Goal: Task Accomplishment & Management: Complete application form

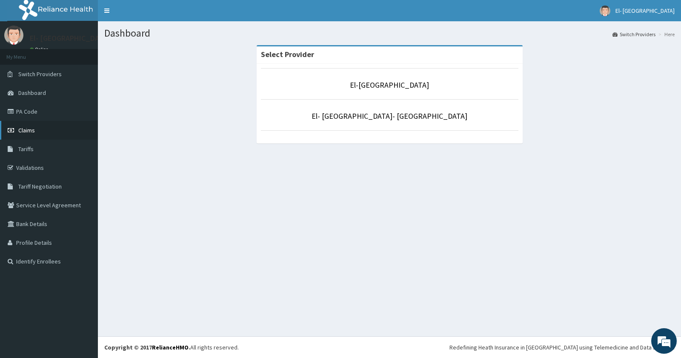
click at [35, 126] on link "Claims" at bounding box center [49, 130] width 98 height 19
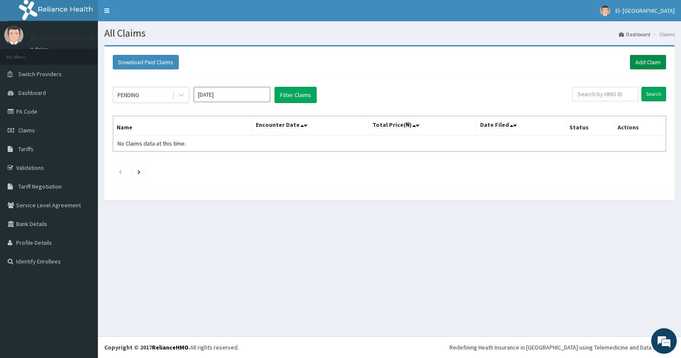
click at [644, 58] on link "Add Claim" at bounding box center [648, 62] width 36 height 14
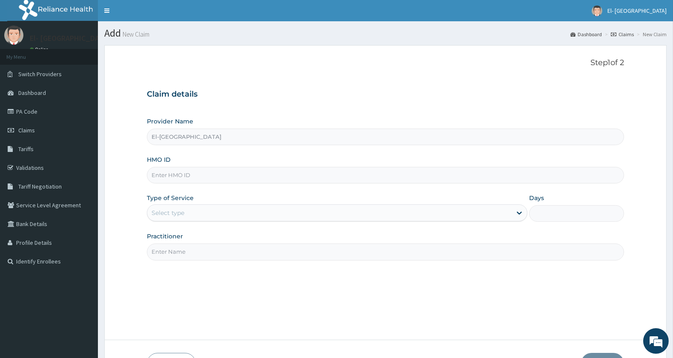
click at [186, 177] on input "HMO ID" at bounding box center [385, 175] width 477 height 17
paste input "DGC/10003/D"
type input "DGC/10003/D"
click at [170, 210] on div "Select type" at bounding box center [168, 213] width 33 height 9
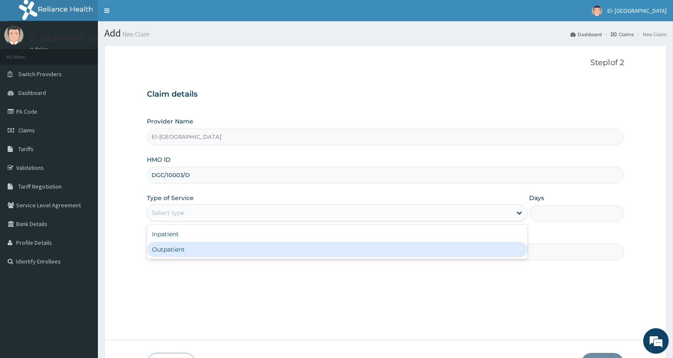
click at [178, 248] on div "Outpatient" at bounding box center [337, 249] width 381 height 15
type input "1"
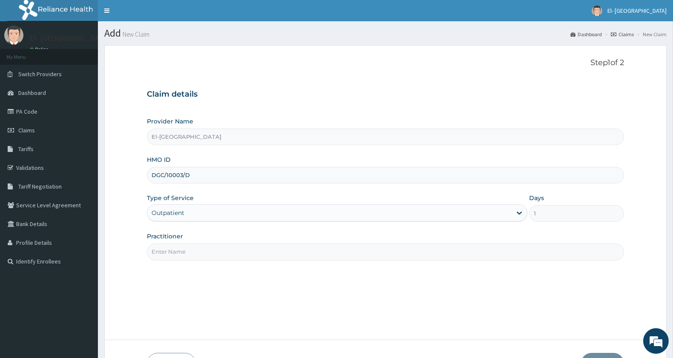
click at [180, 250] on input "Practitioner" at bounding box center [385, 252] width 477 height 17
type input "DR ADEYINKA"
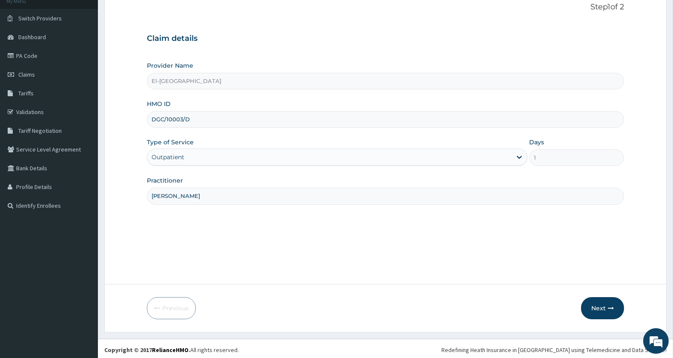
scroll to position [58, 0]
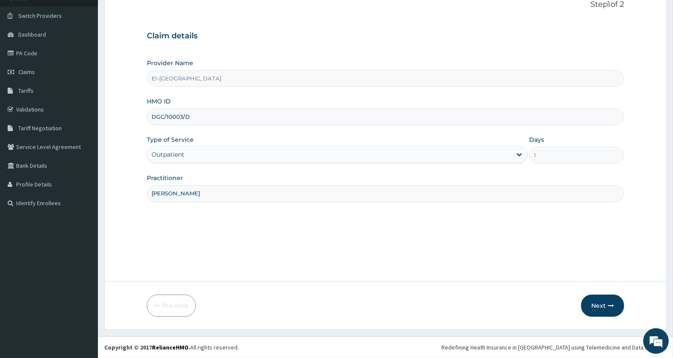
click at [602, 304] on button "Next" at bounding box center [602, 306] width 43 height 22
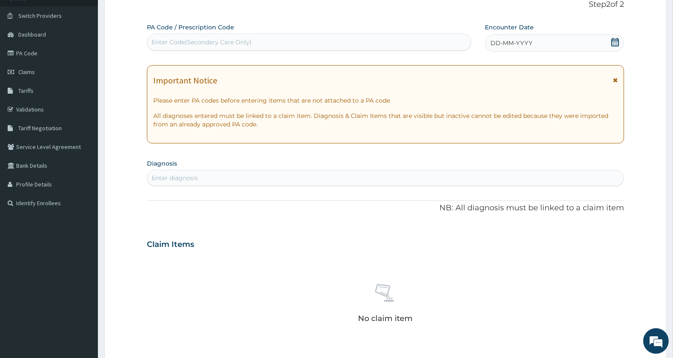
click at [175, 32] on div "PA Code / Prescription Code Enter Code(Secondary Care Only)" at bounding box center [309, 37] width 324 height 28
click at [173, 45] on div "Enter Code(Secondary Care Only)" at bounding box center [202, 42] width 100 height 9
paste input "PA/78D0C8"
type input "PA/78D0C8"
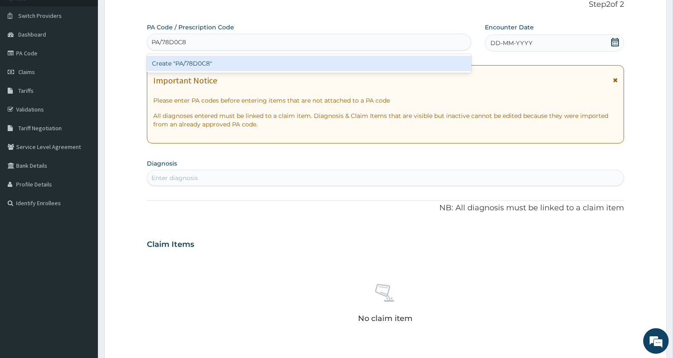
drag, startPoint x: 171, startPoint y: 61, endPoint x: 171, endPoint y: 69, distance: 7.7
click at [171, 69] on div "Create "PA/78D0C8"" at bounding box center [309, 63] width 324 height 15
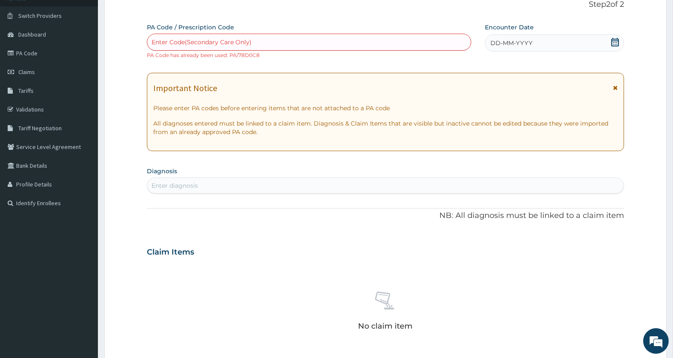
scroll to position [261, 0]
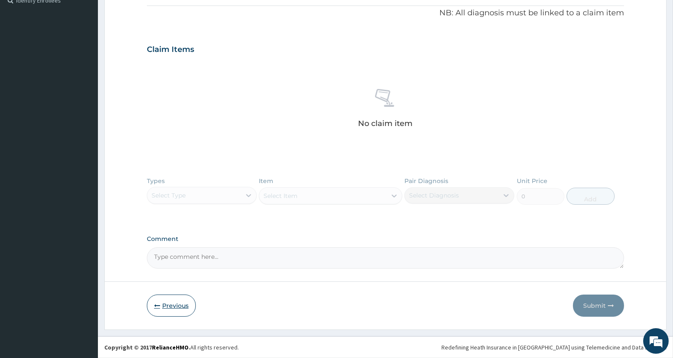
click at [161, 308] on button "Previous" at bounding box center [171, 306] width 49 height 22
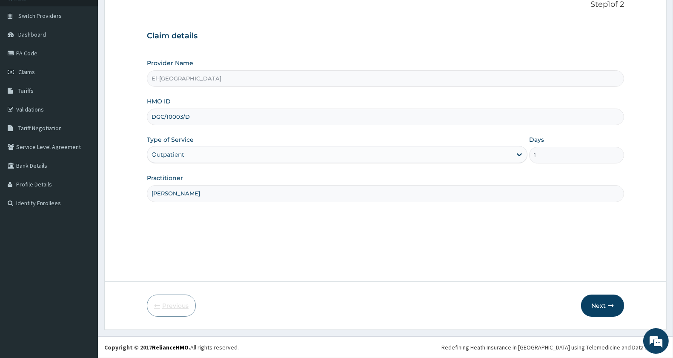
scroll to position [58, 0]
drag, startPoint x: 204, startPoint y: 112, endPoint x: 134, endPoint y: 114, distance: 69.4
click at [134, 114] on form "Step 1 of 2 Claim details Provider Name El-Dunamis Medical Centre HMO ID DGC/10…" at bounding box center [385, 158] width 563 height 343
type input "EKS/10002/C"
drag, startPoint x: 201, startPoint y: 194, endPoint x: 160, endPoint y: 197, distance: 40.6
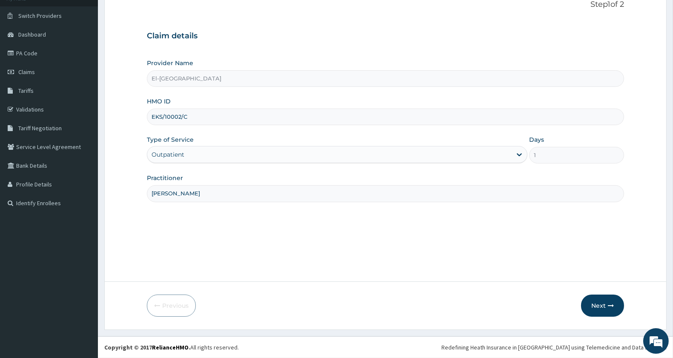
click at [160, 197] on input "DR ADEYINKA" at bounding box center [385, 193] width 477 height 17
type input "[PERSON_NAME]"
click at [602, 308] on button "Next" at bounding box center [602, 306] width 43 height 22
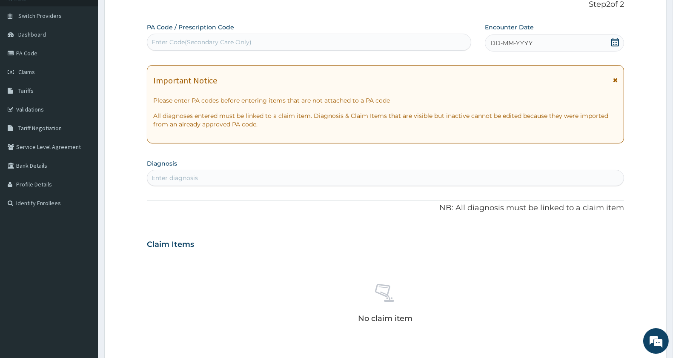
click at [543, 38] on div "DD-MM-YYYY" at bounding box center [554, 42] width 139 height 17
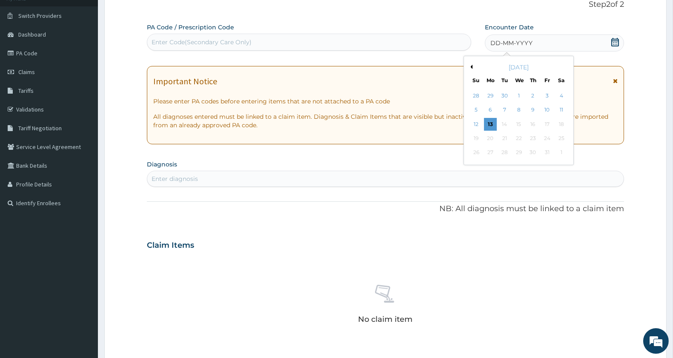
click at [471, 67] on button "Previous Month" at bounding box center [470, 67] width 4 height 4
click at [531, 109] on div "11" at bounding box center [533, 110] width 13 height 13
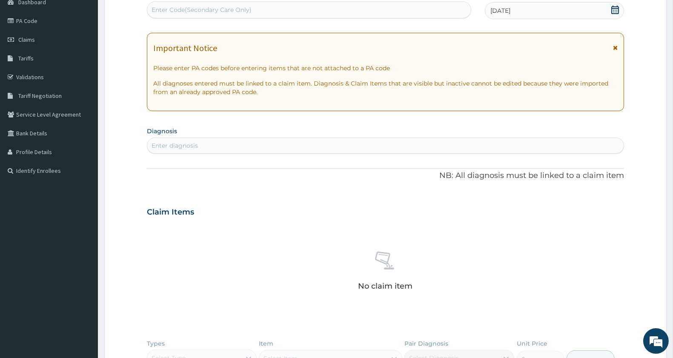
scroll to position [153, 0]
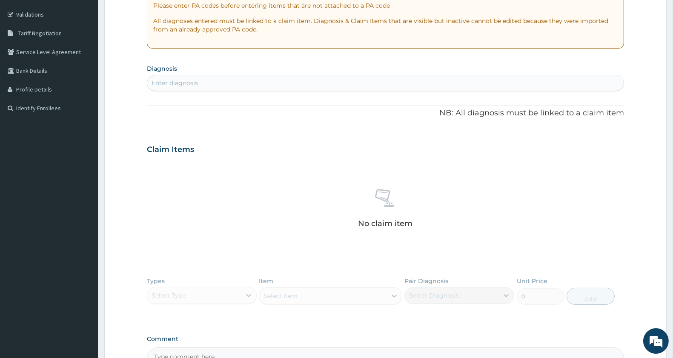
click at [162, 80] on div "Enter diagnosis" at bounding box center [175, 83] width 46 height 9
type input "respira"
click at [216, 85] on div "Enter diagnosis" at bounding box center [385, 83] width 477 height 14
type input "respiratory"
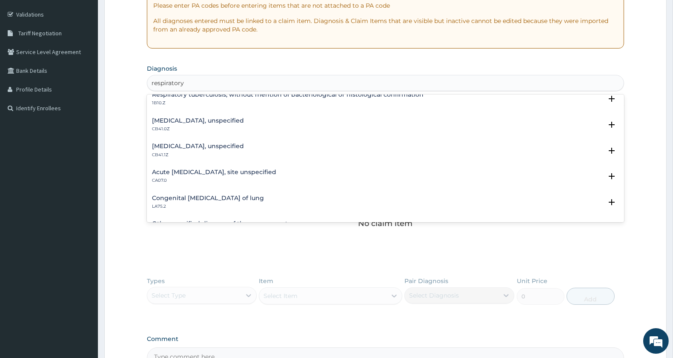
scroll to position [236, 0]
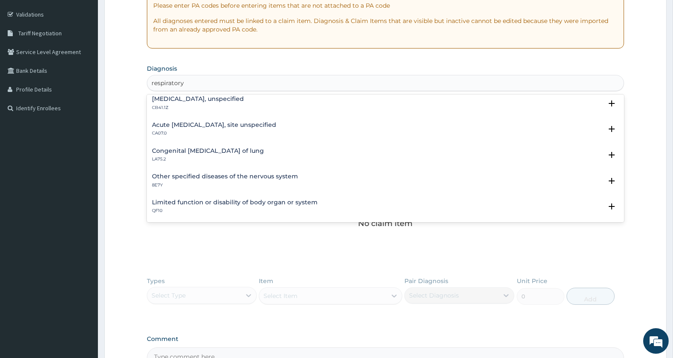
click at [212, 126] on h4 "Acute [MEDICAL_DATA], site unspecified" at bounding box center [214, 125] width 124 height 6
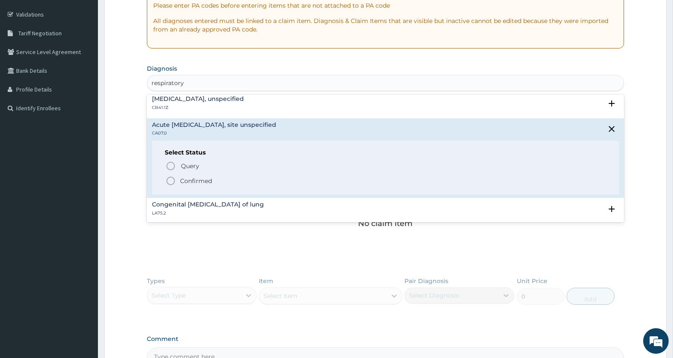
click at [174, 182] on circle "status option filled" at bounding box center [171, 181] width 8 height 8
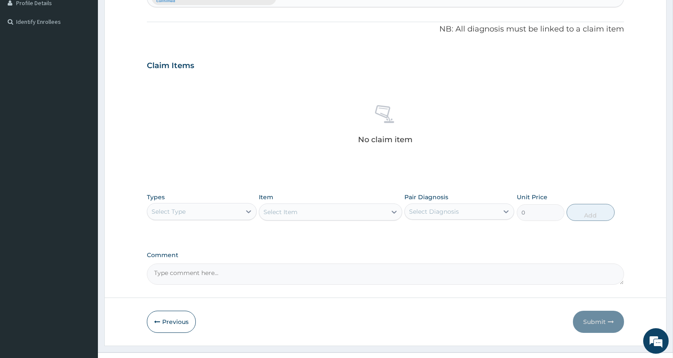
scroll to position [256, 0]
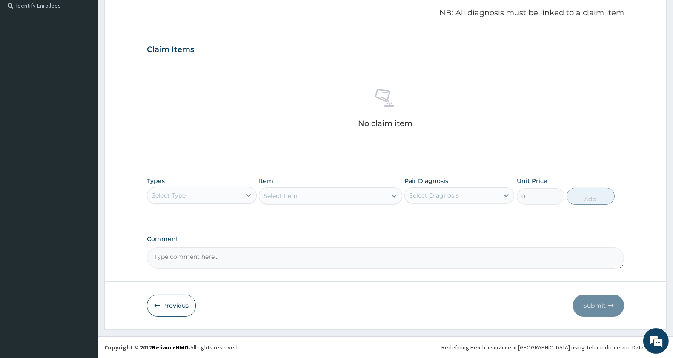
click at [169, 194] on div "Select Type" at bounding box center [169, 195] width 34 height 9
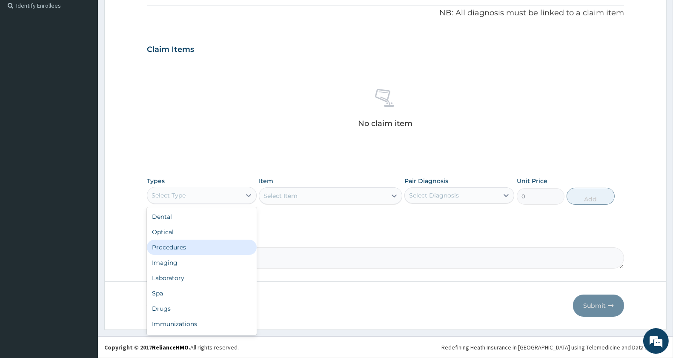
drag, startPoint x: 199, startPoint y: 248, endPoint x: 199, endPoint y: 243, distance: 5.6
click at [198, 248] on div "Procedures" at bounding box center [202, 247] width 110 height 15
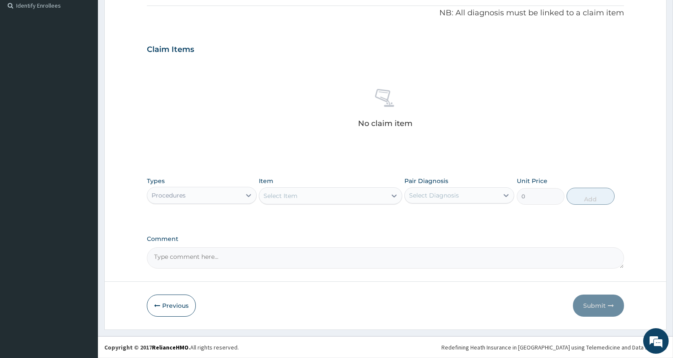
click at [309, 194] on div "Select Item" at bounding box center [322, 196] width 127 height 14
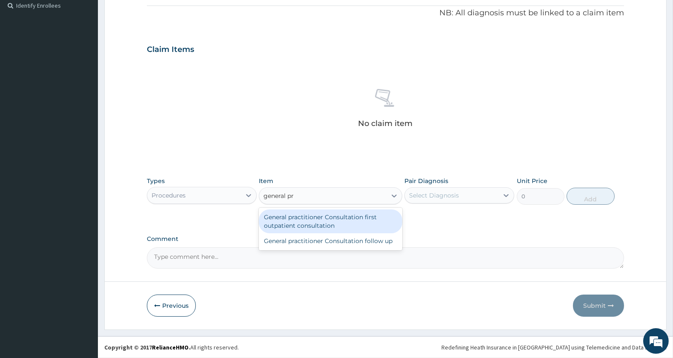
type input "general pra"
drag, startPoint x: 328, startPoint y: 216, endPoint x: 365, endPoint y: 204, distance: 39.2
click at [330, 217] on div "General practitioner Consultation first outpatient consultation" at bounding box center [330, 222] width 143 height 24
type input "3000"
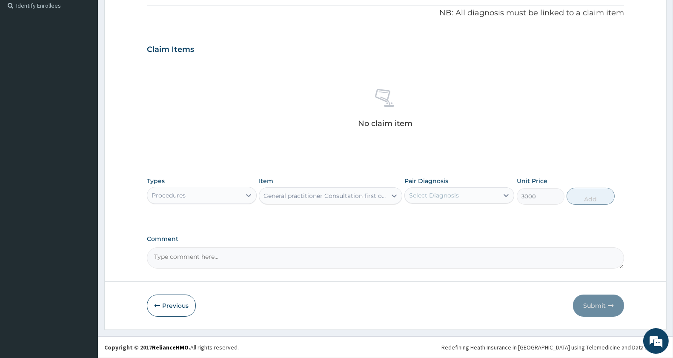
drag, startPoint x: 439, startPoint y: 177, endPoint x: 433, endPoint y: 192, distance: 15.7
click at [439, 180] on label "Pair Diagnosis" at bounding box center [427, 181] width 44 height 9
click at [435, 192] on div "Select Diagnosis" at bounding box center [434, 195] width 50 height 9
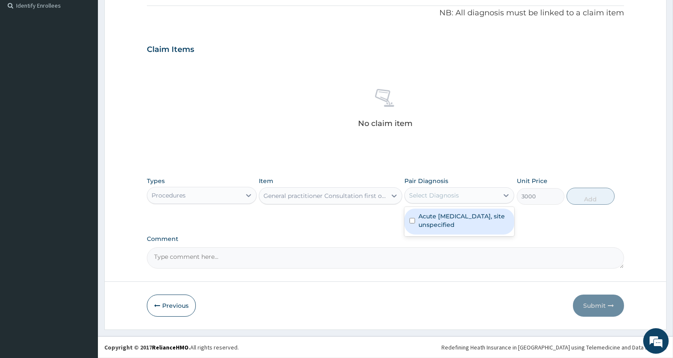
drag, startPoint x: 436, startPoint y: 211, endPoint x: 458, endPoint y: 232, distance: 30.1
click at [436, 212] on div "Acute [MEDICAL_DATA], site unspecified" at bounding box center [460, 222] width 110 height 26
checkbox input "true"
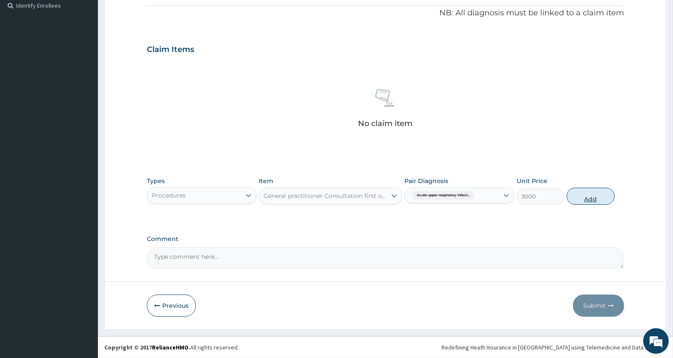
click at [580, 198] on button "Add" at bounding box center [591, 196] width 48 height 17
type input "0"
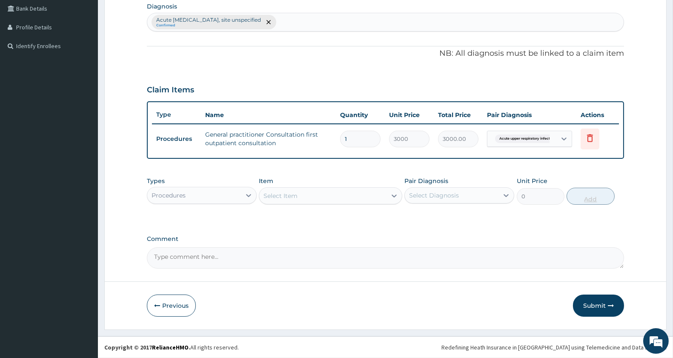
scroll to position [215, 0]
click at [188, 184] on div "Types Procedures" at bounding box center [202, 192] width 110 height 28
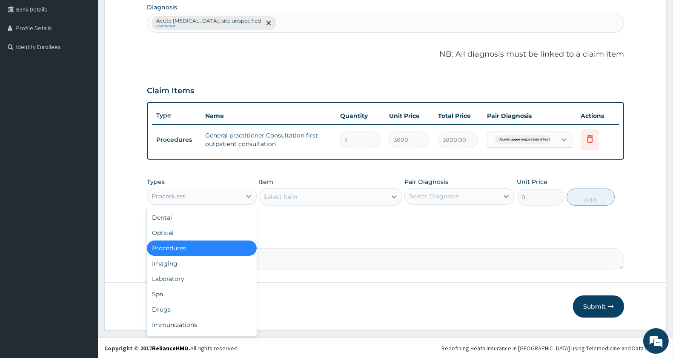
click at [186, 201] on div "Procedures" at bounding box center [194, 197] width 94 height 14
drag, startPoint x: 173, startPoint y: 312, endPoint x: 180, endPoint y: 303, distance: 11.8
click at [173, 311] on div "Drugs" at bounding box center [202, 309] width 110 height 15
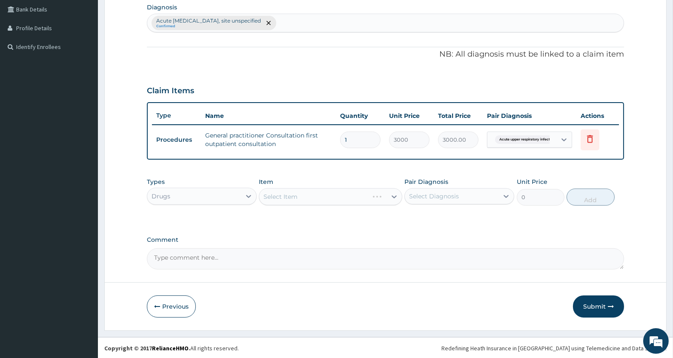
click at [296, 188] on div "Select Item" at bounding box center [330, 196] width 143 height 17
click at [300, 195] on div "Select Item" at bounding box center [330, 196] width 143 height 17
click at [297, 198] on div "Select Item" at bounding box center [281, 196] width 34 height 9
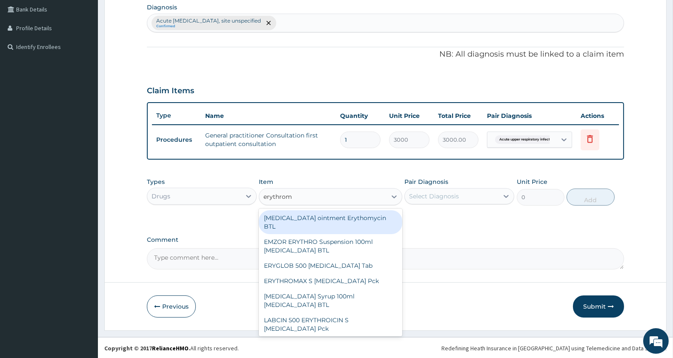
type input "erythromy"
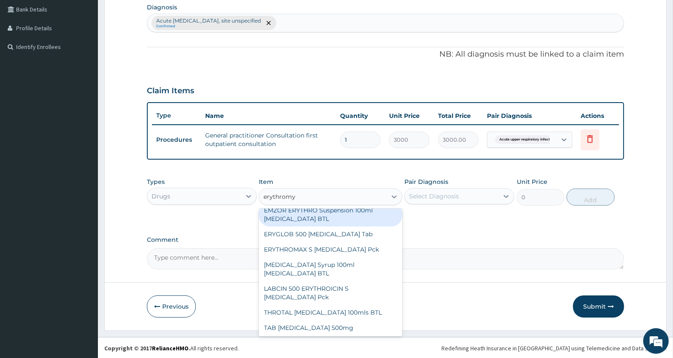
scroll to position [32, 0]
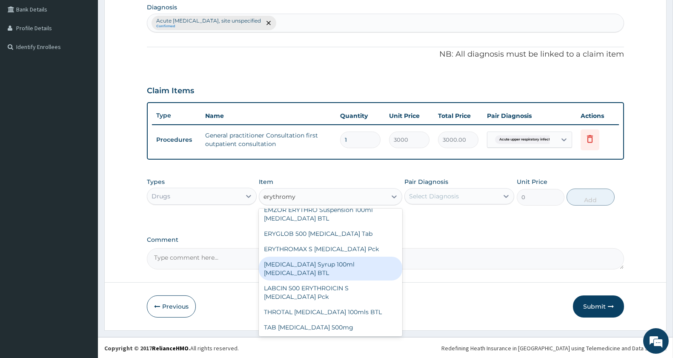
click at [312, 262] on div "[MEDICAL_DATA] Syrup 100ml [MEDICAL_DATA] BTL" at bounding box center [330, 269] width 143 height 24
type input "1150"
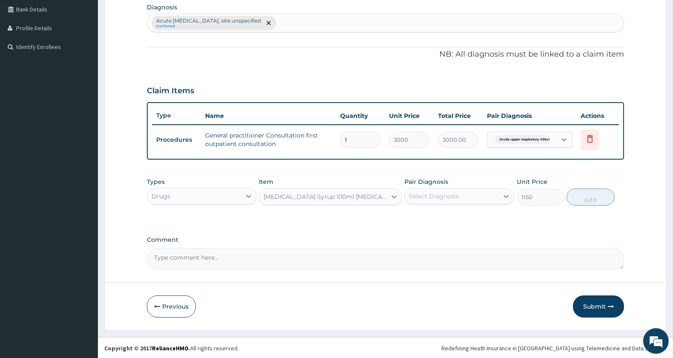
drag, startPoint x: 445, startPoint y: 193, endPoint x: 437, endPoint y: 203, distance: 12.8
click at [444, 193] on div "Select Diagnosis" at bounding box center [434, 196] width 50 height 9
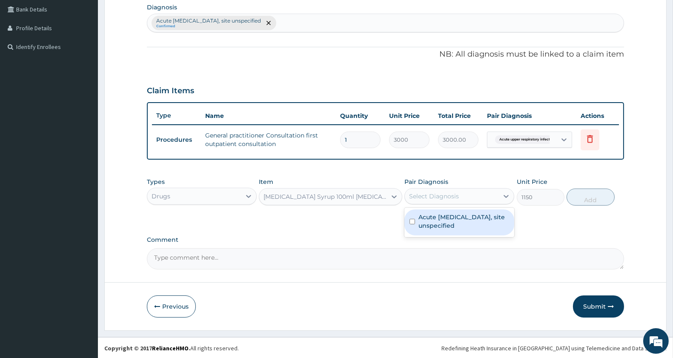
click at [436, 216] on label "Acute upper respiratory infection, site unspecified" at bounding box center [464, 221] width 91 height 17
checkbox input "true"
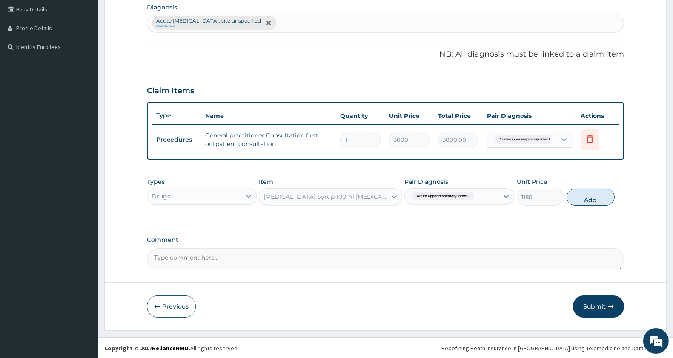
click at [586, 197] on button "Add" at bounding box center [591, 197] width 48 height 17
type input "0"
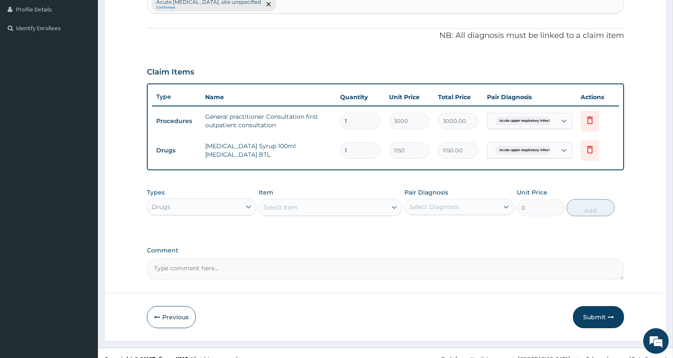
scroll to position [244, 0]
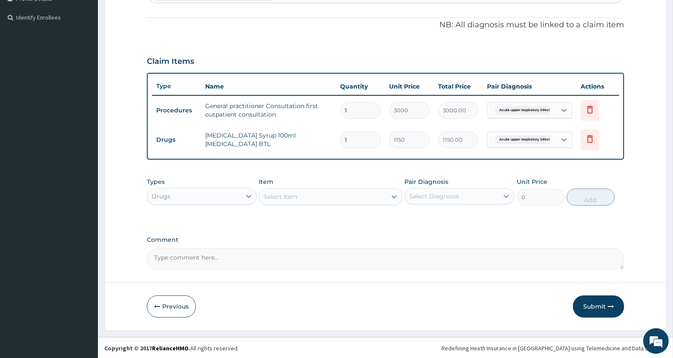
click at [345, 196] on div "Select Item" at bounding box center [322, 197] width 127 height 14
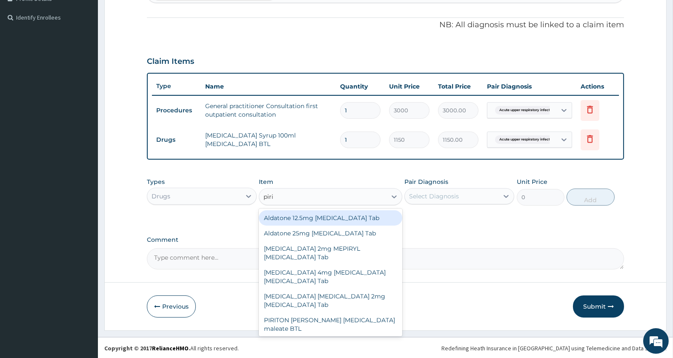
type input "pirito"
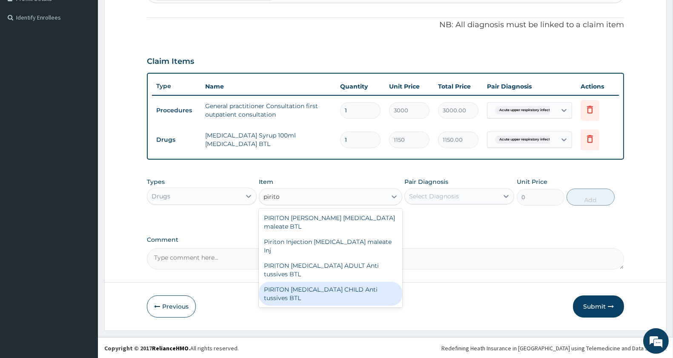
click at [321, 299] on div "PIRITON EXPECTORANT CHILD Anti tussives BTL" at bounding box center [330, 294] width 143 height 24
type input "402.5"
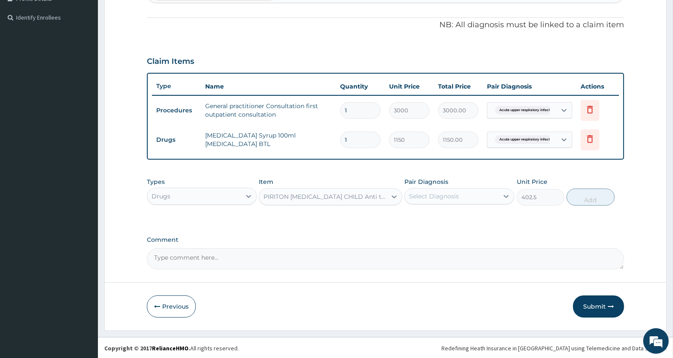
click at [368, 198] on div "PIRITON EXPECTORANT CHILD Anti tussives BTL" at bounding box center [325, 196] width 123 height 9
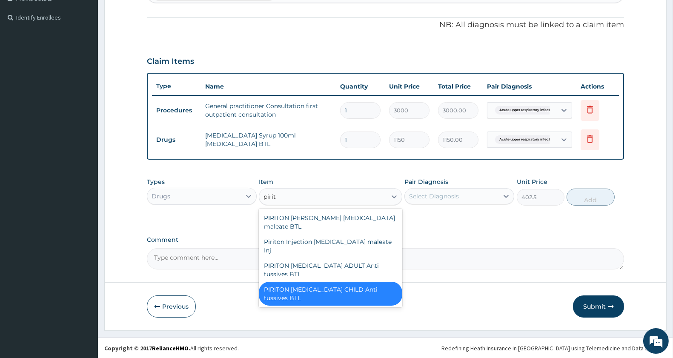
scroll to position [0, 0]
type input "piriton"
click at [305, 299] on div "PIRITON [MEDICAL_DATA] CHILD Anti tussives BTL" at bounding box center [330, 294] width 143 height 24
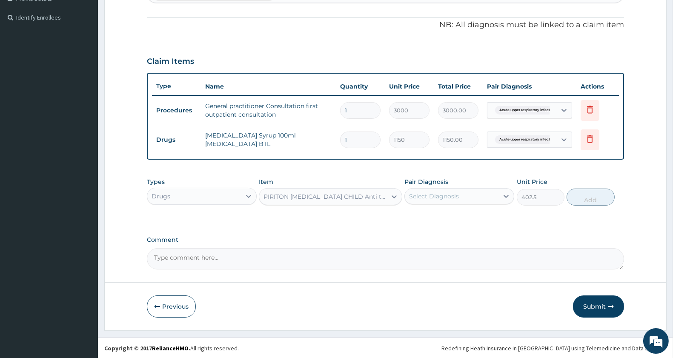
click at [470, 198] on div "Select Diagnosis" at bounding box center [452, 197] width 94 height 14
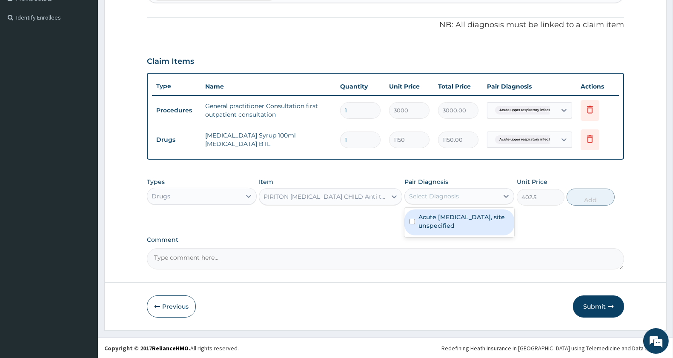
click at [456, 224] on label "Acute [MEDICAL_DATA], site unspecified" at bounding box center [464, 221] width 91 height 17
checkbox input "true"
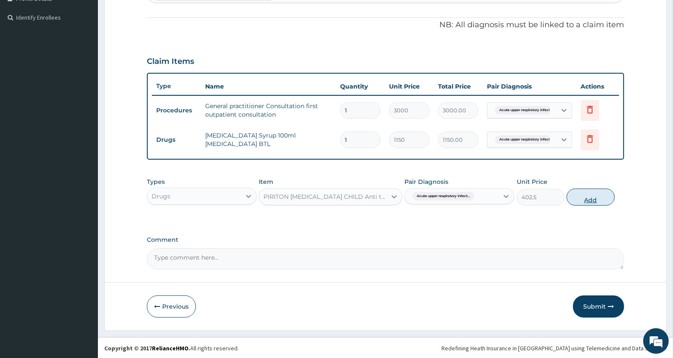
click at [590, 196] on button "Add" at bounding box center [591, 197] width 48 height 17
type input "0"
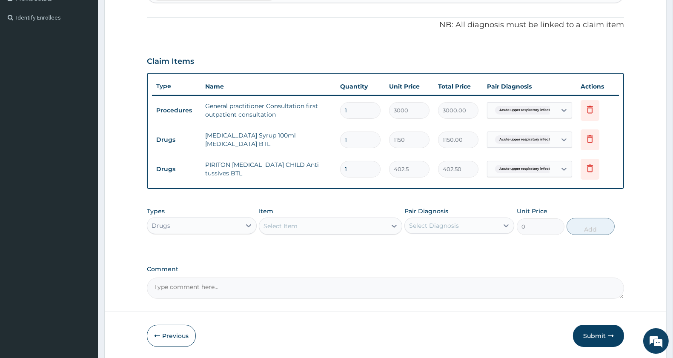
scroll to position [274, 0]
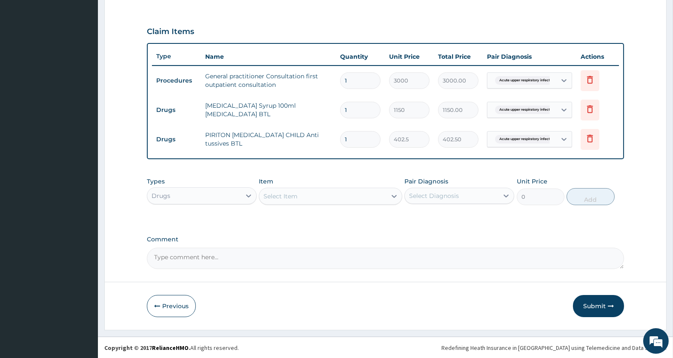
click at [311, 192] on div "Select Item" at bounding box center [322, 197] width 127 height 14
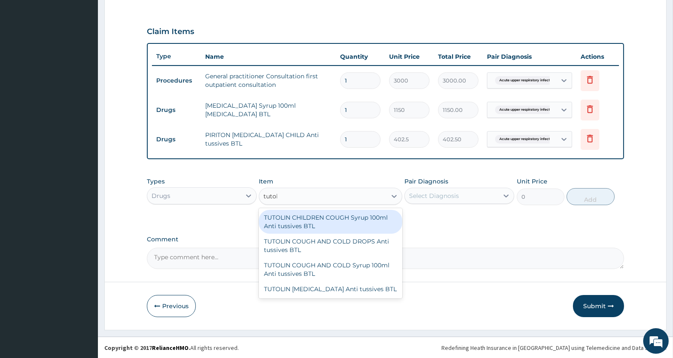
type input "tutolin"
click at [324, 222] on div "TUTOLIN CHILDREN COUGH Syrup 100ml Anti tussives BTL" at bounding box center [330, 222] width 143 height 24
type input "345"
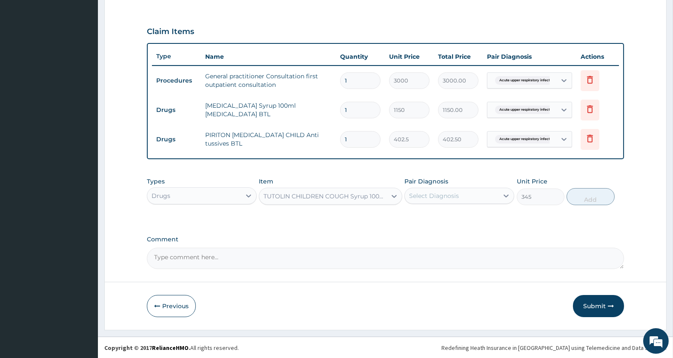
click at [438, 194] on div "Select Diagnosis" at bounding box center [434, 196] width 50 height 9
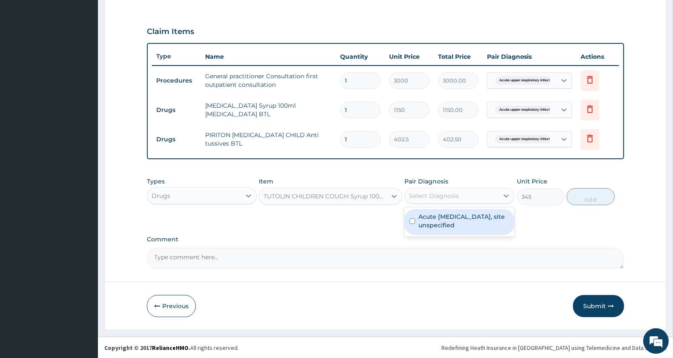
drag, startPoint x: 426, startPoint y: 220, endPoint x: 449, endPoint y: 217, distance: 23.2
click at [428, 220] on label "Acute [MEDICAL_DATA], site unspecified" at bounding box center [464, 220] width 91 height 17
checkbox input "true"
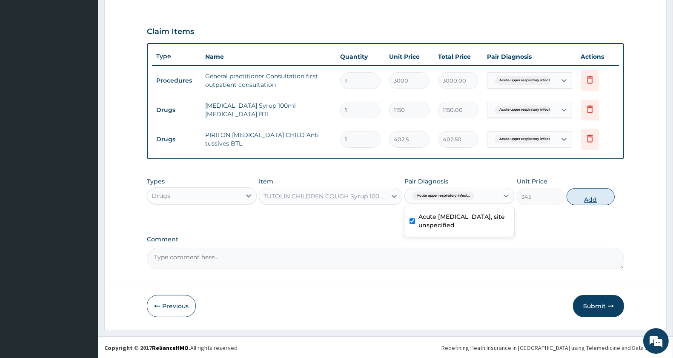
click at [594, 200] on button "Add" at bounding box center [591, 196] width 48 height 17
type input "0"
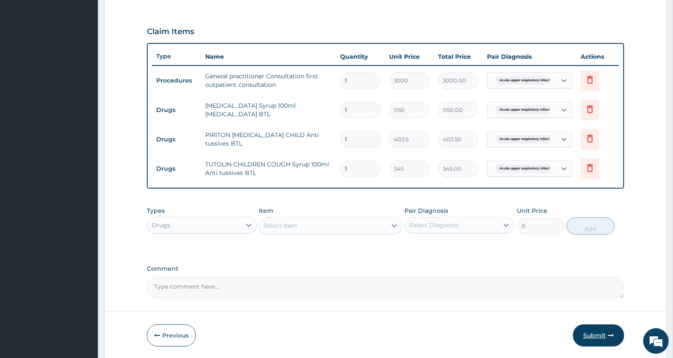
click at [600, 335] on button "Submit" at bounding box center [598, 335] width 51 height 22
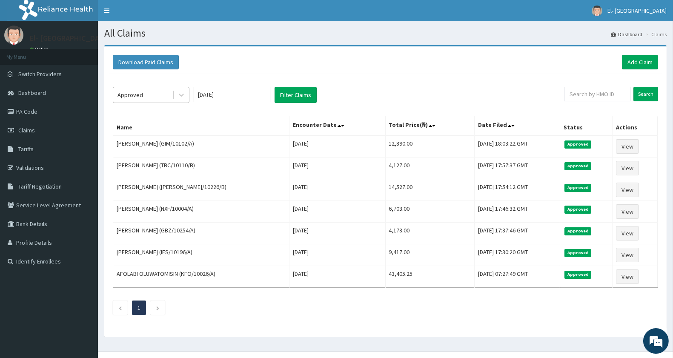
drag, startPoint x: 177, startPoint y: 95, endPoint x: 167, endPoint y: 101, distance: 11.7
click at [178, 95] on icon at bounding box center [181, 95] width 9 height 9
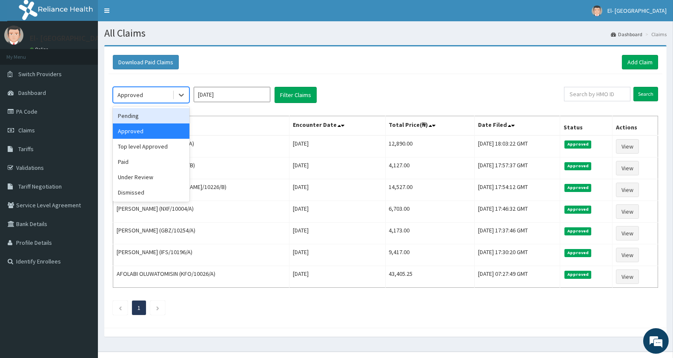
click at [152, 115] on div "Pending" at bounding box center [151, 115] width 77 height 15
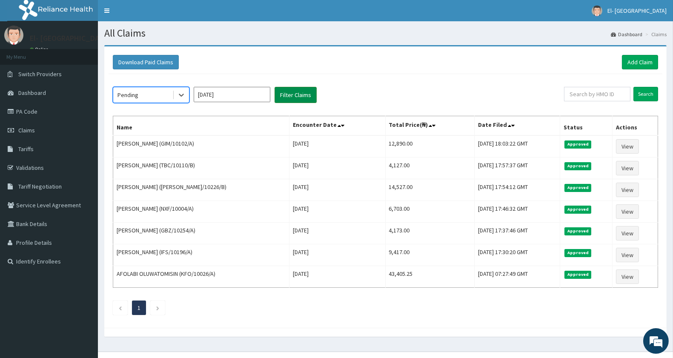
click at [294, 90] on button "Filter Claims" at bounding box center [296, 95] width 42 height 16
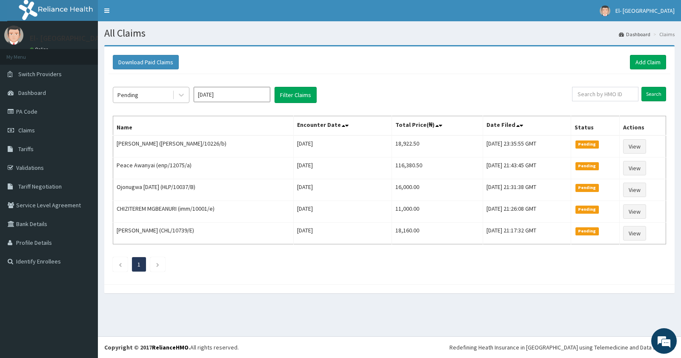
click at [146, 94] on div "Pending" at bounding box center [142, 95] width 59 height 14
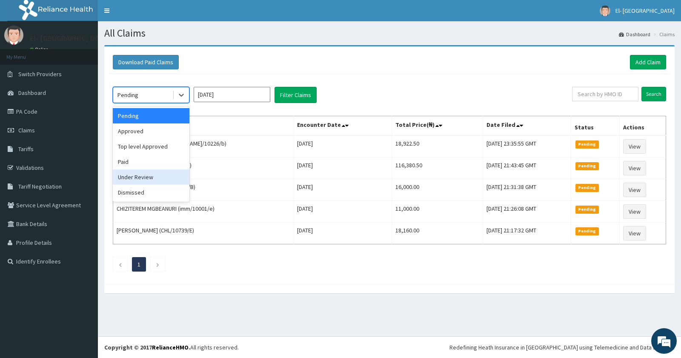
click at [165, 176] on div "Under Review" at bounding box center [151, 176] width 77 height 15
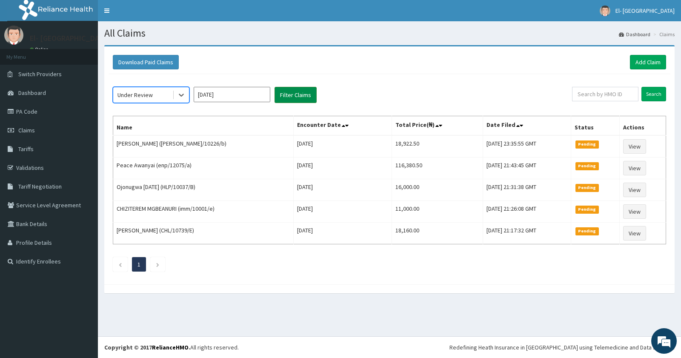
click at [312, 93] on button "Filter Claims" at bounding box center [296, 95] width 42 height 16
click at [287, 94] on button "Filter Claims" at bounding box center [296, 95] width 42 height 16
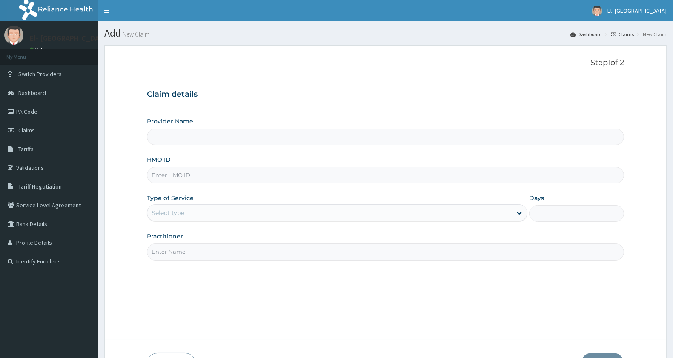
type input "El-Dunamis Medical Centre"
click at [186, 173] on input "HMO ID" at bounding box center [385, 175] width 477 height 17
type input "EKS/10002/B"
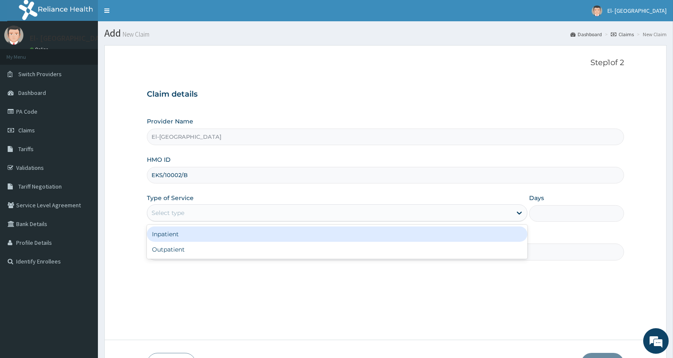
click at [189, 217] on div "Select type" at bounding box center [329, 213] width 365 height 14
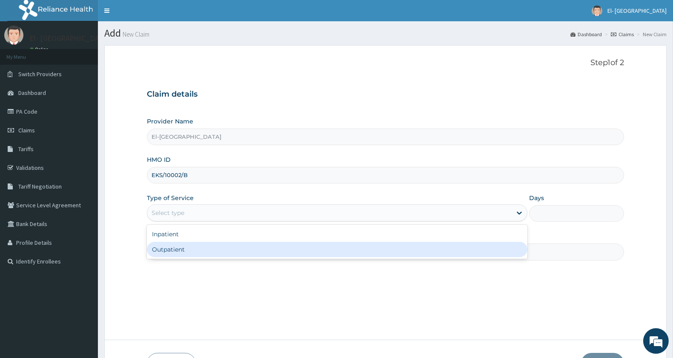
click at [186, 252] on div "Outpatient" at bounding box center [337, 249] width 381 height 15
type input "1"
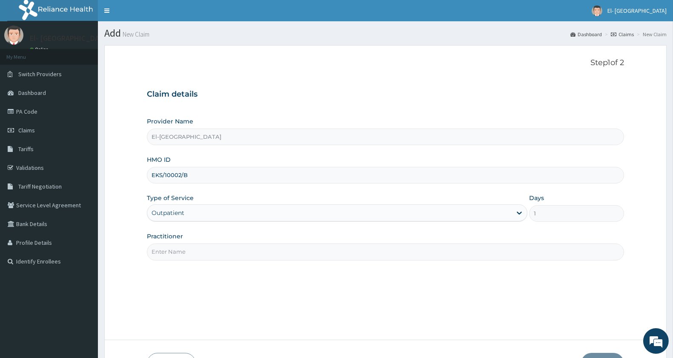
click at [181, 250] on input "Practitioner" at bounding box center [385, 252] width 477 height 17
type input "[PERSON_NAME]"
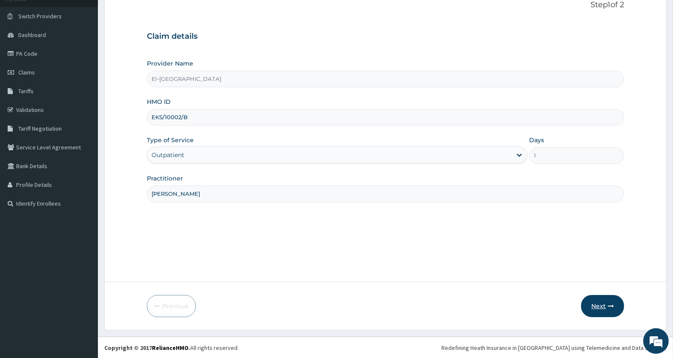
scroll to position [58, 0]
click at [604, 304] on button "Next" at bounding box center [602, 306] width 43 height 22
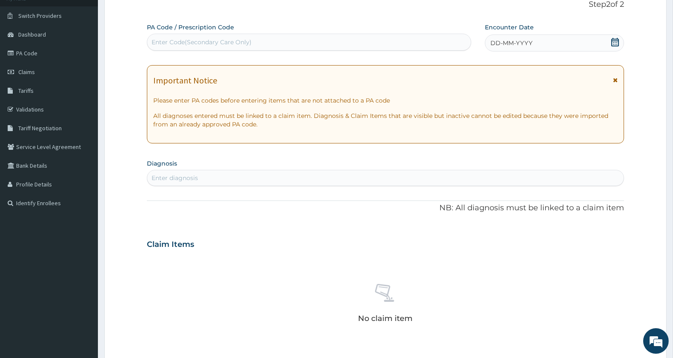
drag, startPoint x: 624, startPoint y: 39, endPoint x: 615, endPoint y: 40, distance: 9.1
click at [623, 39] on div "DD-MM-YYYY" at bounding box center [554, 42] width 139 height 17
click at [613, 41] on icon at bounding box center [615, 42] width 9 height 9
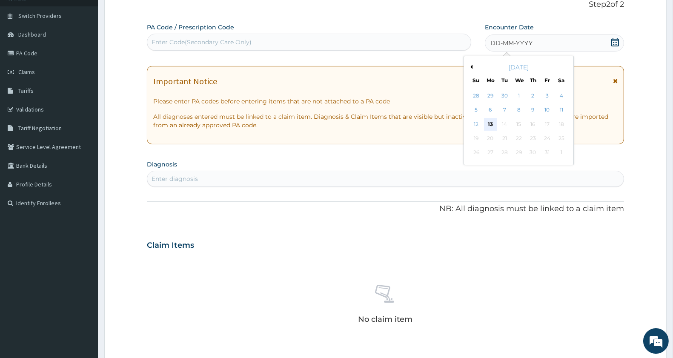
click at [489, 122] on div "13" at bounding box center [490, 124] width 13 height 13
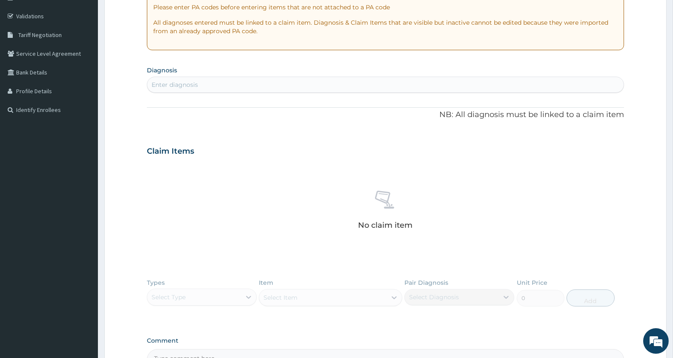
scroll to position [153, 0]
click at [173, 80] on div "Enter diagnosis" at bounding box center [175, 83] width 46 height 9
type input "malaria"
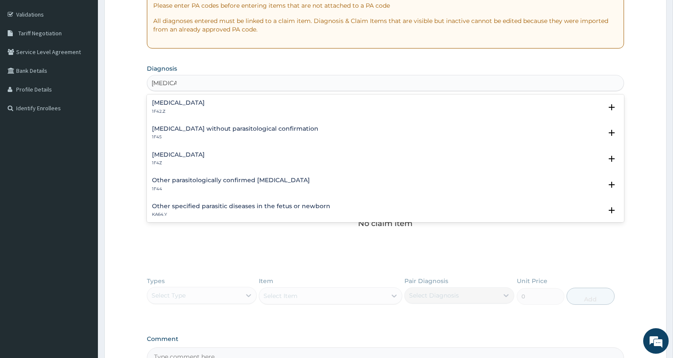
click at [205, 152] on h4 "Malaria, unspecified" at bounding box center [178, 155] width 53 height 6
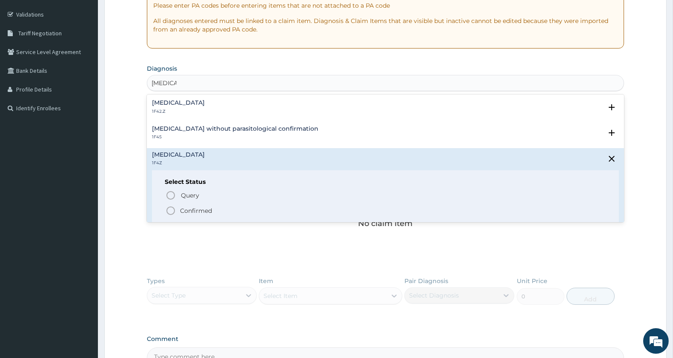
click at [171, 212] on icon "status option filled" at bounding box center [171, 211] width 10 height 10
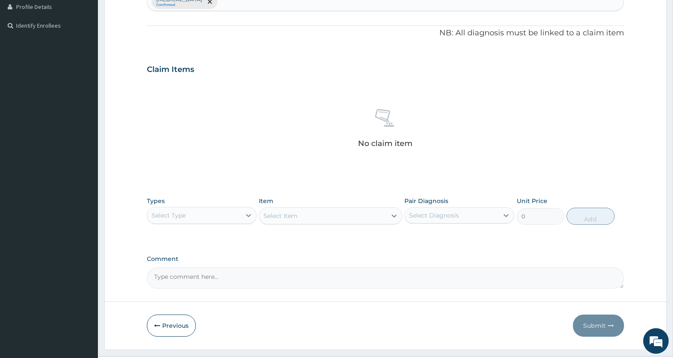
scroll to position [256, 0]
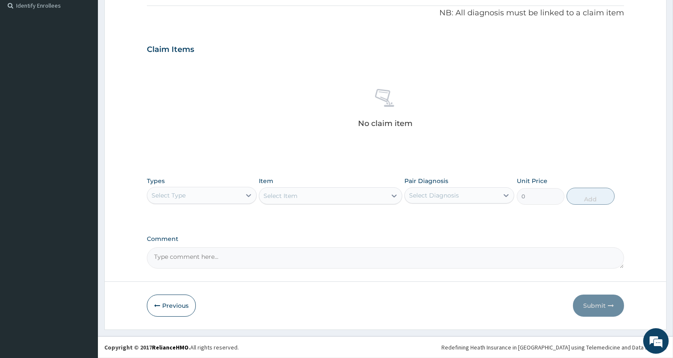
click at [170, 198] on div "Select Type" at bounding box center [169, 195] width 34 height 9
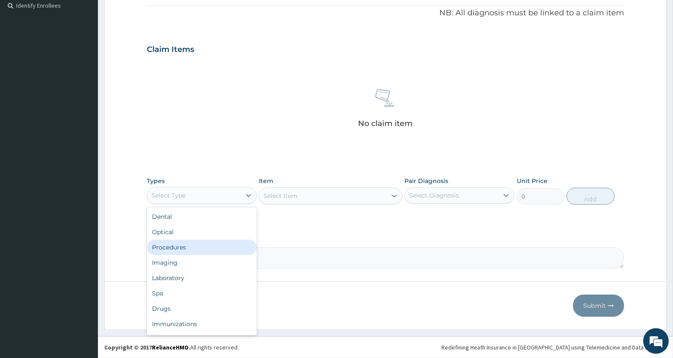
click at [179, 244] on div "Procedures" at bounding box center [202, 247] width 110 height 15
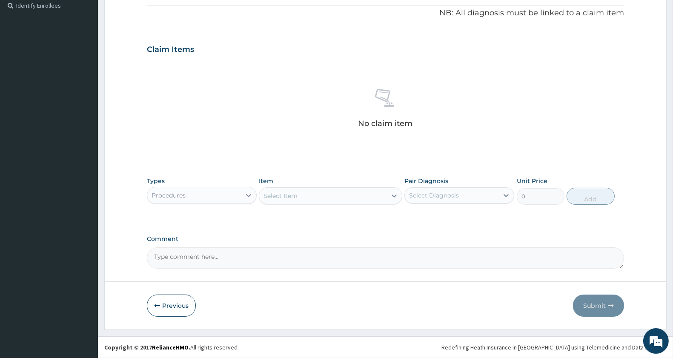
click at [289, 198] on div "Select Item" at bounding box center [281, 196] width 34 height 9
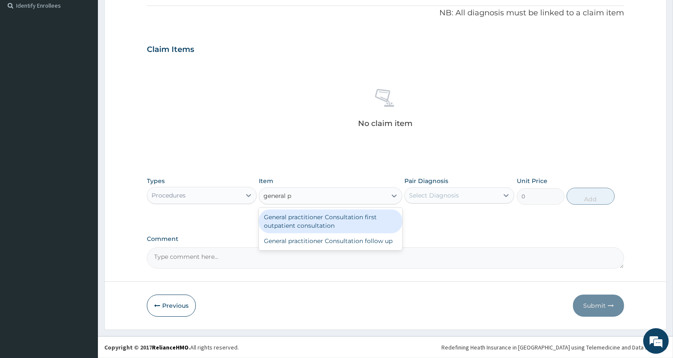
type input "general pr"
drag, startPoint x: 303, startPoint y: 215, endPoint x: 401, endPoint y: 204, distance: 98.6
click at [308, 213] on div "General practitioner Consultation first outpatient consultation" at bounding box center [330, 222] width 143 height 24
type input "3000"
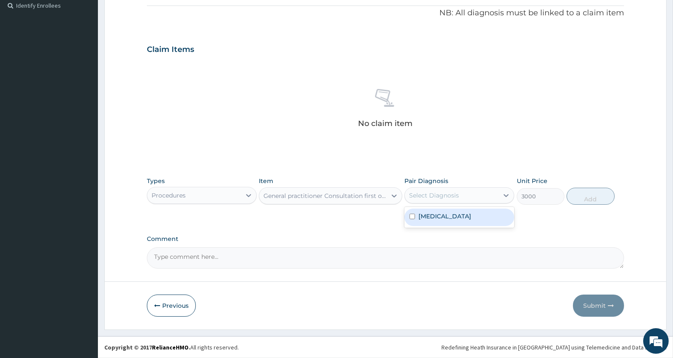
click at [449, 192] on div "Select Diagnosis" at bounding box center [434, 195] width 50 height 9
click at [452, 216] on label "Malaria, unspecified" at bounding box center [445, 216] width 53 height 9
checkbox input "true"
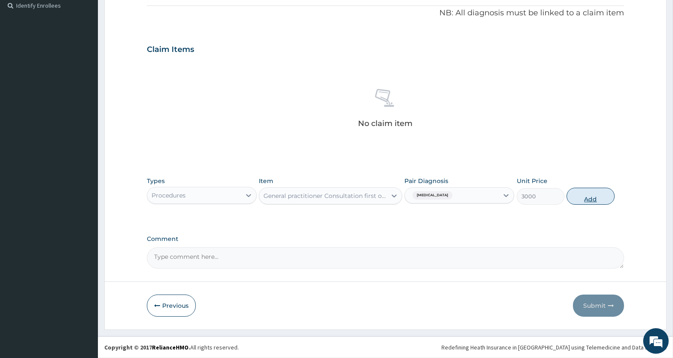
click at [584, 198] on button "Add" at bounding box center [591, 196] width 48 height 17
type input "0"
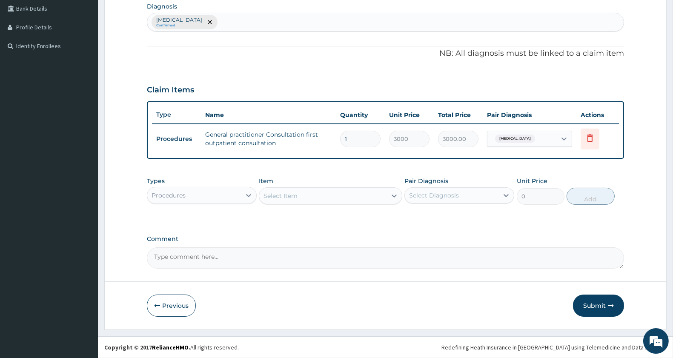
scroll to position [215, 0]
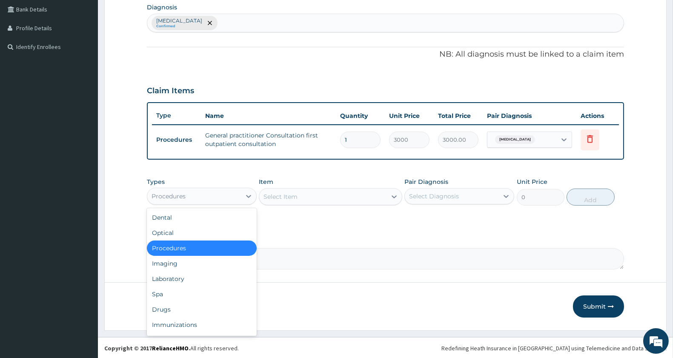
click at [203, 201] on div "Procedures" at bounding box center [194, 197] width 94 height 14
drag, startPoint x: 170, startPoint y: 307, endPoint x: 180, endPoint y: 303, distance: 10.7
click at [170, 308] on div "Drugs" at bounding box center [202, 309] width 110 height 15
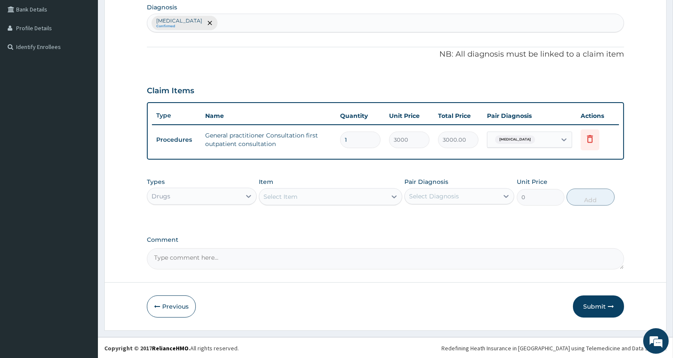
click at [319, 195] on div "Select Item" at bounding box center [322, 197] width 127 height 14
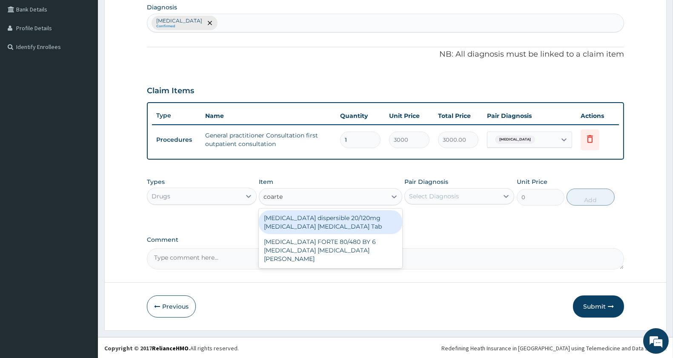
type input "coartem"
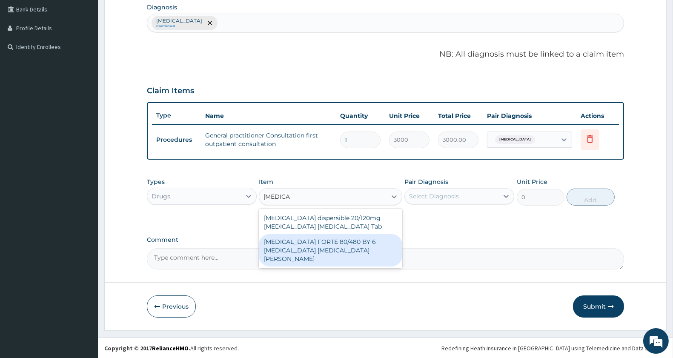
drag, startPoint x: 331, startPoint y: 247, endPoint x: 351, endPoint y: 233, distance: 24.7
click at [331, 246] on div "COARTEM FORTE 80/480 BY 6 Artemether Lumefantrine Pck" at bounding box center [330, 250] width 143 height 32
type input "3220"
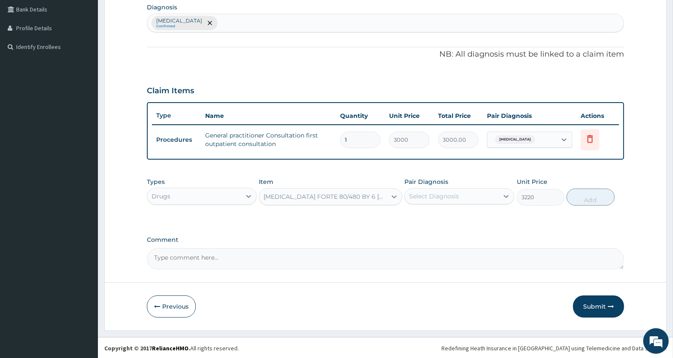
click at [467, 192] on div "Select Diagnosis" at bounding box center [452, 197] width 94 height 14
click at [457, 213] on label "[MEDICAL_DATA]" at bounding box center [445, 217] width 53 height 9
checkbox input "true"
click at [593, 198] on button "Add" at bounding box center [591, 197] width 48 height 17
type input "0"
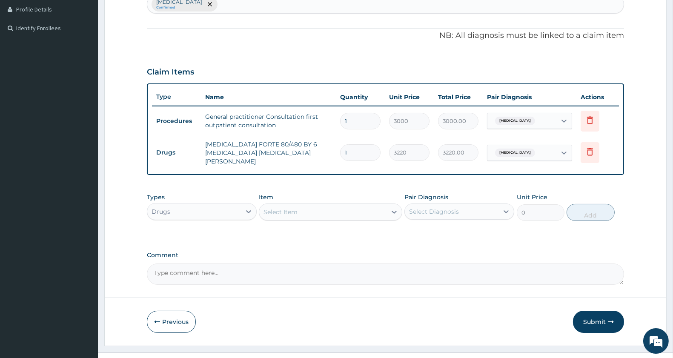
scroll to position [244, 0]
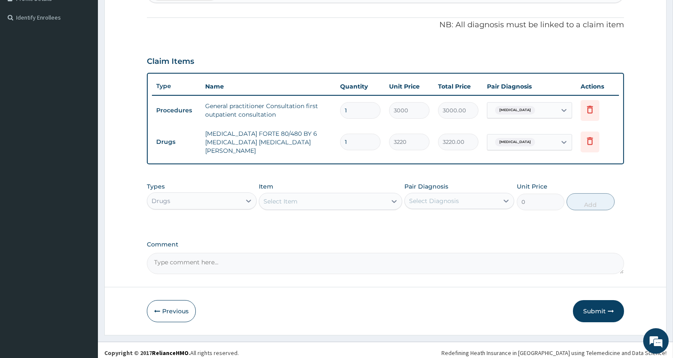
click at [286, 198] on div "Select Item" at bounding box center [281, 201] width 34 height 9
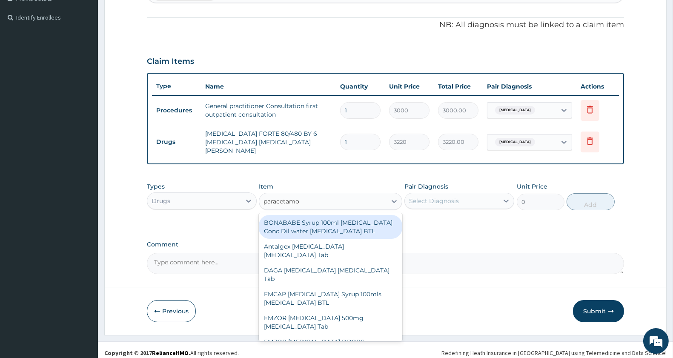
type input "paracetamol"
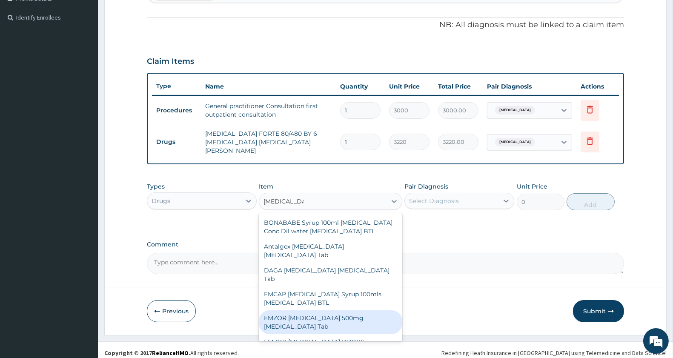
click at [338, 325] on div "EMZOR [MEDICAL_DATA] 500mg [MEDICAL_DATA] Tab" at bounding box center [330, 322] width 143 height 24
type input "11.5"
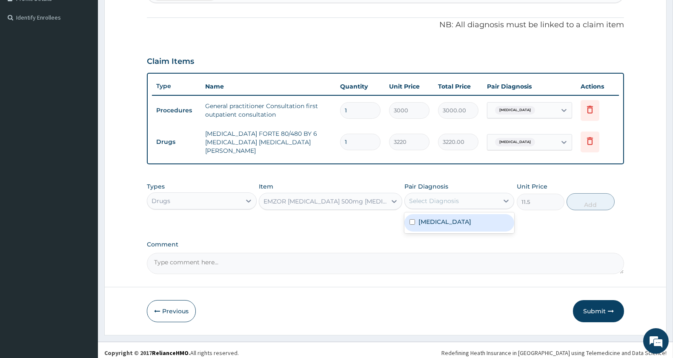
click at [441, 198] on div "Select Diagnosis" at bounding box center [434, 201] width 50 height 9
click at [443, 218] on label "[MEDICAL_DATA]" at bounding box center [445, 222] width 53 height 9
checkbox input "true"
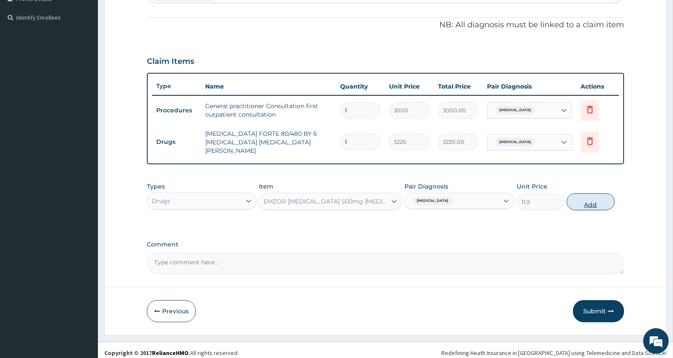
click at [594, 198] on button "Add" at bounding box center [591, 201] width 48 height 17
type input "0"
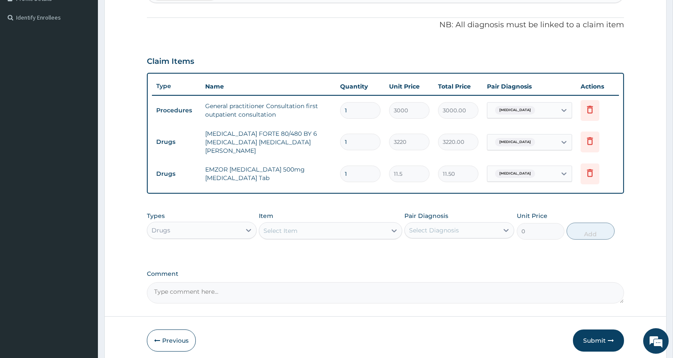
type input "18"
type input "207.00"
type input "18"
click at [593, 338] on button "Submit" at bounding box center [598, 341] width 51 height 22
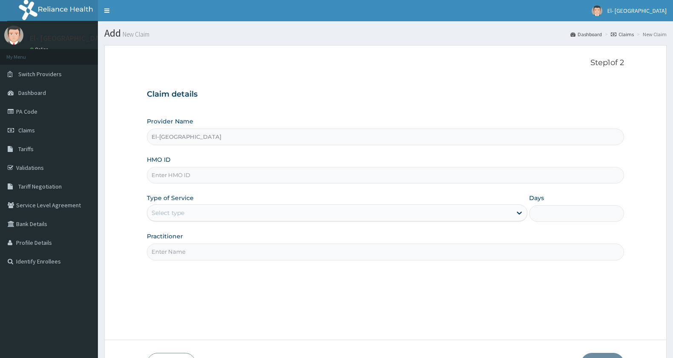
type input "El-[GEOGRAPHIC_DATA]"
click at [212, 173] on input "HMO ID" at bounding box center [385, 175] width 477 height 17
type input "EKS/10002/D"
click at [192, 216] on div "Select type" at bounding box center [329, 213] width 365 height 14
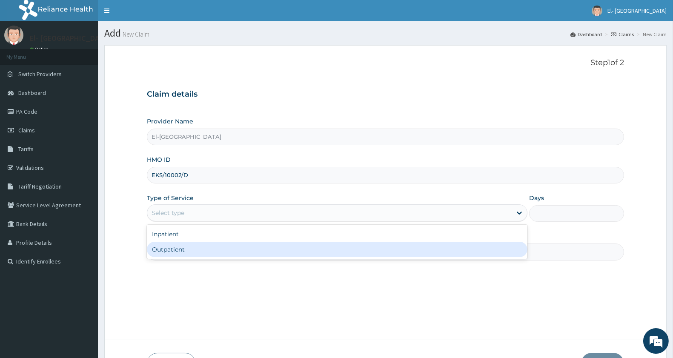
click at [185, 248] on div "Outpatient" at bounding box center [337, 249] width 381 height 15
type input "1"
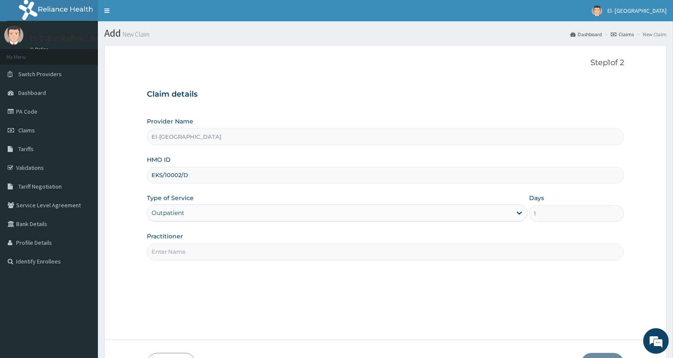
click at [192, 253] on input "Practitioner" at bounding box center [385, 252] width 477 height 17
type input "[PERSON_NAME]"
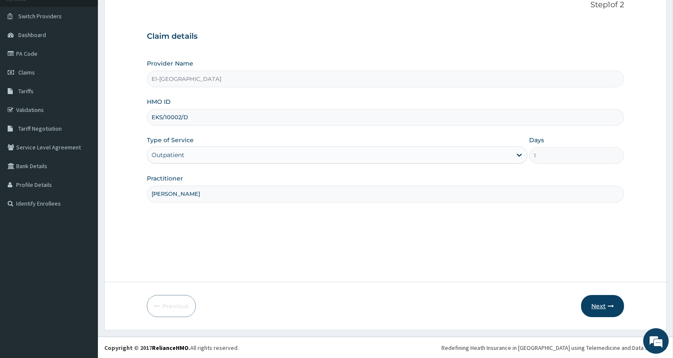
scroll to position [58, 0]
click at [595, 296] on button "Next" at bounding box center [602, 306] width 43 height 22
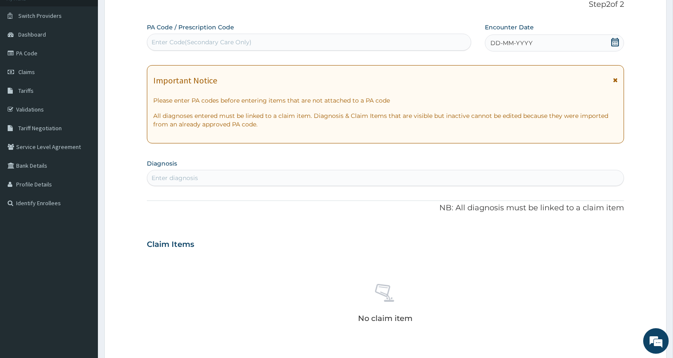
click at [615, 43] on icon at bounding box center [615, 42] width 9 height 9
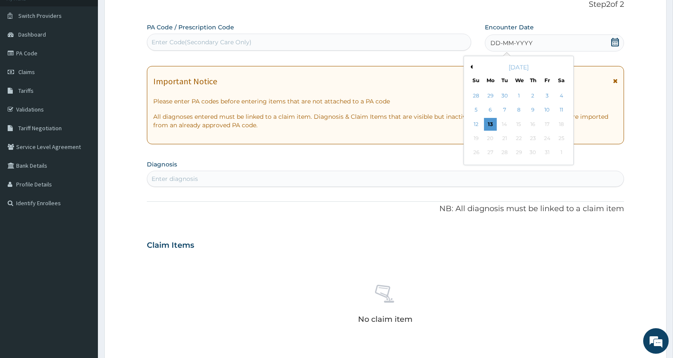
click at [471, 65] on button "Previous Month" at bounding box center [470, 67] width 4 height 4
click at [562, 109] on div "13" at bounding box center [561, 110] width 13 height 13
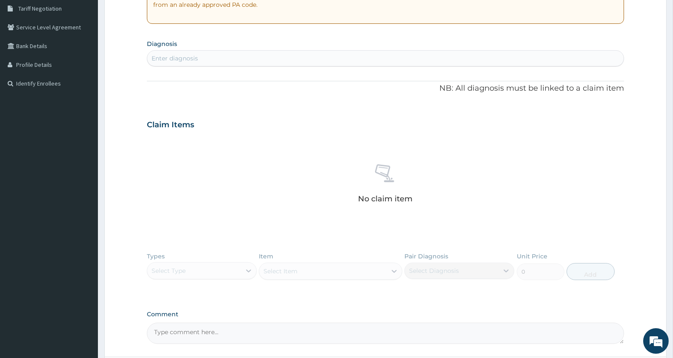
scroll to position [201, 0]
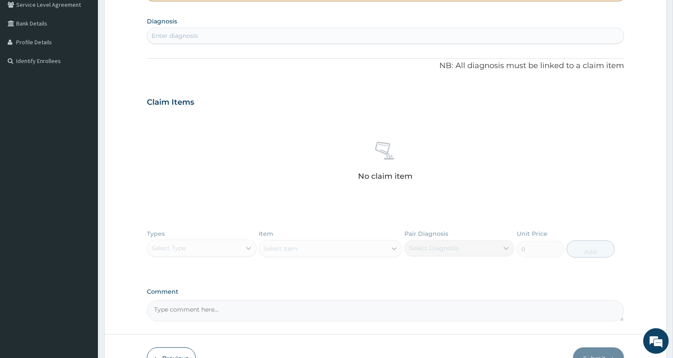
click at [181, 39] on div "Enter diagnosis" at bounding box center [175, 36] width 46 height 9
type input "RESPIRATORY"
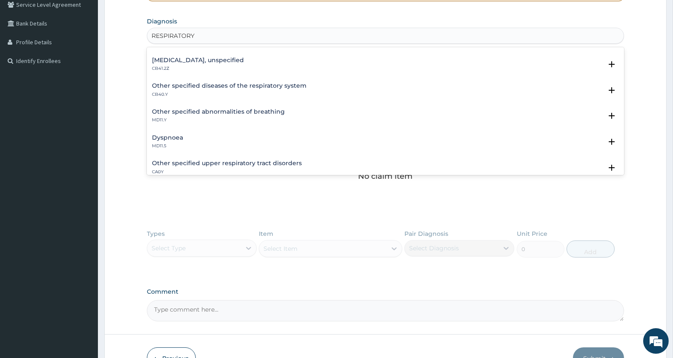
scroll to position [95, 0]
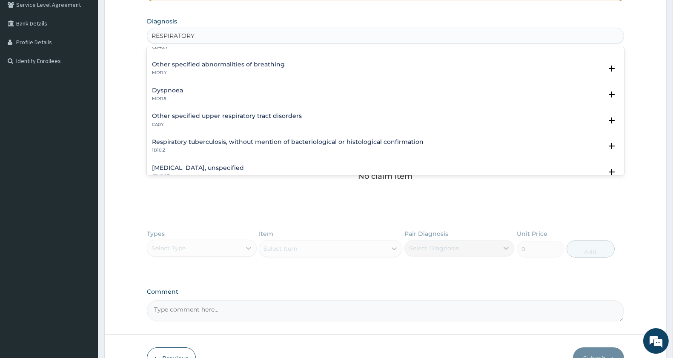
click at [256, 115] on h4 "Other specified upper respiratory tract disorders" at bounding box center [227, 116] width 150 height 6
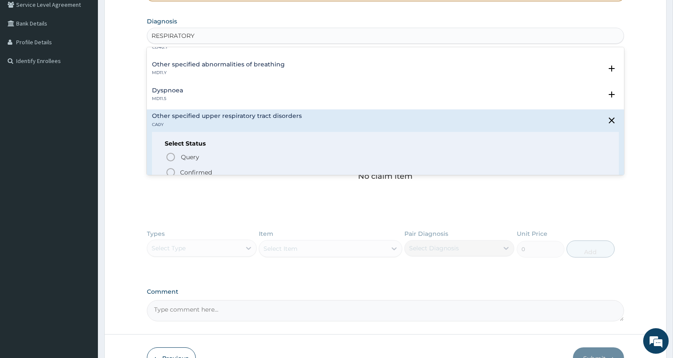
click at [171, 169] on icon "status option filled" at bounding box center [171, 172] width 10 height 10
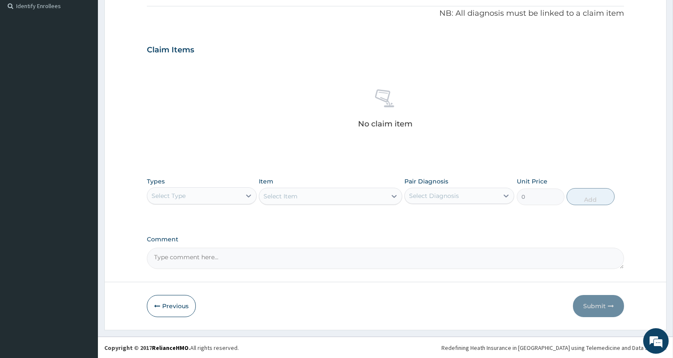
scroll to position [256, 0]
click at [189, 198] on div "Select Type" at bounding box center [194, 196] width 94 height 14
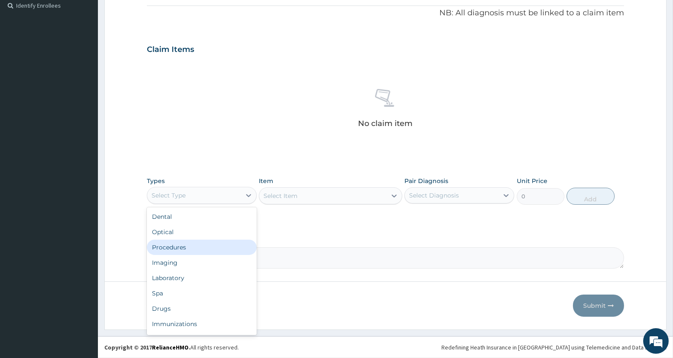
click at [179, 245] on div "Procedures" at bounding box center [202, 247] width 110 height 15
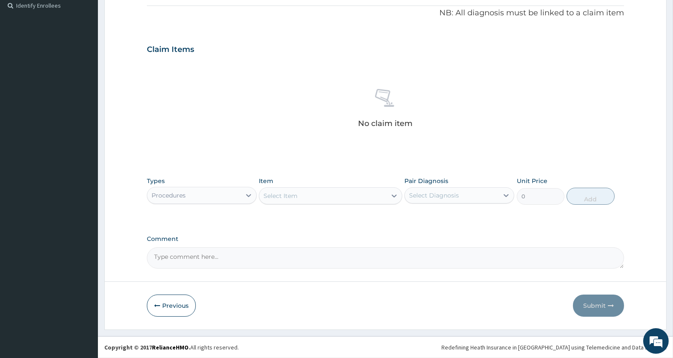
click at [315, 194] on div "Select Item" at bounding box center [322, 196] width 127 height 14
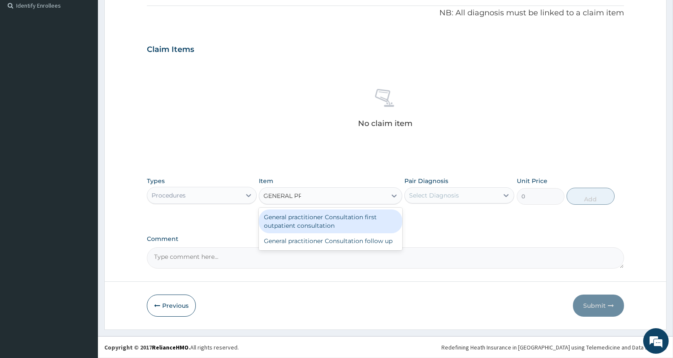
type input "GENERAL PRA"
drag, startPoint x: 325, startPoint y: 214, endPoint x: 435, endPoint y: 182, distance: 114.9
click at [326, 214] on div "General practitioner Consultation first outpatient consultation" at bounding box center [330, 222] width 143 height 24
type input "3000"
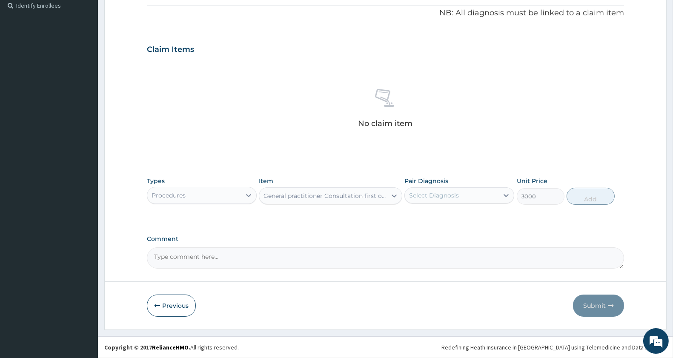
click at [447, 189] on div "Select Diagnosis" at bounding box center [452, 196] width 94 height 14
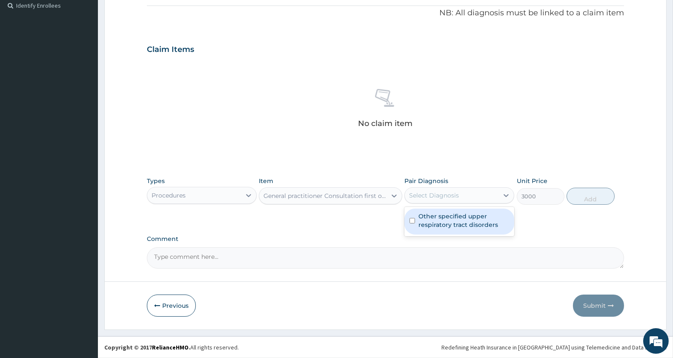
drag, startPoint x: 445, startPoint y: 218, endPoint x: 584, endPoint y: 193, distance: 141.1
click at [447, 218] on label "Other specified upper respiratory tract disorders" at bounding box center [464, 220] width 91 height 17
checkbox input "true"
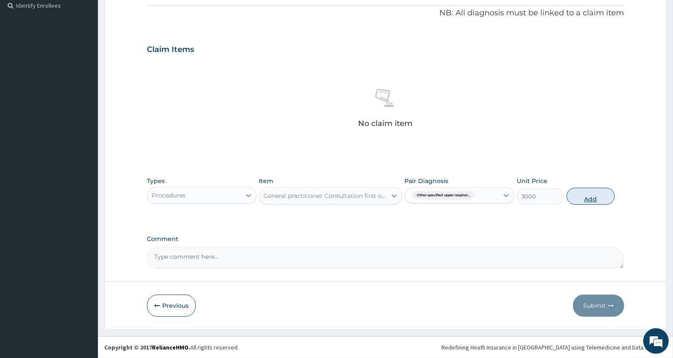
click at [588, 192] on button "Add" at bounding box center [591, 196] width 48 height 17
type input "0"
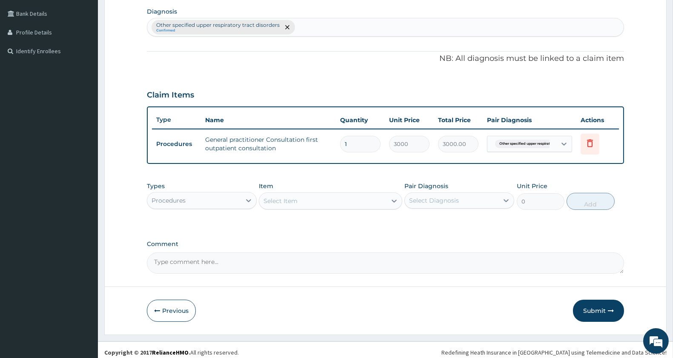
scroll to position [215, 0]
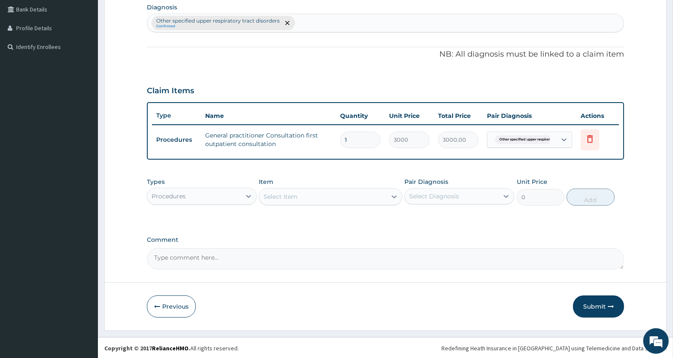
click at [208, 192] on div "Procedures" at bounding box center [194, 197] width 94 height 14
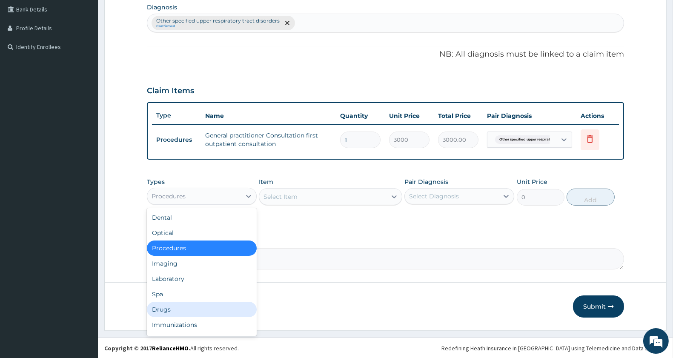
drag, startPoint x: 169, startPoint y: 305, endPoint x: 233, endPoint y: 283, distance: 68.4
click at [169, 304] on div "Drugs" at bounding box center [202, 309] width 110 height 15
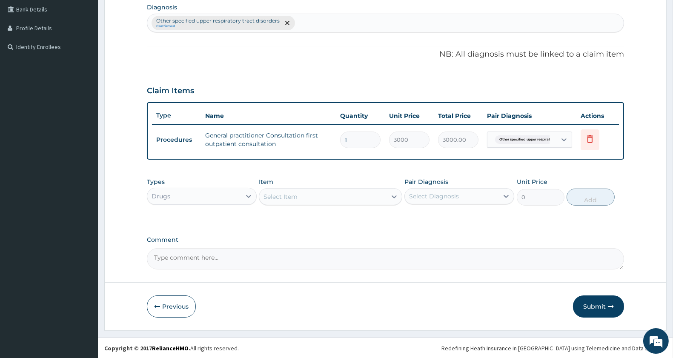
click at [325, 194] on div "Select Item" at bounding box center [322, 197] width 127 height 14
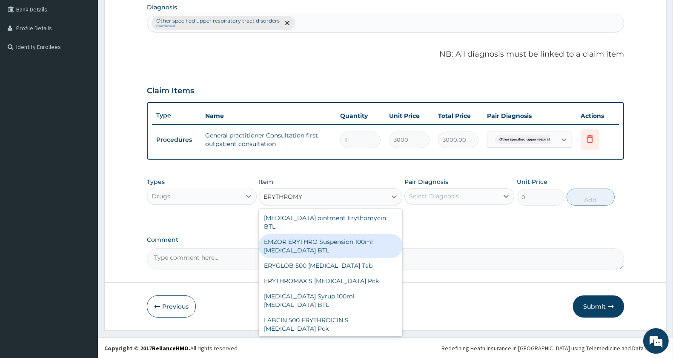
type input "ERYTHROMYC"
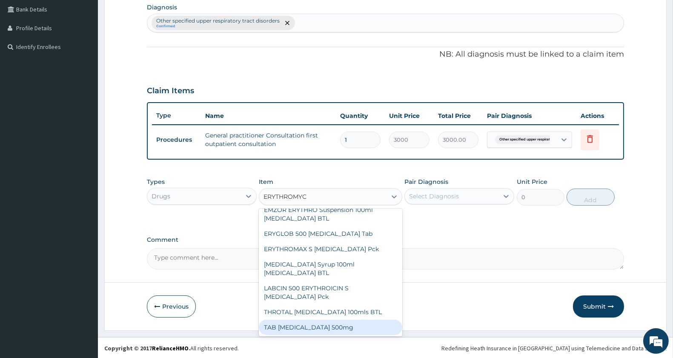
click at [336, 327] on div "TAB [MEDICAL_DATA] 500mg" at bounding box center [330, 327] width 143 height 15
type input "300"
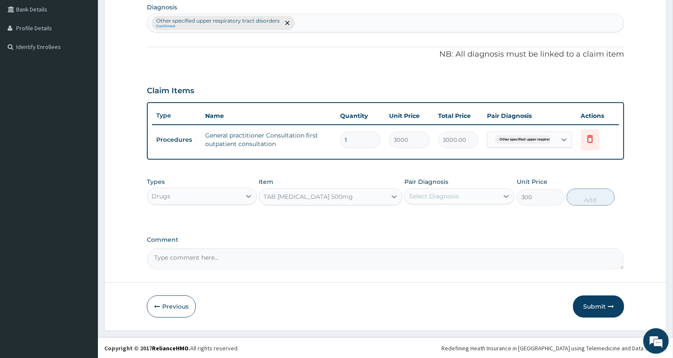
click at [445, 198] on div "Select Diagnosis" at bounding box center [434, 196] width 50 height 9
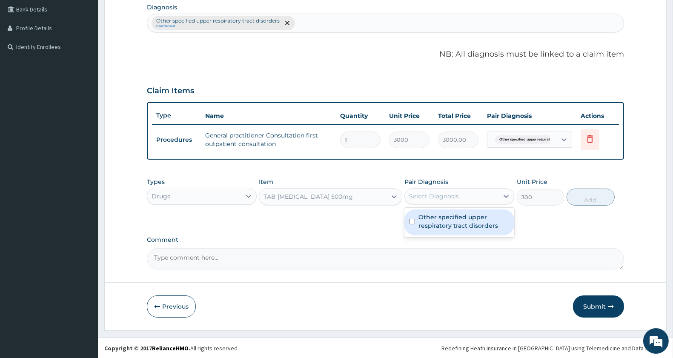
click at [436, 221] on label "Other specified upper respiratory tract disorders" at bounding box center [464, 221] width 91 height 17
checkbox input "true"
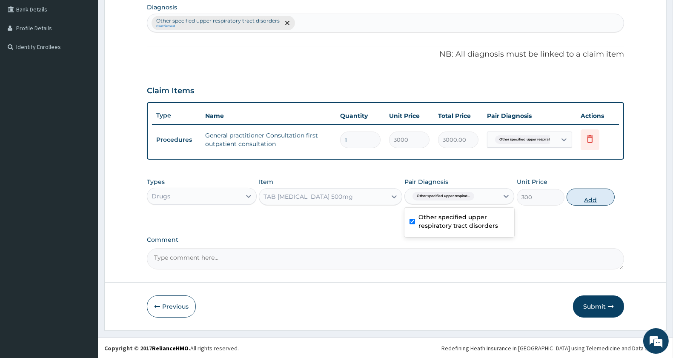
click at [589, 194] on button "Add" at bounding box center [591, 197] width 48 height 17
type input "0"
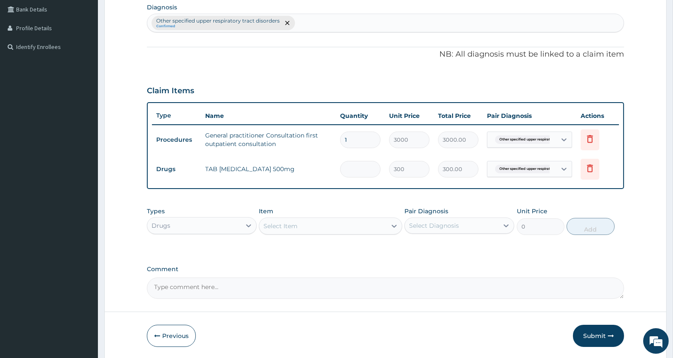
type input "0.00"
type input "2"
type input "600.00"
type input "21"
type input "6300.00"
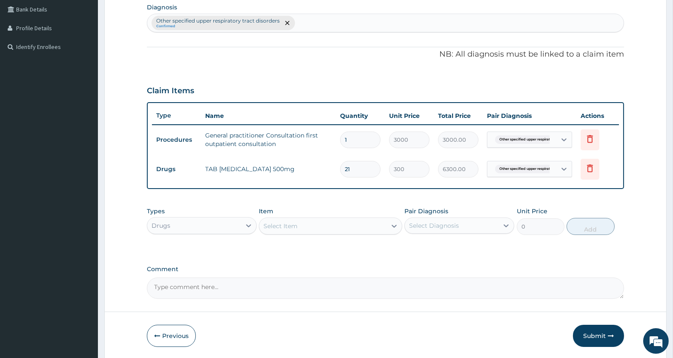
type input "21"
click at [339, 227] on div "Select Item" at bounding box center [322, 226] width 127 height 14
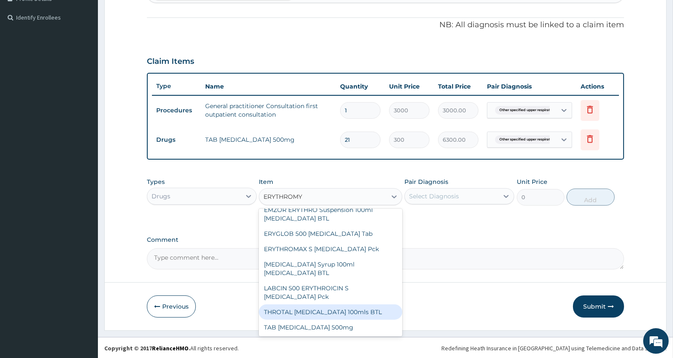
type input "ERYTHROMY"
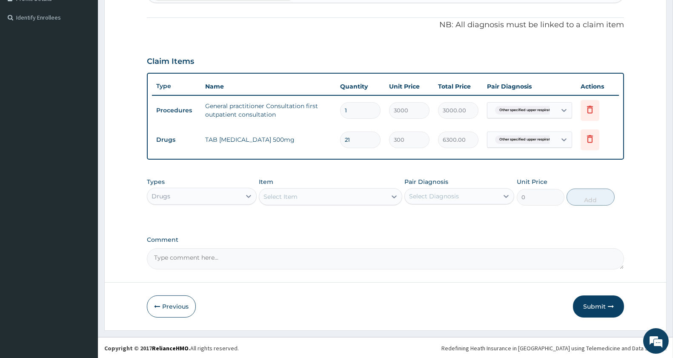
click at [443, 299] on div "Previous Submit" at bounding box center [385, 307] width 477 height 22
click at [316, 195] on div "Select Item" at bounding box center [322, 197] width 127 height 14
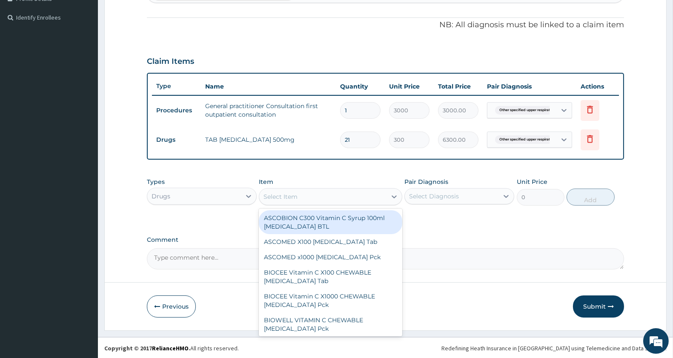
click at [327, 188] on div "Select Item" at bounding box center [330, 196] width 143 height 17
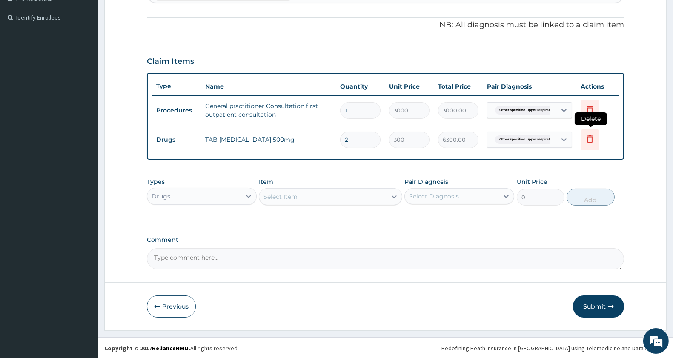
click at [588, 135] on icon at bounding box center [590, 139] width 10 height 10
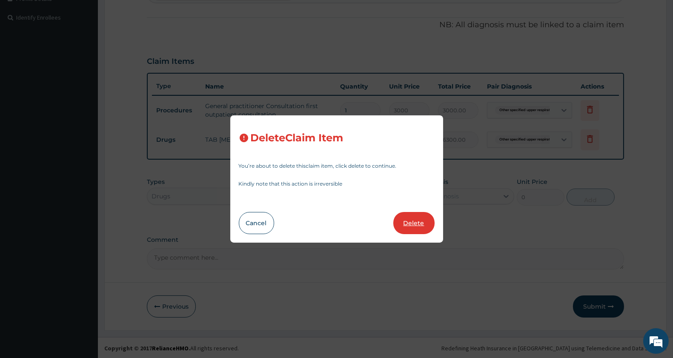
click at [419, 223] on button "Delete" at bounding box center [413, 223] width 41 height 22
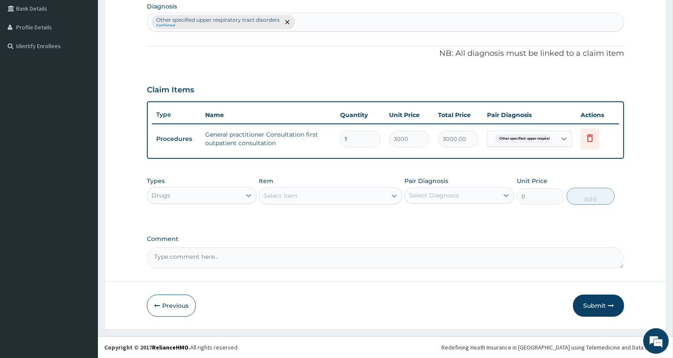
scroll to position [215, 0]
click at [301, 192] on div "Select Item" at bounding box center [322, 197] width 127 height 14
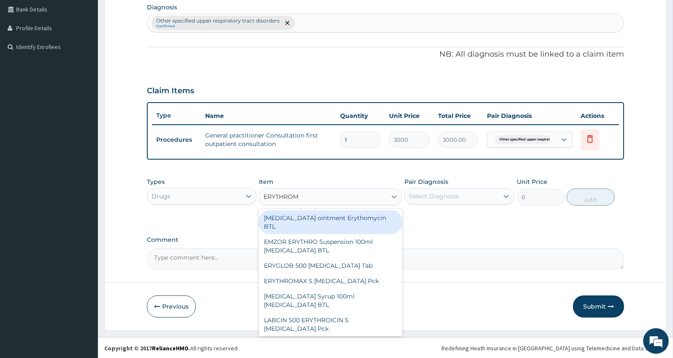
type input "ERYTHROMY"
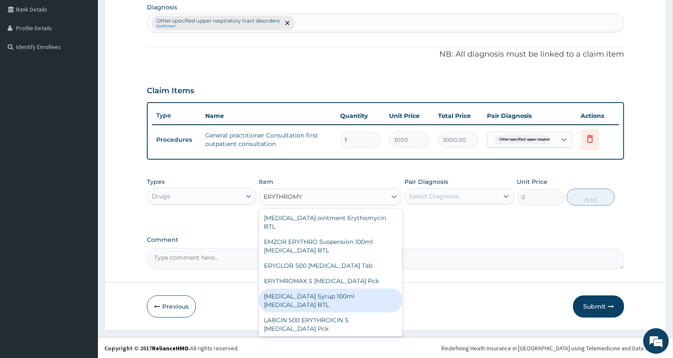
click at [347, 296] on div "[MEDICAL_DATA] Syrup 100ml [MEDICAL_DATA] BTL" at bounding box center [330, 301] width 143 height 24
type input "1150"
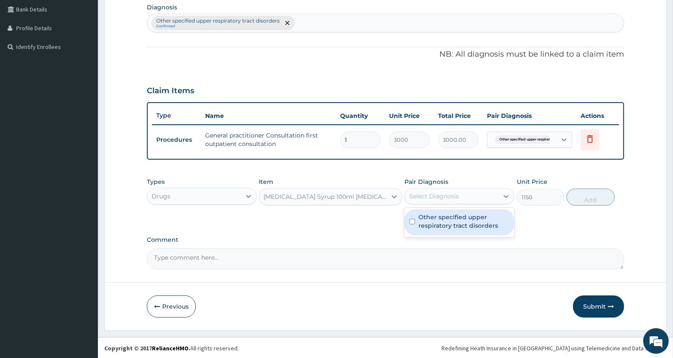
click at [455, 192] on div "Select Diagnosis" at bounding box center [434, 196] width 50 height 9
click at [443, 219] on label "Other specified upper respiratory tract disorders" at bounding box center [464, 221] width 91 height 17
checkbox input "true"
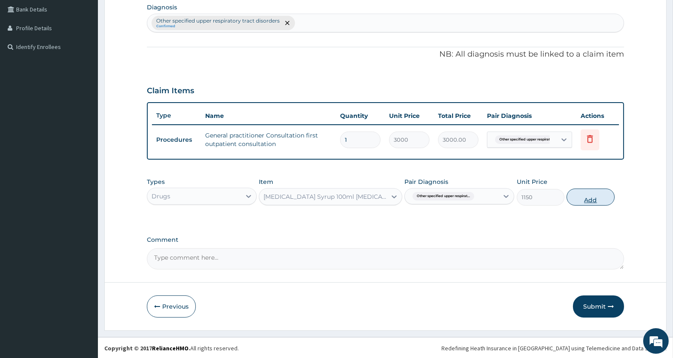
click at [578, 195] on button "Add" at bounding box center [591, 197] width 48 height 17
type input "0"
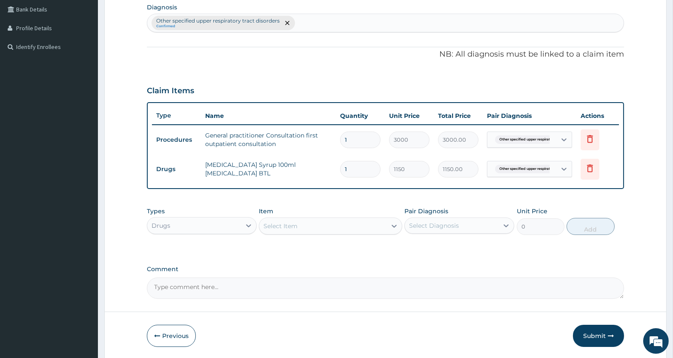
scroll to position [244, 0]
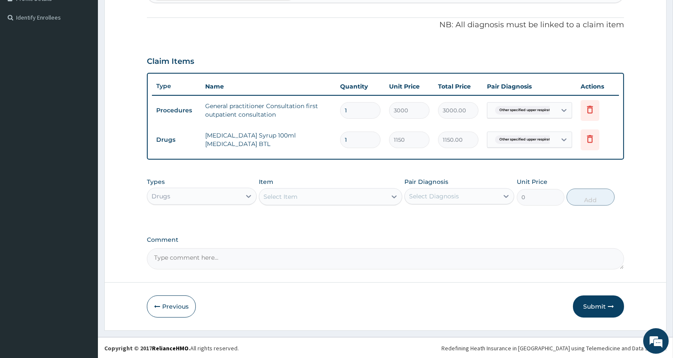
click at [291, 196] on div "Select Item" at bounding box center [281, 196] width 34 height 9
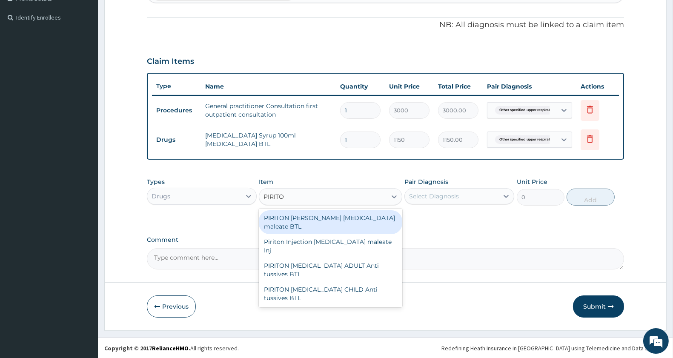
type input "PIRITON"
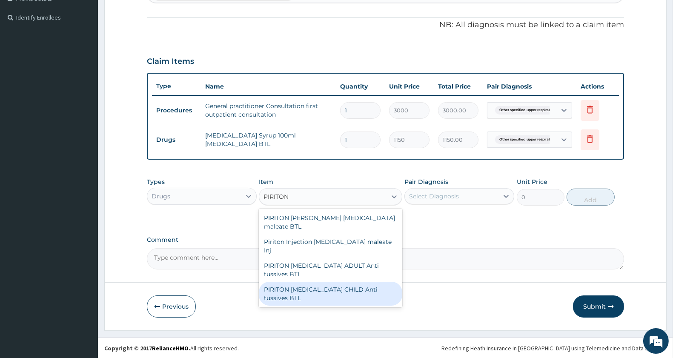
drag, startPoint x: 328, startPoint y: 292, endPoint x: 337, endPoint y: 278, distance: 16.9
click at [328, 292] on div "PIRITON [MEDICAL_DATA] CHILD Anti tussives BTL" at bounding box center [330, 294] width 143 height 24
type input "402.5"
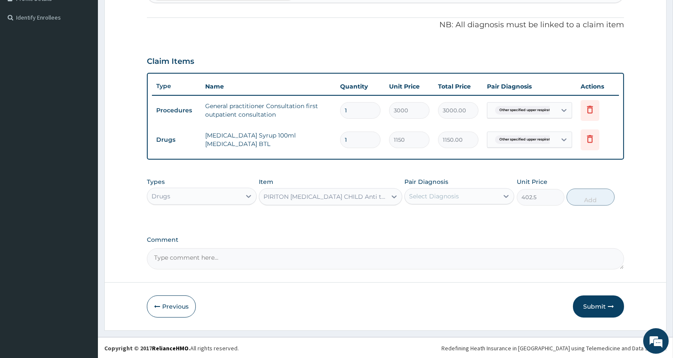
click at [424, 201] on div "Select Diagnosis" at bounding box center [452, 197] width 94 height 14
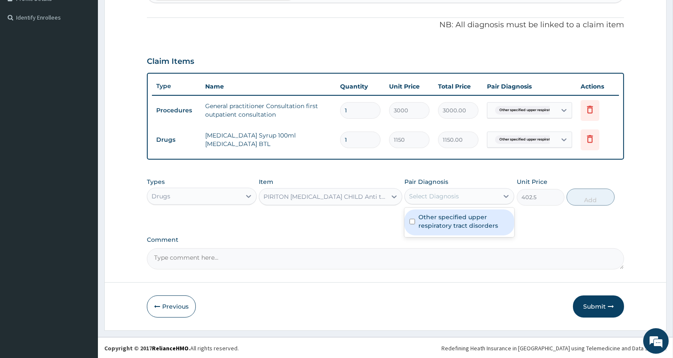
drag, startPoint x: 421, startPoint y: 233, endPoint x: 475, endPoint y: 220, distance: 55.6
click at [421, 232] on div "Other specified upper respiratory tract disorders" at bounding box center [460, 223] width 110 height 26
checkbox input "true"
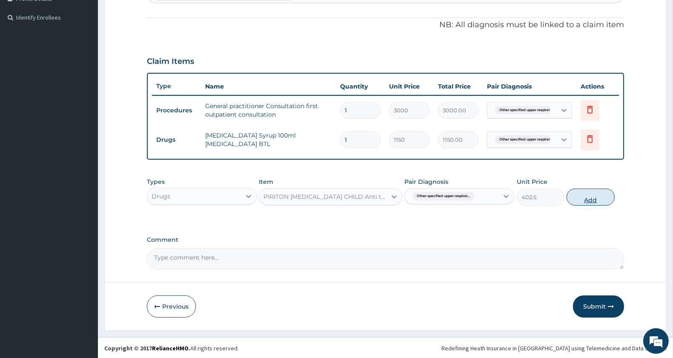
click at [589, 198] on button "Add" at bounding box center [591, 197] width 48 height 17
type input "0"
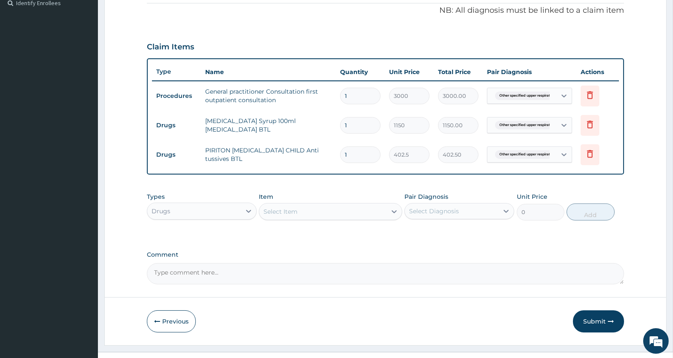
scroll to position [274, 0]
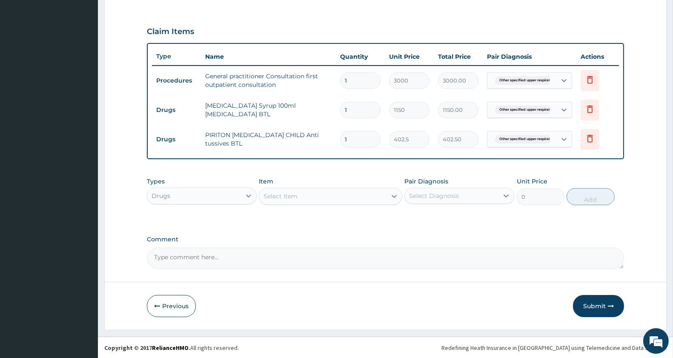
click at [316, 197] on div "Select Item" at bounding box center [322, 197] width 127 height 14
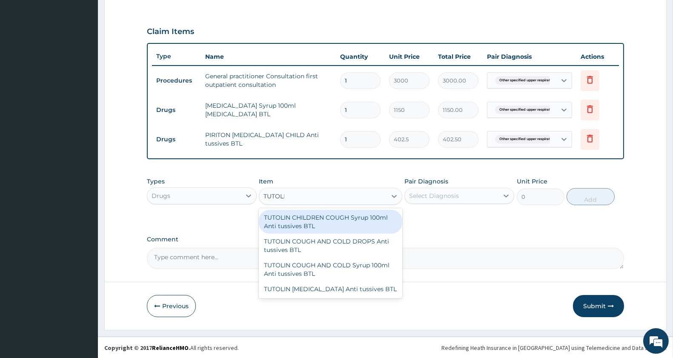
type input "TUTOLIN"
drag, startPoint x: 325, startPoint y: 223, endPoint x: 368, endPoint y: 216, distance: 42.8
click at [326, 223] on div "TUTOLIN CHILDREN COUGH Syrup 100ml Anti tussives BTL" at bounding box center [330, 222] width 143 height 24
type input "345"
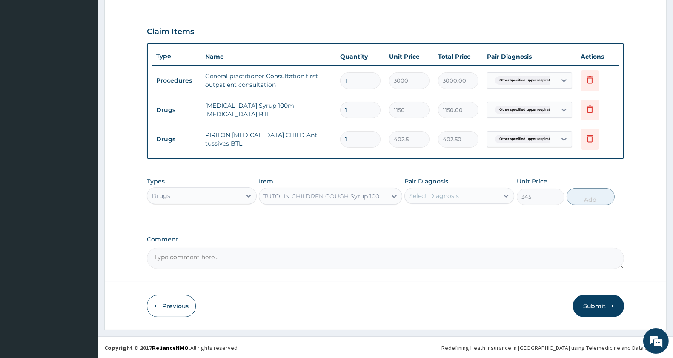
click at [432, 197] on div "Select Diagnosis" at bounding box center [434, 196] width 50 height 9
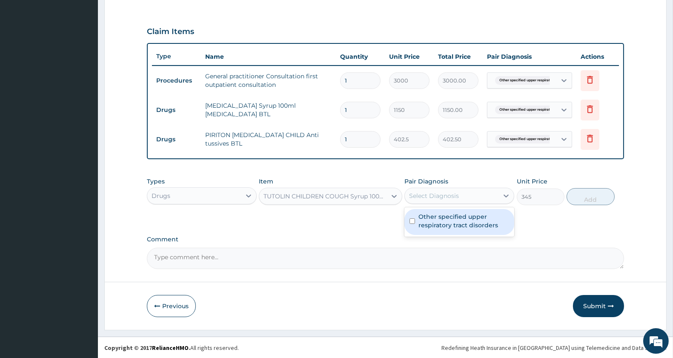
click at [431, 219] on label "Other specified upper respiratory tract disorders" at bounding box center [464, 220] width 91 height 17
checkbox input "true"
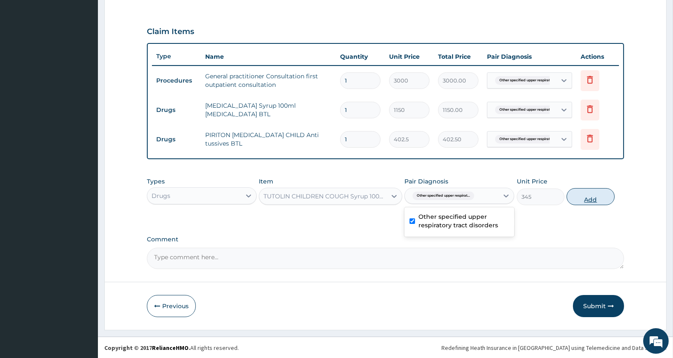
click at [596, 197] on button "Add" at bounding box center [591, 196] width 48 height 17
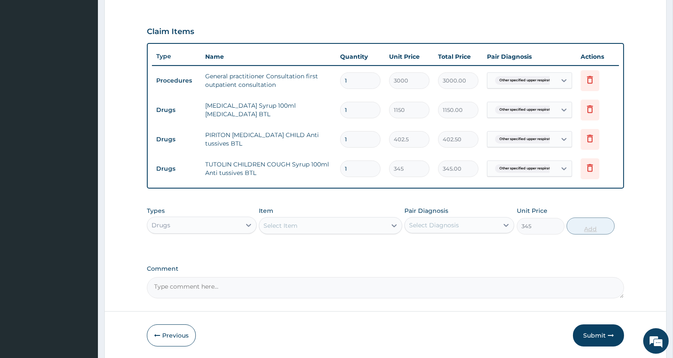
type input "0"
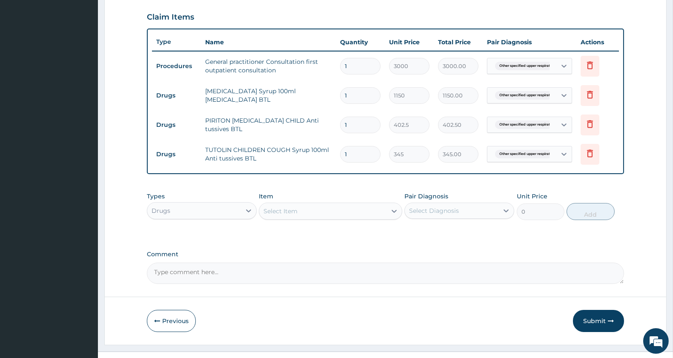
scroll to position [304, 0]
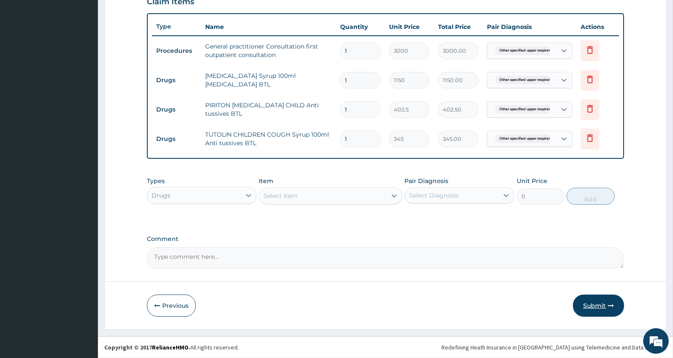
click at [592, 299] on button "Submit" at bounding box center [598, 306] width 51 height 22
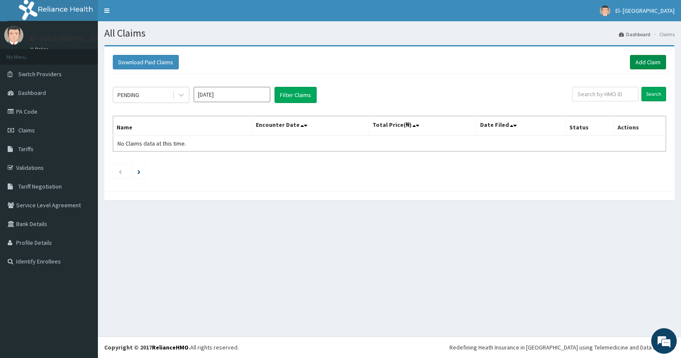
click at [646, 59] on link "Add Claim" at bounding box center [648, 62] width 36 height 14
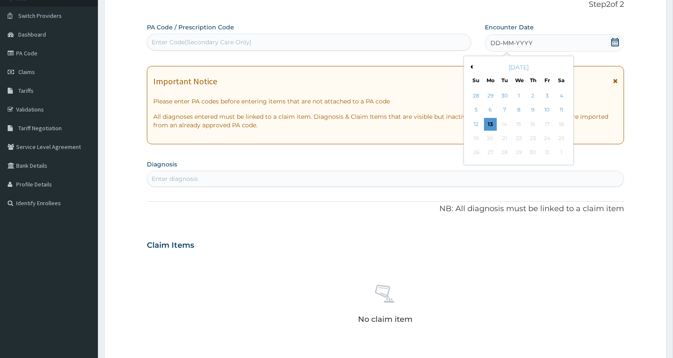
scroll to position [58, 0]
click at [471, 67] on button "Previous Month" at bounding box center [470, 67] width 4 height 4
click at [558, 108] on div "13" at bounding box center [561, 110] width 13 height 13
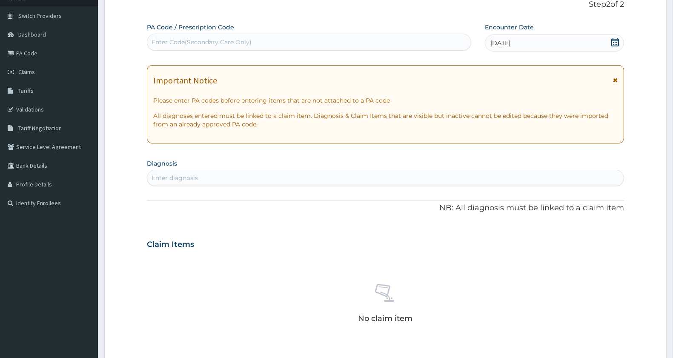
click at [311, 177] on div "Enter diagnosis" at bounding box center [385, 178] width 477 height 14
type input "[MEDICAL_DATA]"
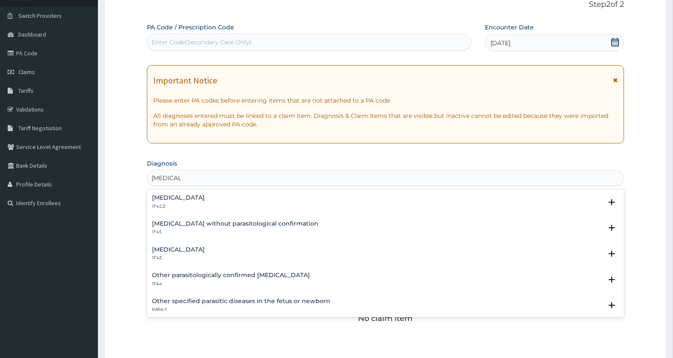
scroll to position [0, 0]
click at [205, 247] on h4 "[MEDICAL_DATA]" at bounding box center [178, 250] width 53 height 6
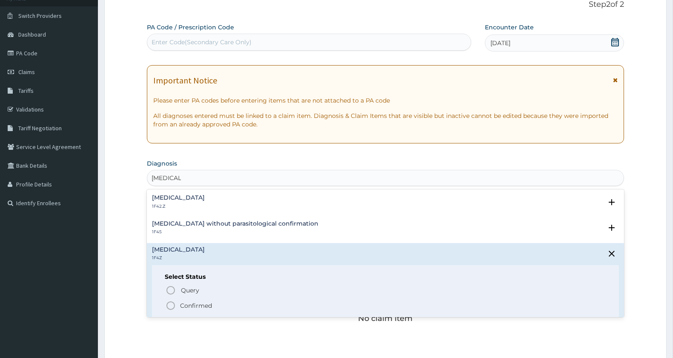
click at [167, 304] on circle "status option filled" at bounding box center [171, 306] width 8 height 8
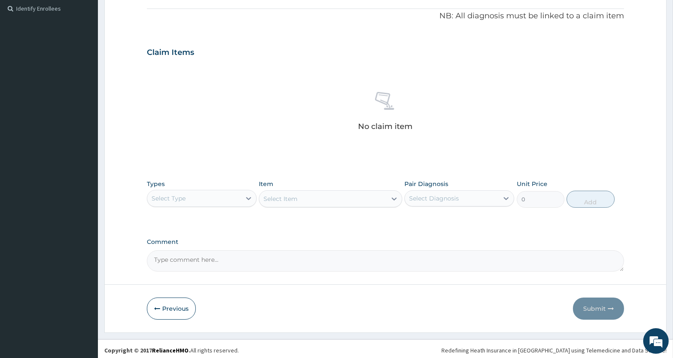
scroll to position [256, 0]
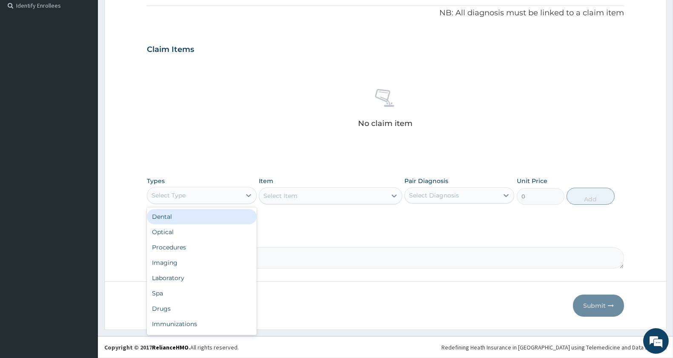
click at [187, 194] on div "Select Type" at bounding box center [194, 196] width 94 height 14
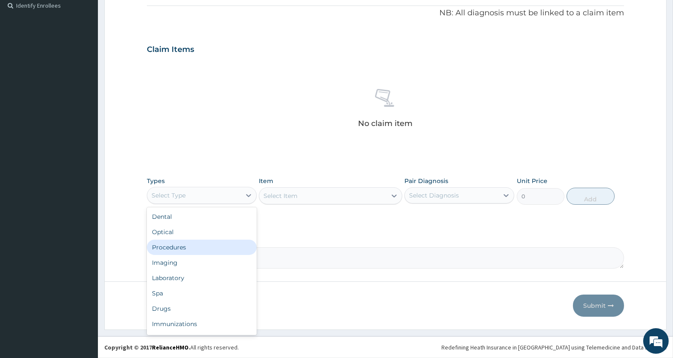
click at [189, 247] on div "Procedures" at bounding box center [202, 247] width 110 height 15
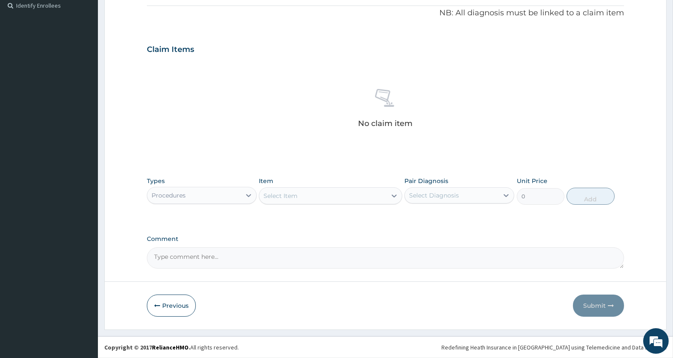
click at [306, 196] on div "Select Item" at bounding box center [322, 196] width 127 height 14
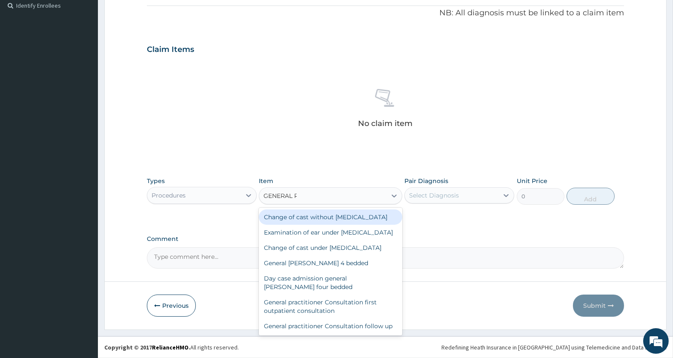
type input "GENERAL PR"
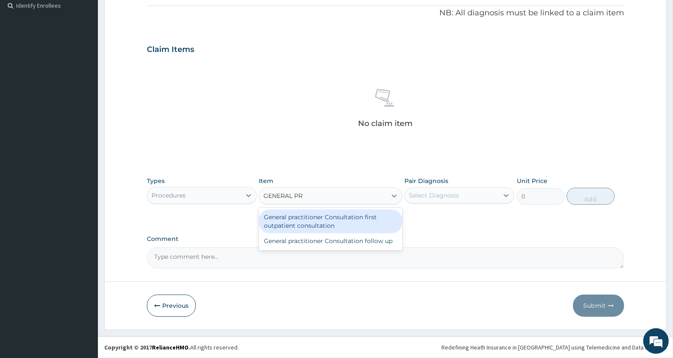
click at [307, 226] on div "General practitioner Consultation first outpatient consultation" at bounding box center [330, 222] width 143 height 24
type input "3000"
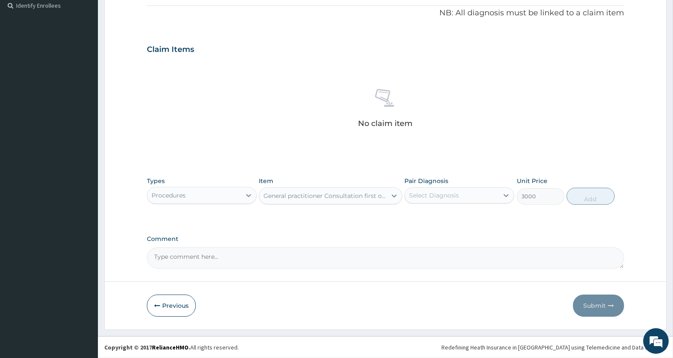
click at [436, 199] on div "Select Diagnosis" at bounding box center [434, 195] width 50 height 9
drag, startPoint x: 444, startPoint y: 214, endPoint x: 526, endPoint y: 228, distance: 83.4
click at [445, 216] on label "[MEDICAL_DATA]" at bounding box center [445, 216] width 53 height 9
checkbox input "true"
click at [589, 203] on button "Add" at bounding box center [591, 196] width 48 height 17
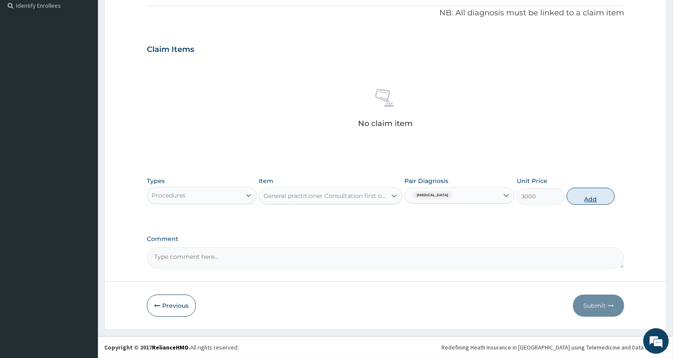
type input "0"
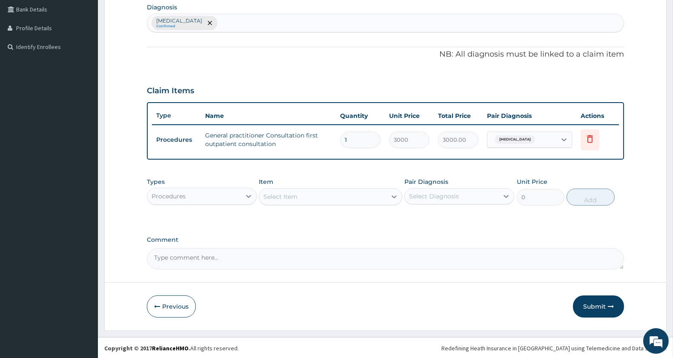
click at [220, 194] on div "Procedures" at bounding box center [194, 197] width 94 height 14
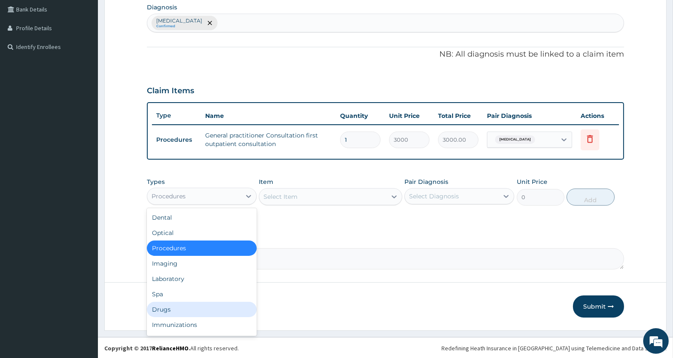
click at [171, 308] on div "Drugs" at bounding box center [202, 309] width 110 height 15
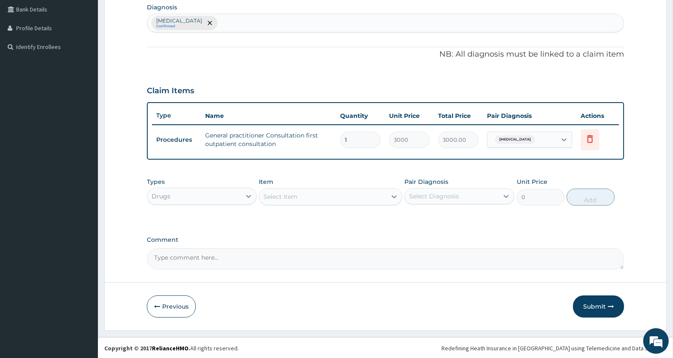
click at [318, 196] on div "Select Item" at bounding box center [322, 197] width 127 height 14
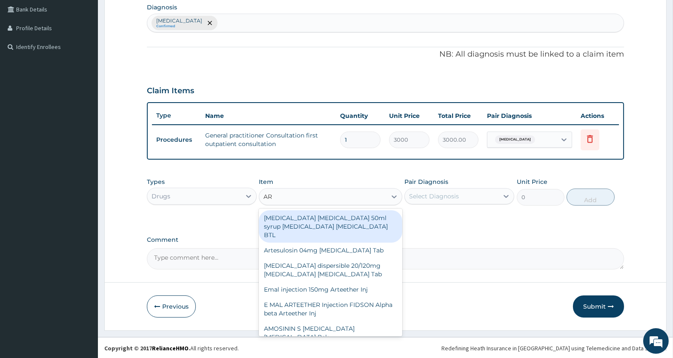
type input "A"
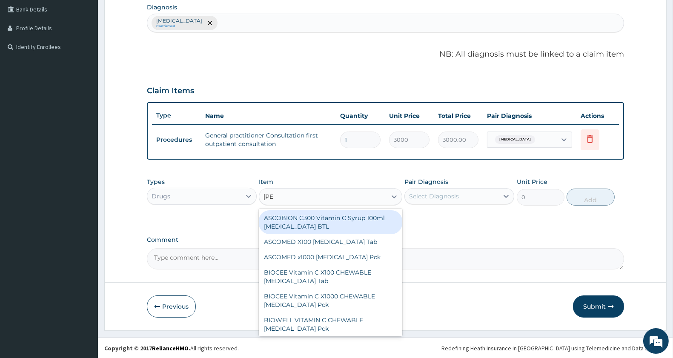
type input "COART"
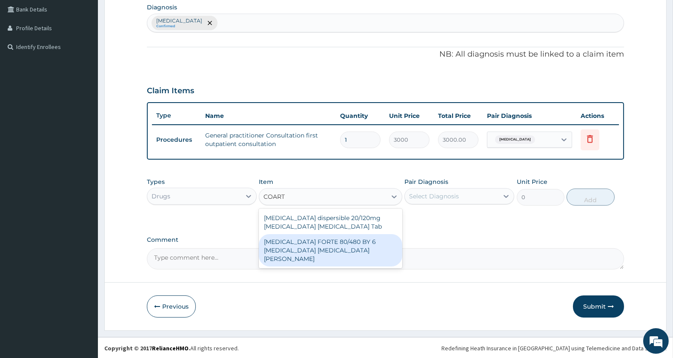
click at [316, 248] on div "[MEDICAL_DATA] FORTE 80/480 BY 6 [MEDICAL_DATA] [MEDICAL_DATA][PERSON_NAME]" at bounding box center [330, 250] width 143 height 32
type input "3220"
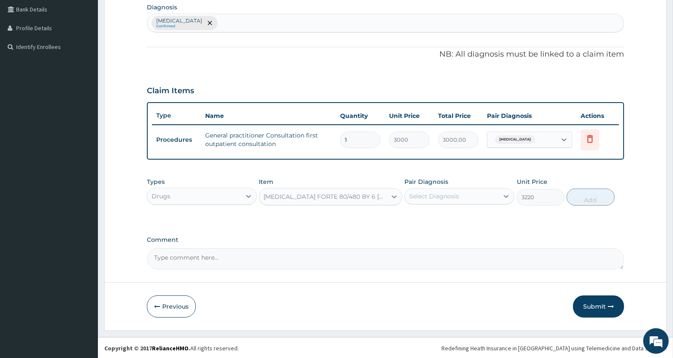
click at [462, 192] on div "Select Diagnosis" at bounding box center [452, 197] width 94 height 14
click at [437, 220] on div "Malaria, unspecified" at bounding box center [460, 218] width 110 height 17
checkbox input "true"
click at [590, 198] on button "Add" at bounding box center [591, 197] width 48 height 17
type input "0"
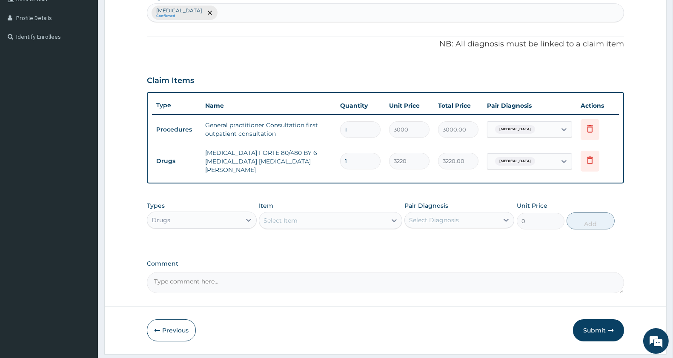
scroll to position [244, 0]
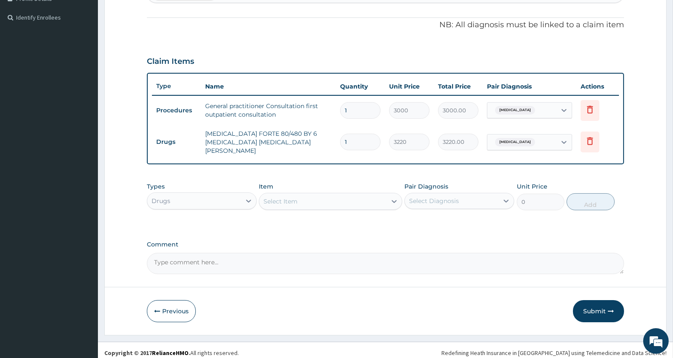
click at [307, 200] on div "Select Item" at bounding box center [322, 202] width 127 height 14
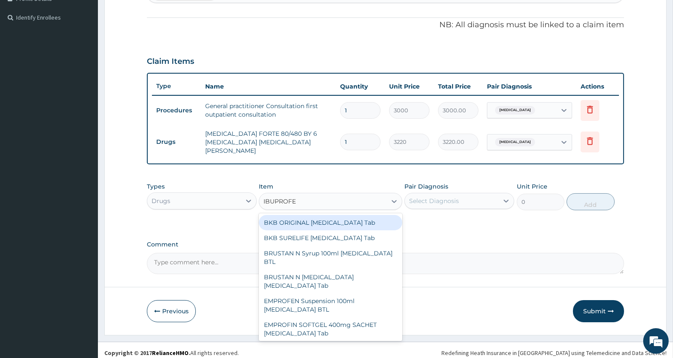
type input "IBUPROFEN"
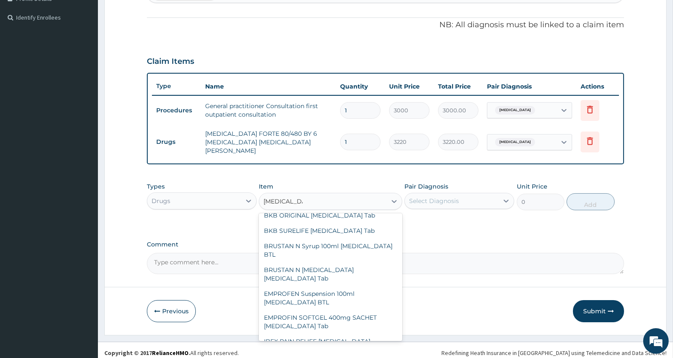
scroll to position [0, 0]
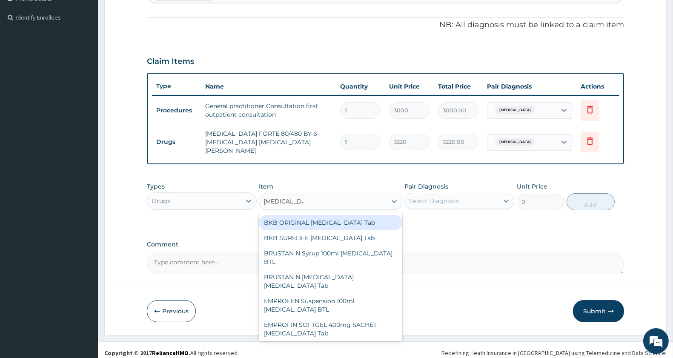
click at [348, 216] on div "BKB ORIGINAL Ibuprofen Tab" at bounding box center [330, 222] width 143 height 15
type input "63.25"
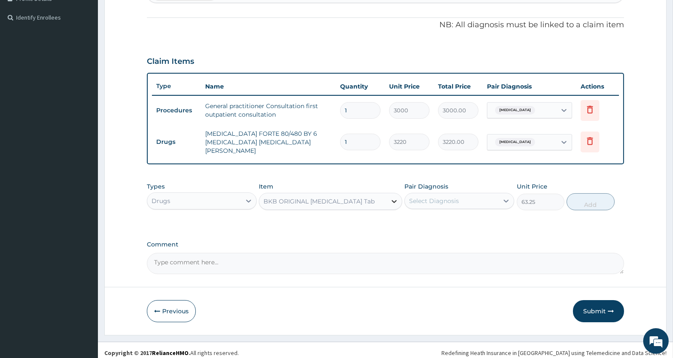
click at [394, 200] on icon at bounding box center [394, 201] width 5 height 3
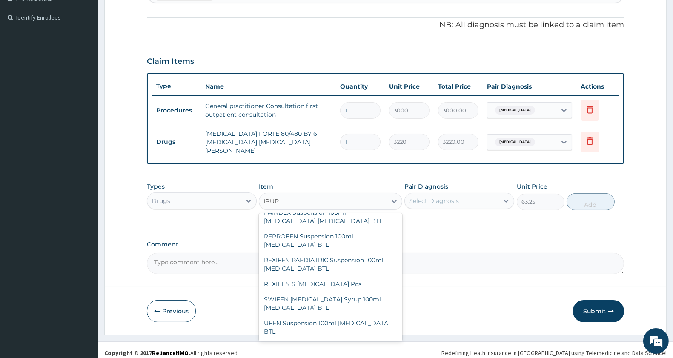
scroll to position [481, 0]
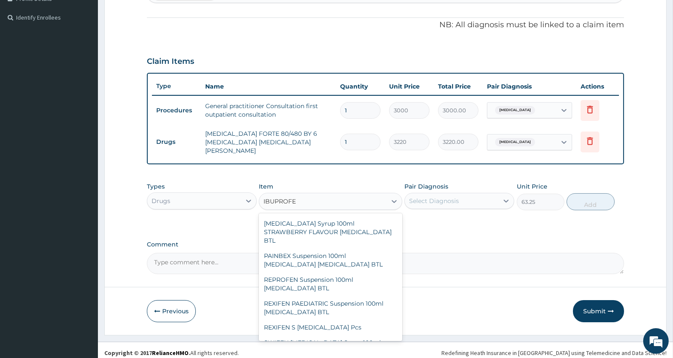
type input "IBUPROFEN"
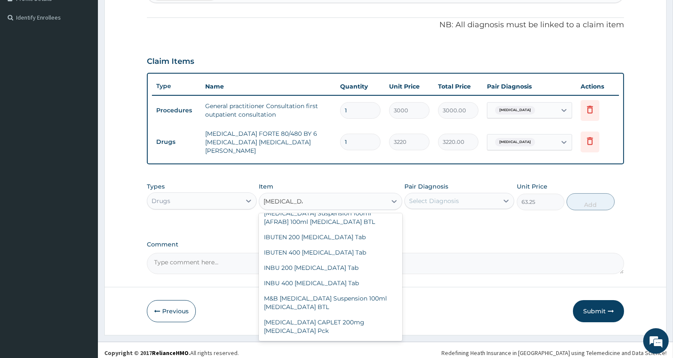
scroll to position [307, 0]
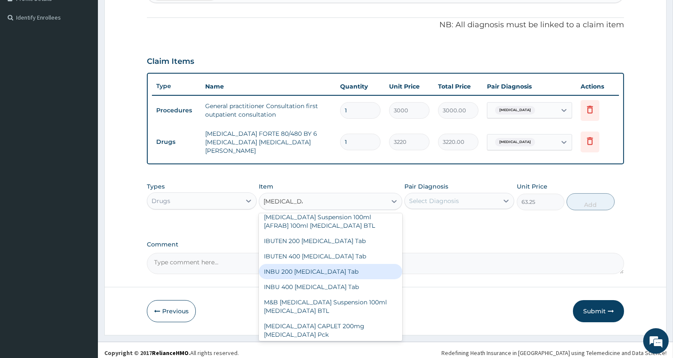
click at [313, 264] on div "INBU 200 [MEDICAL_DATA] Tab" at bounding box center [330, 271] width 143 height 15
type input "57.5"
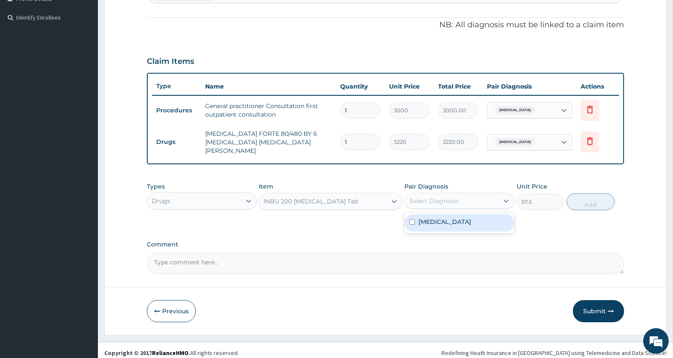
click at [426, 197] on div "Select Diagnosis" at bounding box center [434, 201] width 50 height 9
click at [356, 195] on div "INBU 200 [MEDICAL_DATA] Tab" at bounding box center [322, 202] width 127 height 14
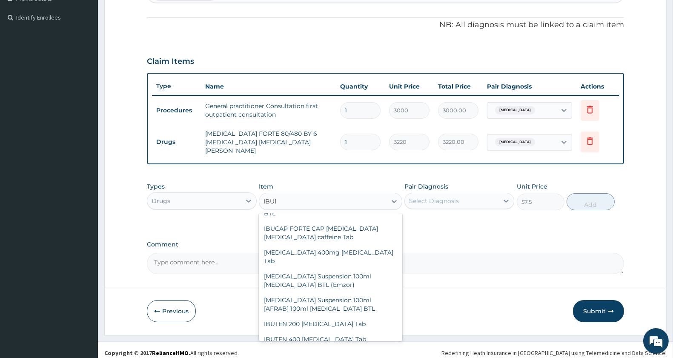
type input "IBUPR"
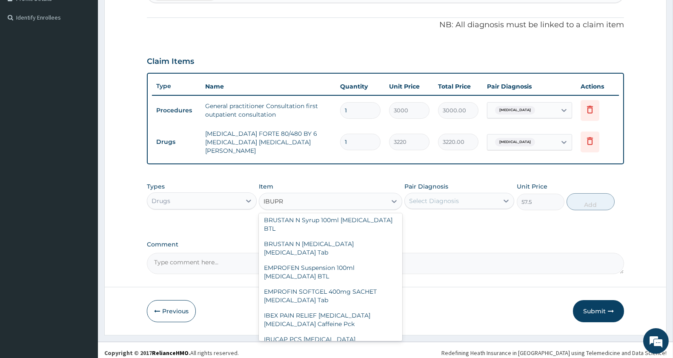
scroll to position [0, 0]
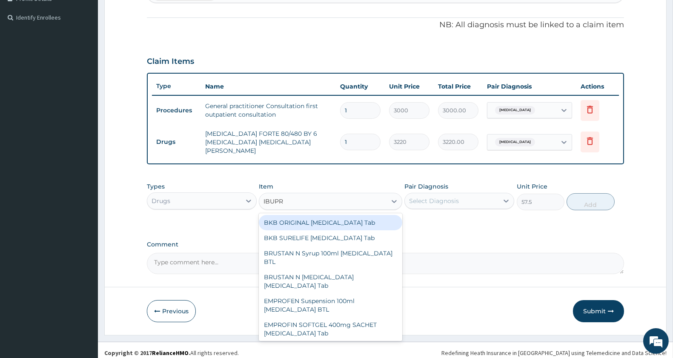
click at [312, 220] on div "BKB ORIGINAL [MEDICAL_DATA] Tab" at bounding box center [330, 222] width 143 height 15
type input "63.25"
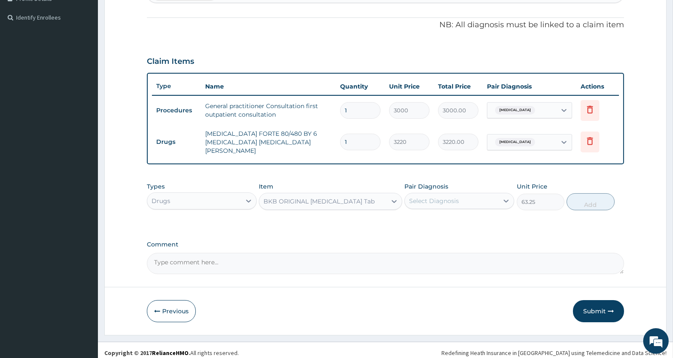
click at [446, 197] on div "Select Diagnosis" at bounding box center [434, 201] width 50 height 9
click at [437, 222] on div "[MEDICAL_DATA]" at bounding box center [460, 222] width 110 height 17
checkbox input "true"
click at [591, 194] on button "Add" at bounding box center [591, 201] width 48 height 17
type input "0"
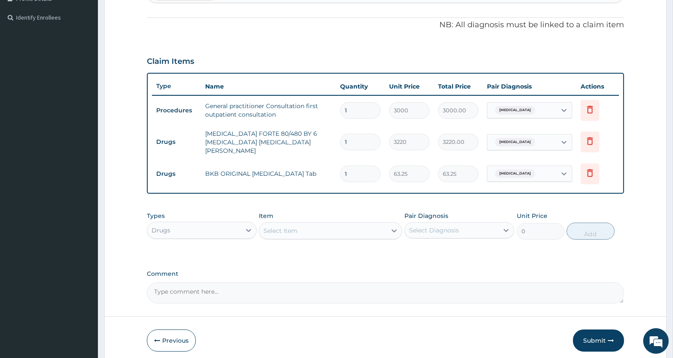
click at [307, 229] on div "Select Item" at bounding box center [322, 231] width 127 height 14
type input "I"
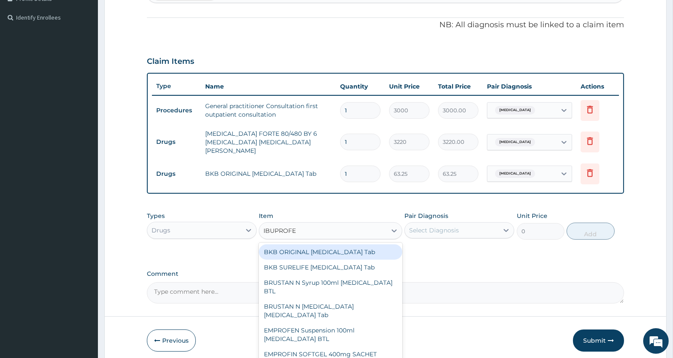
type input "IBUPROFEN"
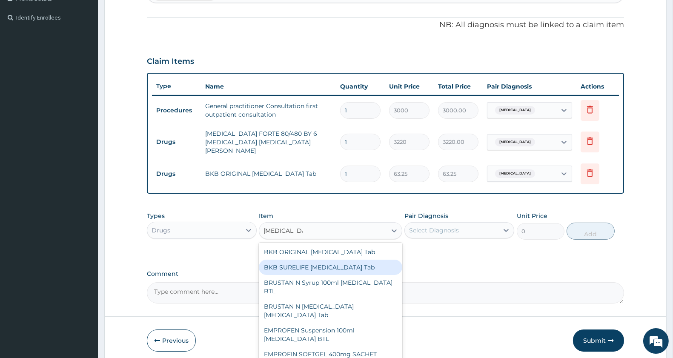
click at [354, 260] on div "BKB SURELIFE [MEDICAL_DATA] Tab" at bounding box center [330, 267] width 143 height 15
type input "63.25"
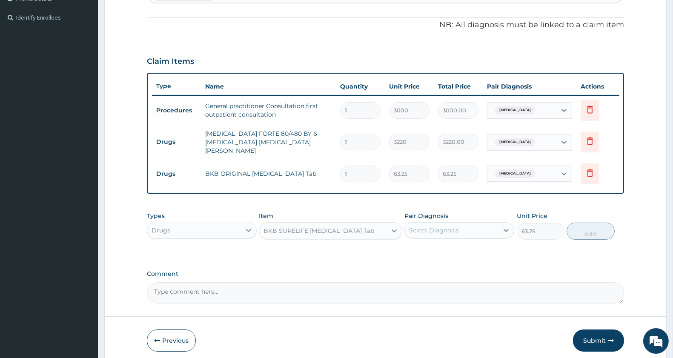
click at [359, 168] on input "1" at bounding box center [360, 174] width 40 height 17
type input "0.00"
type input "2"
type input "126.50"
type input "20"
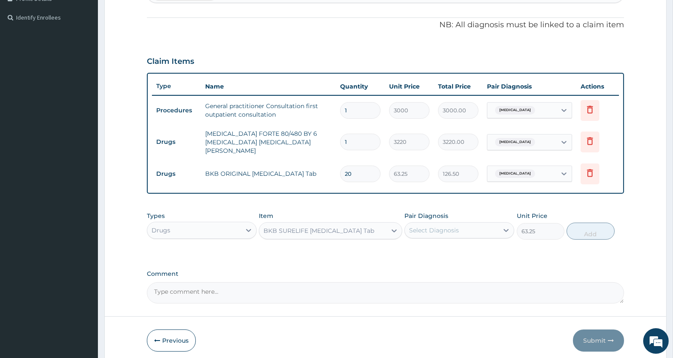
type input "1265.00"
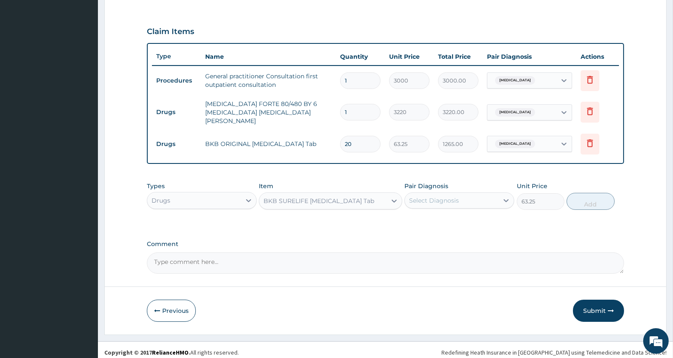
type input "20"
click at [329, 197] on div "BKB SURELIFE [MEDICAL_DATA] Tab" at bounding box center [319, 201] width 111 height 9
type input "AMOXIC"
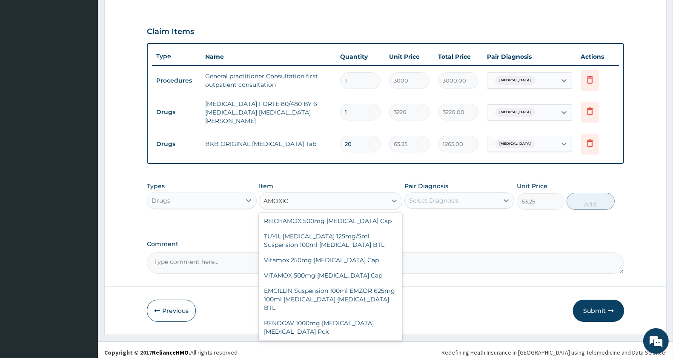
scroll to position [389, 0]
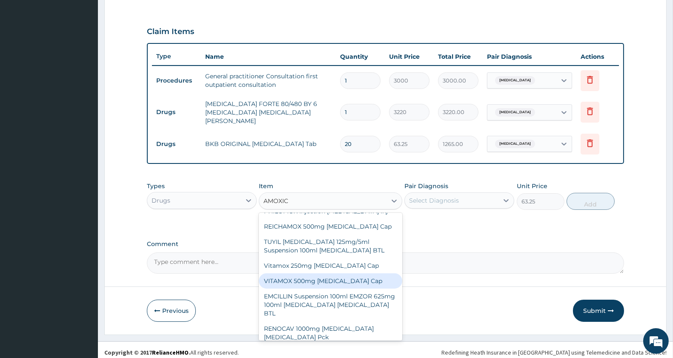
click at [348, 273] on div "VITAMOX 500mg [MEDICAL_DATA] Cap" at bounding box center [330, 280] width 143 height 15
type input "80.5"
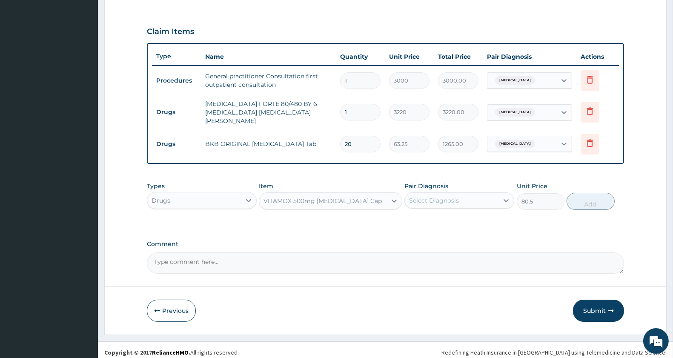
click at [341, 197] on div "VITAMOX 500mg [MEDICAL_DATA] Cap" at bounding box center [323, 201] width 118 height 9
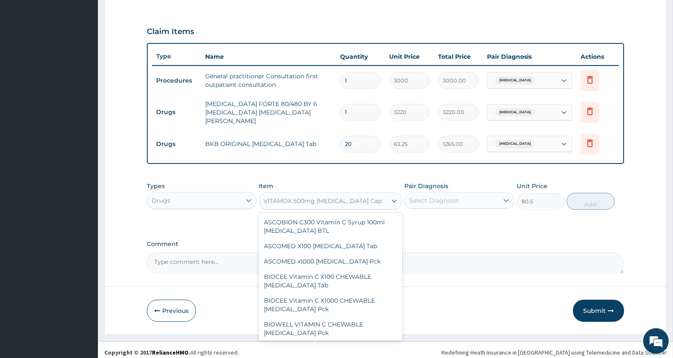
scroll to position [21721, 0]
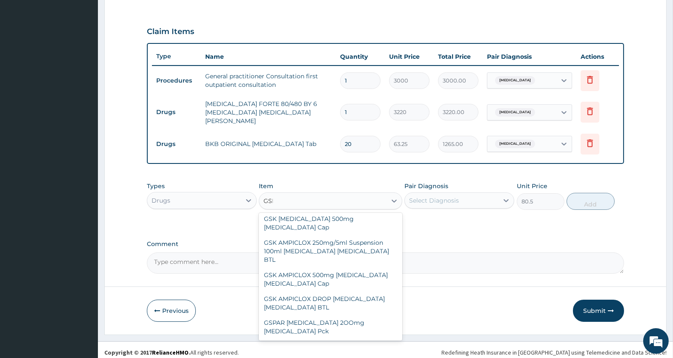
type input "GSK AM"
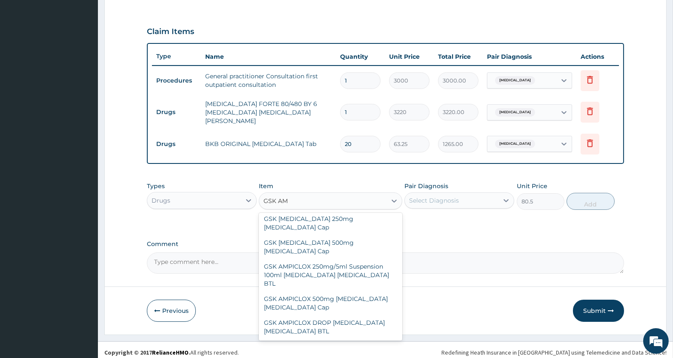
scroll to position [1, 0]
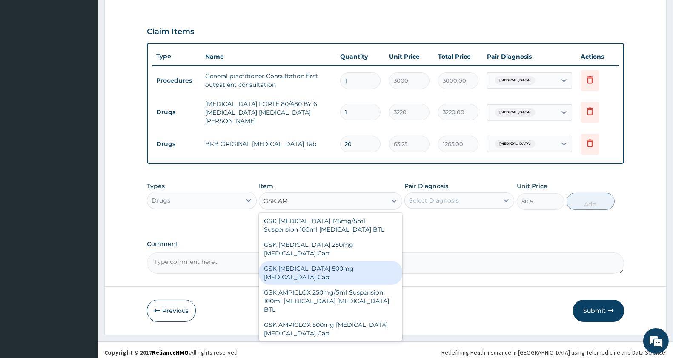
click at [349, 261] on div "GSK [MEDICAL_DATA] 500mg [MEDICAL_DATA] Cap" at bounding box center [330, 273] width 143 height 24
type input "207"
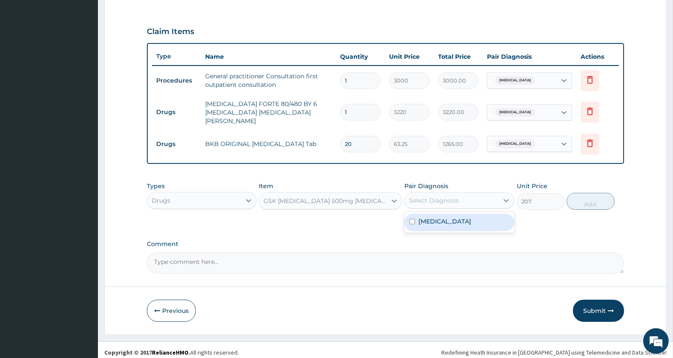
click at [459, 198] on div "Select Diagnosis" at bounding box center [434, 200] width 50 height 9
drag, startPoint x: 457, startPoint y: 215, endPoint x: 501, endPoint y: 208, distance: 44.9
click at [457, 217] on label "[MEDICAL_DATA]" at bounding box center [445, 221] width 53 height 9
checkbox input "true"
click at [599, 193] on button "Add" at bounding box center [591, 201] width 48 height 17
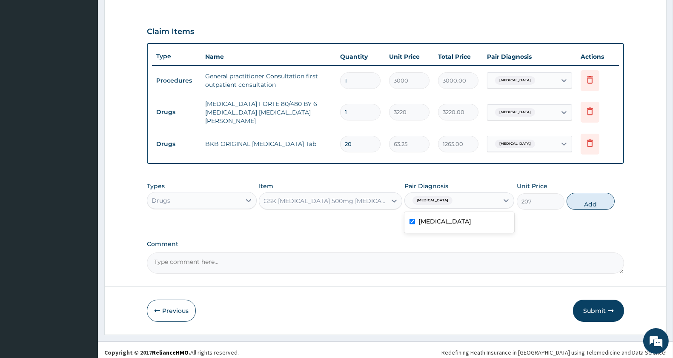
type input "0"
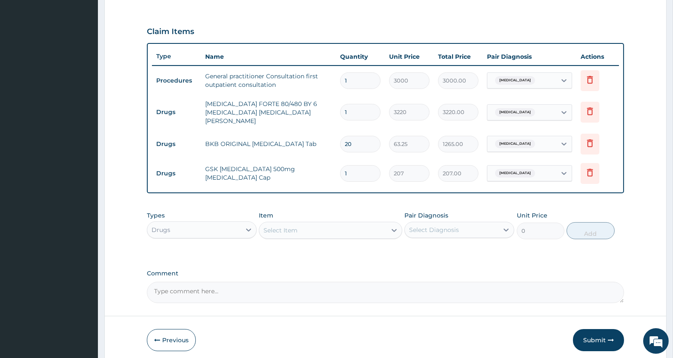
type input "0.00"
type input "2"
type input "414.00"
type input "21"
type input "4347.00"
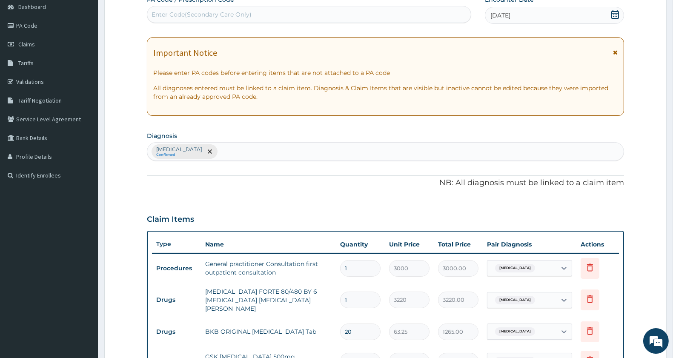
scroll to position [84, 0]
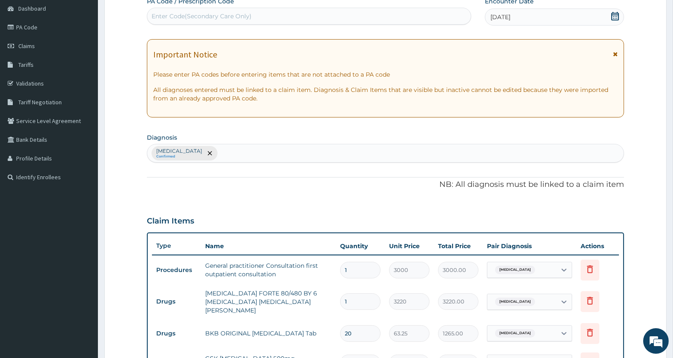
type input "21"
click at [257, 150] on div "Malaria, unspecified Confirmed" at bounding box center [385, 153] width 477 height 18
type input "U"
type input "RESPIRATORY"
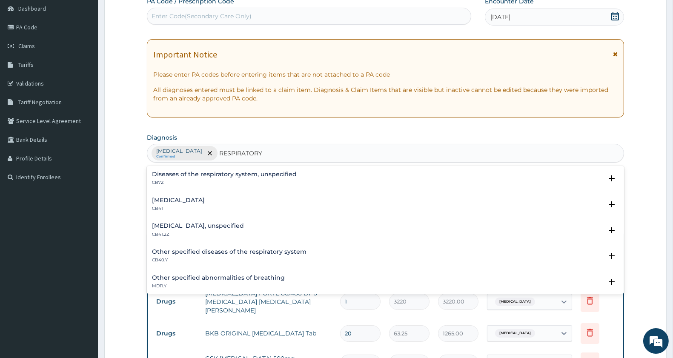
click at [231, 172] on h4 "Diseases of the respiratory system, unspecified" at bounding box center [224, 174] width 145 height 6
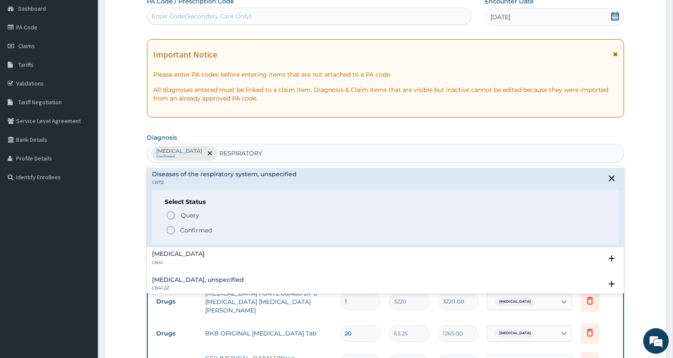
click at [168, 231] on icon "status option filled" at bounding box center [171, 230] width 10 height 10
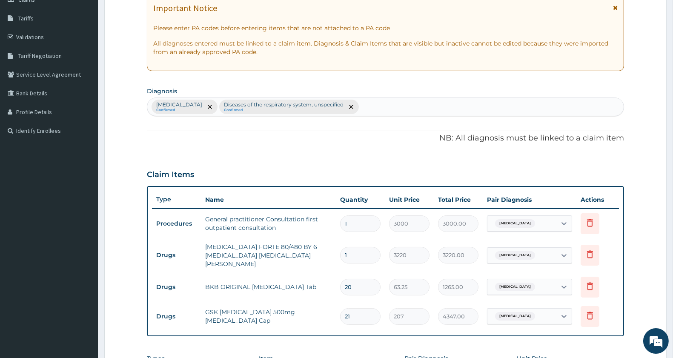
scroll to position [304, 0]
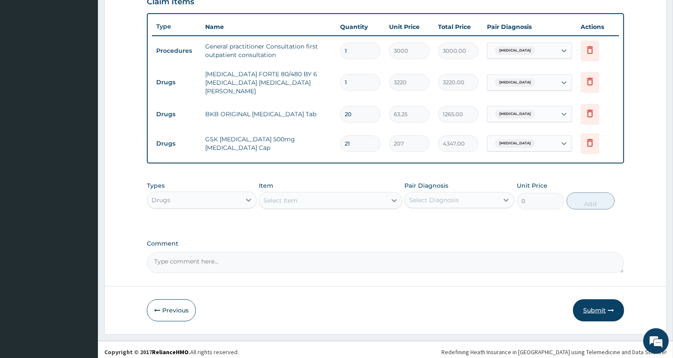
click at [590, 307] on button "Submit" at bounding box center [598, 310] width 51 height 22
click at [543, 137] on div "[MEDICAL_DATA]" at bounding box center [522, 143] width 69 height 14
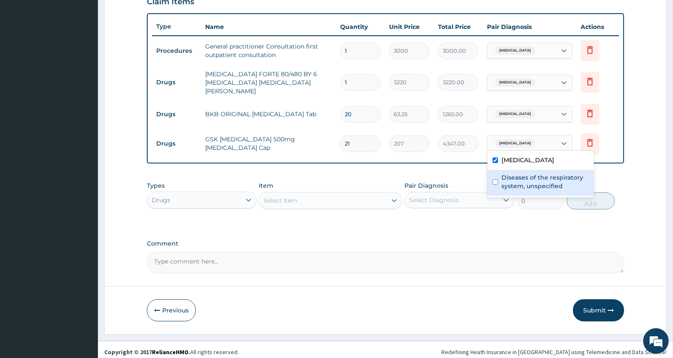
click at [504, 181] on label "Diseases of the respiratory system, unspecified" at bounding box center [545, 181] width 87 height 17
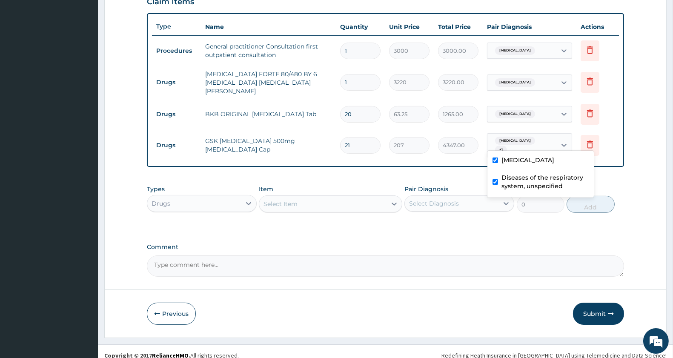
checkbox input "true"
click at [593, 312] on button "Submit" at bounding box center [598, 314] width 51 height 22
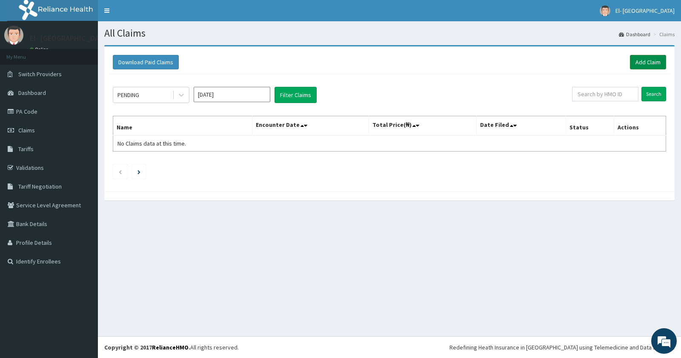
click at [641, 60] on link "Add Claim" at bounding box center [648, 62] width 36 height 14
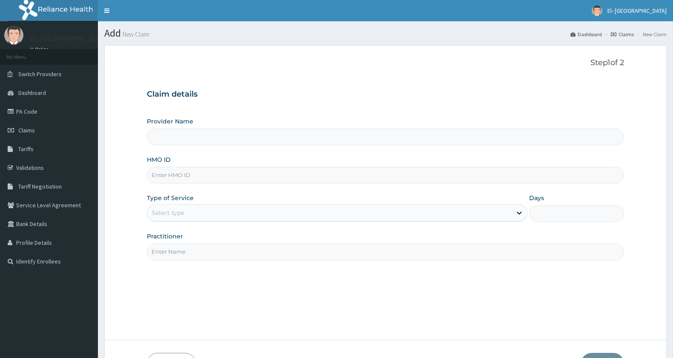
click at [189, 179] on input "HMO ID" at bounding box center [385, 175] width 477 height 17
type input "El-[GEOGRAPHIC_DATA]"
type input "tvc/10023/d"
click at [190, 214] on div "Select type" at bounding box center [329, 213] width 365 height 14
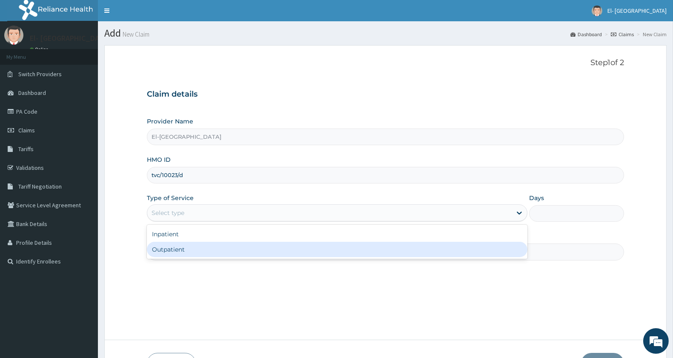
click at [195, 246] on div "Outpatient" at bounding box center [337, 249] width 381 height 15
type input "1"
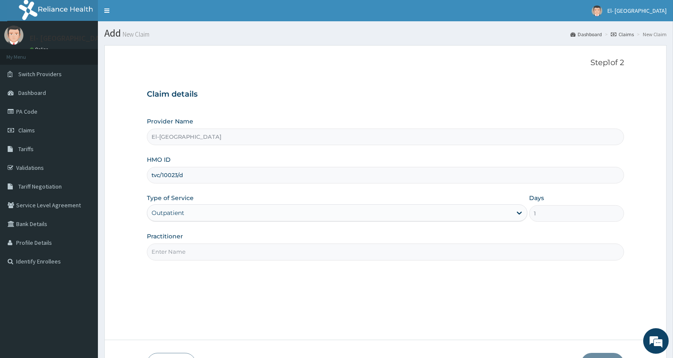
click at [201, 250] on input "Practitioner" at bounding box center [385, 252] width 477 height 17
type input "[PERSON_NAME]"
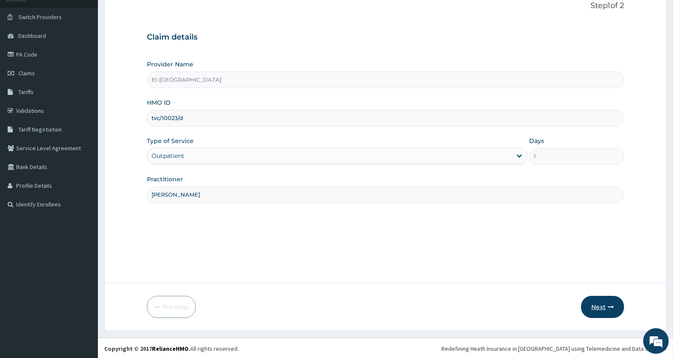
scroll to position [58, 0]
click at [600, 298] on button "Next" at bounding box center [602, 306] width 43 height 22
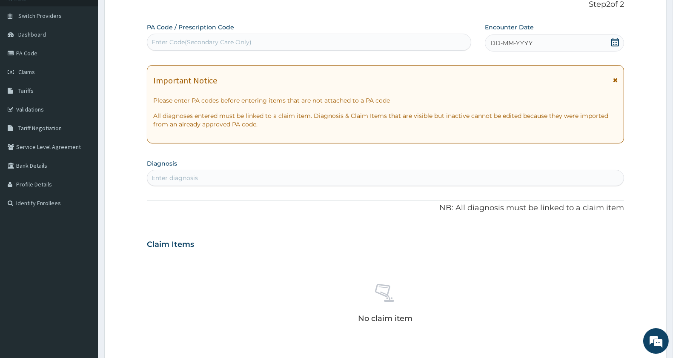
click at [616, 43] on icon at bounding box center [615, 42] width 9 height 9
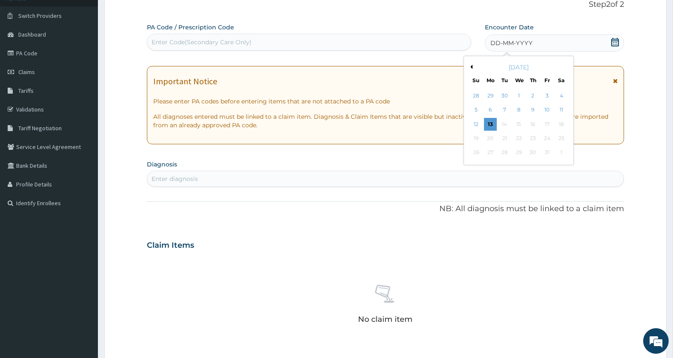
click at [471, 64] on div "October 2025" at bounding box center [519, 67] width 103 height 9
click at [473, 69] on div "October 2025" at bounding box center [519, 67] width 103 height 9
click at [471, 65] on button "Previous Month" at bounding box center [470, 67] width 4 height 4
click at [561, 107] on div "13" at bounding box center [561, 110] width 13 height 13
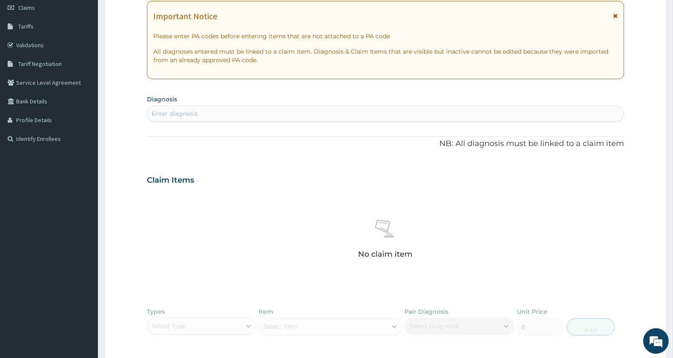
scroll to position [106, 0]
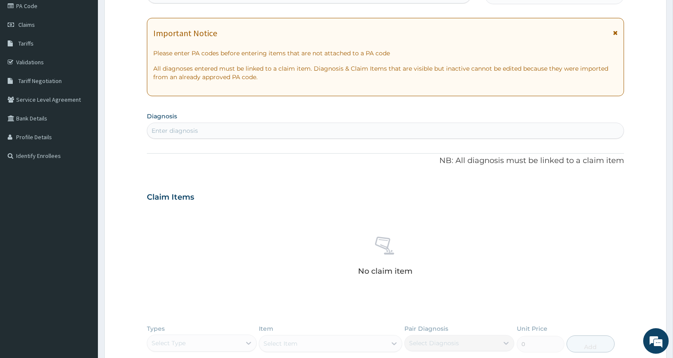
click at [215, 132] on div "Enter diagnosis" at bounding box center [385, 131] width 477 height 14
type input "MALARIA"
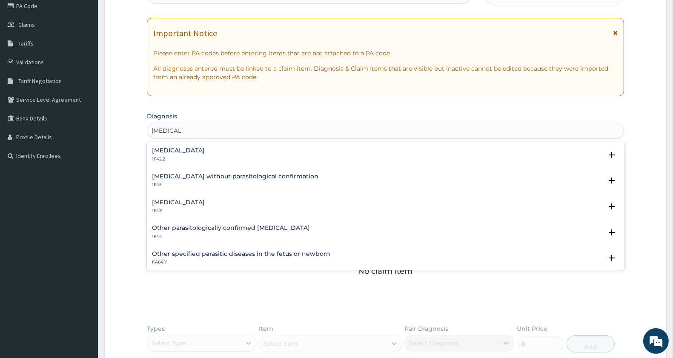
click at [167, 199] on h4 "Malaria, unspecified" at bounding box center [178, 202] width 53 height 6
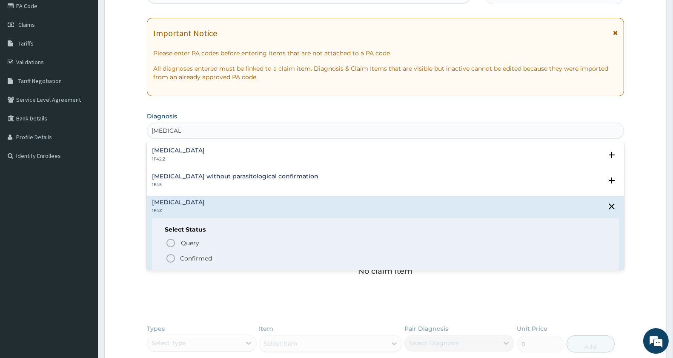
click at [171, 255] on circle "status option filled" at bounding box center [171, 259] width 8 height 8
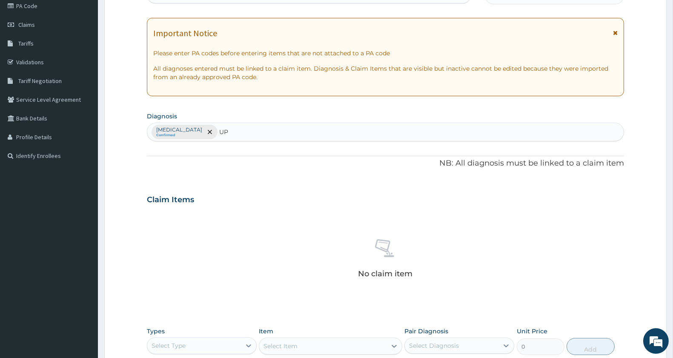
type input "U"
type input "RESPIRATORY"
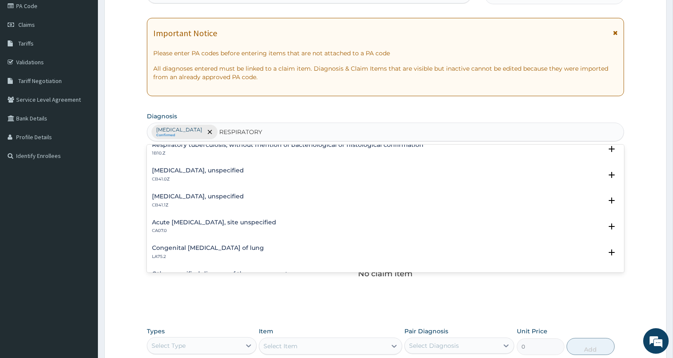
scroll to position [236, 0]
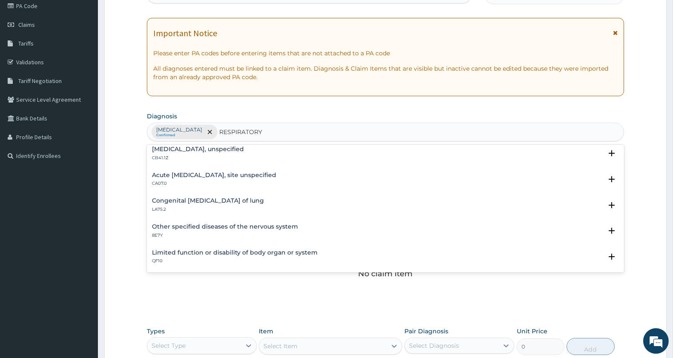
click at [233, 175] on h4 "Acute upper respiratory infection, site unspecified" at bounding box center [214, 175] width 124 height 6
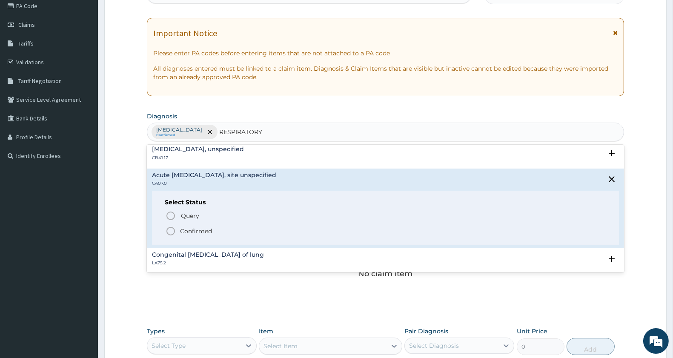
drag, startPoint x: 172, startPoint y: 232, endPoint x: 187, endPoint y: 215, distance: 22.6
click at [172, 231] on icon "status option filled" at bounding box center [171, 231] width 10 height 10
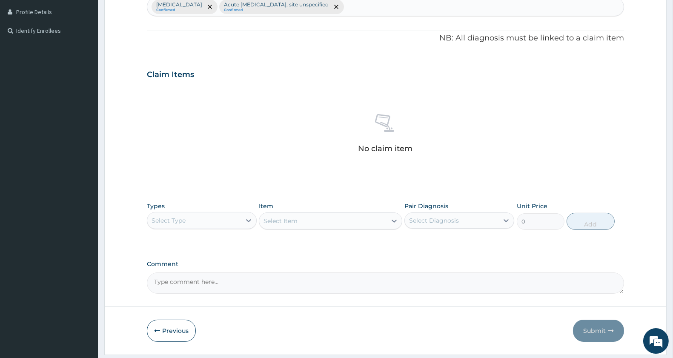
scroll to position [256, 0]
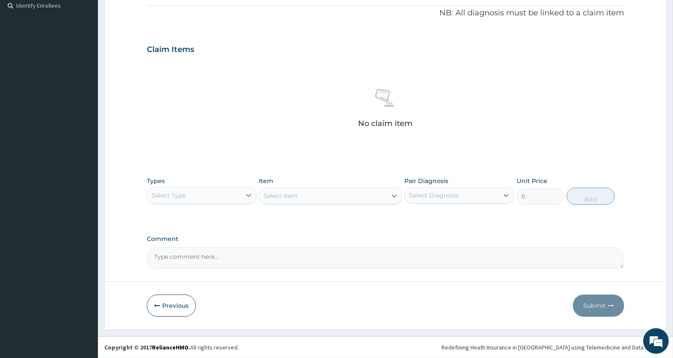
click at [185, 189] on div "Select Type" at bounding box center [194, 196] width 94 height 14
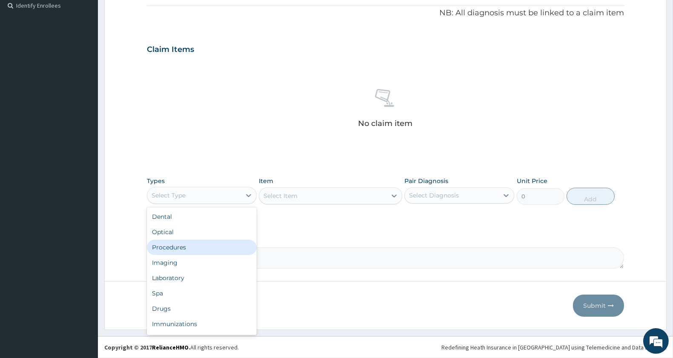
click at [195, 241] on div "Procedures" at bounding box center [202, 247] width 110 height 15
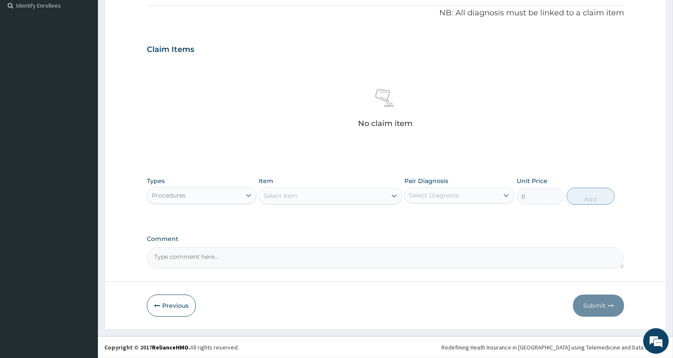
click at [324, 195] on div "Select Item" at bounding box center [322, 196] width 127 height 14
type input "GENERAL PRA"
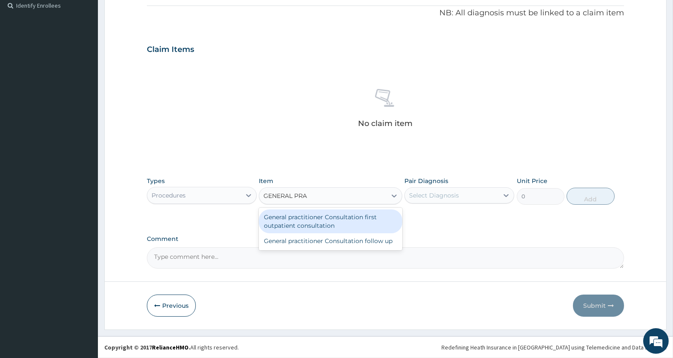
click at [316, 219] on div "General practitioner Consultation first outpatient consultation" at bounding box center [330, 222] width 143 height 24
type input "3000"
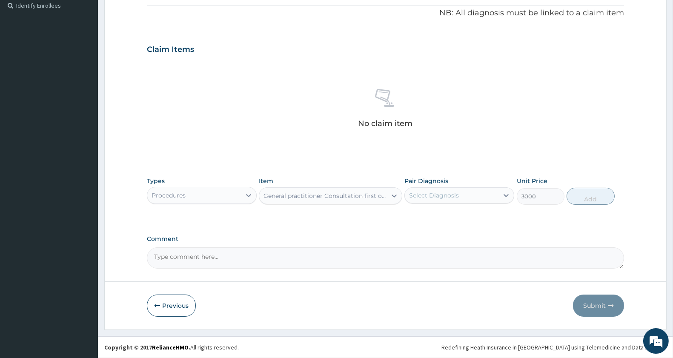
click at [448, 197] on div "Select Diagnosis" at bounding box center [434, 195] width 50 height 9
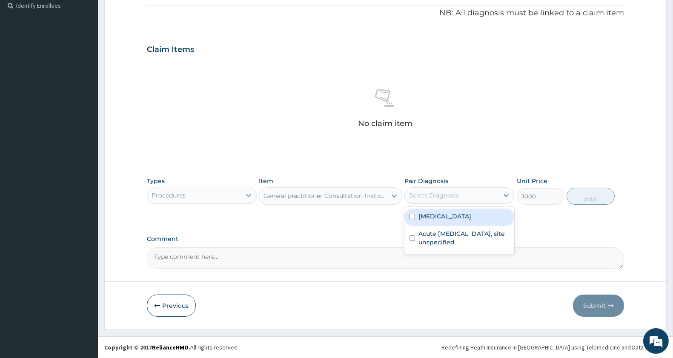
click at [448, 221] on div "[MEDICAL_DATA]" at bounding box center [460, 217] width 110 height 17
checkbox input "true"
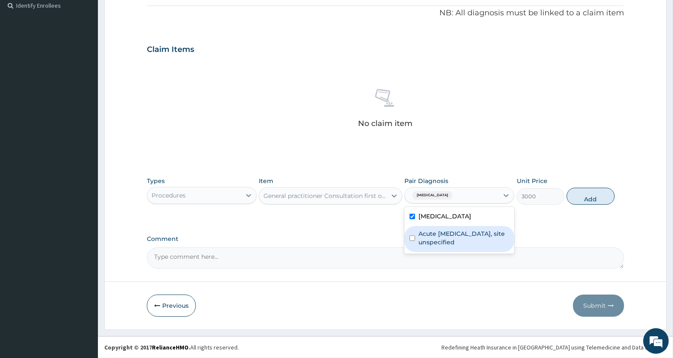
click at [451, 241] on label "Acute upper respiratory infection, site unspecified" at bounding box center [464, 238] width 91 height 17
checkbox input "true"
click at [589, 196] on button "Add" at bounding box center [591, 196] width 48 height 17
type input "0"
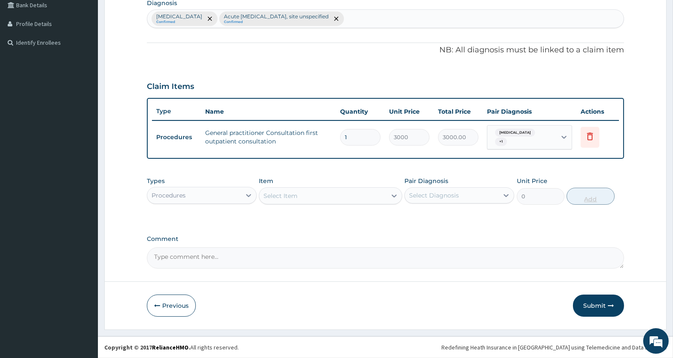
scroll to position [218, 0]
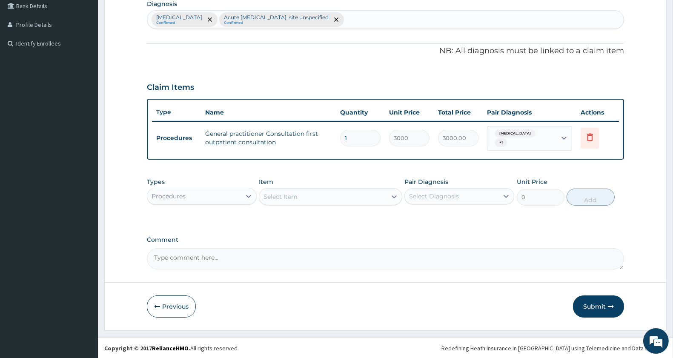
click at [216, 200] on div "Procedures" at bounding box center [194, 197] width 94 height 14
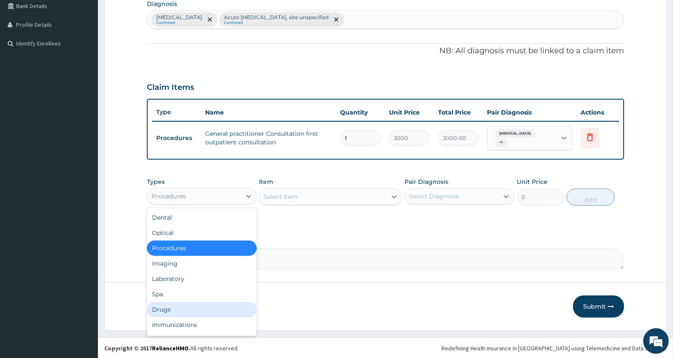
drag, startPoint x: 163, startPoint y: 310, endPoint x: 172, endPoint y: 303, distance: 11.6
click at [164, 310] on div "Drugs" at bounding box center [202, 309] width 110 height 15
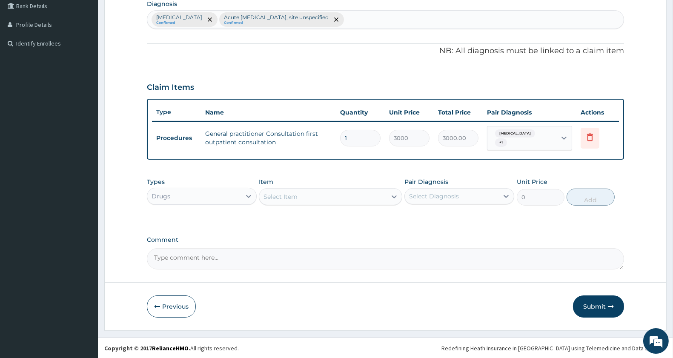
click at [317, 198] on div "Select Item" at bounding box center [322, 197] width 127 height 14
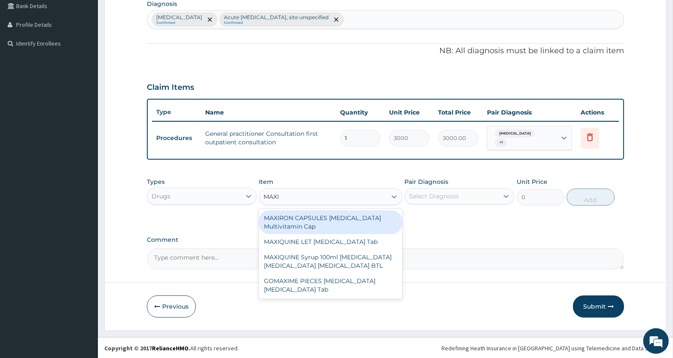
type input "MAXIQ"
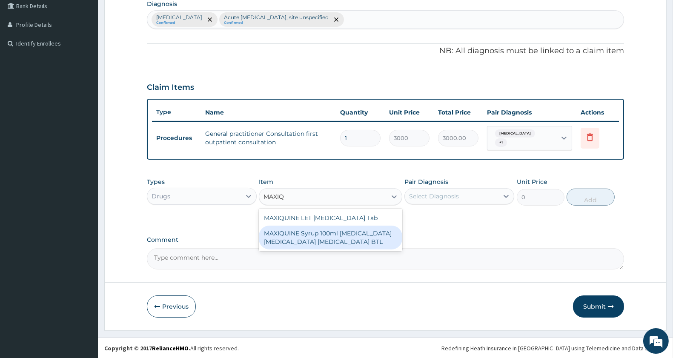
click at [319, 242] on div "MAXIQUINE Syrup 100ml [MEDICAL_DATA] [MEDICAL_DATA] [MEDICAL_DATA] BTL" at bounding box center [330, 238] width 143 height 24
type input "345"
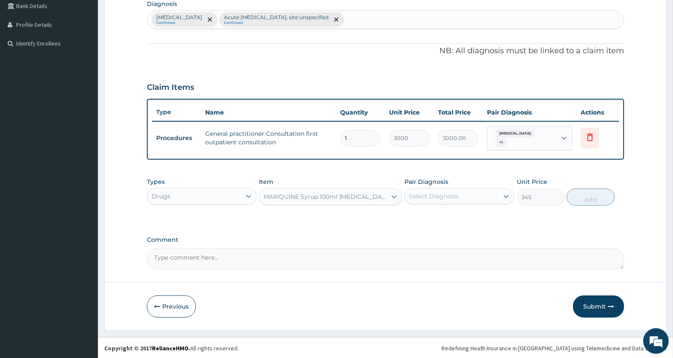
click at [424, 192] on div "Select Diagnosis" at bounding box center [434, 196] width 50 height 9
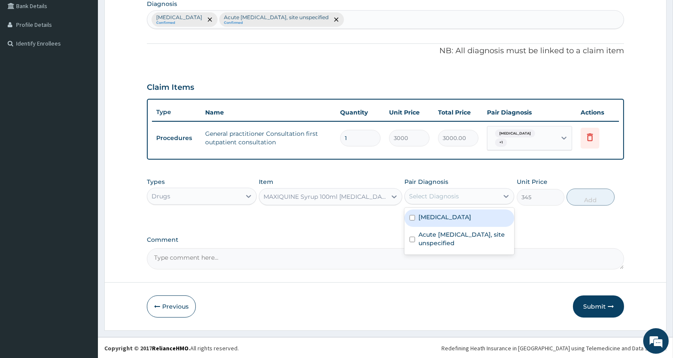
drag, startPoint x: 430, startPoint y: 210, endPoint x: 430, endPoint y: 223, distance: 13.2
click at [430, 211] on div "Malaria, unspecified" at bounding box center [460, 218] width 110 height 17
checkbox input "true"
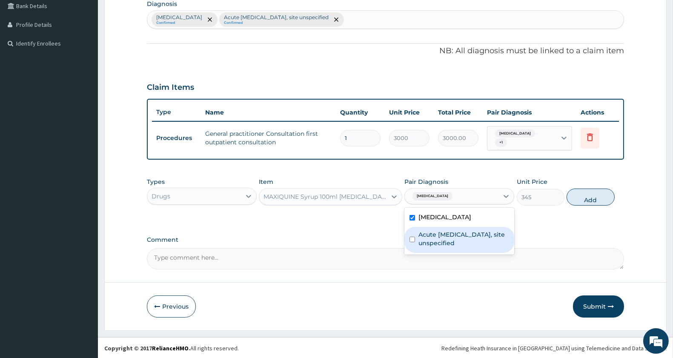
click at [430, 233] on label "Acute upper respiratory infection, site unspecified" at bounding box center [464, 238] width 91 height 17
checkbox input "true"
click at [589, 196] on button "Add" at bounding box center [591, 197] width 48 height 17
type input "0"
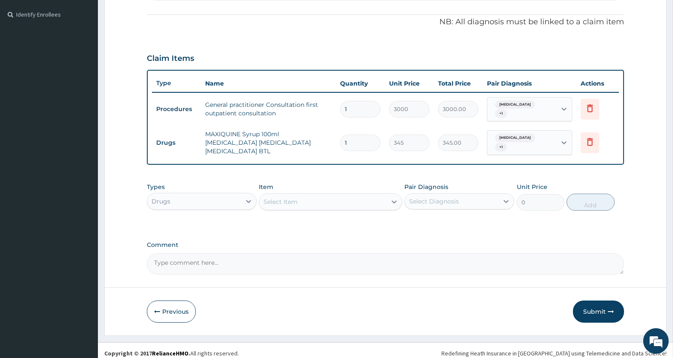
scroll to position [251, 0]
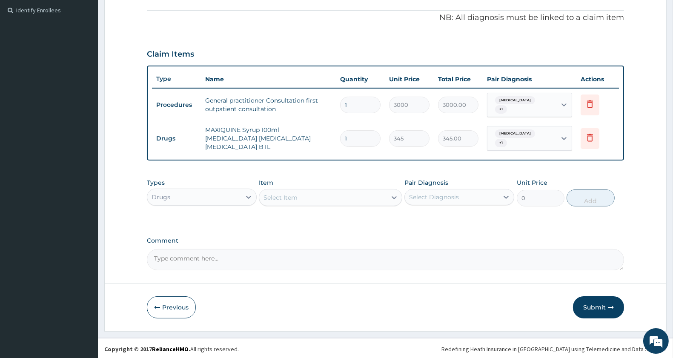
click at [305, 197] on div "Select Item" at bounding box center [322, 198] width 127 height 14
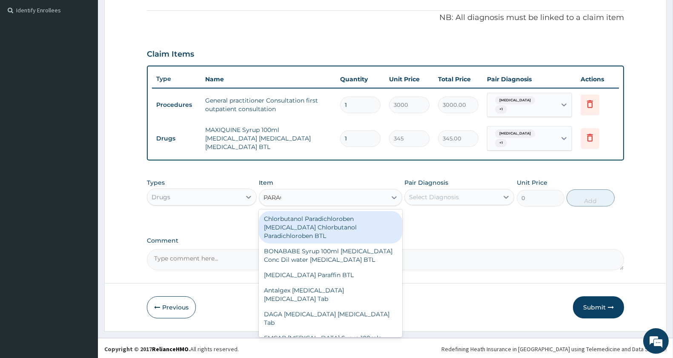
type input "PARACETA"
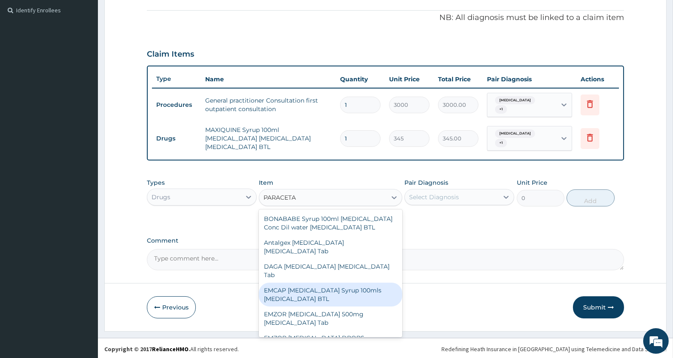
click at [354, 303] on div "EMCAP PARACETAMOL Syrup 100mls Acetaminophen BTL" at bounding box center [330, 295] width 143 height 24
type input "402.5"
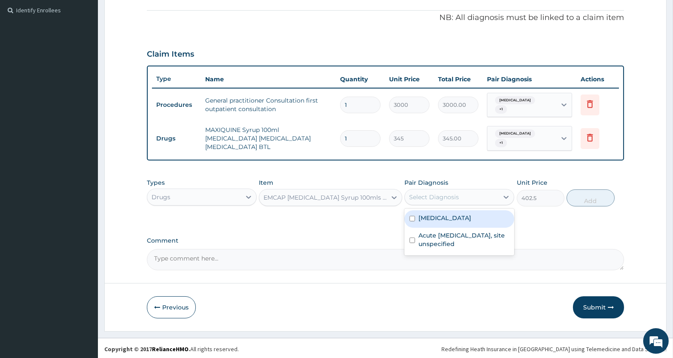
click at [431, 198] on div "Select Diagnosis" at bounding box center [434, 197] width 50 height 9
click at [440, 224] on div "Malaria, unspecified" at bounding box center [460, 218] width 110 height 17
checkbox input "true"
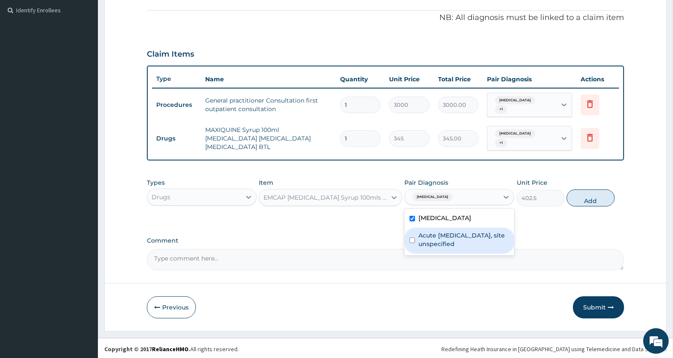
drag, startPoint x: 439, startPoint y: 236, endPoint x: 460, endPoint y: 234, distance: 20.9
click at [440, 236] on label "Acute upper respiratory infection, site unspecified" at bounding box center [464, 239] width 91 height 17
checkbox input "true"
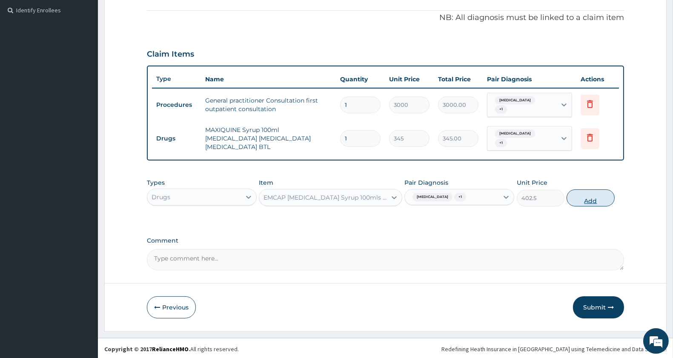
click at [584, 195] on button "Add" at bounding box center [591, 198] width 48 height 17
type input "0"
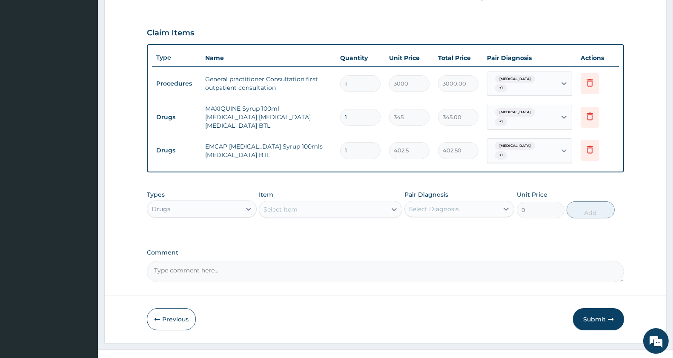
scroll to position [284, 0]
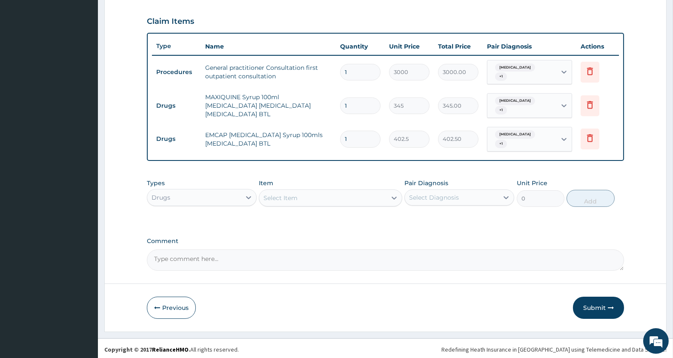
click at [276, 197] on div "Select Item" at bounding box center [281, 198] width 34 height 9
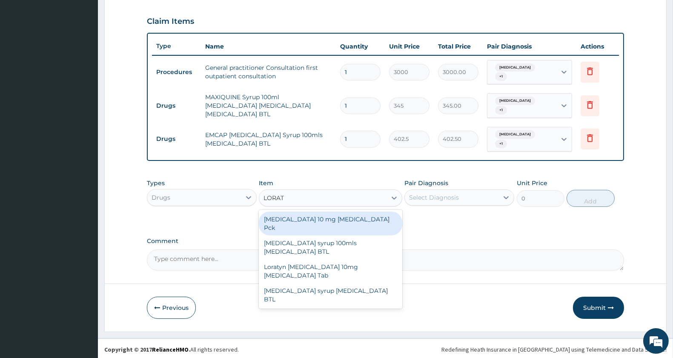
type input "LORATA"
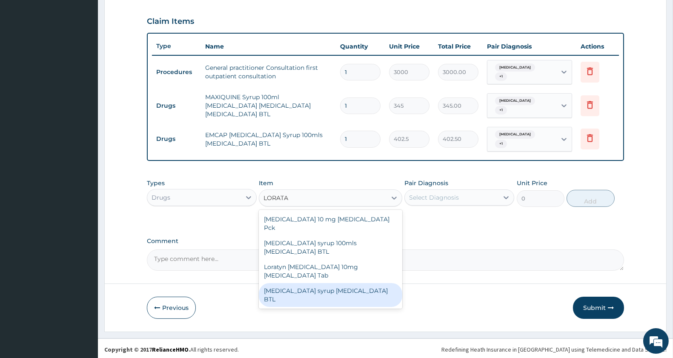
click at [365, 283] on div "Loratadine syrup Loratadine BTL" at bounding box center [330, 295] width 143 height 24
type input "920"
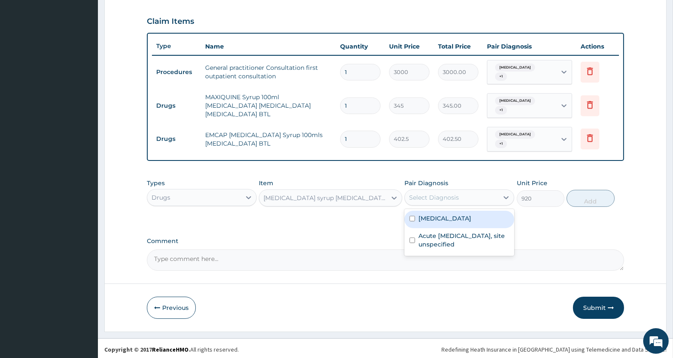
click at [459, 197] on div "Select Diagnosis" at bounding box center [434, 197] width 50 height 9
click at [462, 220] on label "[MEDICAL_DATA]" at bounding box center [445, 218] width 53 height 9
checkbox input "true"
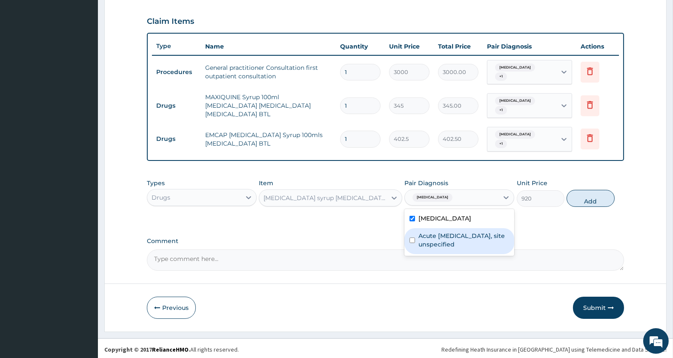
drag, startPoint x: 461, startPoint y: 232, endPoint x: 485, endPoint y: 230, distance: 24.3
click at [462, 233] on label "Acute upper respiratory infection, site unspecified" at bounding box center [464, 240] width 91 height 17
checkbox input "true"
click at [599, 201] on button "Add" at bounding box center [591, 198] width 48 height 17
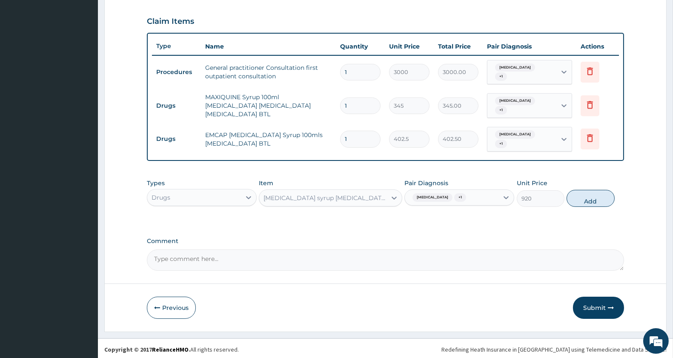
type input "0"
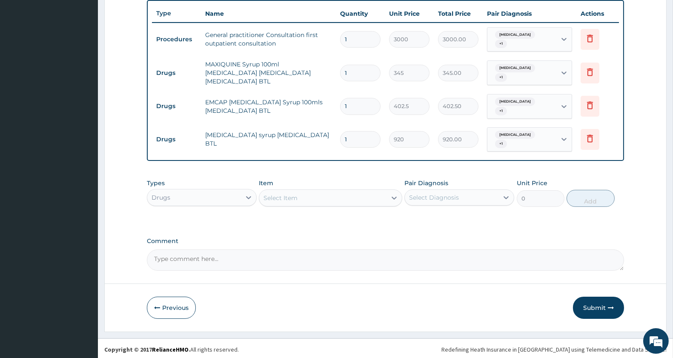
scroll to position [317, 0]
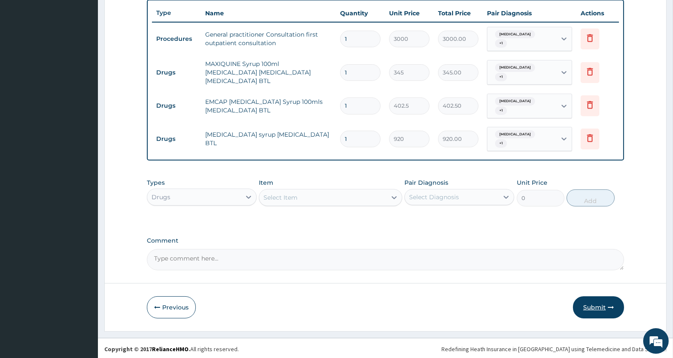
click at [610, 304] on icon "button" at bounding box center [611, 307] width 6 height 6
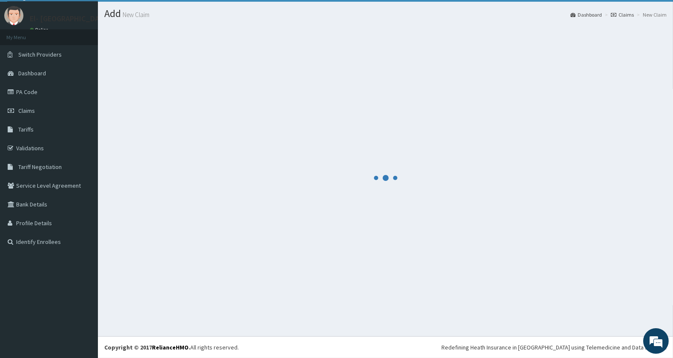
scroll to position [20, 0]
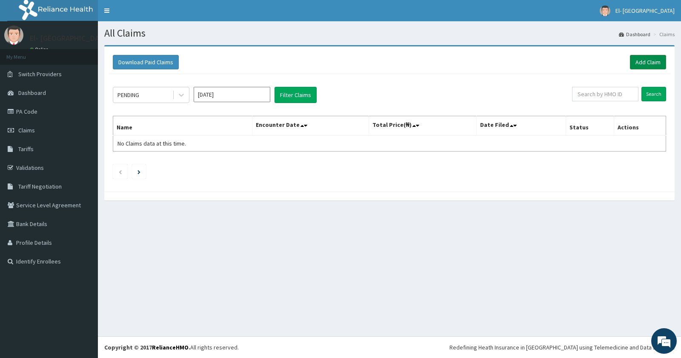
click at [652, 53] on div "Download Paid Claims Add Claim" at bounding box center [390, 62] width 562 height 23
click at [645, 62] on link "Add Claim" at bounding box center [648, 62] width 36 height 14
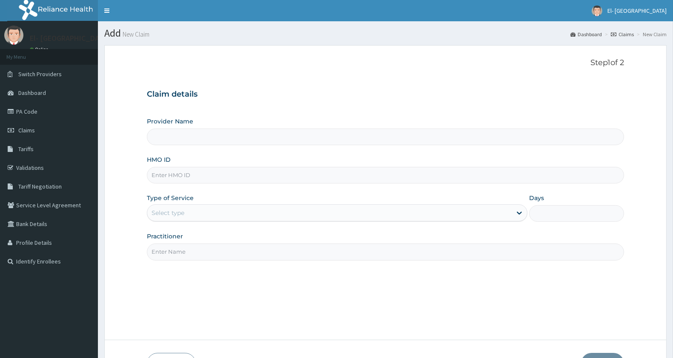
click at [190, 175] on input "HMO ID" at bounding box center [385, 175] width 477 height 17
type input "TVC"
type input "El-[GEOGRAPHIC_DATA]"
type input "tvc/10023/c"
click at [214, 218] on div "Select type" at bounding box center [329, 213] width 365 height 14
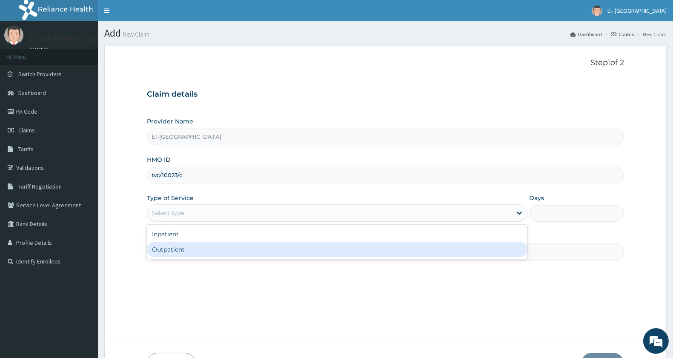
click at [205, 248] on div "Outpatient" at bounding box center [337, 249] width 381 height 15
type input "1"
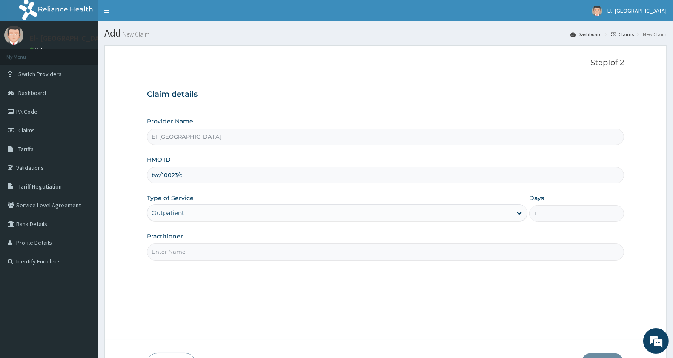
click at [212, 249] on input "Practitioner" at bounding box center [385, 252] width 477 height 17
type input "DR JOHN"
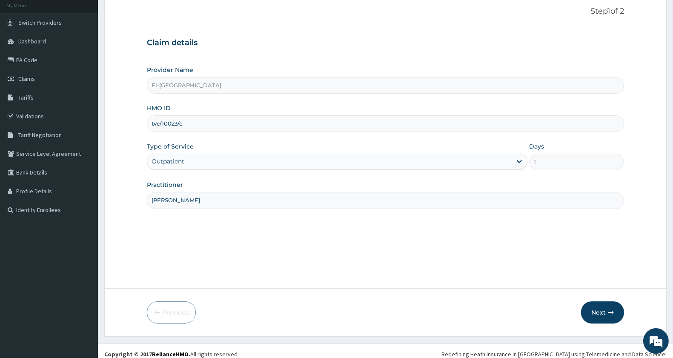
scroll to position [58, 0]
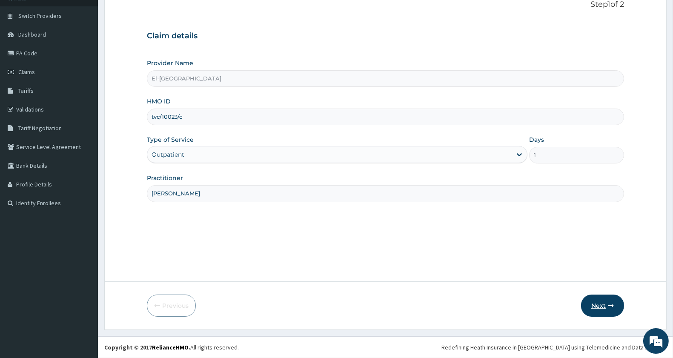
click at [594, 300] on button "Next" at bounding box center [602, 306] width 43 height 22
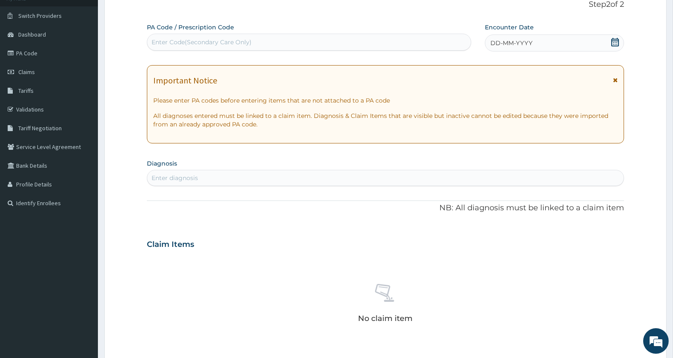
scroll to position [0, 0]
click at [617, 45] on icon at bounding box center [616, 42] width 8 height 9
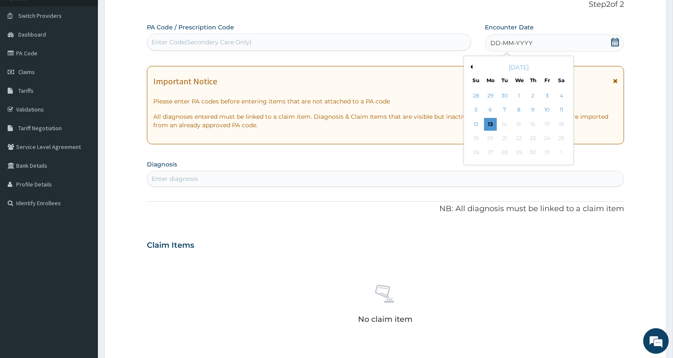
click at [471, 66] on button "Previous Month" at bounding box center [470, 67] width 4 height 4
click at [557, 110] on div "13" at bounding box center [561, 110] width 13 height 13
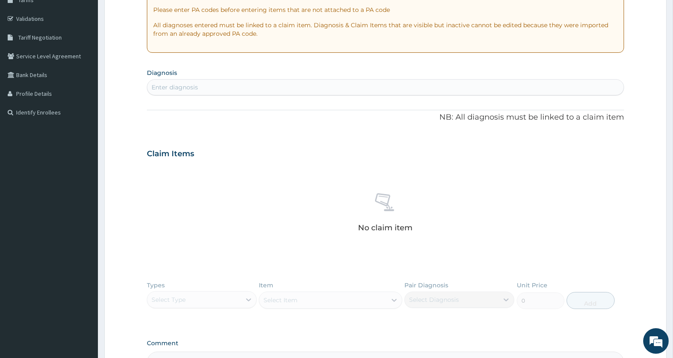
scroll to position [153, 0]
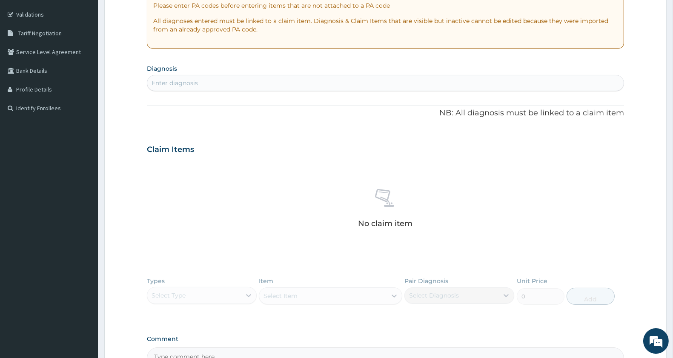
click at [165, 80] on div "Enter diagnosis" at bounding box center [175, 83] width 46 height 9
type input "RESPIRATORY"
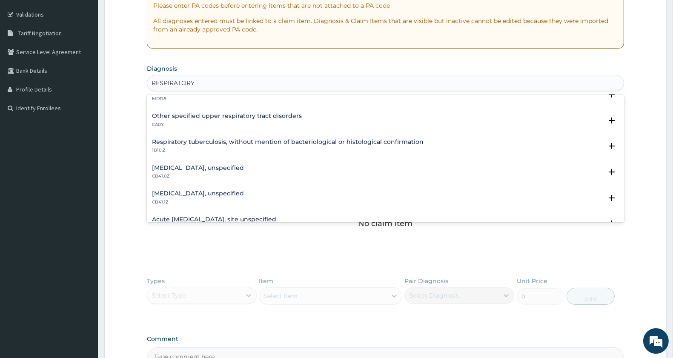
scroll to position [189, 0]
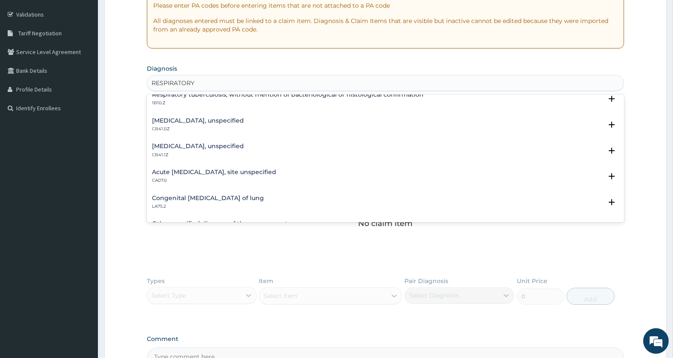
click at [224, 169] on h4 "Acute upper respiratory infection, site unspecified" at bounding box center [214, 172] width 124 height 6
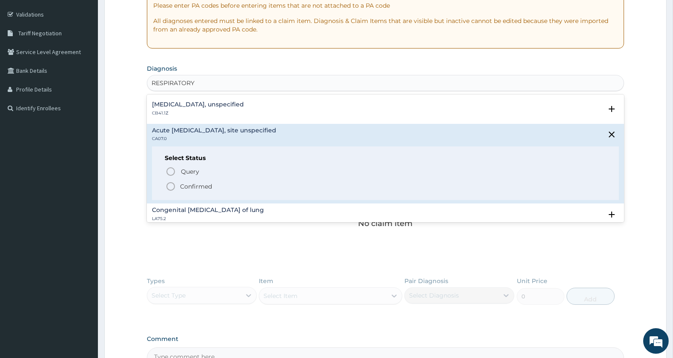
scroll to position [236, 0]
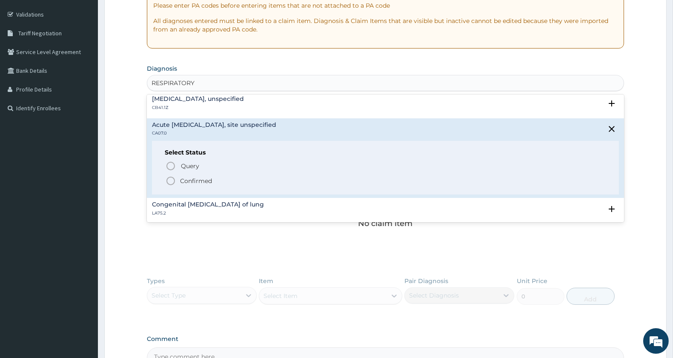
click at [172, 180] on icon "status option filled" at bounding box center [171, 181] width 10 height 10
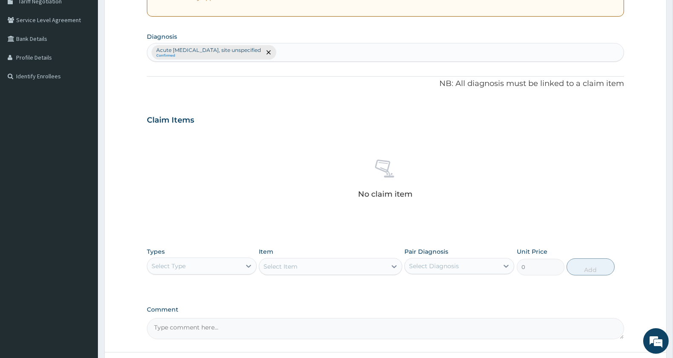
scroll to position [256, 0]
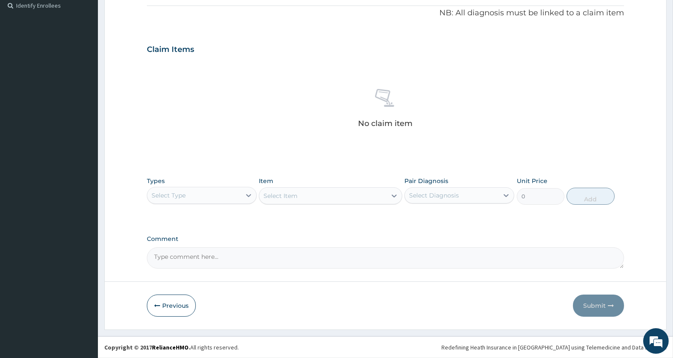
click at [179, 182] on div "Types Select Type" at bounding box center [202, 191] width 110 height 28
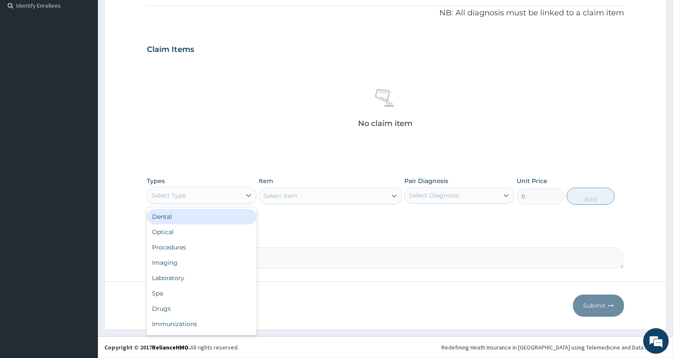
drag, startPoint x: 179, startPoint y: 192, endPoint x: 188, endPoint y: 193, distance: 8.6
click at [180, 192] on div "Select Type" at bounding box center [169, 195] width 34 height 9
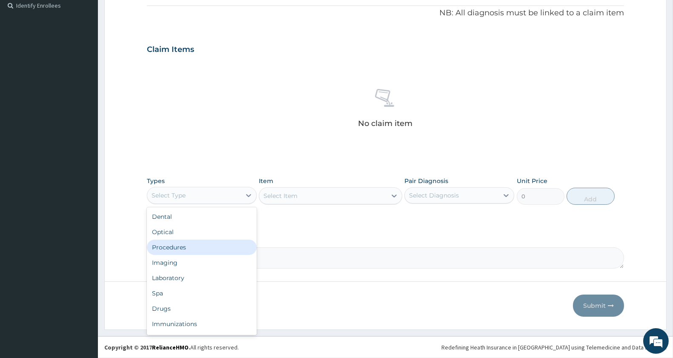
click at [204, 242] on div "Procedures" at bounding box center [202, 247] width 110 height 15
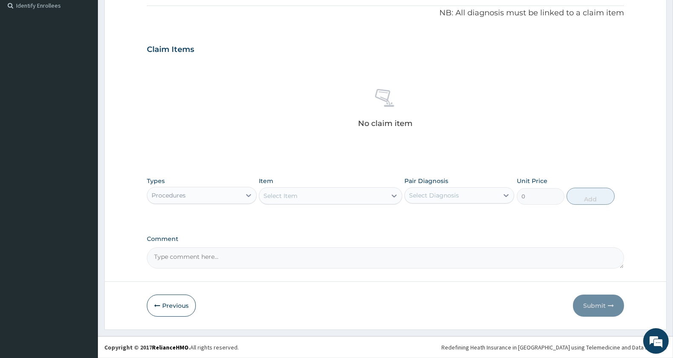
click at [311, 201] on div "Select Item" at bounding box center [322, 196] width 127 height 14
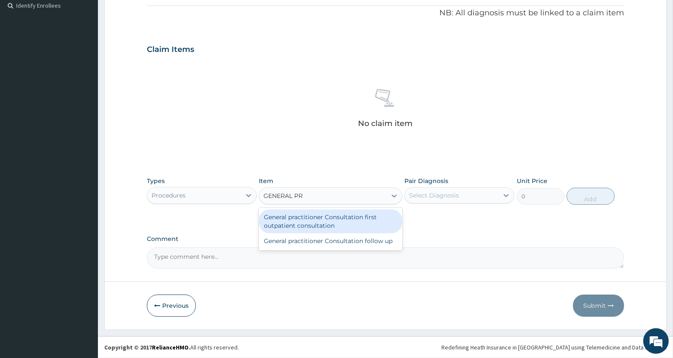
type input "GENERAL PRA"
drag, startPoint x: 339, startPoint y: 218, endPoint x: 437, endPoint y: 214, distance: 98.0
click at [341, 218] on div "General practitioner Consultation first outpatient consultation" at bounding box center [330, 222] width 143 height 24
type input "3000"
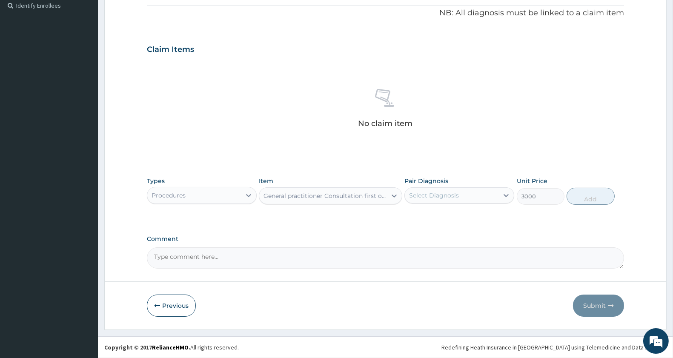
drag, startPoint x: 448, startPoint y: 181, endPoint x: 447, endPoint y: 186, distance: 4.3
click at [448, 183] on label "Pair Diagnosis" at bounding box center [427, 181] width 44 height 9
click at [442, 199] on div "Select Diagnosis" at bounding box center [434, 195] width 50 height 9
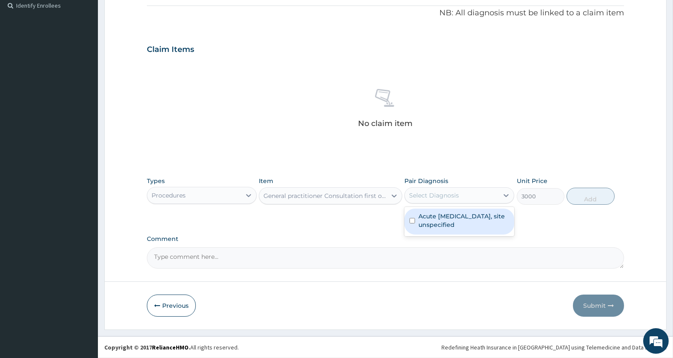
click at [439, 218] on label "Acute upper respiratory infection, site unspecified" at bounding box center [464, 220] width 91 height 17
checkbox input "true"
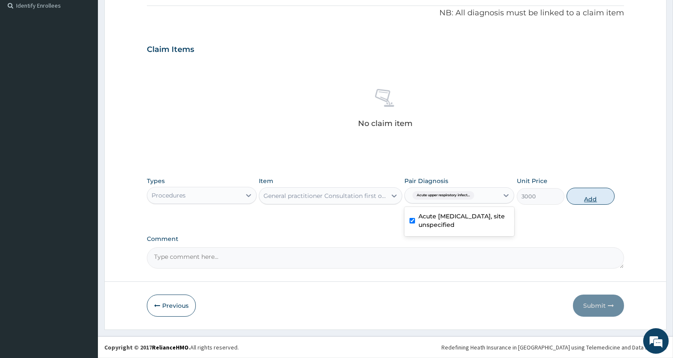
click at [579, 192] on button "Add" at bounding box center [591, 196] width 48 height 17
type input "0"
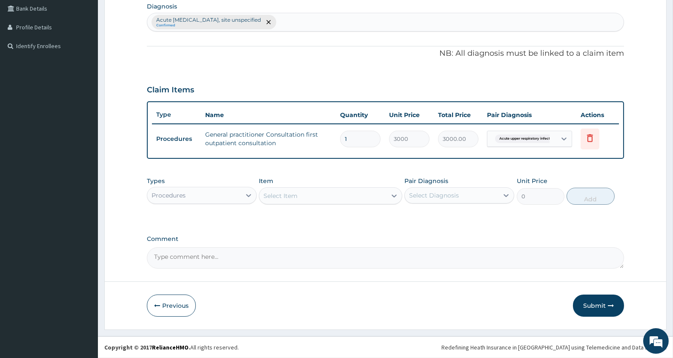
scroll to position [215, 0]
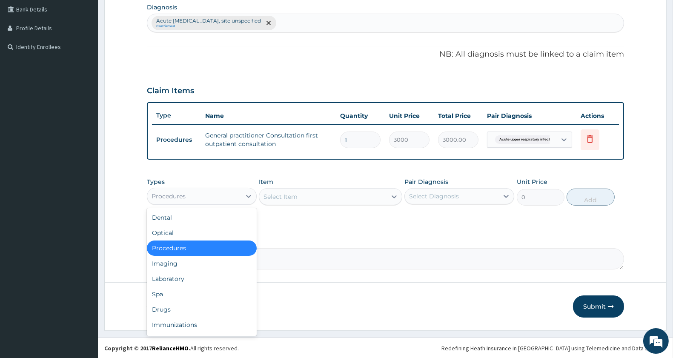
drag, startPoint x: 202, startPoint y: 196, endPoint x: 199, endPoint y: 208, distance: 11.8
click at [202, 198] on div "Procedures" at bounding box center [194, 197] width 94 height 14
click at [172, 304] on div "Drugs" at bounding box center [202, 309] width 110 height 15
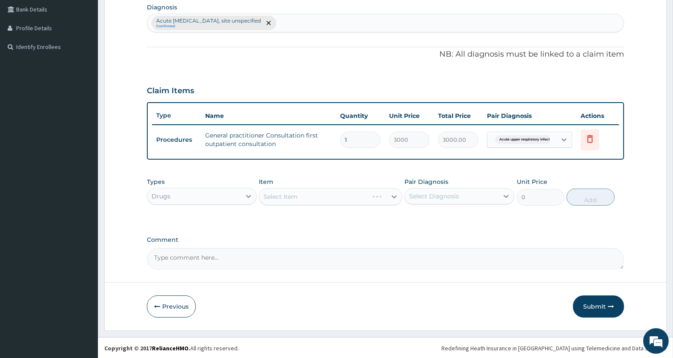
click at [305, 197] on div "Select Item" at bounding box center [330, 196] width 143 height 17
click at [298, 195] on div "Select Item" at bounding box center [281, 196] width 34 height 9
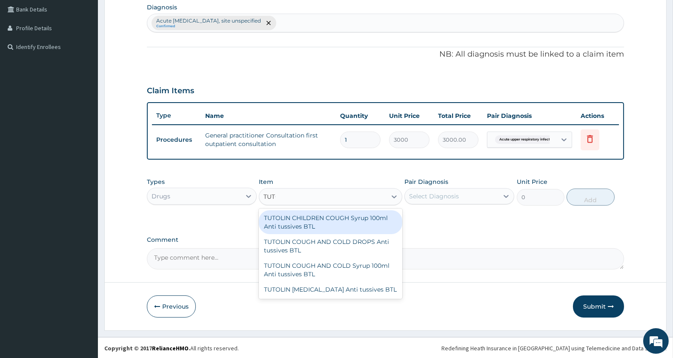
type input "TUTOL"
click at [307, 216] on div "TUTOLIN CHILDREN COUGH Syrup 100ml Anti tussives BTL" at bounding box center [330, 222] width 143 height 24
type input "345"
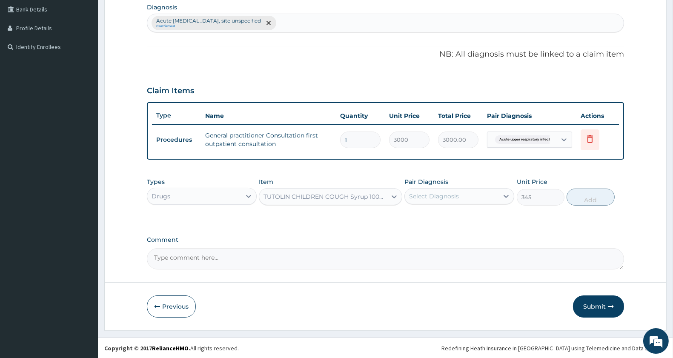
click at [425, 198] on div "Select Diagnosis" at bounding box center [434, 196] width 50 height 9
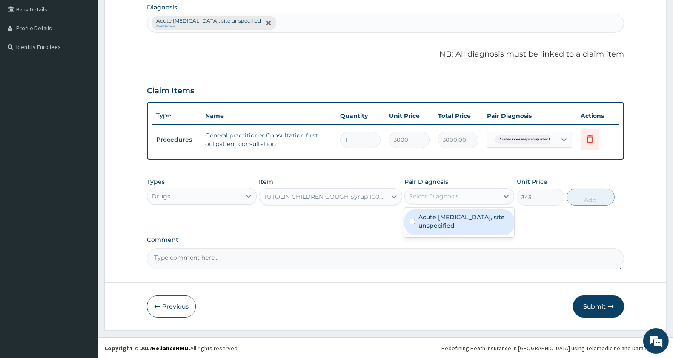
click at [427, 216] on label "Acute upper respiratory infection, site unspecified" at bounding box center [464, 221] width 91 height 17
checkbox input "true"
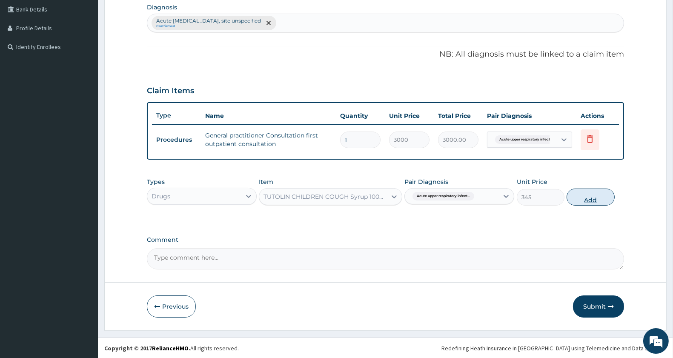
click at [589, 194] on button "Add" at bounding box center [591, 197] width 48 height 17
type input "0"
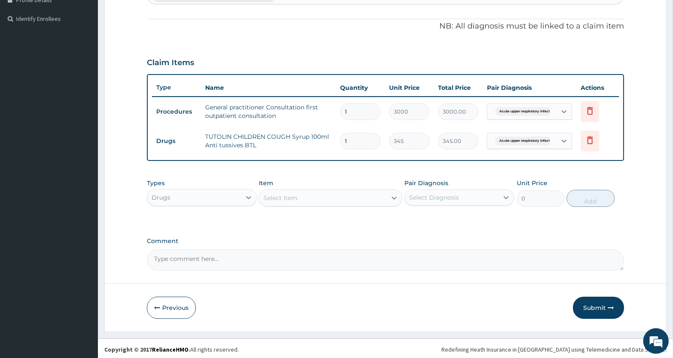
scroll to position [244, 0]
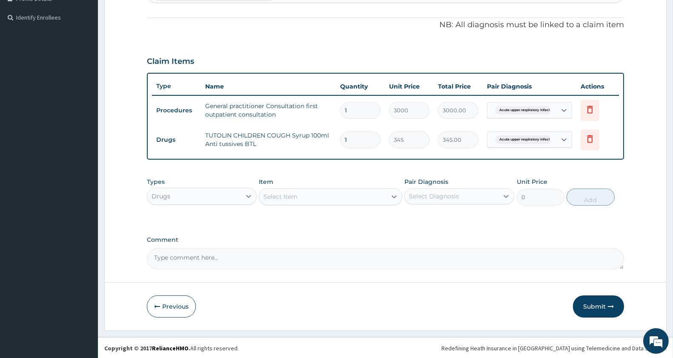
click at [313, 193] on div "Select Item" at bounding box center [322, 197] width 127 height 14
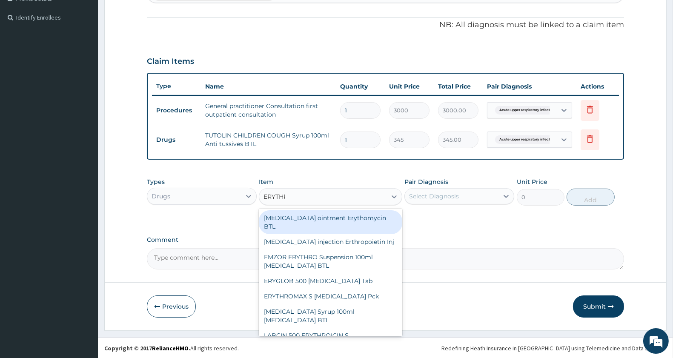
type input "ERYTHRO"
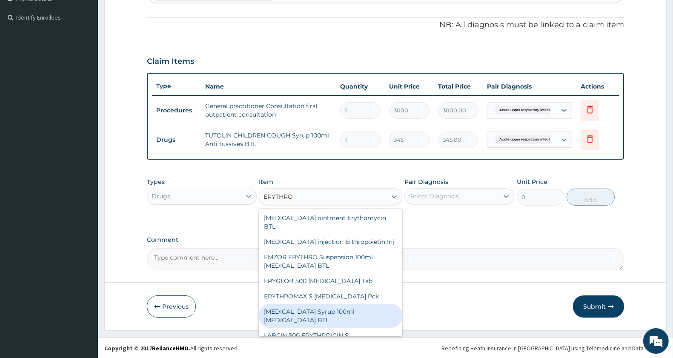
click at [346, 325] on div "ERYTHROMYCIN Syrup 100ml Erythromycin BTL" at bounding box center [330, 316] width 143 height 24
type input "1150"
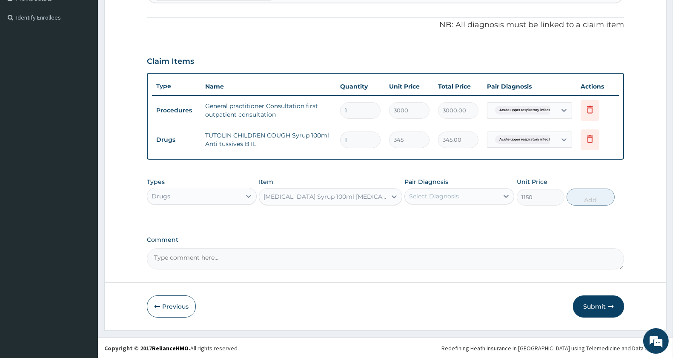
click at [453, 192] on div "Select Diagnosis" at bounding box center [434, 196] width 50 height 9
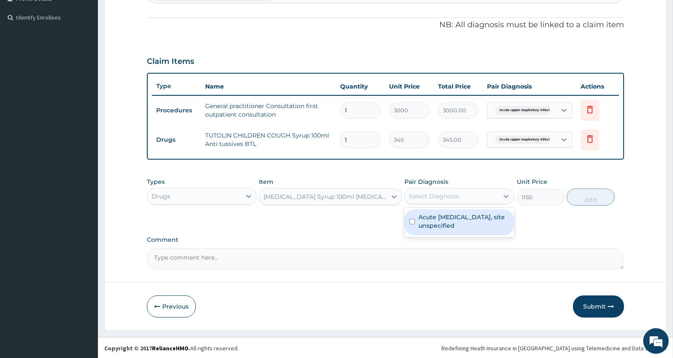
click at [452, 219] on label "Acute upper respiratory infection, site unspecified" at bounding box center [464, 221] width 91 height 17
checkbox input "true"
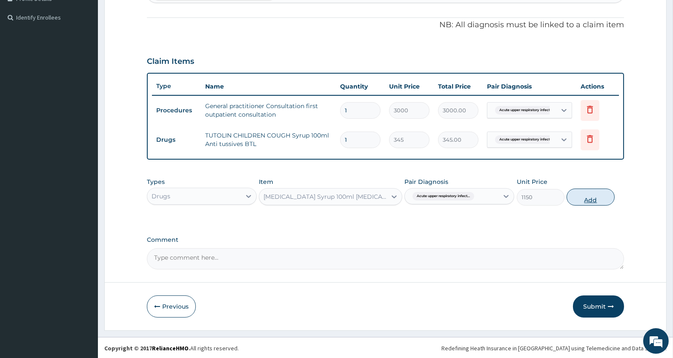
click at [593, 199] on button "Add" at bounding box center [591, 197] width 48 height 17
type input "0"
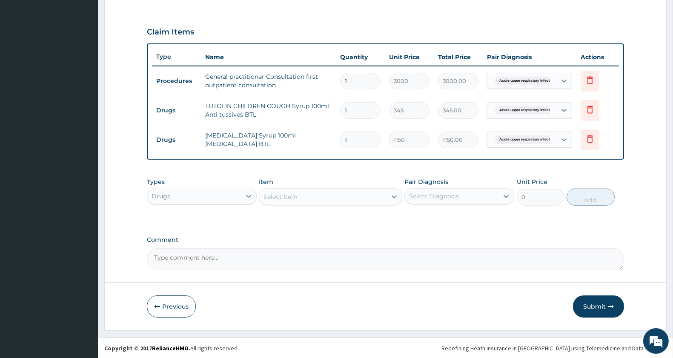
scroll to position [274, 0]
click at [331, 198] on div "Select Item" at bounding box center [322, 197] width 127 height 14
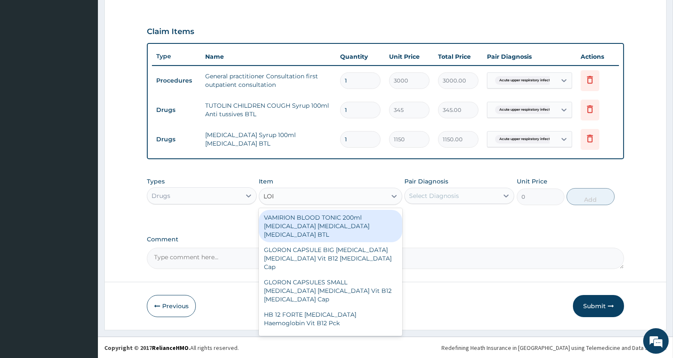
type input "LORATA"
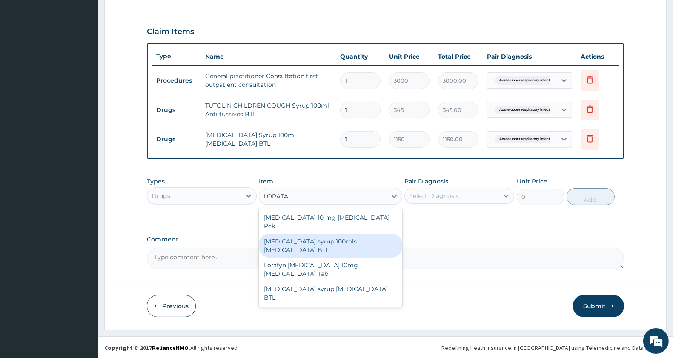
click at [348, 234] on div "[MEDICAL_DATA] syrup 100mls [MEDICAL_DATA] BTL" at bounding box center [330, 246] width 143 height 24
type input "920"
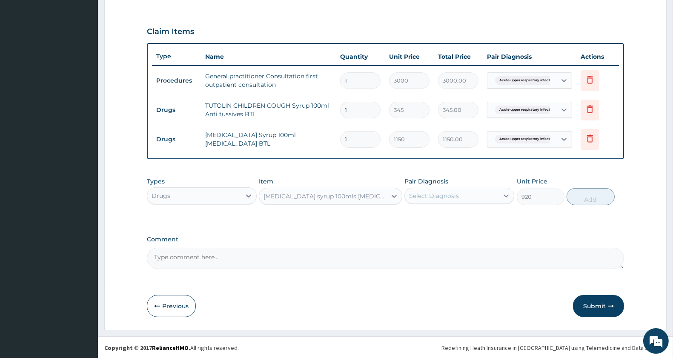
click at [436, 197] on div "Select Diagnosis" at bounding box center [434, 196] width 50 height 9
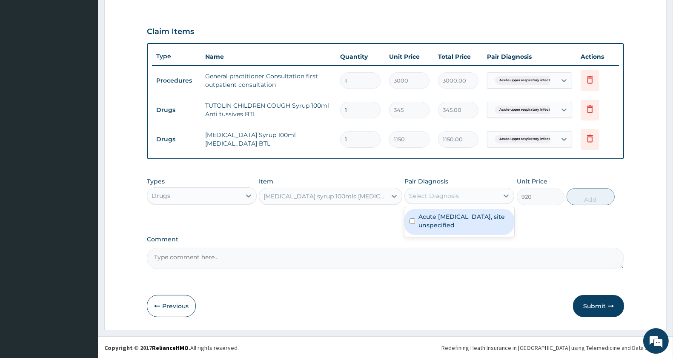
click at [436, 219] on label "Acute upper respiratory infection, site unspecified" at bounding box center [464, 220] width 91 height 17
checkbox input "true"
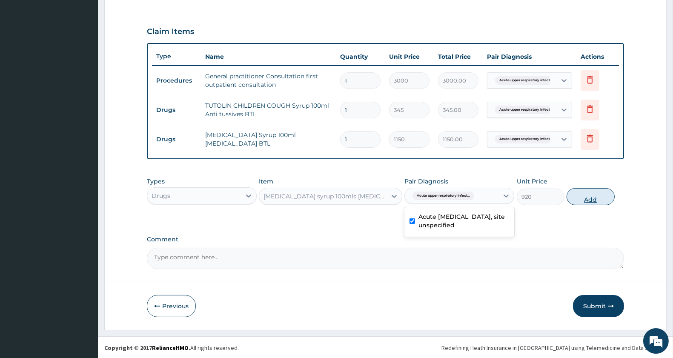
click at [589, 194] on button "Add" at bounding box center [591, 196] width 48 height 17
type input "0"
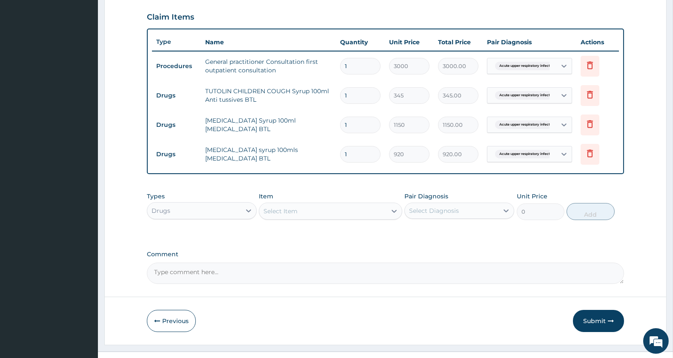
scroll to position [304, 0]
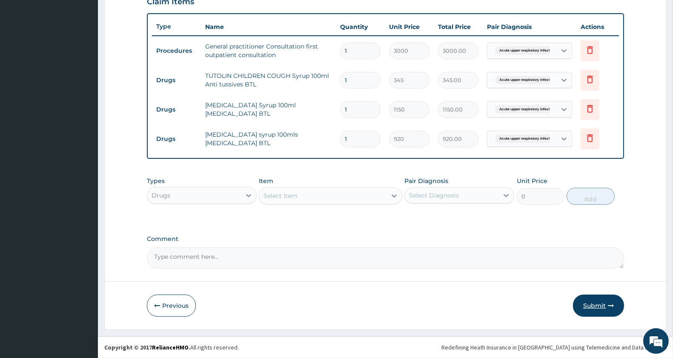
click at [595, 304] on button "Submit" at bounding box center [598, 306] width 51 height 22
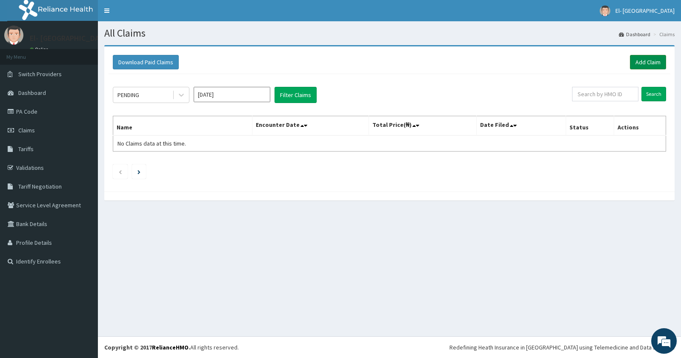
click at [648, 60] on link "Add Claim" at bounding box center [648, 62] width 36 height 14
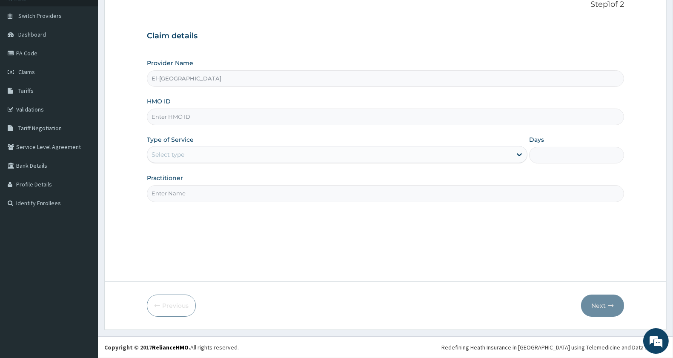
type input "El-[GEOGRAPHIC_DATA]"
click at [192, 121] on input "HMO ID" at bounding box center [385, 117] width 477 height 17
type input "tvc/10023/e"
click at [221, 157] on div "Select type" at bounding box center [329, 155] width 365 height 14
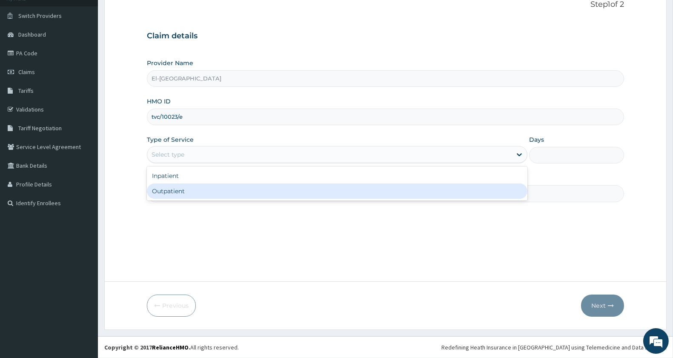
click at [201, 186] on div "Outpatient" at bounding box center [337, 191] width 381 height 15
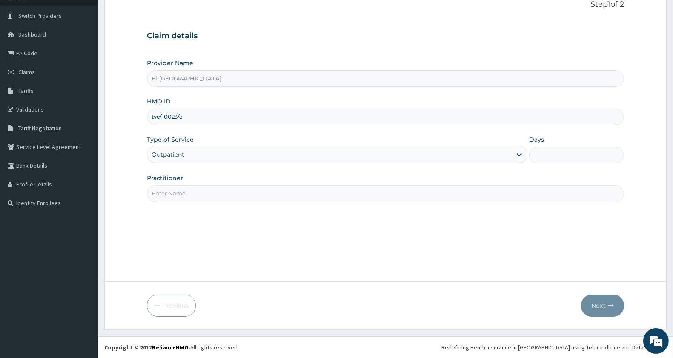
type input "1"
click at [190, 194] on input "Practitioner" at bounding box center [385, 193] width 477 height 17
type input "[PERSON_NAME]"
click at [610, 306] on icon "button" at bounding box center [611, 306] width 6 height 6
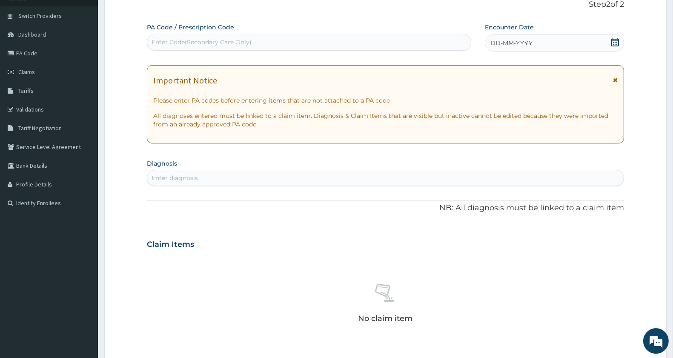
drag, startPoint x: 525, startPoint y: 40, endPoint x: 525, endPoint y: 49, distance: 8.5
click at [525, 40] on span "DD-MM-YYYY" at bounding box center [512, 43] width 42 height 9
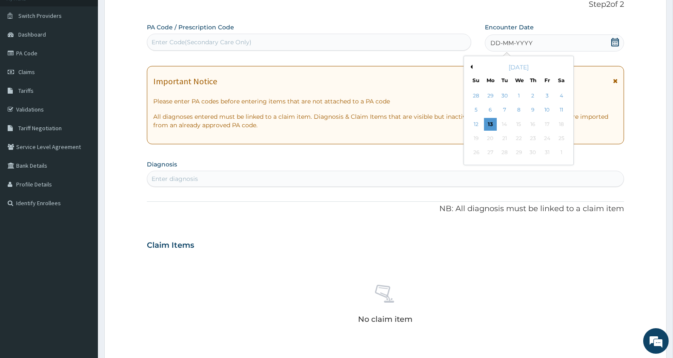
click at [470, 66] on button "Previous Month" at bounding box center [470, 67] width 4 height 4
click at [563, 106] on div "13" at bounding box center [561, 110] width 13 height 13
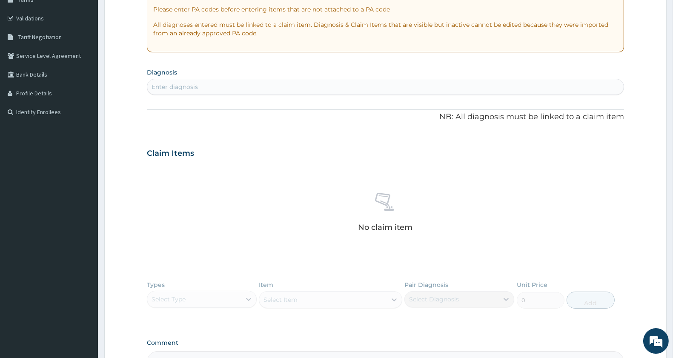
scroll to position [153, 0]
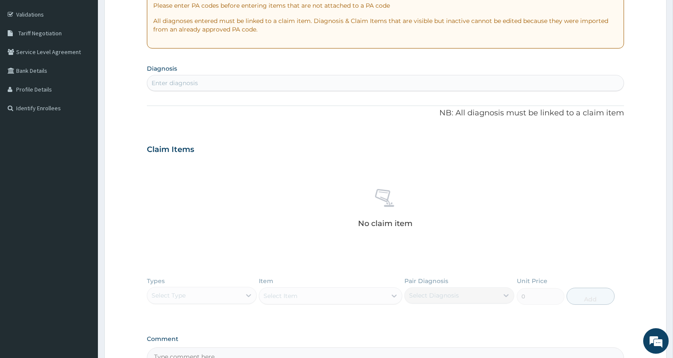
click at [244, 82] on div "Enter diagnosis" at bounding box center [385, 83] width 477 height 14
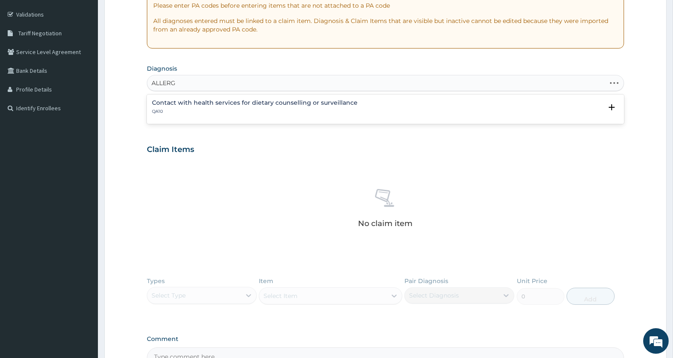
type input "ALLERGY"
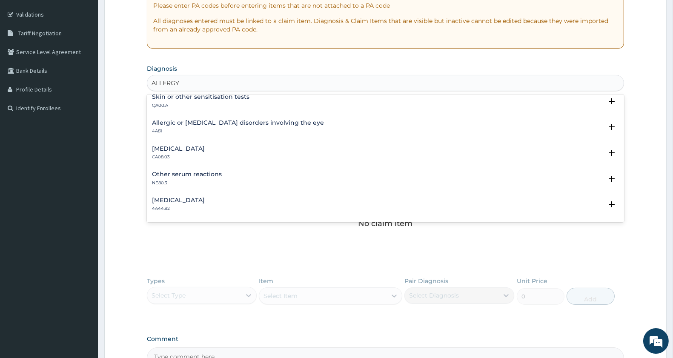
scroll to position [95, 0]
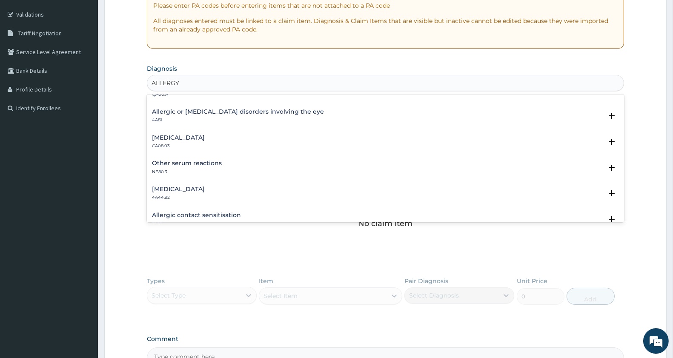
click at [192, 138] on h4 "Other allergic rhinitis" at bounding box center [178, 138] width 53 height 6
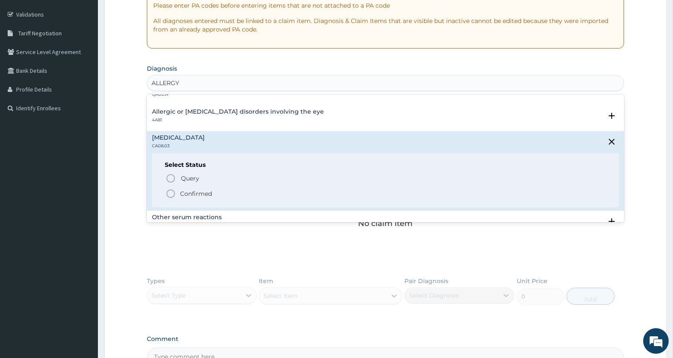
drag, startPoint x: 169, startPoint y: 192, endPoint x: 186, endPoint y: 178, distance: 21.8
click at [169, 191] on icon "status option filled" at bounding box center [171, 194] width 10 height 10
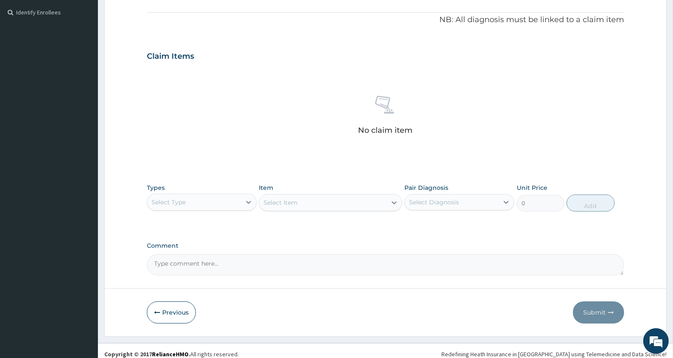
scroll to position [256, 0]
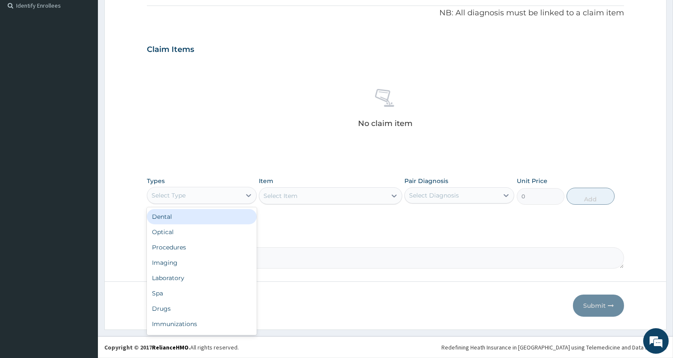
click at [195, 193] on div "Select Type" at bounding box center [194, 196] width 94 height 14
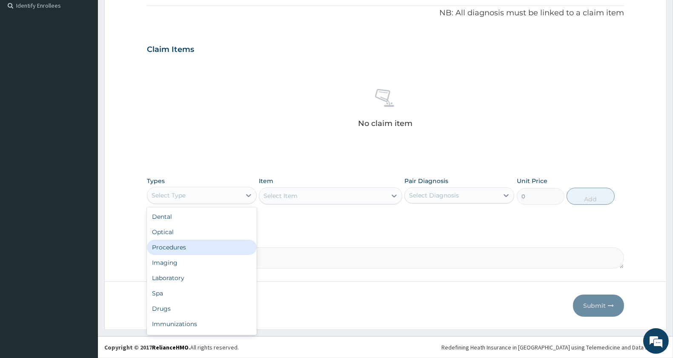
drag, startPoint x: 184, startPoint y: 250, endPoint x: 195, endPoint y: 241, distance: 15.1
click at [185, 248] on div "Procedures" at bounding box center [202, 247] width 110 height 15
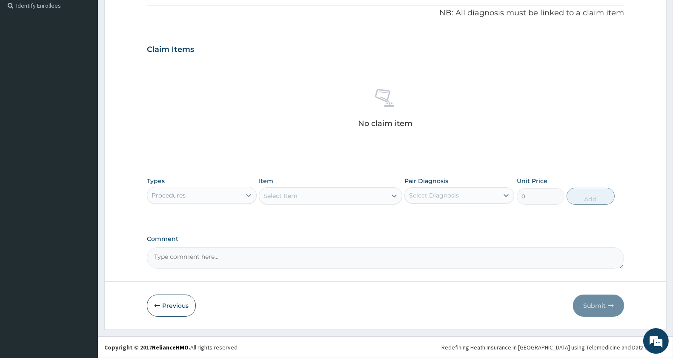
click at [364, 195] on div "Select Item" at bounding box center [322, 196] width 127 height 14
type input "GENERAL PR"
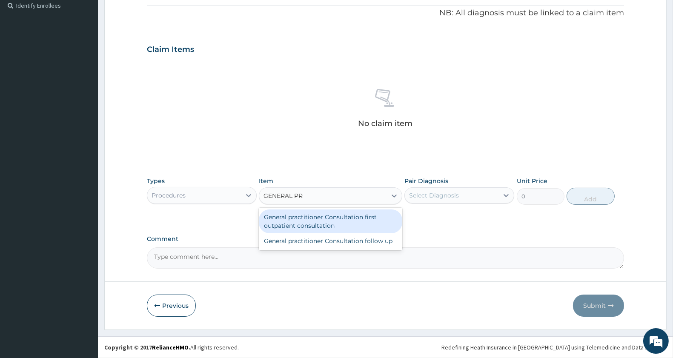
drag, startPoint x: 321, startPoint y: 218, endPoint x: 394, endPoint y: 204, distance: 74.6
click at [324, 218] on div "General practitioner Consultation first outpatient consultation" at bounding box center [330, 222] width 143 height 24
type input "3000"
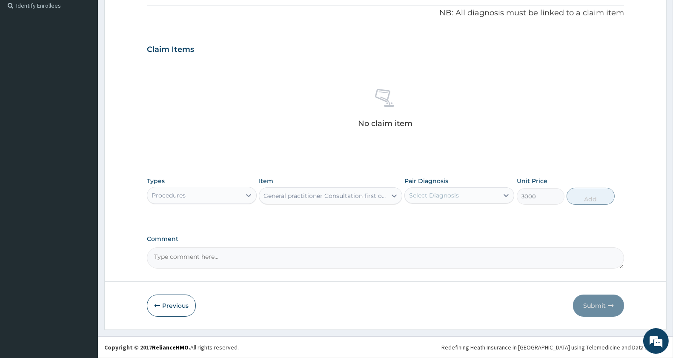
click at [453, 192] on div "Select Diagnosis" at bounding box center [434, 195] width 50 height 9
drag, startPoint x: 456, startPoint y: 215, endPoint x: 517, endPoint y: 211, distance: 61.0
click at [457, 215] on label "Other allergic rhinitis" at bounding box center [445, 216] width 53 height 9
checkbox input "true"
drag, startPoint x: 594, startPoint y: 191, endPoint x: 571, endPoint y: 188, distance: 23.6
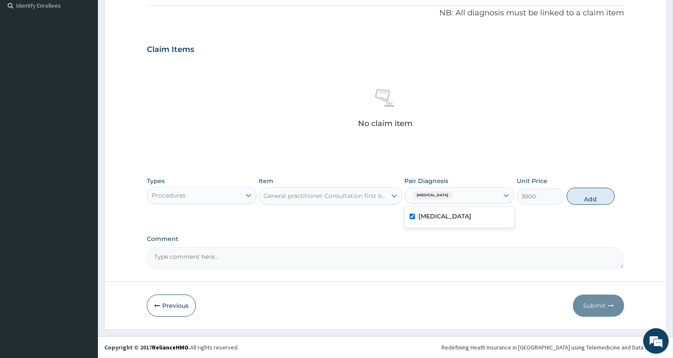
click at [594, 190] on button "Add" at bounding box center [591, 196] width 48 height 17
type input "0"
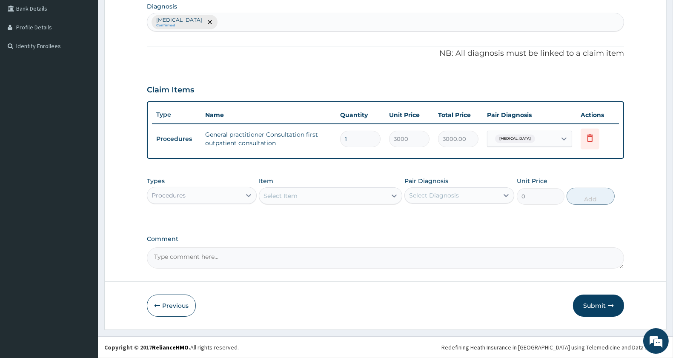
scroll to position [215, 0]
click at [203, 201] on div "Procedures" at bounding box center [194, 197] width 94 height 14
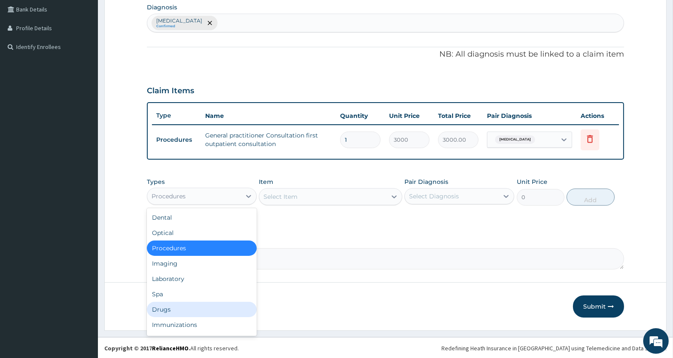
drag, startPoint x: 175, startPoint y: 310, endPoint x: 239, endPoint y: 306, distance: 64.8
click at [178, 308] on div "Drugs" at bounding box center [202, 309] width 110 height 15
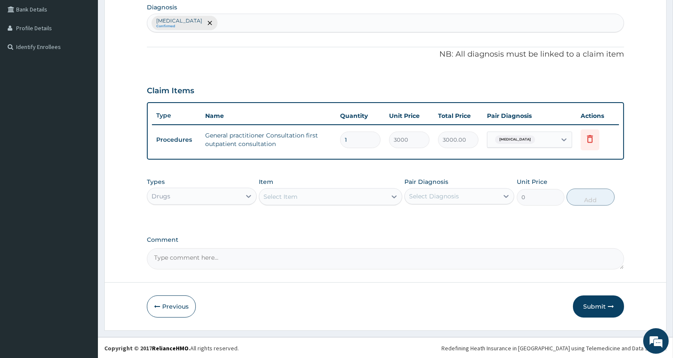
click at [345, 199] on div "Select Item" at bounding box center [322, 197] width 127 height 14
type input "LORAT"
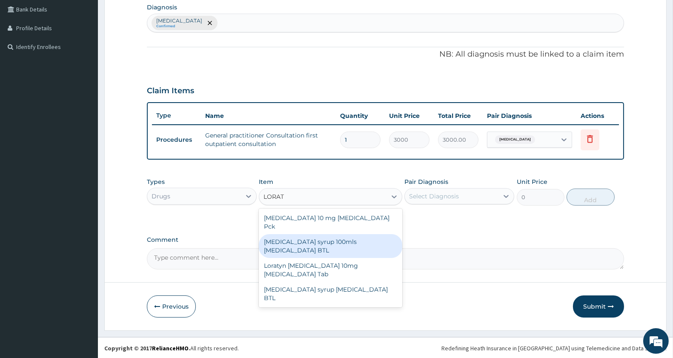
click at [375, 235] on div "Loratadine syrup 100mls Loratadine BTL" at bounding box center [330, 246] width 143 height 24
type input "920"
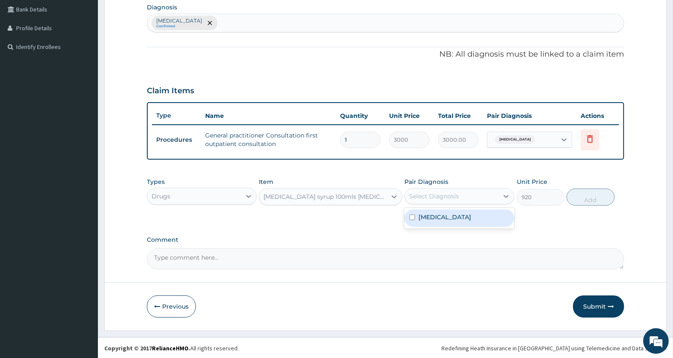
click at [443, 195] on div "Select Diagnosis" at bounding box center [434, 196] width 50 height 9
click at [442, 218] on label "Other allergic rhinitis" at bounding box center [445, 217] width 53 height 9
checkbox input "true"
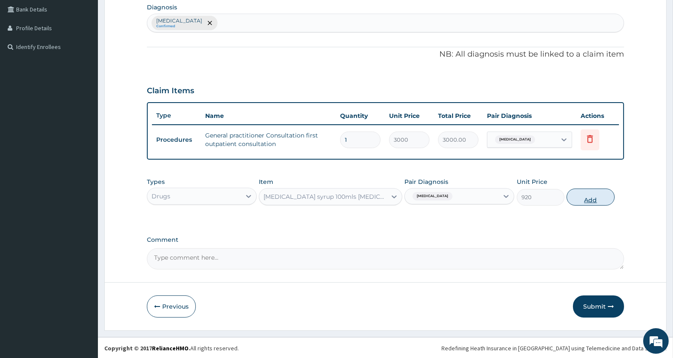
click at [608, 192] on button "Add" at bounding box center [591, 197] width 48 height 17
type input "0"
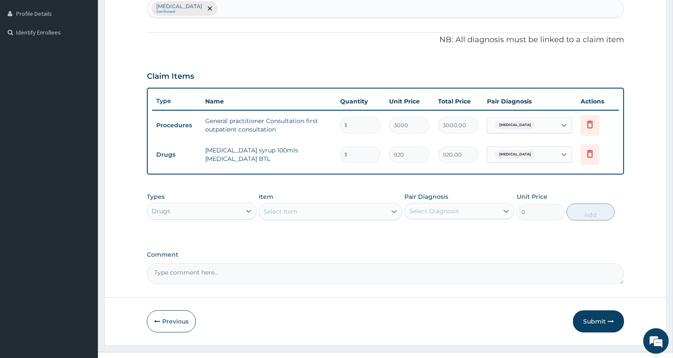
scroll to position [244, 0]
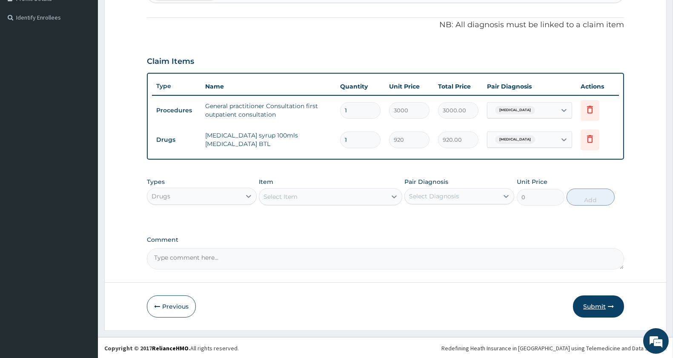
click at [595, 301] on button "Submit" at bounding box center [598, 307] width 51 height 22
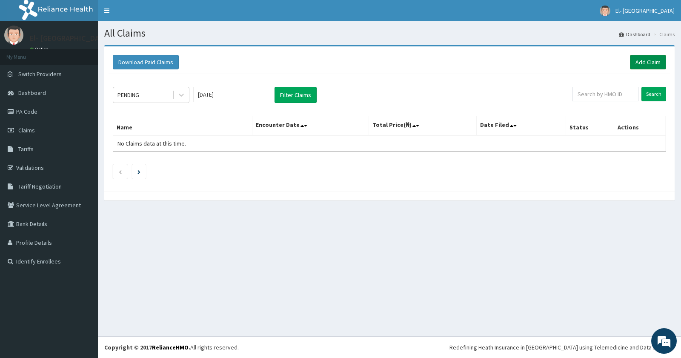
click at [656, 58] on link "Add Claim" at bounding box center [648, 62] width 36 height 14
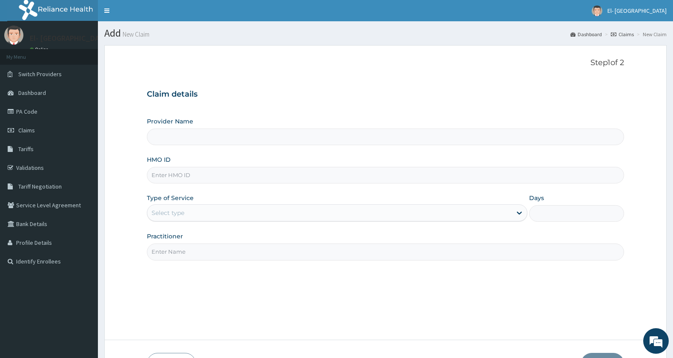
type input "El-[GEOGRAPHIC_DATA]"
click at [181, 175] on input "HMO ID" at bounding box center [385, 175] width 477 height 17
paste input "opb/10171/a"
type input "opb/10171/a"
click at [175, 212] on div "Select type" at bounding box center [168, 213] width 33 height 9
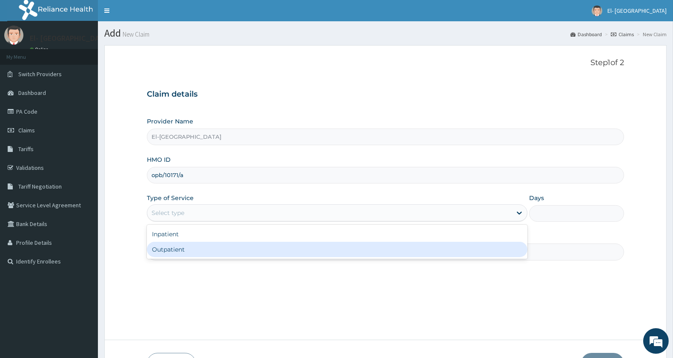
click at [178, 249] on div "Outpatient" at bounding box center [337, 249] width 381 height 15
type input "1"
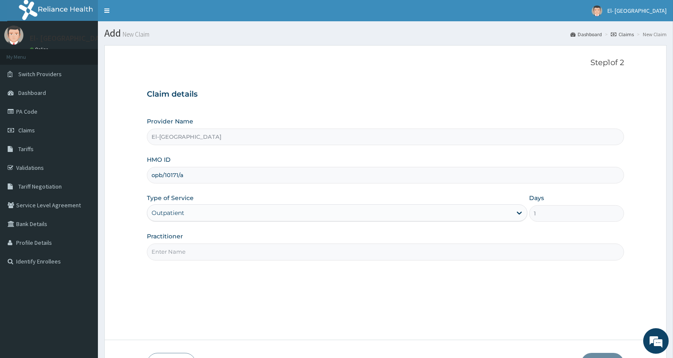
click at [178, 250] on input "Practitioner" at bounding box center [385, 252] width 477 height 17
click at [216, 263] on div "Step 1 of 2 Claim details Provider Name El-[GEOGRAPHIC_DATA] HMO ID opb/10171/a…" at bounding box center [385, 192] width 477 height 269
click at [216, 260] on input "DR J" at bounding box center [385, 252] width 477 height 17
type input "[PERSON_NAME]"
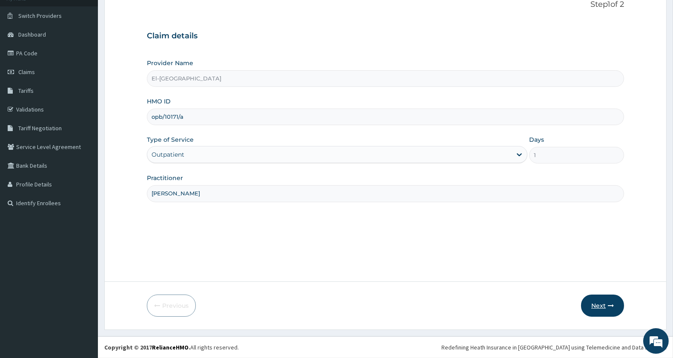
click at [608, 299] on button "Next" at bounding box center [602, 306] width 43 height 22
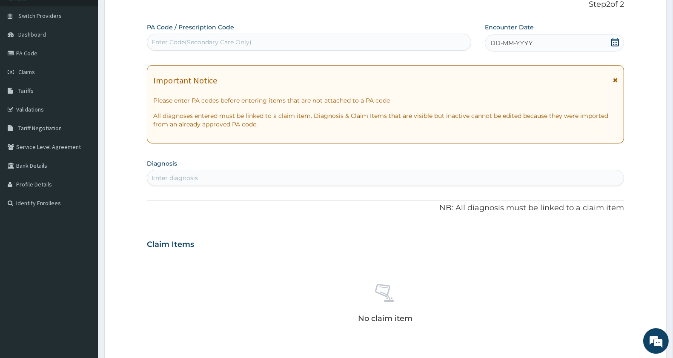
click at [215, 47] on div "Enter Code(Secondary Care Only)" at bounding box center [309, 42] width 324 height 14
paste input "PA/D52FA1"
type input "PA/D52FA1"
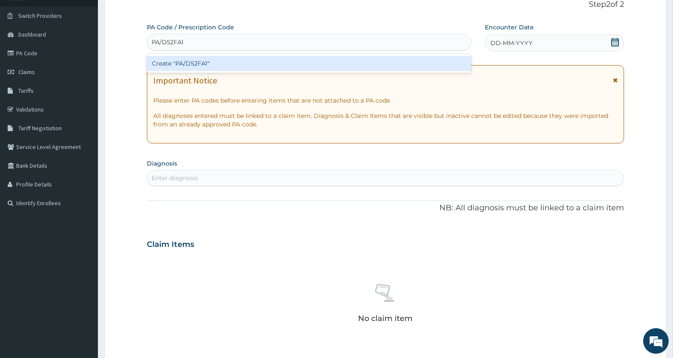
click at [171, 60] on div "Create "PA/D52FA1"" at bounding box center [309, 63] width 324 height 15
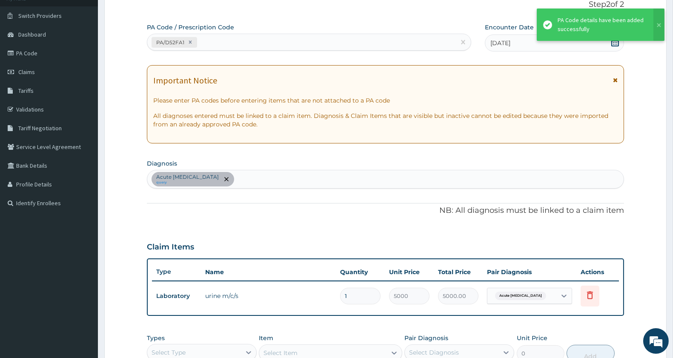
click at [246, 43] on div "PA/D52FA1" at bounding box center [301, 42] width 308 height 14
paste input "PA/77FB95"
type input "PA/77FB95"
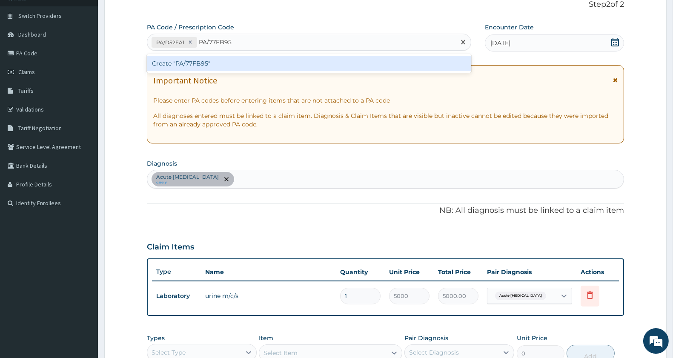
click at [232, 63] on div "Create "PA/77FB95"" at bounding box center [309, 63] width 324 height 15
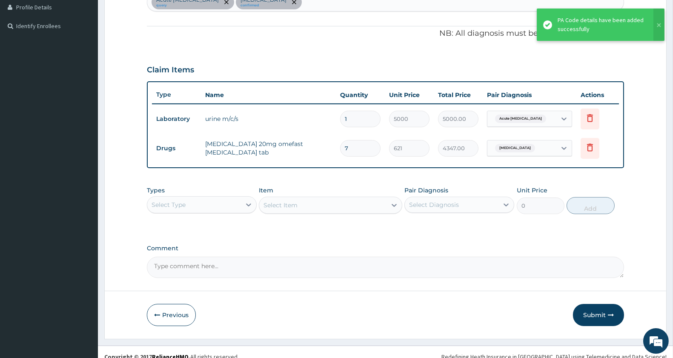
scroll to position [244, 0]
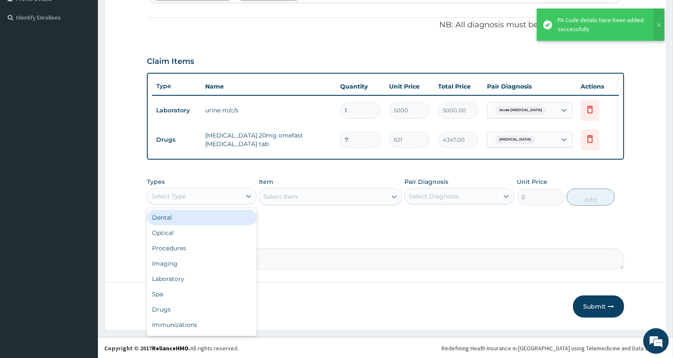
click at [173, 195] on div "Select Type" at bounding box center [169, 196] width 34 height 9
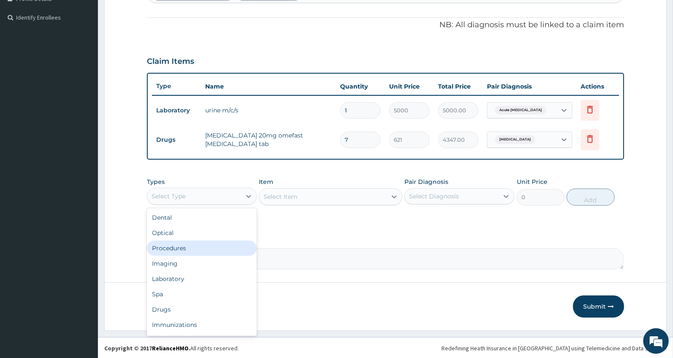
click at [178, 249] on div "Procedures" at bounding box center [202, 248] width 110 height 15
click at [194, 194] on div "Procedures" at bounding box center [194, 197] width 94 height 14
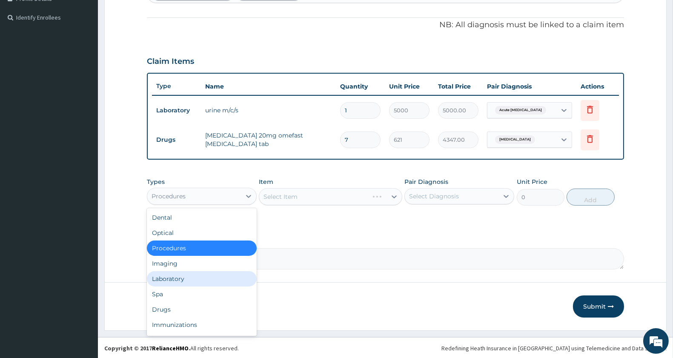
drag, startPoint x: 185, startPoint y: 275, endPoint x: 190, endPoint y: 270, distance: 6.6
click at [185, 274] on div "Laboratory" at bounding box center [202, 278] width 110 height 15
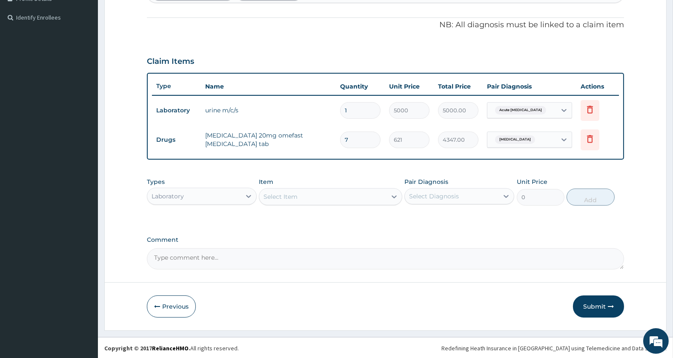
click at [299, 199] on div "Select Item" at bounding box center [322, 197] width 127 height 14
type input "MALAR"
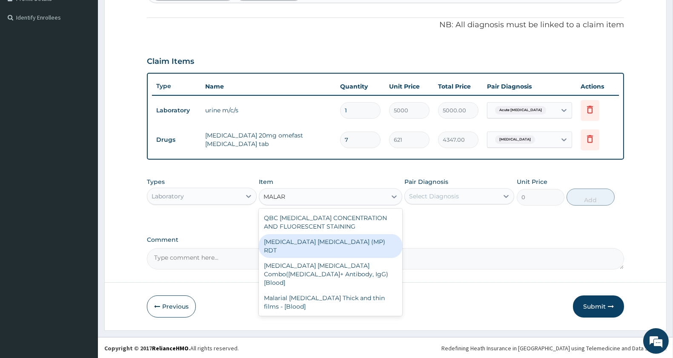
click at [331, 245] on div "[MEDICAL_DATA] [MEDICAL_DATA] (MP) RDT" at bounding box center [330, 246] width 143 height 24
type input "1500"
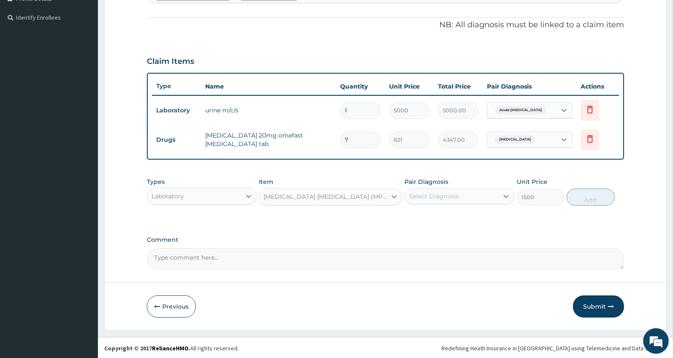
click at [439, 199] on div "Select Diagnosis" at bounding box center [434, 196] width 50 height 9
click at [448, 218] on label "Acute [MEDICAL_DATA]" at bounding box center [455, 217] width 72 height 9
checkbox input "true"
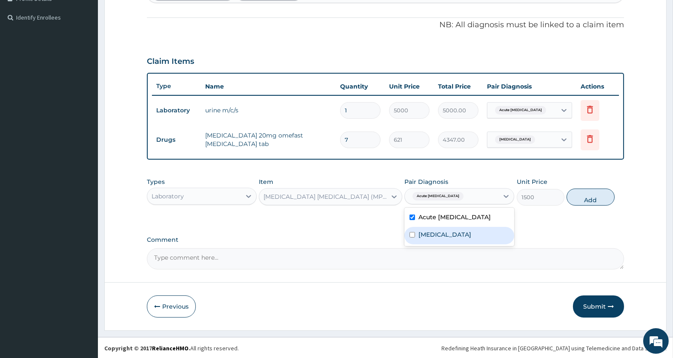
drag, startPoint x: 451, startPoint y: 235, endPoint x: 510, endPoint y: 229, distance: 60.0
click at [452, 235] on label "[MEDICAL_DATA]" at bounding box center [445, 234] width 53 height 9
checkbox input "true"
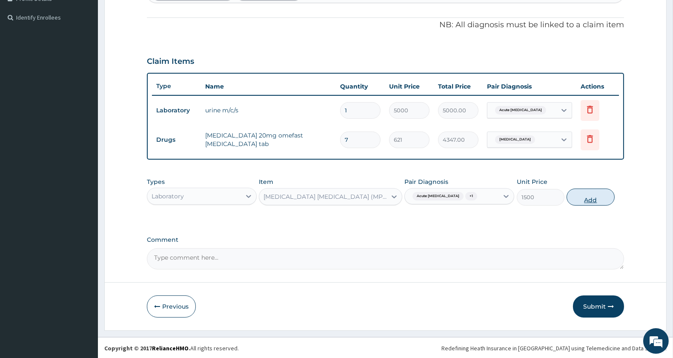
click at [591, 200] on button "Add" at bounding box center [591, 197] width 48 height 17
type input "0"
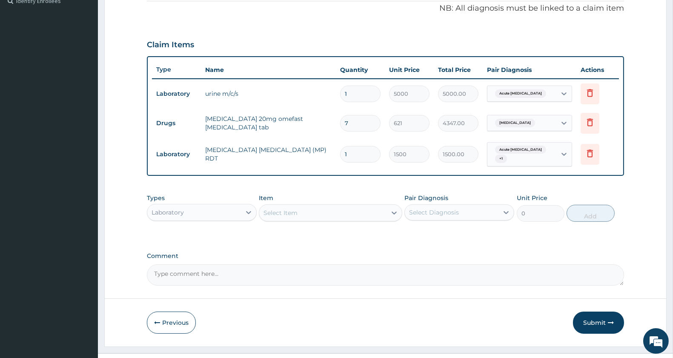
scroll to position [277, 0]
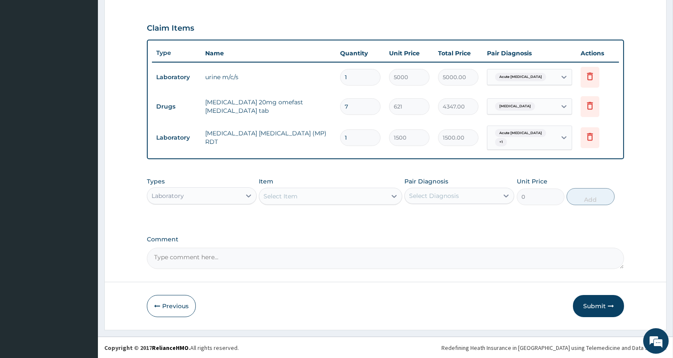
click at [307, 198] on div "Select Item" at bounding box center [322, 197] width 127 height 14
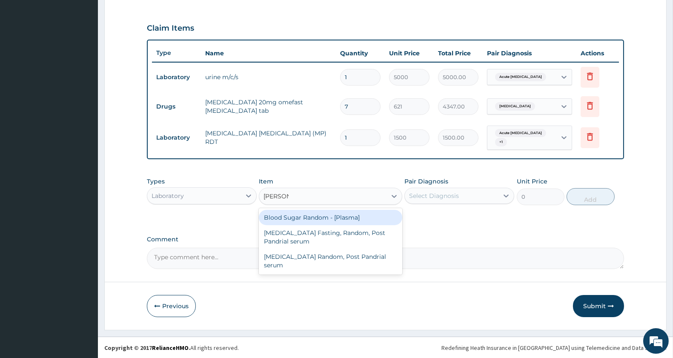
type input "RANDOM"
drag, startPoint x: 318, startPoint y: 215, endPoint x: 352, endPoint y: 207, distance: 35.2
click at [321, 215] on div "Blood Sugar Random - [Plasma]" at bounding box center [330, 217] width 143 height 15
type input "1500"
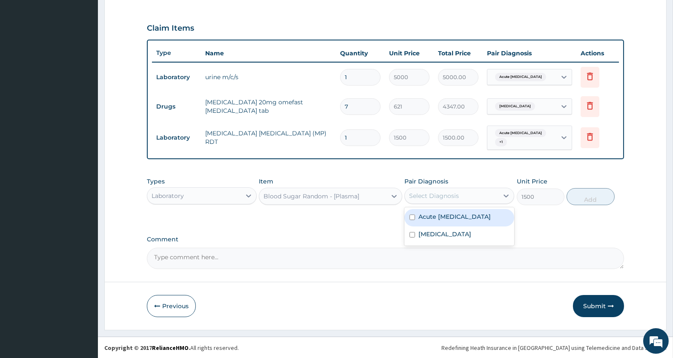
click at [454, 193] on div "Select Diagnosis" at bounding box center [434, 196] width 50 height 9
click at [461, 215] on label "Acute [MEDICAL_DATA]" at bounding box center [455, 216] width 72 height 9
checkbox input "true"
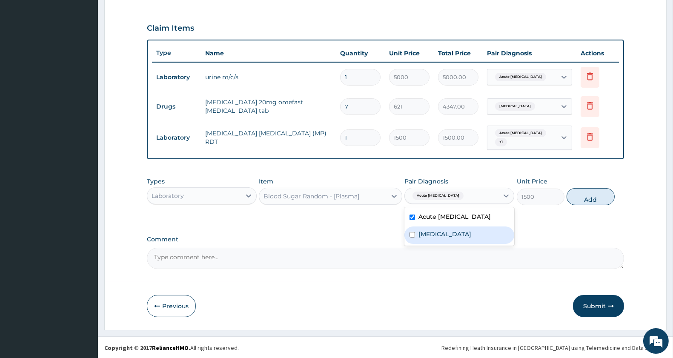
click at [456, 235] on div "[MEDICAL_DATA]" at bounding box center [460, 235] width 110 height 17
checkbox input "true"
click at [596, 201] on button "Add" at bounding box center [591, 196] width 48 height 17
type input "0"
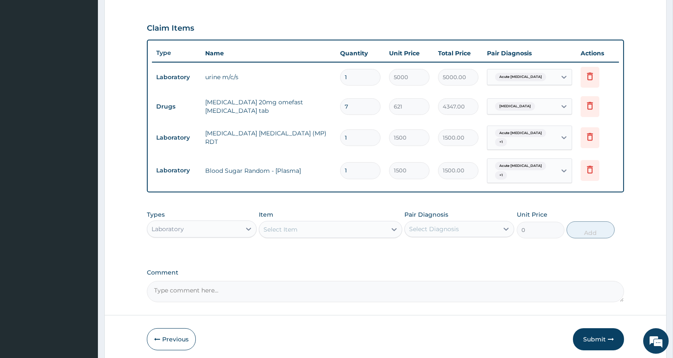
scroll to position [310, 0]
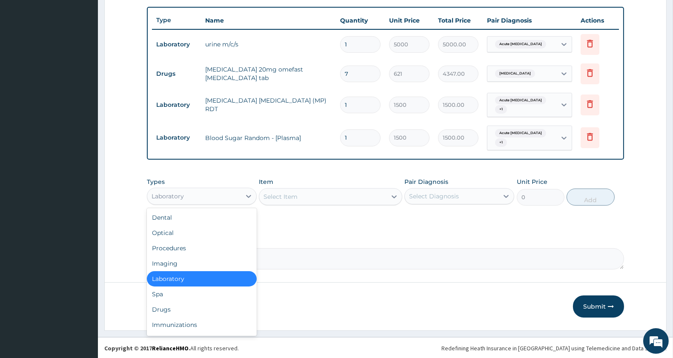
click at [201, 195] on div "Laboratory" at bounding box center [194, 197] width 94 height 14
drag, startPoint x: 181, startPoint y: 308, endPoint x: 184, endPoint y: 303, distance: 5.6
click at [181, 307] on div "Drugs" at bounding box center [202, 309] width 110 height 15
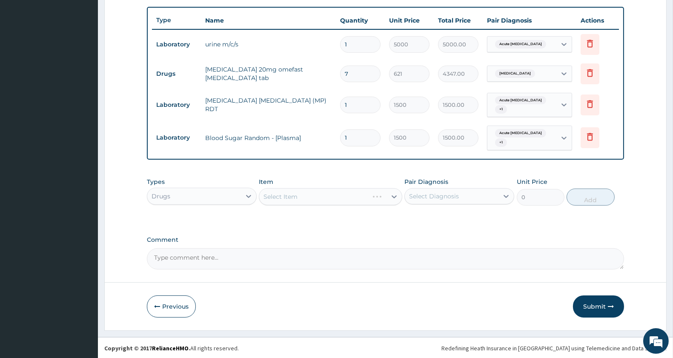
drag, startPoint x: 15, startPoint y: 264, endPoint x: 16, endPoint y: 241, distance: 23.0
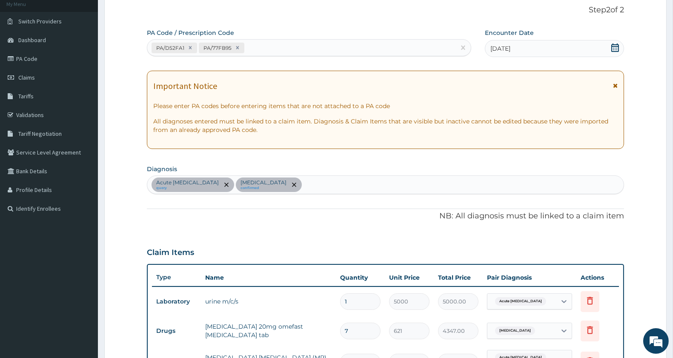
scroll to position [0, 0]
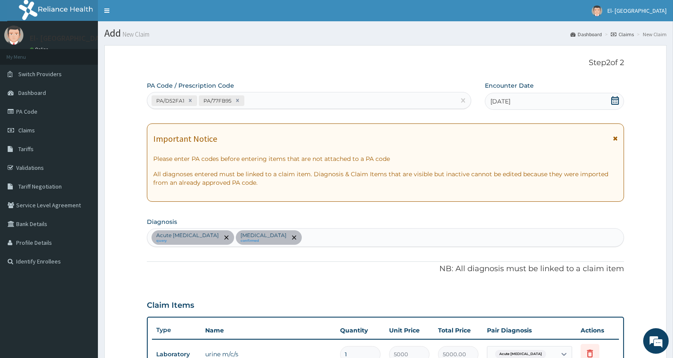
click at [324, 237] on div "Acute [MEDICAL_DATA] query [MEDICAL_DATA] confirmed" at bounding box center [385, 238] width 477 height 18
type input "[MEDICAL_DATA]"
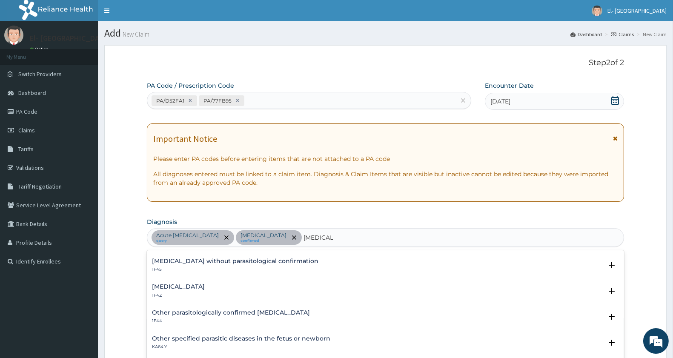
scroll to position [47, 0]
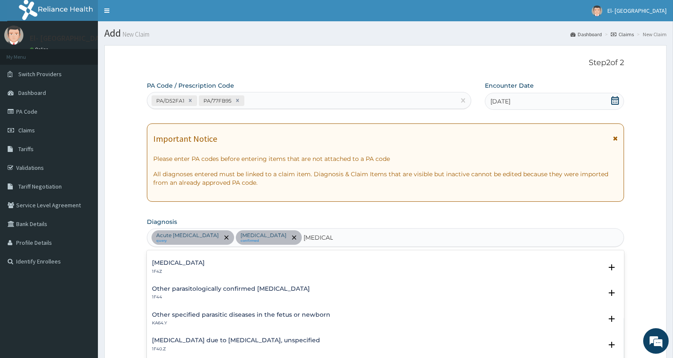
click at [205, 264] on h4 "[MEDICAL_DATA]" at bounding box center [178, 263] width 53 height 6
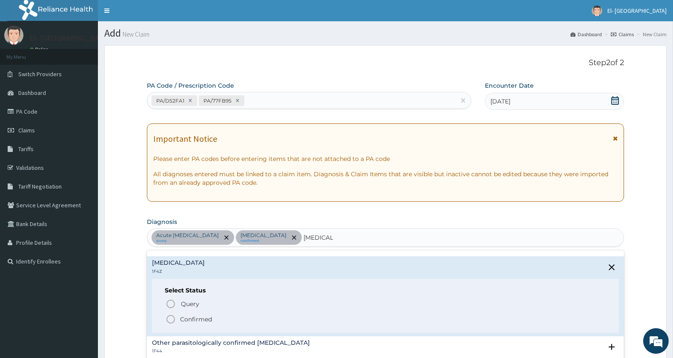
click at [169, 321] on icon "status option filled" at bounding box center [171, 319] width 10 height 10
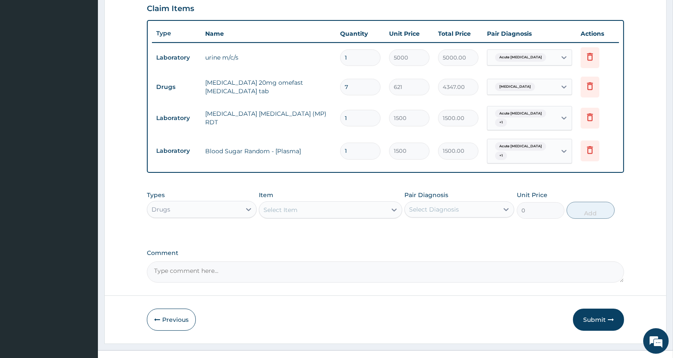
scroll to position [310, 0]
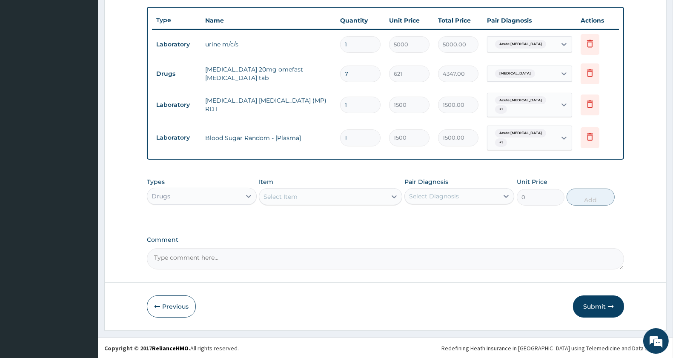
click at [316, 194] on div "Select Item" at bounding box center [322, 197] width 127 height 14
type input "COARTE"
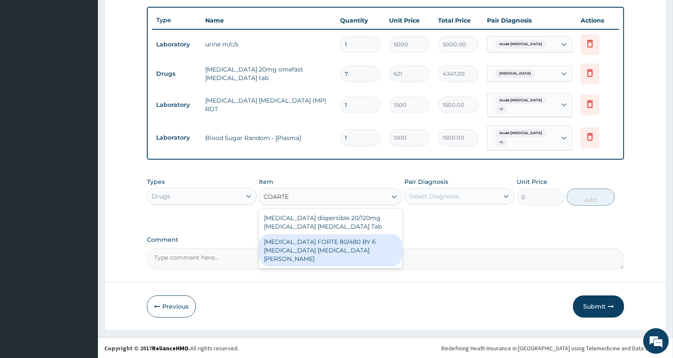
drag, startPoint x: 335, startPoint y: 250, endPoint x: 361, endPoint y: 233, distance: 31.4
click at [335, 250] on div "[MEDICAL_DATA] FORTE 80/480 BY 6 [MEDICAL_DATA] [MEDICAL_DATA][PERSON_NAME]" at bounding box center [330, 250] width 143 height 32
type input "3220"
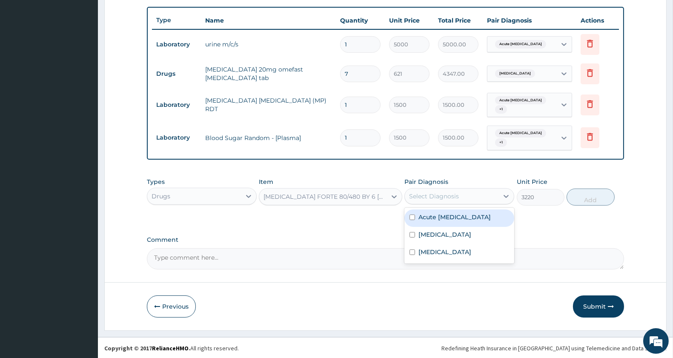
click at [442, 202] on div "Select Diagnosis" at bounding box center [452, 197] width 94 height 14
click at [435, 218] on label "Acute [MEDICAL_DATA]" at bounding box center [455, 217] width 72 height 9
checkbox input "true"
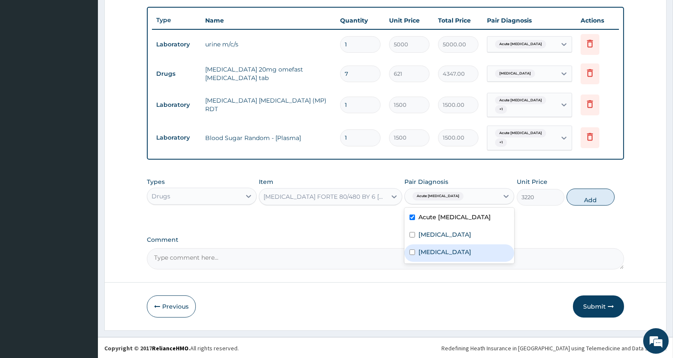
drag, startPoint x: 437, startPoint y: 244, endPoint x: 562, endPoint y: 222, distance: 127.2
click at [437, 245] on div "[MEDICAL_DATA]" at bounding box center [460, 252] width 110 height 17
checkbox input "true"
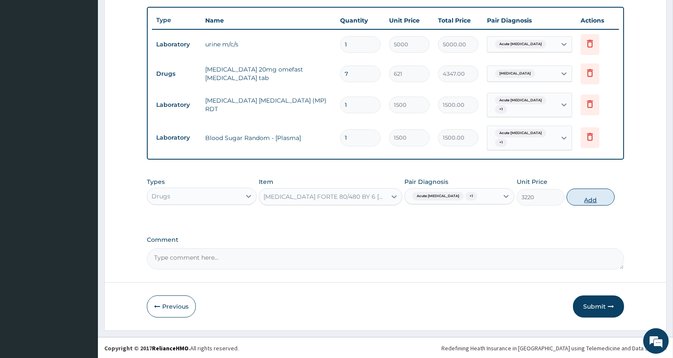
click at [600, 195] on button "Add" at bounding box center [591, 197] width 48 height 17
type input "0"
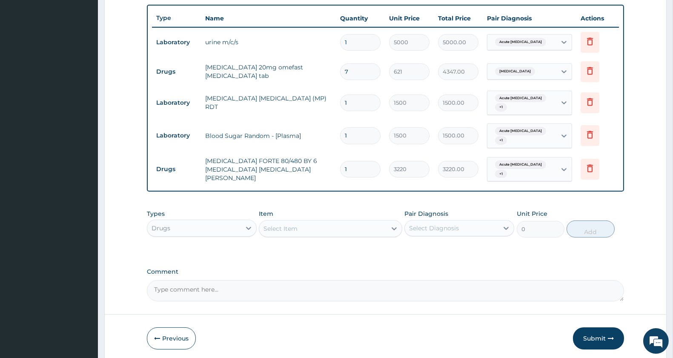
scroll to position [343, 0]
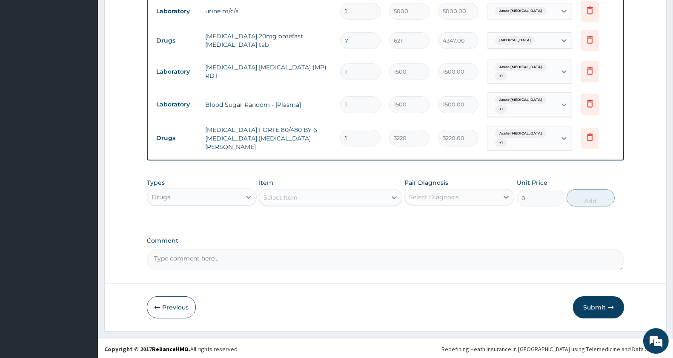
click at [320, 196] on div "Select Item" at bounding box center [322, 198] width 127 height 14
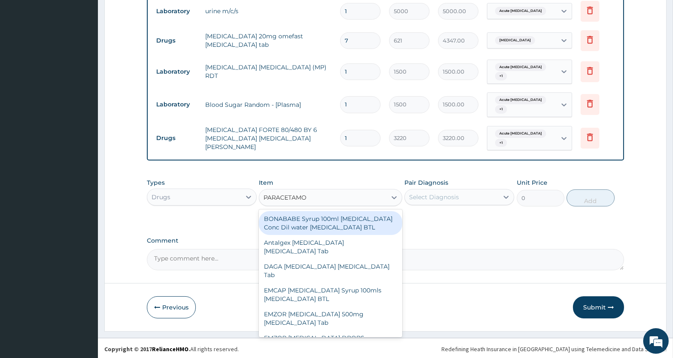
type input "[MEDICAL_DATA]"
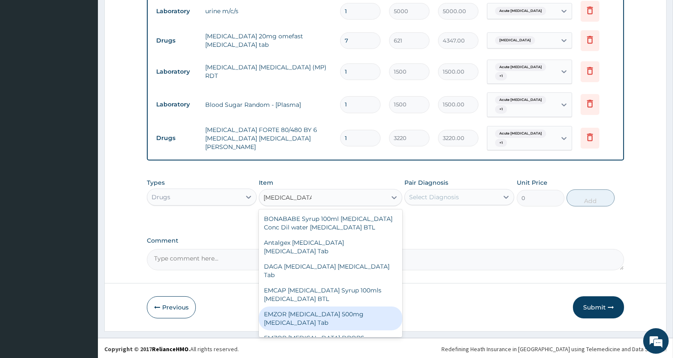
click at [355, 327] on div "EMZOR [MEDICAL_DATA] 500mg [MEDICAL_DATA] Tab" at bounding box center [330, 319] width 143 height 24
type input "11.5"
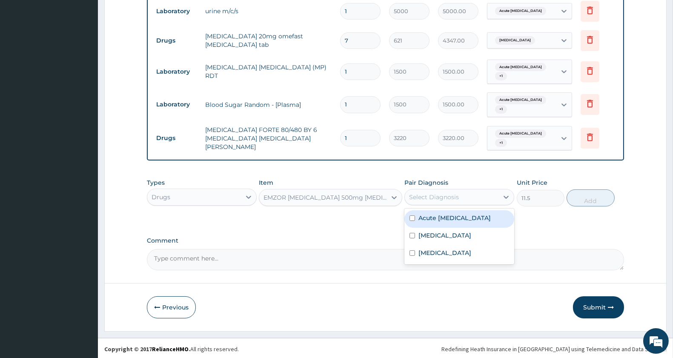
click at [477, 198] on div "Select Diagnosis" at bounding box center [452, 197] width 94 height 14
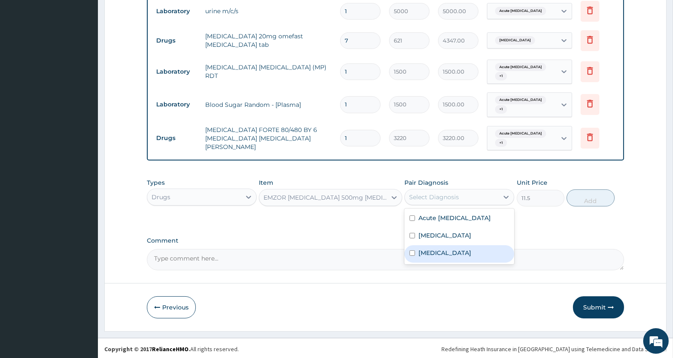
click at [457, 249] on label "[MEDICAL_DATA]" at bounding box center [445, 253] width 53 height 9
checkbox input "true"
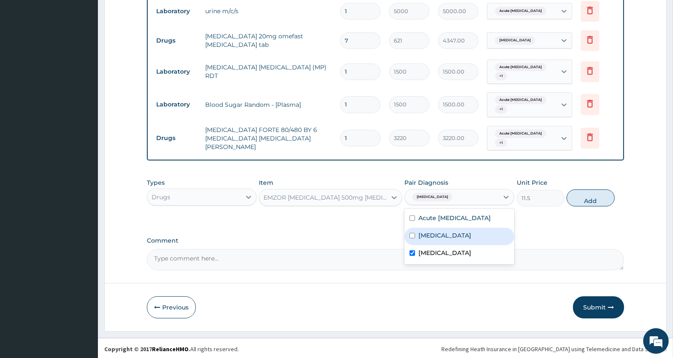
click at [459, 229] on div "[MEDICAL_DATA]" at bounding box center [460, 236] width 110 height 17
checkbox input "true"
click at [593, 195] on button "Add" at bounding box center [591, 198] width 48 height 17
type input "0"
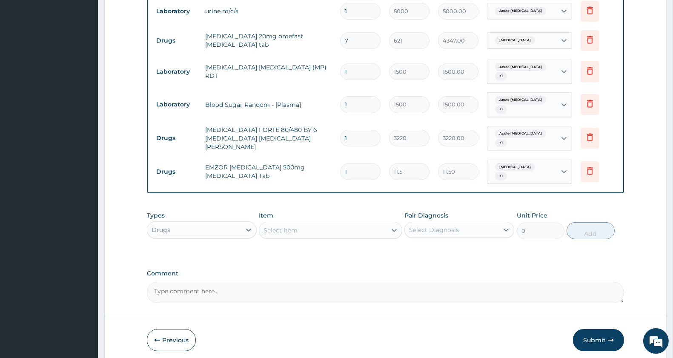
type input "18"
type input "207.00"
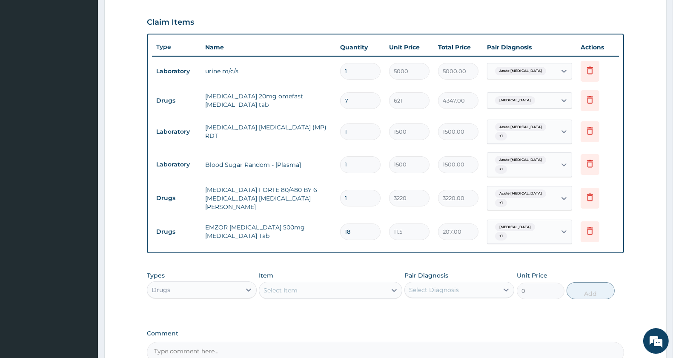
scroll to position [376, 0]
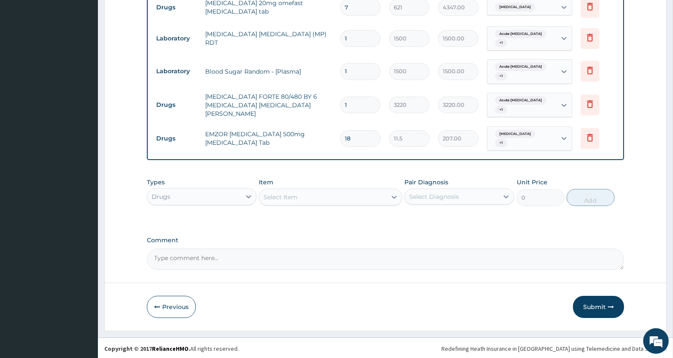
type input "18"
click at [199, 197] on div "Drugs" at bounding box center [194, 197] width 94 height 14
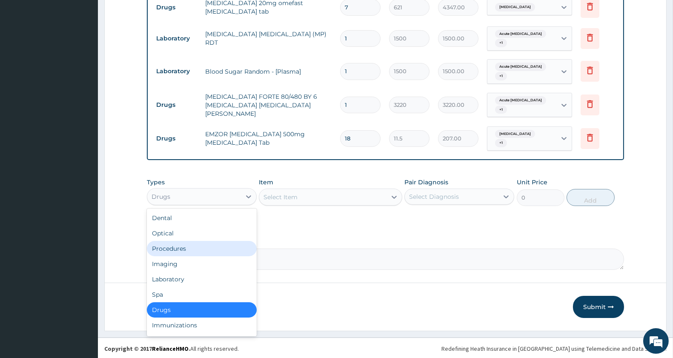
click at [206, 245] on div "Procedures" at bounding box center [202, 248] width 110 height 15
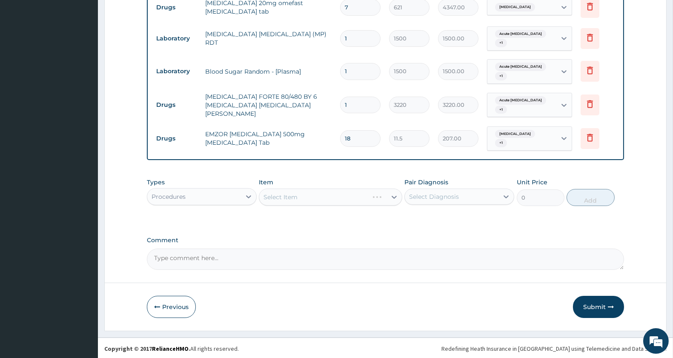
click at [332, 199] on div "Select Item" at bounding box center [330, 197] width 143 height 17
click at [335, 199] on div "Select Item" at bounding box center [322, 197] width 127 height 14
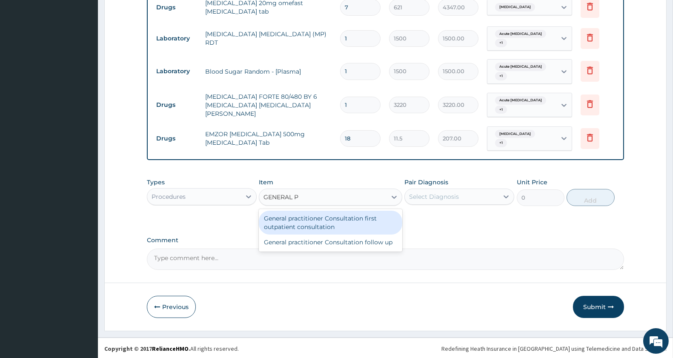
type input "GENERAL PR"
click at [326, 211] on div "General practitioner Consultation first outpatient consultation" at bounding box center [330, 223] width 143 height 24
type input "3000"
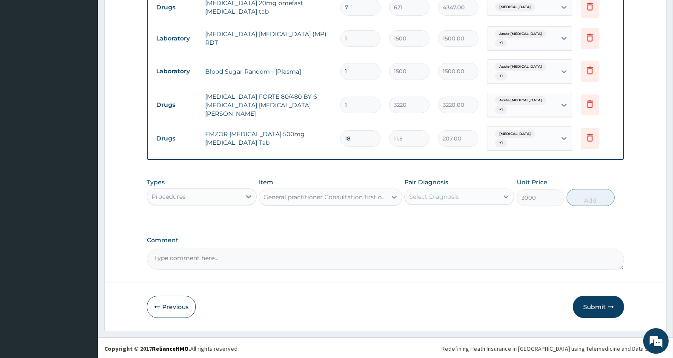
click at [441, 198] on div "Select Diagnosis" at bounding box center [434, 196] width 50 height 9
drag, startPoint x: 443, startPoint y: 217, endPoint x: 444, endPoint y: 222, distance: 4.7
click at [443, 218] on label "Acute urinary tract infection" at bounding box center [455, 217] width 72 height 9
checkbox input "true"
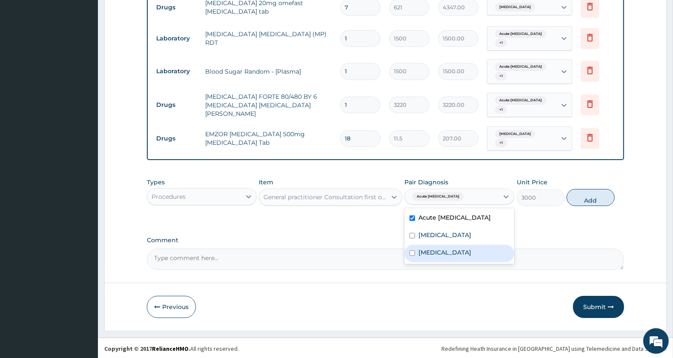
click at [447, 250] on label "Malaria, unspecified" at bounding box center [445, 252] width 53 height 9
checkbox input "true"
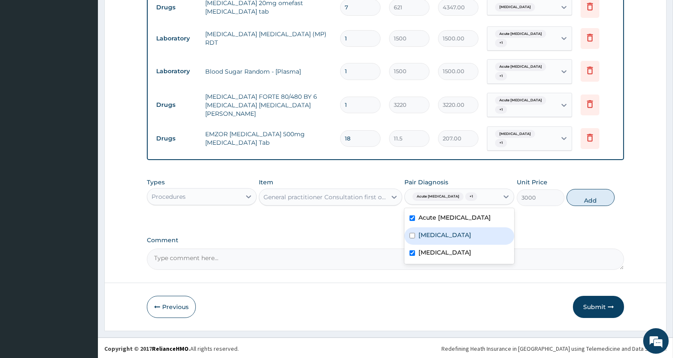
drag, startPoint x: 444, startPoint y: 235, endPoint x: 520, endPoint y: 217, distance: 78.3
click at [445, 235] on label "Peptic ulcer" at bounding box center [445, 235] width 53 height 9
checkbox input "true"
click at [577, 194] on button "Add" at bounding box center [591, 197] width 48 height 17
type input "0"
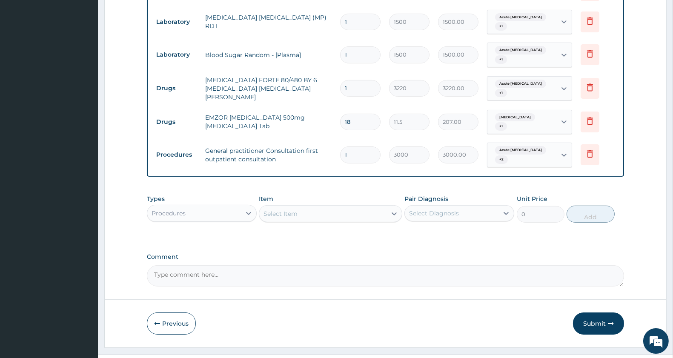
scroll to position [410, 0]
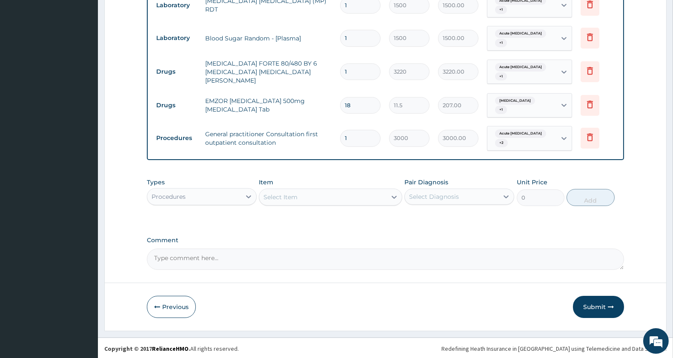
drag, startPoint x: 602, startPoint y: 295, endPoint x: 600, endPoint y: 301, distance: 5.7
click at [601, 297] on button "Submit" at bounding box center [598, 307] width 51 height 22
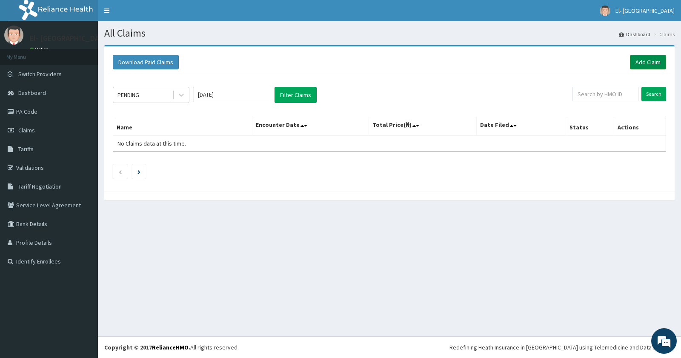
click at [644, 56] on link "Add Claim" at bounding box center [648, 62] width 36 height 14
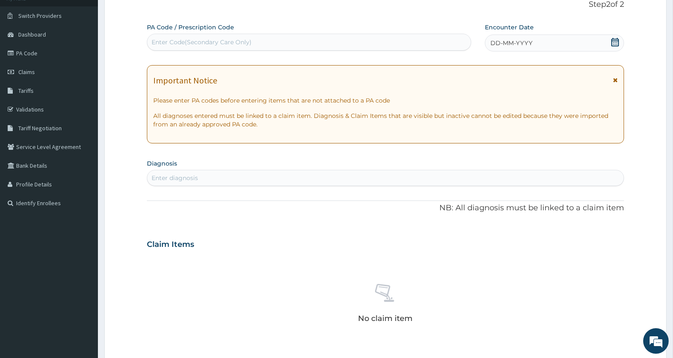
scroll to position [58, 0]
click at [186, 39] on div "Enter Code(Secondary Care Only)" at bounding box center [202, 42] width 100 height 9
paste input "PA/0CE304"
type input "PA/0CE304"
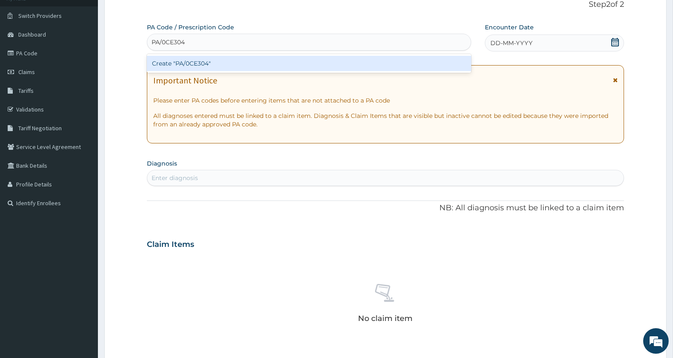
click at [191, 65] on div "Create "PA/0CE304"" at bounding box center [309, 63] width 324 height 15
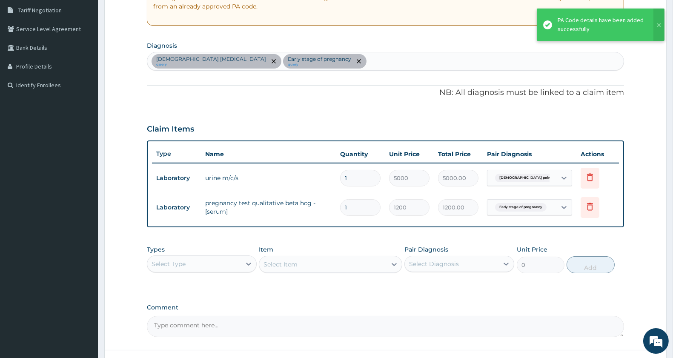
scroll to position [244, 0]
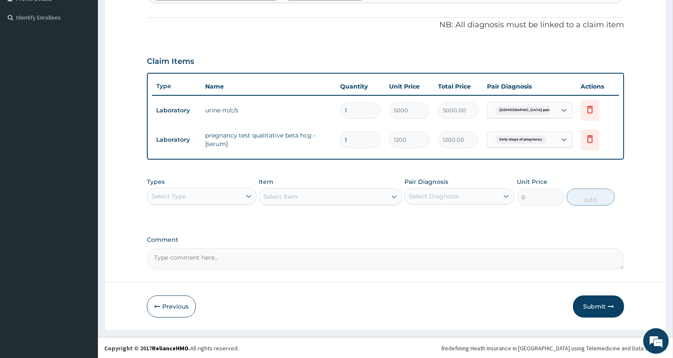
click at [201, 195] on div "Select Type" at bounding box center [194, 197] width 94 height 14
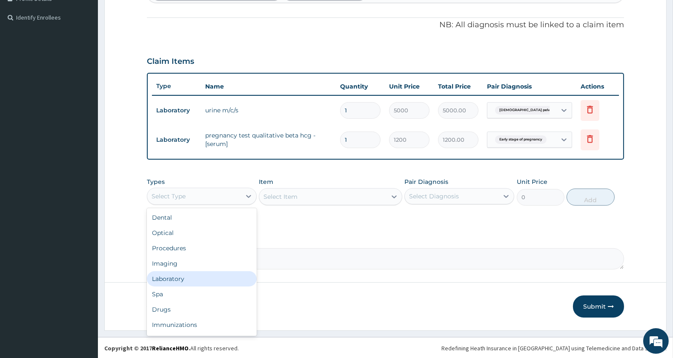
click at [178, 283] on div "Laboratory" at bounding box center [202, 278] width 110 height 15
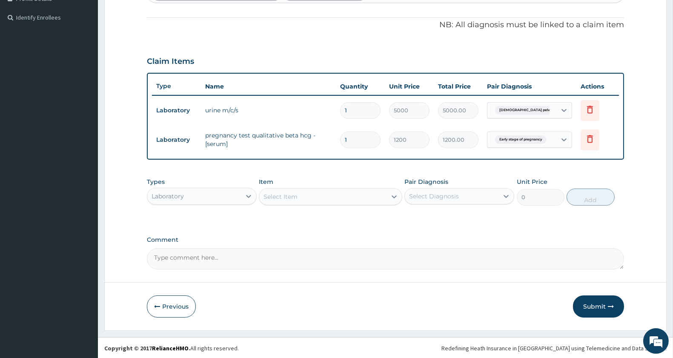
click at [288, 194] on div "Select Item" at bounding box center [281, 196] width 34 height 9
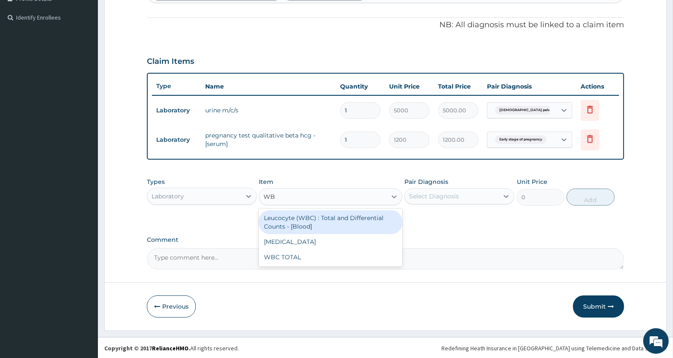
type input "WBC"
click at [337, 222] on div "Leucocyte (WBC) : Total and Differential Counts - [Blood]" at bounding box center [330, 222] width 143 height 24
type input "2000"
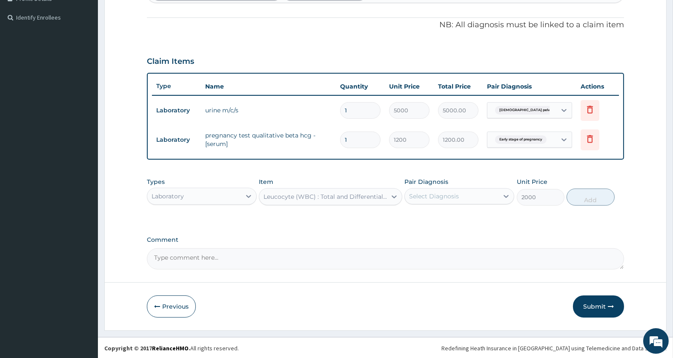
click at [365, 195] on div "Leucocyte (WBC) : Total and Differential Counts - [Blood]" at bounding box center [325, 196] width 123 height 9
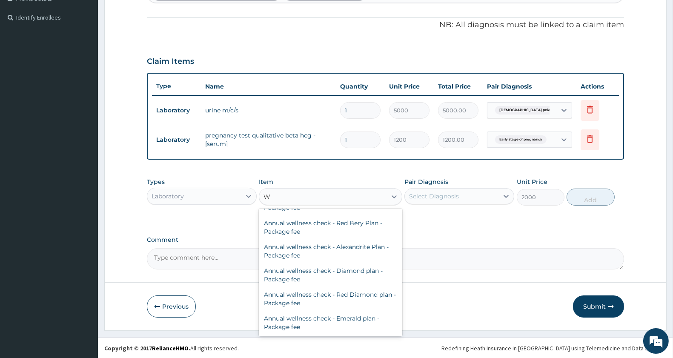
scroll to position [0, 0]
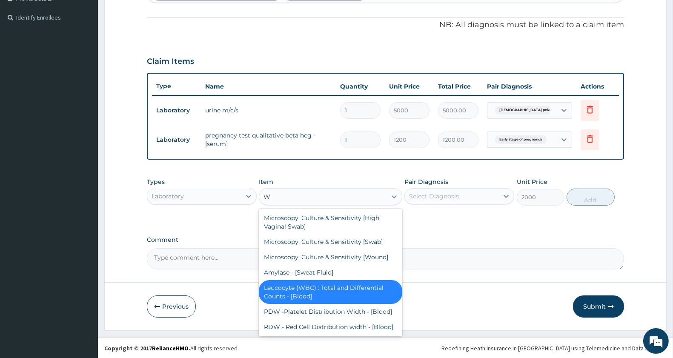
type input "WBC"
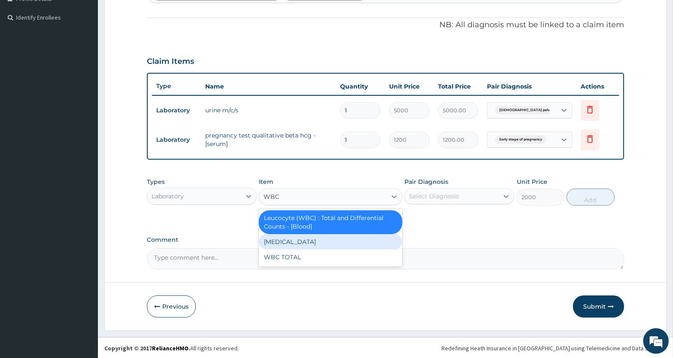
drag, startPoint x: 301, startPoint y: 241, endPoint x: 381, endPoint y: 226, distance: 81.5
click at [303, 241] on div "[MEDICAL_DATA]" at bounding box center [330, 241] width 143 height 15
type input "1500"
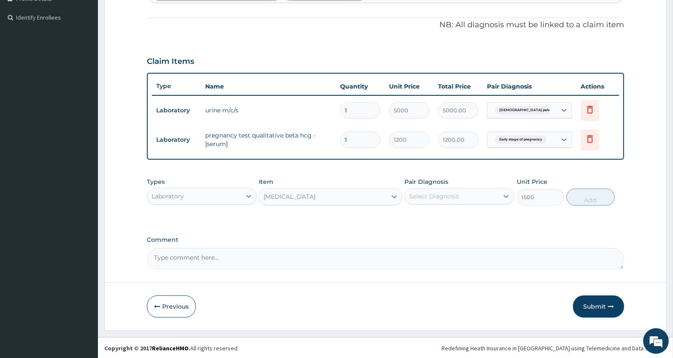
click at [453, 197] on div "Select Diagnosis" at bounding box center [434, 196] width 50 height 9
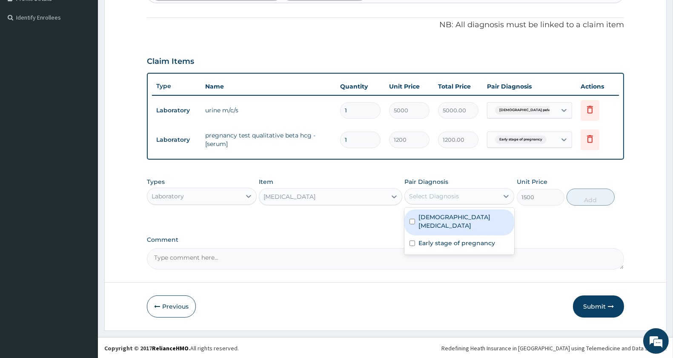
click at [453, 215] on label "[DEMOGRAPHIC_DATA] [MEDICAL_DATA]" at bounding box center [464, 221] width 91 height 17
checkbox input "true"
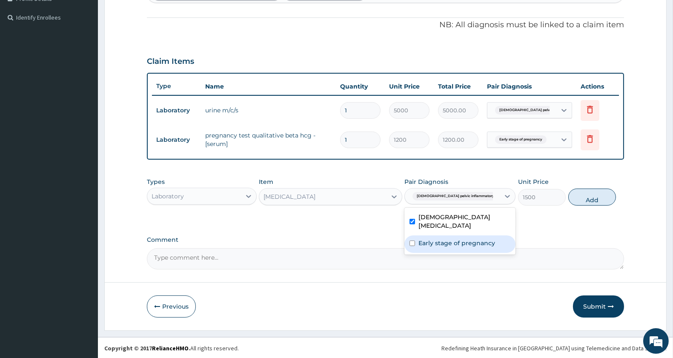
click at [457, 239] on label "Early stage of pregnancy" at bounding box center [457, 243] width 77 height 9
checkbox input "true"
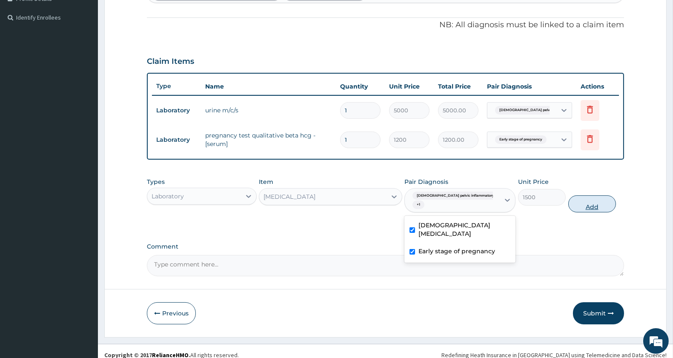
click at [587, 195] on button "Add" at bounding box center [593, 203] width 48 height 17
type input "0"
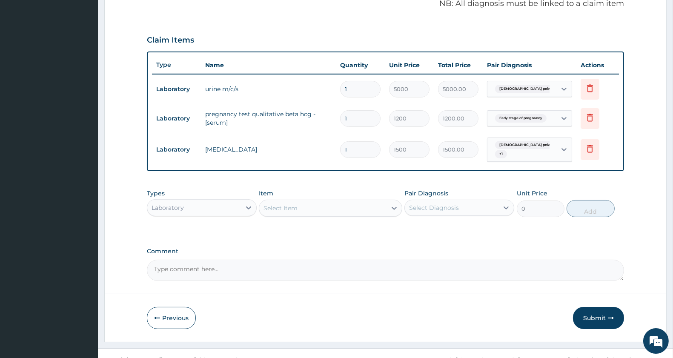
scroll to position [277, 0]
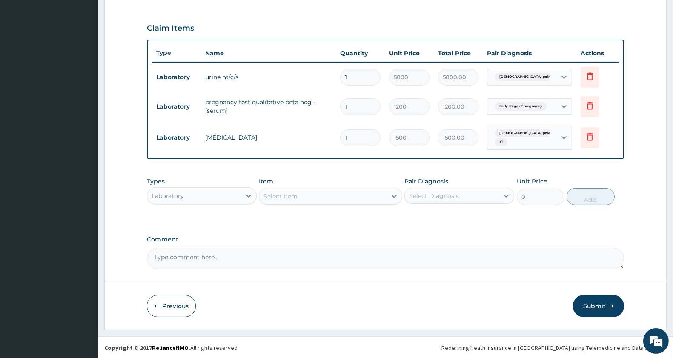
click at [210, 198] on div "Laboratory" at bounding box center [194, 196] width 94 height 14
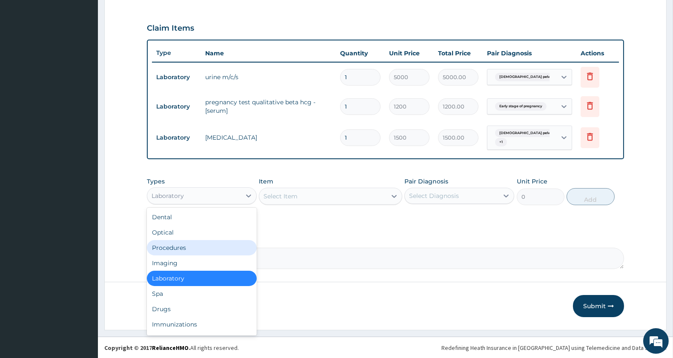
click at [188, 246] on div "Procedures" at bounding box center [202, 247] width 110 height 15
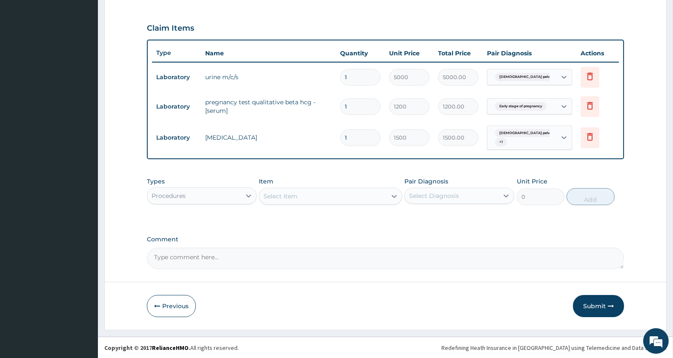
click at [339, 199] on div "Select Item" at bounding box center [322, 197] width 127 height 14
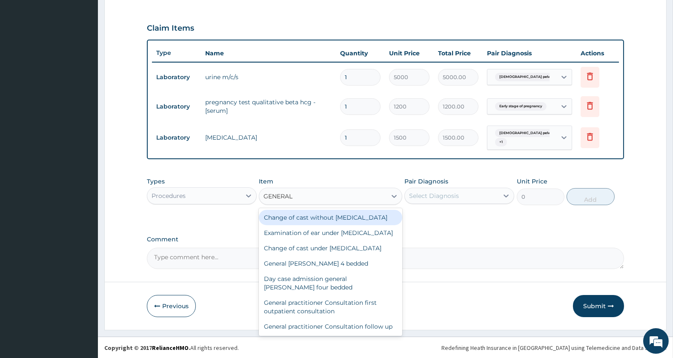
type input "GENERAL P"
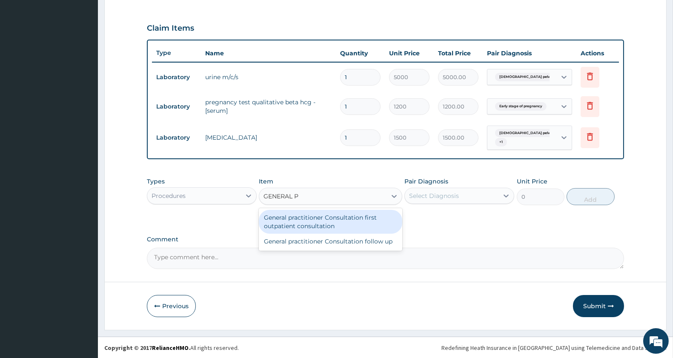
click at [342, 218] on div "General practitioner Consultation first outpatient consultation" at bounding box center [330, 222] width 143 height 24
type input "3000"
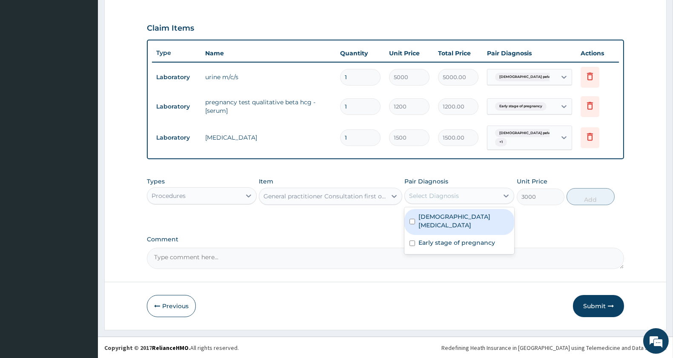
click at [434, 194] on div "Select Diagnosis" at bounding box center [434, 196] width 50 height 9
click at [445, 231] on div "[DEMOGRAPHIC_DATA] [MEDICAL_DATA]" at bounding box center [460, 222] width 110 height 26
checkbox input "true"
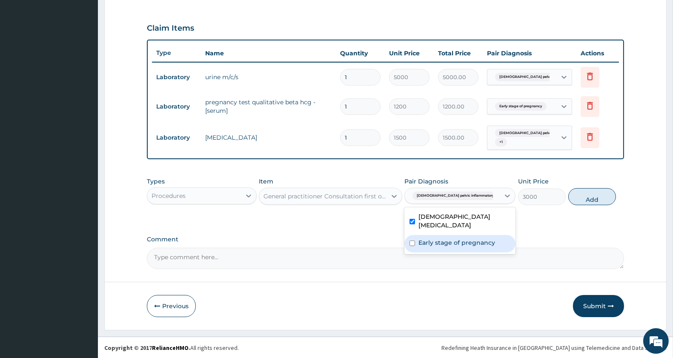
drag, startPoint x: 454, startPoint y: 238, endPoint x: 499, endPoint y: 234, distance: 45.8
click at [456, 239] on label "Early stage of pregnancy" at bounding box center [457, 242] width 77 height 9
checkbox input "true"
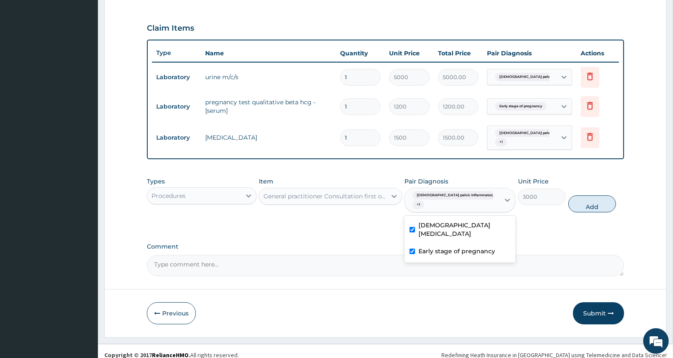
click at [577, 199] on button "Add" at bounding box center [593, 203] width 48 height 17
type input "0"
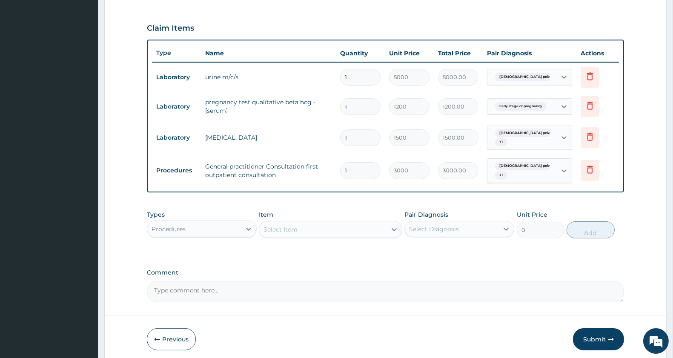
click at [177, 232] on div "Procedures" at bounding box center [169, 229] width 34 height 9
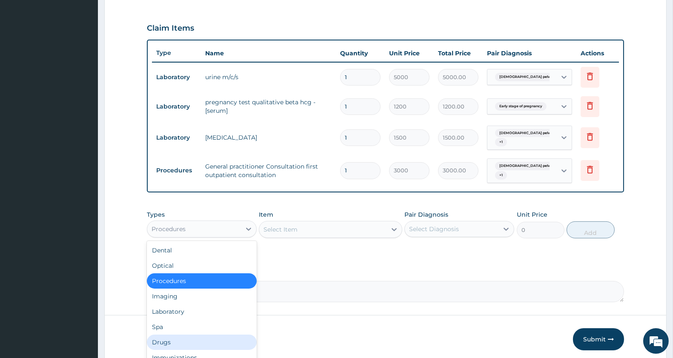
drag, startPoint x: 187, startPoint y: 339, endPoint x: 192, endPoint y: 335, distance: 6.1
click at [188, 337] on div "Drugs" at bounding box center [202, 342] width 110 height 15
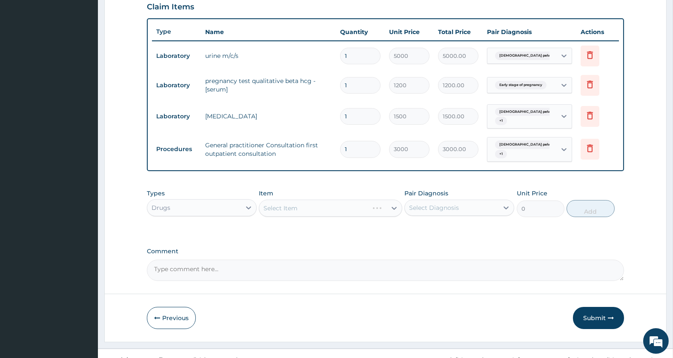
scroll to position [310, 0]
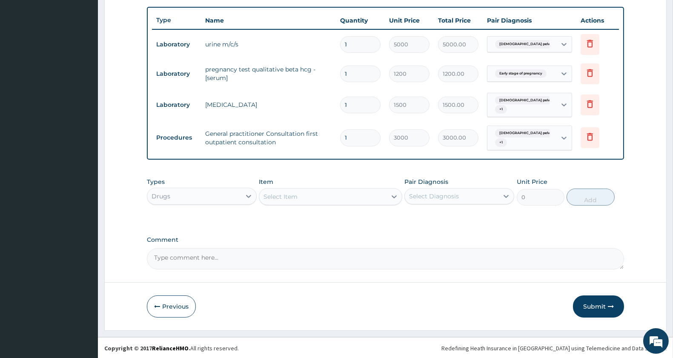
click at [301, 192] on div "Select Item" at bounding box center [322, 197] width 127 height 14
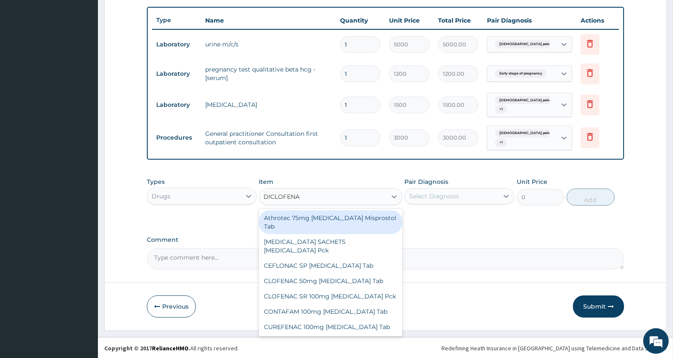
type input "DICLOFENAC"
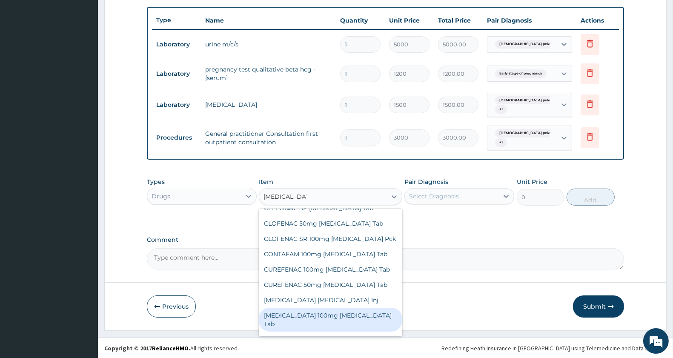
scroll to position [95, 0]
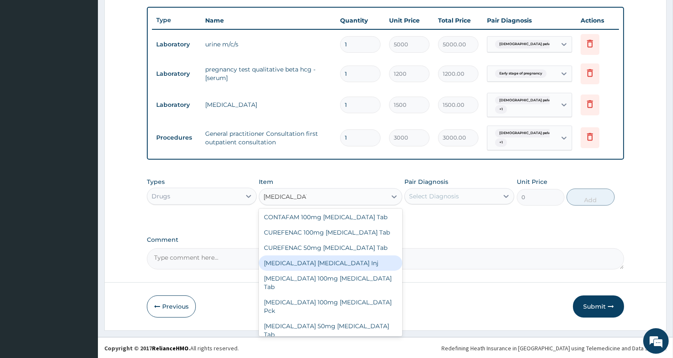
click at [310, 257] on div "Diclofenac Diclofenac Inj" at bounding box center [330, 263] width 143 height 15
type input "276"
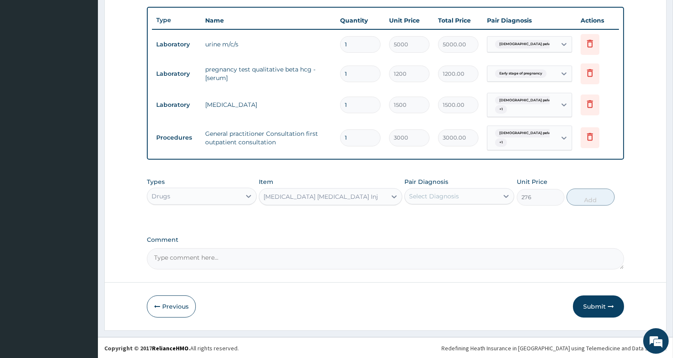
click at [445, 196] on div "Select Diagnosis" at bounding box center [434, 196] width 50 height 9
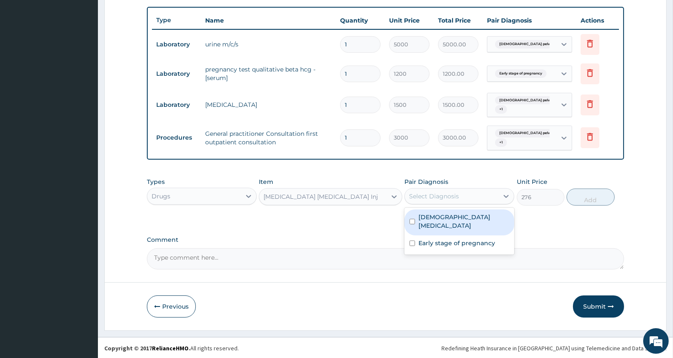
drag, startPoint x: 441, startPoint y: 211, endPoint x: 447, endPoint y: 229, distance: 19.4
click at [441, 212] on div "Female pelvic inflammatory disease" at bounding box center [460, 223] width 110 height 26
checkbox input "true"
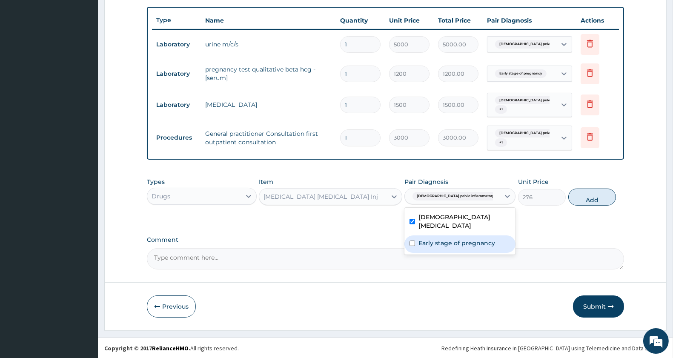
click at [453, 237] on div "Early stage of pregnancy" at bounding box center [460, 243] width 111 height 17
checkbox input "true"
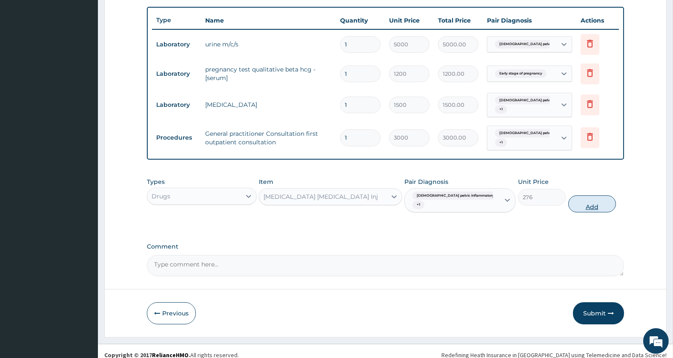
click at [588, 201] on button "Add" at bounding box center [593, 203] width 48 height 17
type input "0"
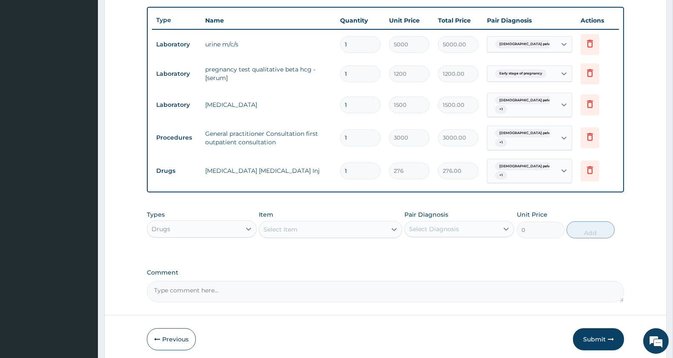
click at [322, 230] on div "Select Item" at bounding box center [322, 230] width 127 height 14
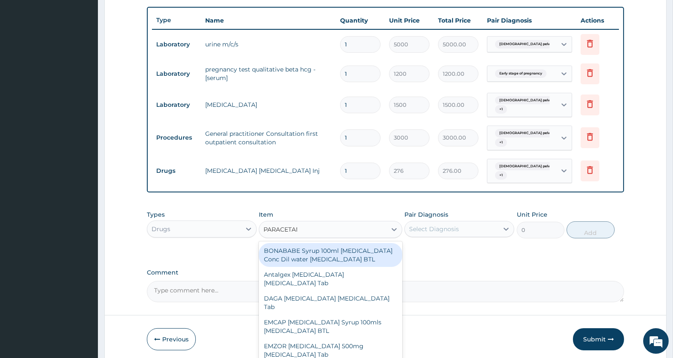
type input "PARACETAMOL"
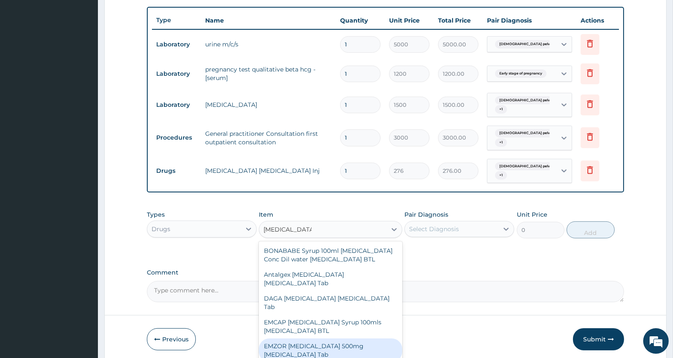
drag, startPoint x: 344, startPoint y: 350, endPoint x: 371, endPoint y: 304, distance: 52.7
click at [344, 347] on div "EMZOR PARACETAMOL 500mg Acetaminophen Tab" at bounding box center [330, 351] width 143 height 24
type input "11.5"
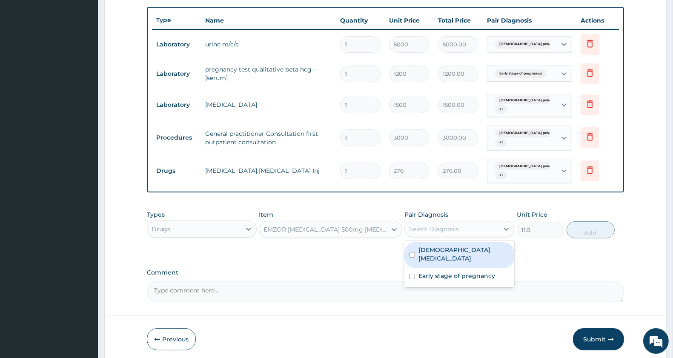
click at [446, 221] on div "Select Diagnosis" at bounding box center [460, 229] width 110 height 16
drag, startPoint x: 445, startPoint y: 253, endPoint x: 448, endPoint y: 270, distance: 16.9
click at [445, 253] on label "Female pelvic inflammatory disease" at bounding box center [464, 254] width 91 height 17
checkbox input "true"
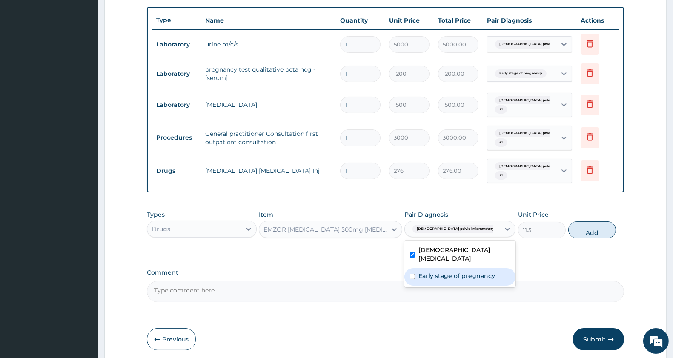
click at [449, 279] on label "Early stage of pregnancy" at bounding box center [457, 276] width 77 height 9
checkbox input "true"
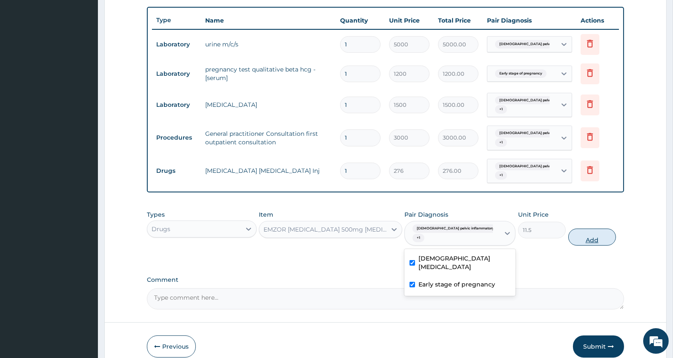
click at [586, 232] on button "Add" at bounding box center [593, 237] width 48 height 17
type input "0"
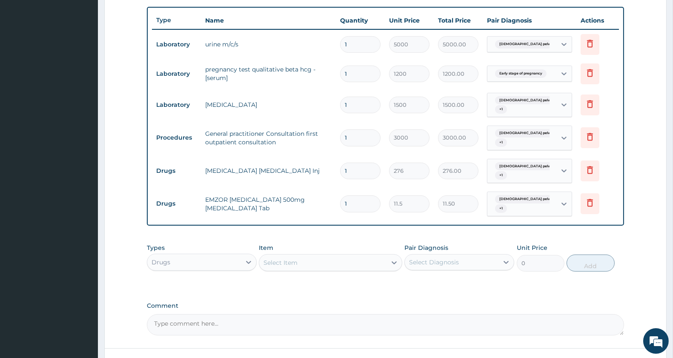
type input "18"
type input "207.00"
type input "18"
click at [476, 236] on div "PA Code / Prescription Code PA/0CE304 Encounter Date 14-09-2025 Important Notic…" at bounding box center [385, 53] width 477 height 564
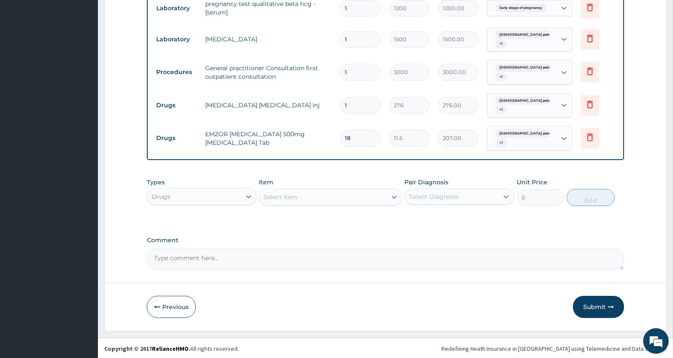
scroll to position [376, 0]
click at [591, 300] on button "Submit" at bounding box center [598, 306] width 51 height 22
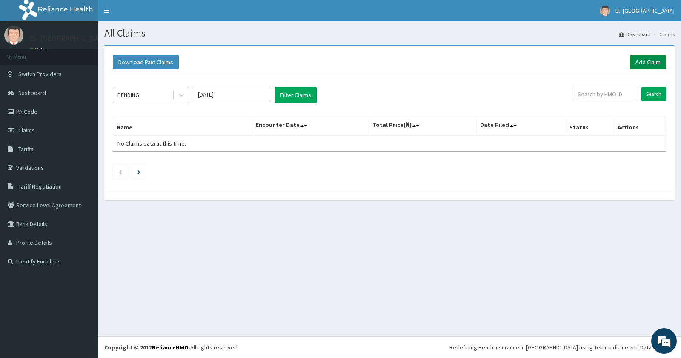
click at [642, 60] on link "Add Claim" at bounding box center [648, 62] width 36 height 14
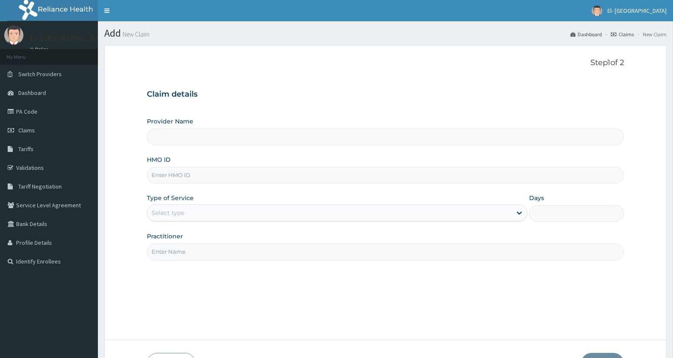
click at [197, 172] on input "HMO ID" at bounding box center [385, 175] width 477 height 17
type input "LOP/10052/A"
click at [205, 219] on div "Select type" at bounding box center [329, 213] width 365 height 14
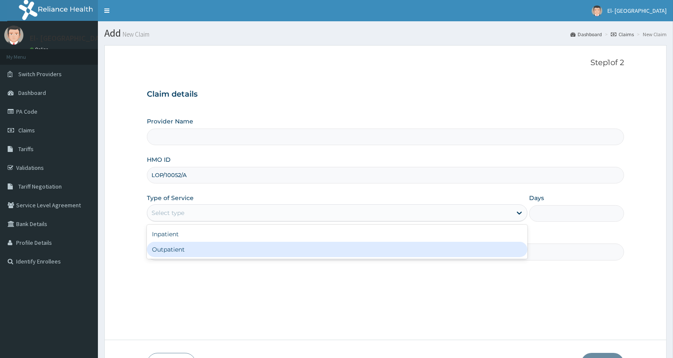
click at [194, 248] on div "Outpatient" at bounding box center [337, 249] width 381 height 15
type input "1"
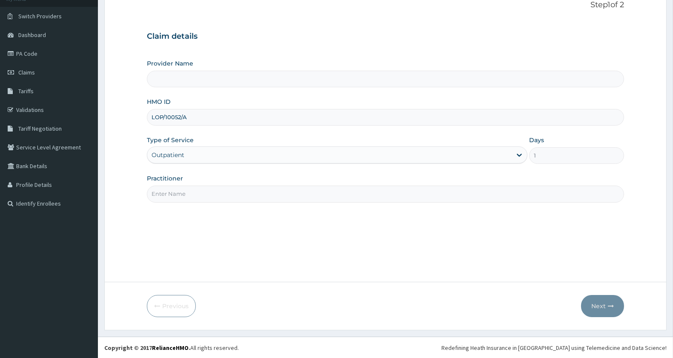
type input "El-[GEOGRAPHIC_DATA]"
click at [172, 192] on input "Practitioner" at bounding box center [385, 193] width 477 height 17
type input "DR JOHN"
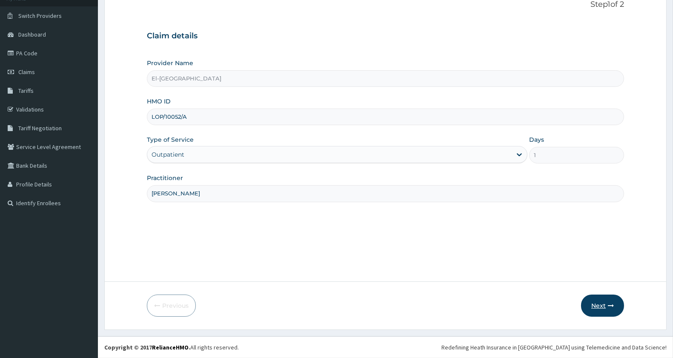
click at [596, 301] on button "Next" at bounding box center [602, 306] width 43 height 22
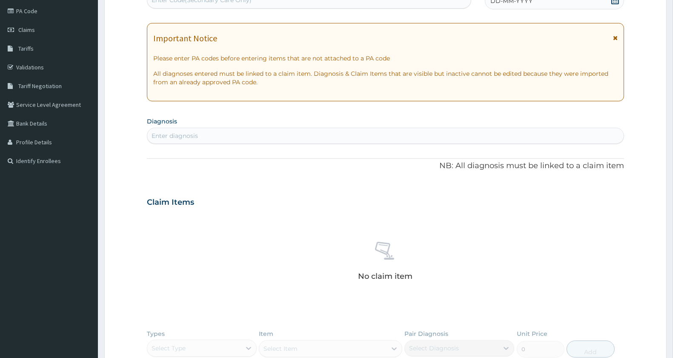
scroll to position [253, 0]
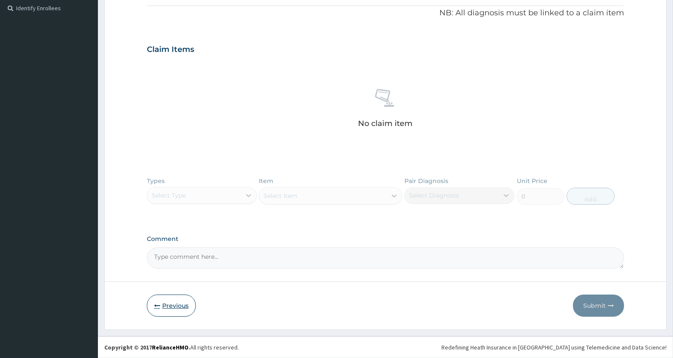
click at [163, 306] on button "Previous" at bounding box center [171, 306] width 49 height 22
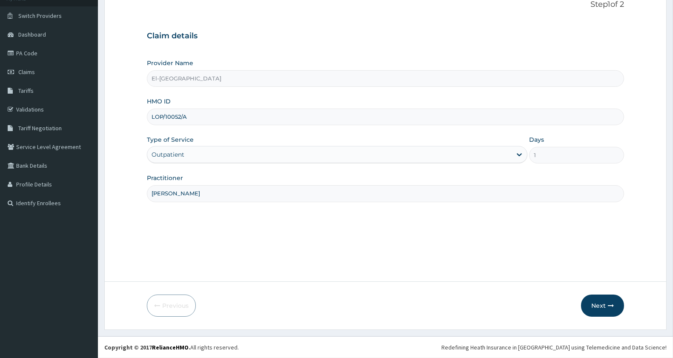
click at [213, 114] on input "LOP/10052/A" at bounding box center [385, 117] width 477 height 17
paste input "FEU/10006/B"
type input "FEU/10006/B"
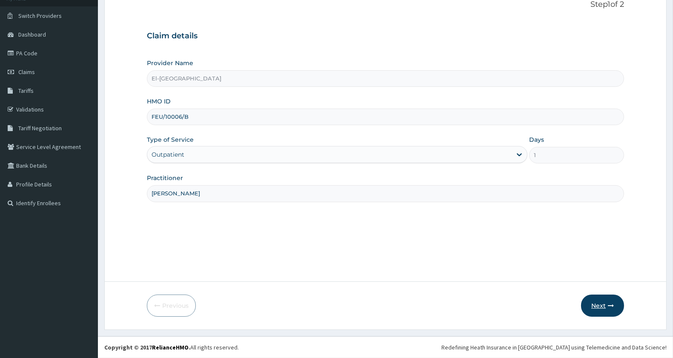
click at [602, 307] on button "Next" at bounding box center [602, 306] width 43 height 22
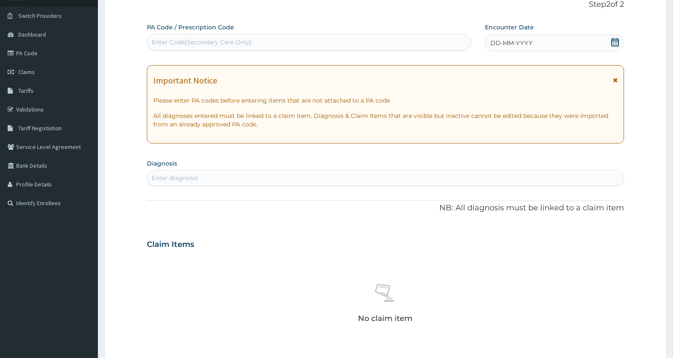
click at [224, 37] on div "Enter Code(Secondary Care Only)" at bounding box center [309, 42] width 324 height 14
paste input "PA/EAE70A"
type input "PA/EAE70A"
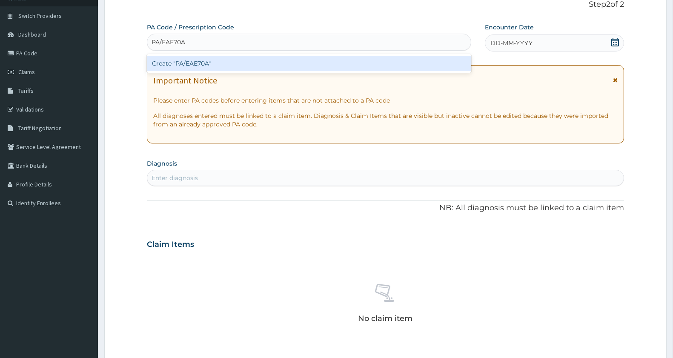
click at [206, 68] on div "Create "PA/EAE70A"" at bounding box center [309, 63] width 324 height 15
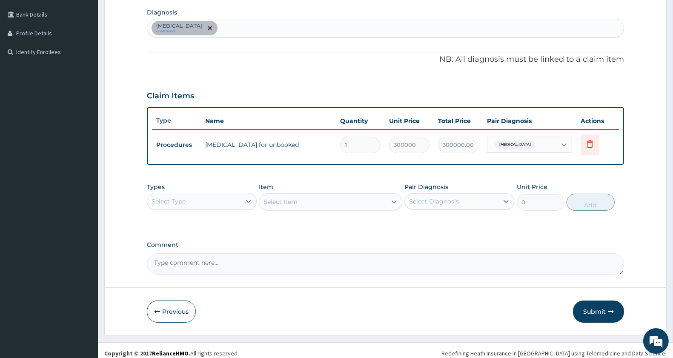
scroll to position [215, 0]
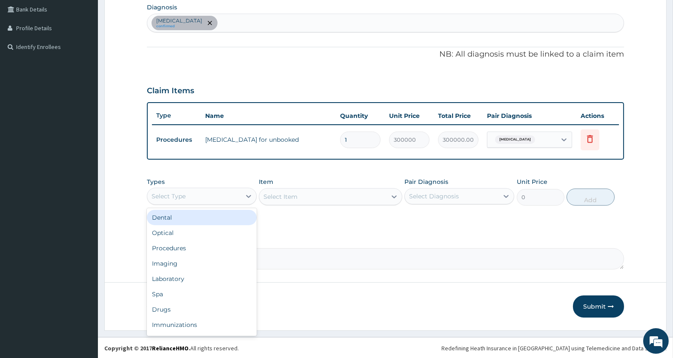
click at [201, 201] on div "Select Type" at bounding box center [194, 197] width 94 height 14
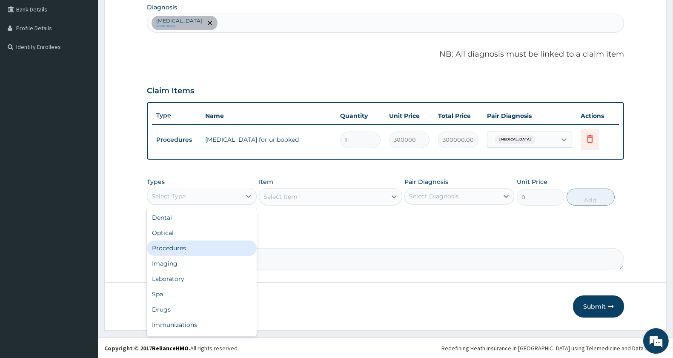
click at [189, 248] on div "Procedures" at bounding box center [202, 248] width 110 height 15
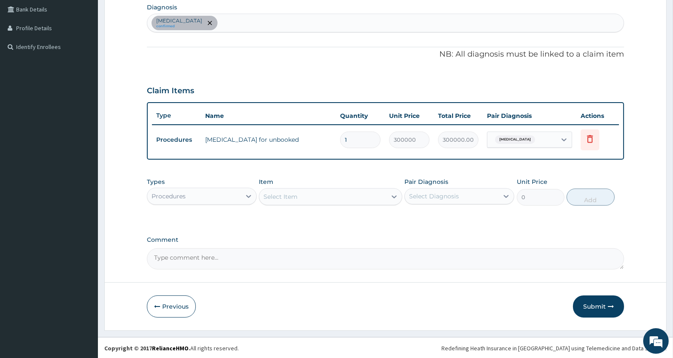
click at [322, 194] on div "Select Item" at bounding box center [322, 197] width 127 height 14
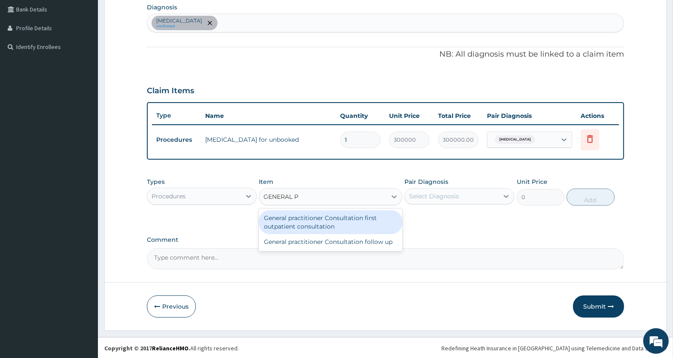
type input "GENERAL PR"
drag, startPoint x: 333, startPoint y: 211, endPoint x: 406, endPoint y: 201, distance: 73.5
click at [333, 212] on div "General practitioner Consultation first outpatient consultation" at bounding box center [330, 222] width 143 height 24
type input "3000"
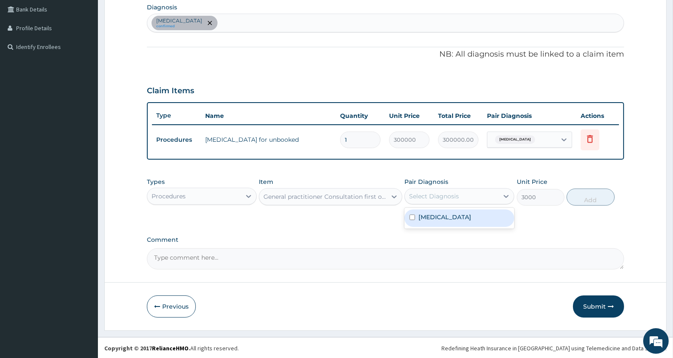
click at [432, 193] on div "Select Diagnosis" at bounding box center [434, 196] width 50 height 9
click at [441, 216] on label "Obstructed labor" at bounding box center [445, 217] width 53 height 9
checkbox input "true"
drag, startPoint x: 571, startPoint y: 197, endPoint x: 593, endPoint y: 195, distance: 22.2
click at [572, 197] on button "Add" at bounding box center [591, 197] width 48 height 17
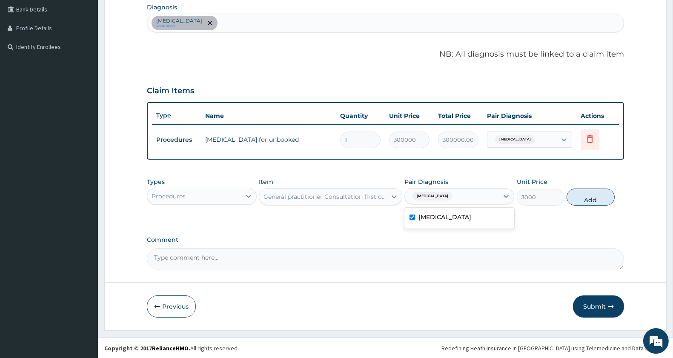
type input "0"
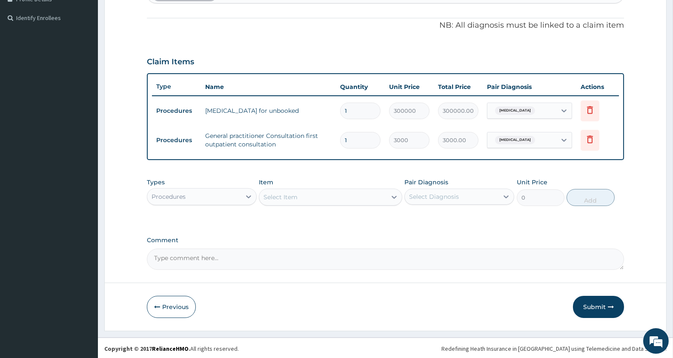
scroll to position [244, 0]
click at [590, 307] on button "Submit" at bounding box center [598, 307] width 51 height 22
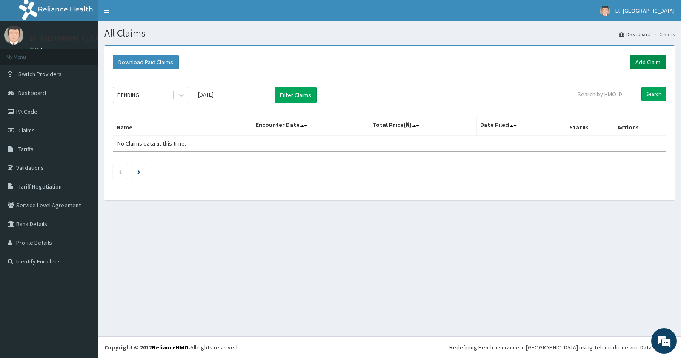
click at [656, 63] on link "Add Claim" at bounding box center [648, 62] width 36 height 14
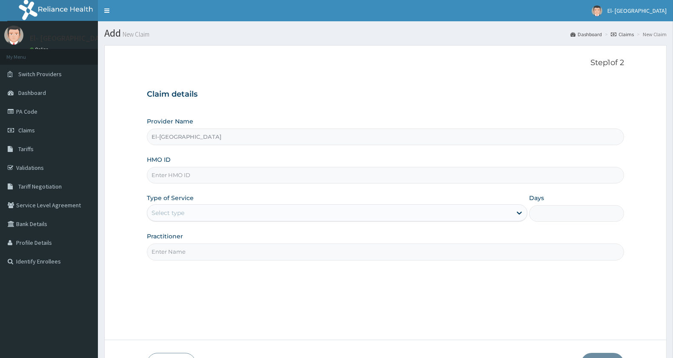
type input "El-[GEOGRAPHIC_DATA]"
click at [229, 181] on input "HMO ID" at bounding box center [385, 175] width 477 height 17
type input "LOP/10052/A"
click at [205, 216] on div "Select type" at bounding box center [329, 213] width 365 height 14
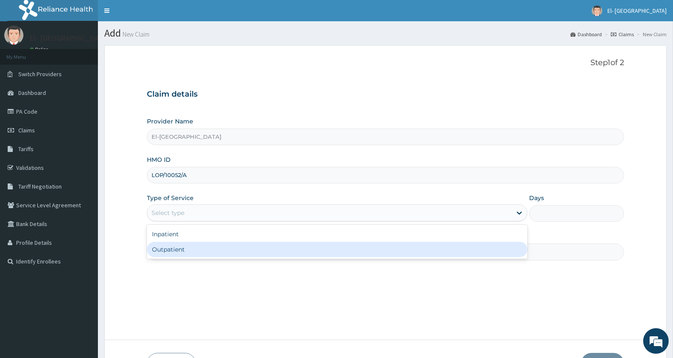
click at [201, 250] on div "Outpatient" at bounding box center [337, 249] width 381 height 15
type input "1"
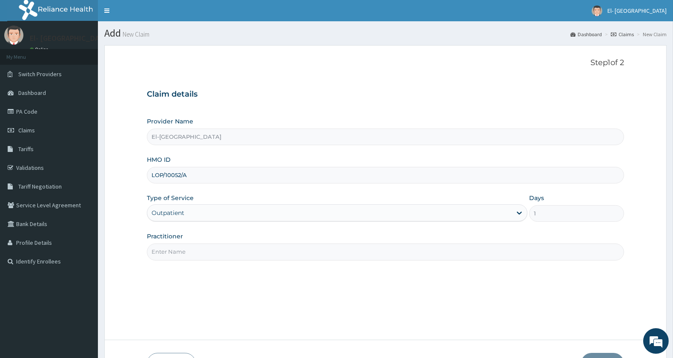
click at [204, 253] on input "Practitioner" at bounding box center [385, 252] width 477 height 17
type input "DR JOHN"
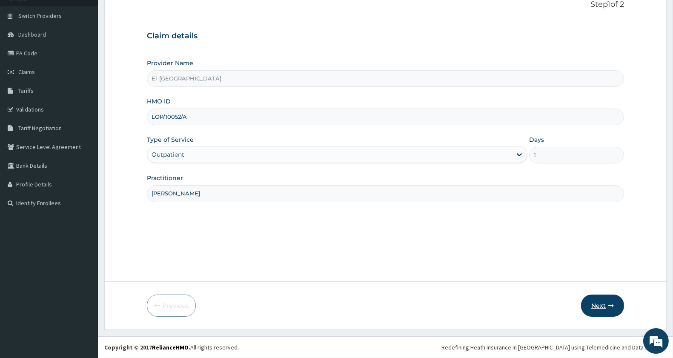
click at [597, 309] on button "Next" at bounding box center [602, 306] width 43 height 22
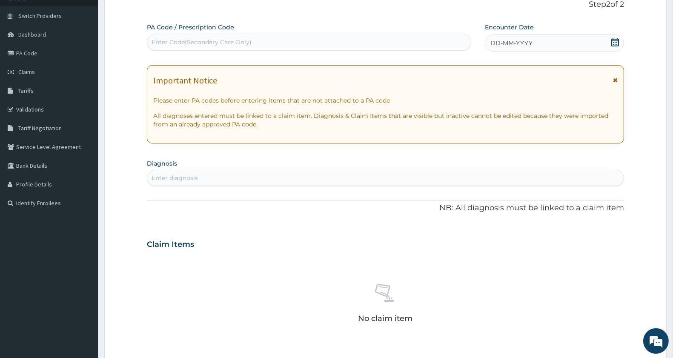
click at [615, 41] on icon at bounding box center [615, 42] width 9 height 9
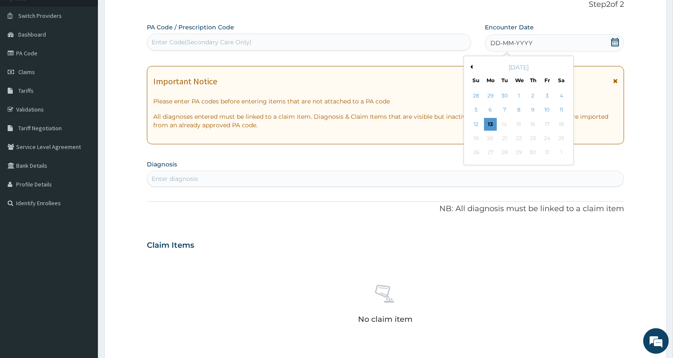
click at [474, 64] on div "[DATE]" at bounding box center [519, 67] width 103 height 9
click at [520, 124] on div "15" at bounding box center [519, 124] width 13 height 13
click at [470, 66] on button "Previous Month" at bounding box center [470, 67] width 4 height 4
click at [492, 125] on div "15" at bounding box center [490, 124] width 13 height 13
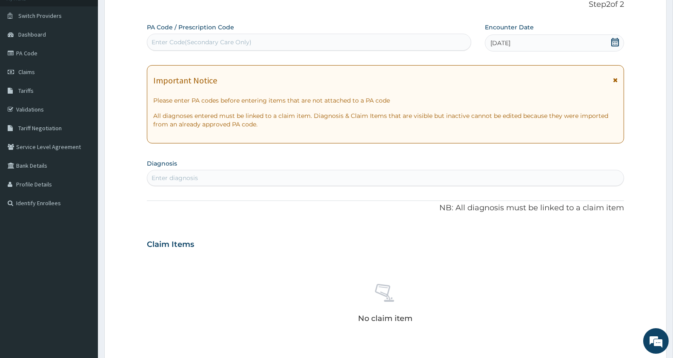
click at [238, 181] on div "Enter diagnosis" at bounding box center [385, 178] width 477 height 14
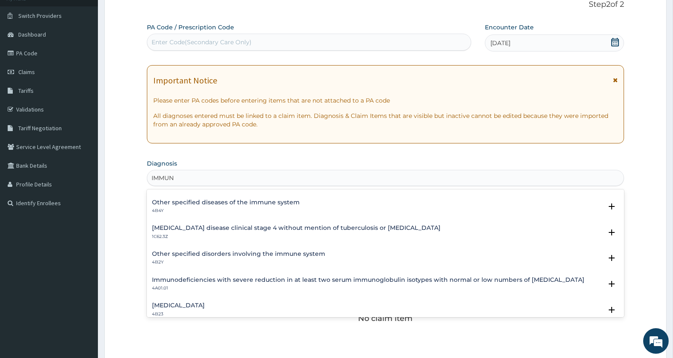
scroll to position [0, 0]
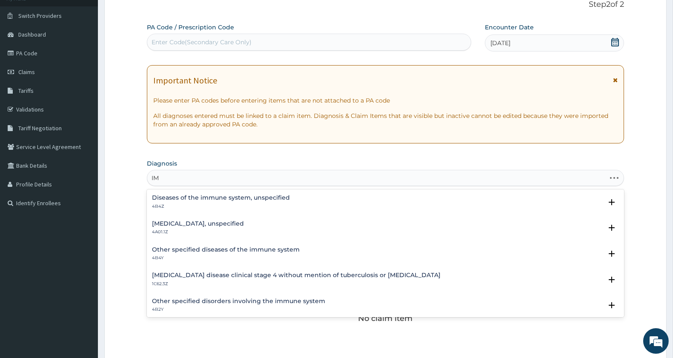
type input "I"
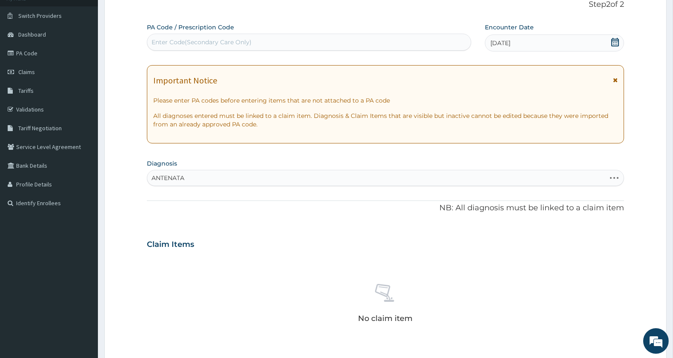
type input "ANTENATAL"
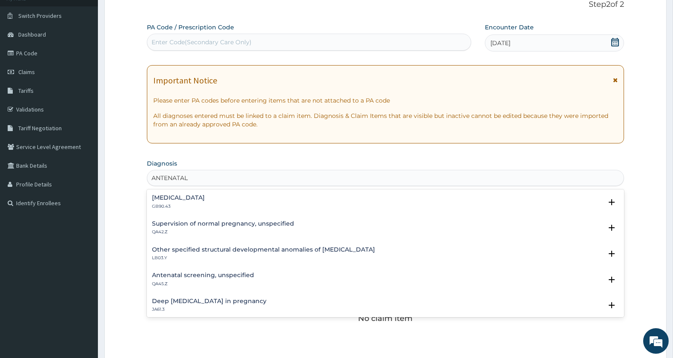
click at [258, 275] on div "Antenatal screening, unspecified QA45.Z" at bounding box center [385, 279] width 467 height 15
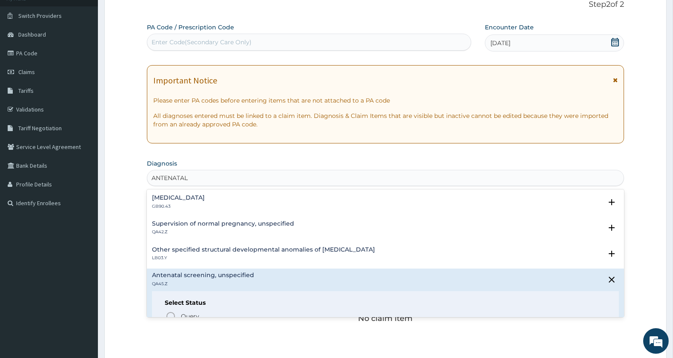
scroll to position [142, 0]
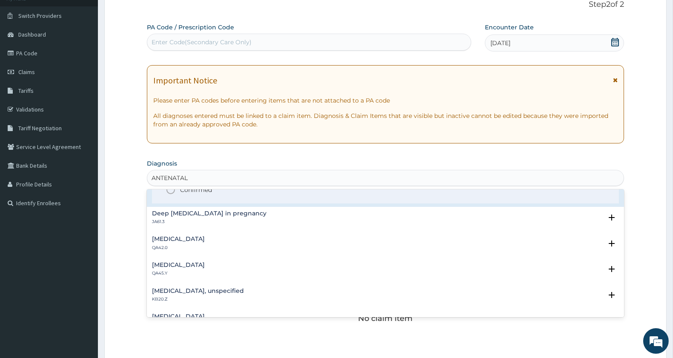
click at [169, 190] on icon "status option filled" at bounding box center [171, 190] width 10 height 10
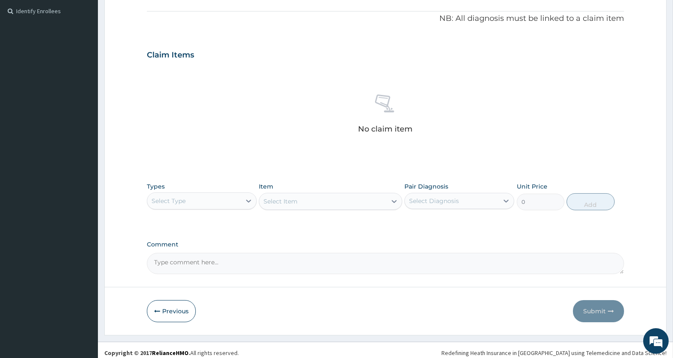
scroll to position [256, 0]
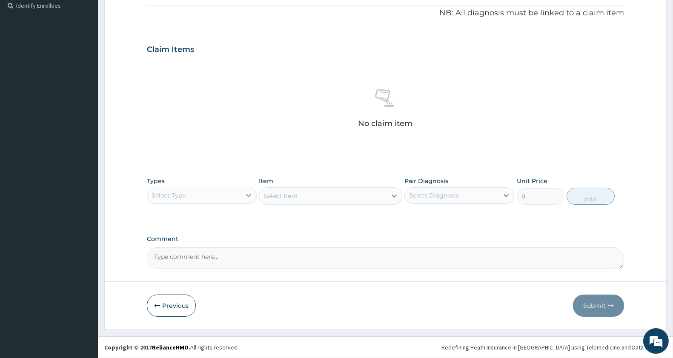
click at [172, 191] on div "Select Type" at bounding box center [169, 195] width 34 height 9
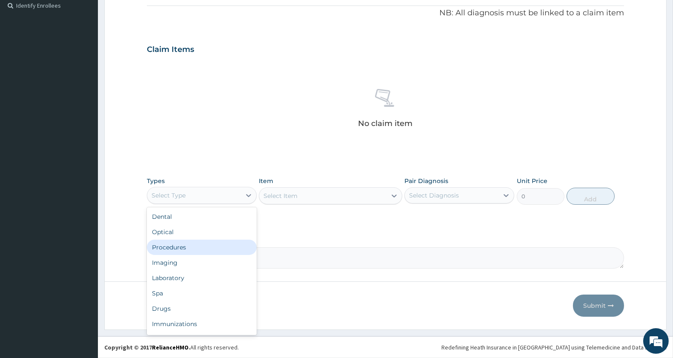
click at [206, 241] on div "Procedures" at bounding box center [202, 247] width 110 height 15
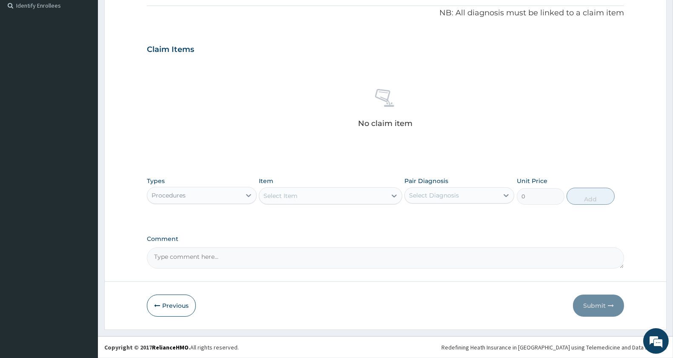
click at [324, 198] on div "Select Item" at bounding box center [322, 196] width 127 height 14
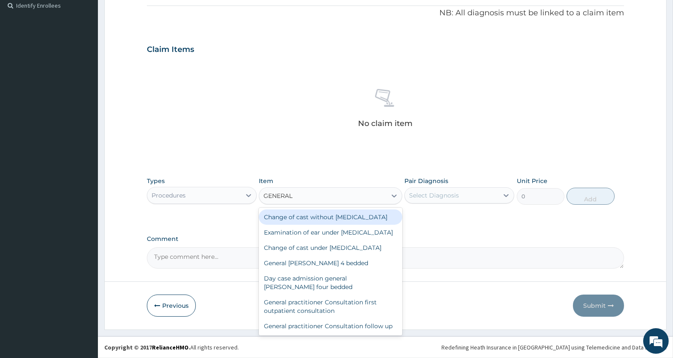
type input "GENERAL P"
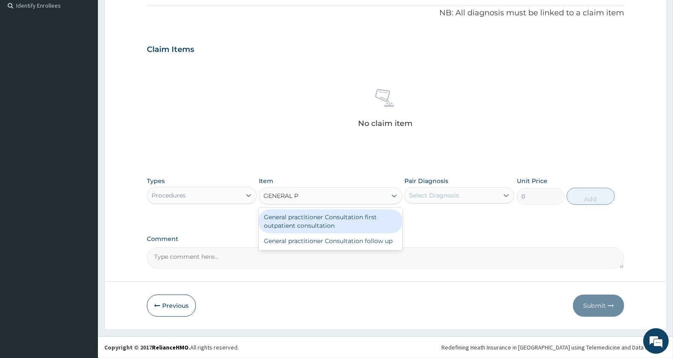
click at [301, 214] on div "General practitioner Consultation first outpatient consultation" at bounding box center [330, 222] width 143 height 24
type input "3000"
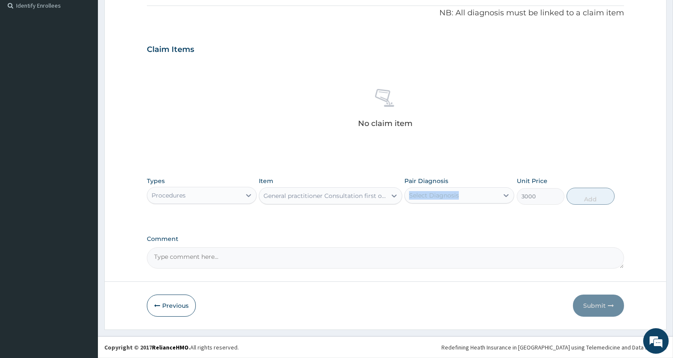
drag, startPoint x: 420, startPoint y: 187, endPoint x: 425, endPoint y: 200, distance: 13.5
click at [421, 190] on div "Pair Diagnosis Select Diagnosis" at bounding box center [460, 191] width 110 height 28
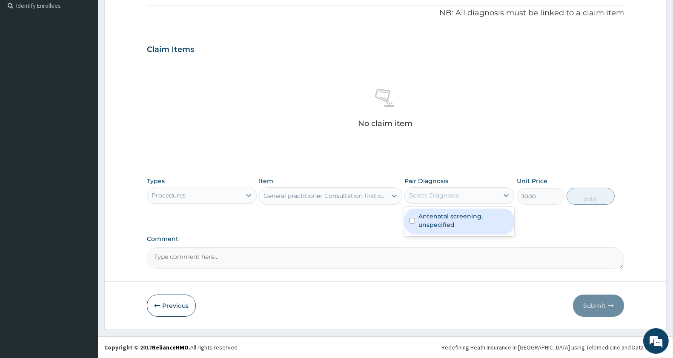
click at [439, 199] on div "Select Diagnosis" at bounding box center [434, 195] width 50 height 9
drag, startPoint x: 440, startPoint y: 220, endPoint x: 542, endPoint y: 217, distance: 102.2
click at [441, 220] on label "Antenatal screening, unspecified" at bounding box center [464, 220] width 91 height 17
checkbox input "true"
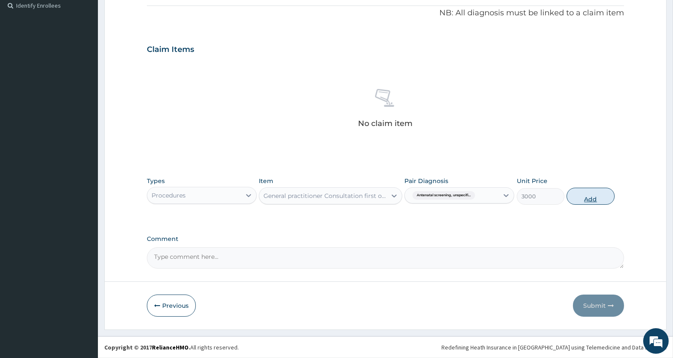
click at [596, 196] on button "Add" at bounding box center [591, 196] width 48 height 17
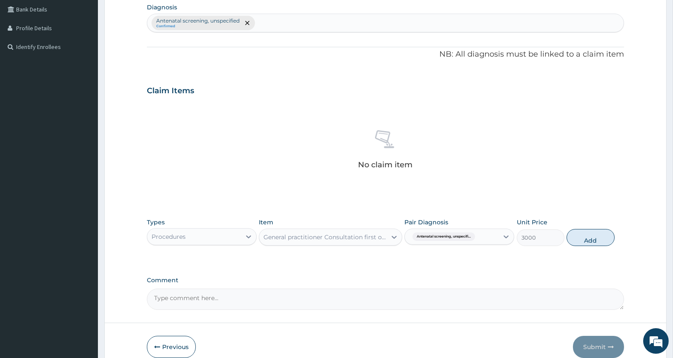
type input "0"
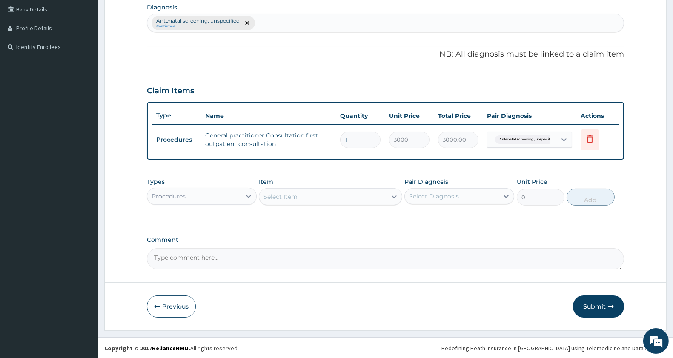
click at [204, 191] on div "Procedures" at bounding box center [194, 197] width 94 height 14
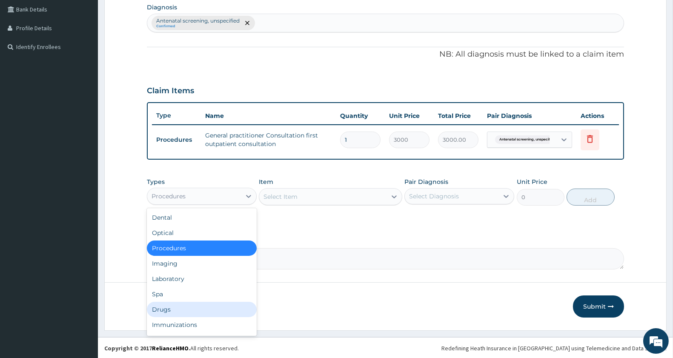
click at [181, 311] on div "Drugs" at bounding box center [202, 309] width 110 height 15
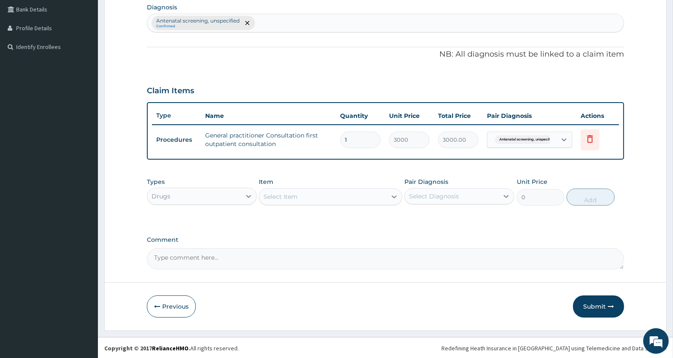
click at [330, 196] on div "Select Item" at bounding box center [322, 197] width 127 height 14
type input "TETANUS"
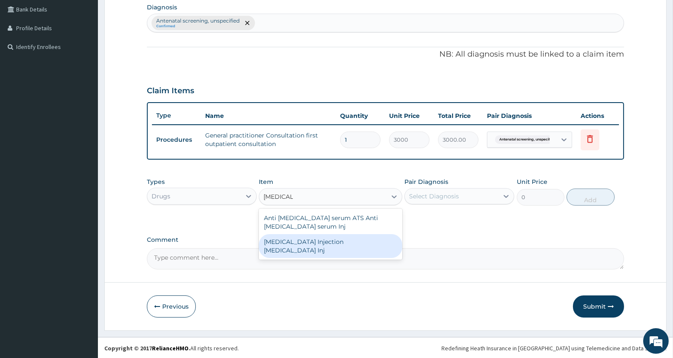
click at [368, 241] on div "[MEDICAL_DATA] Injection [MEDICAL_DATA] Inj" at bounding box center [330, 246] width 143 height 24
type input "230"
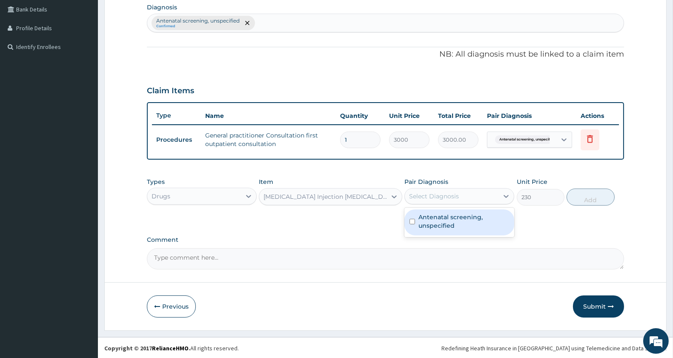
click at [429, 195] on div "Select Diagnosis" at bounding box center [434, 196] width 50 height 9
drag, startPoint x: 428, startPoint y: 213, endPoint x: 435, endPoint y: 218, distance: 9.0
click at [428, 214] on label "Antenatal screening, unspecified" at bounding box center [464, 221] width 91 height 17
checkbox input "true"
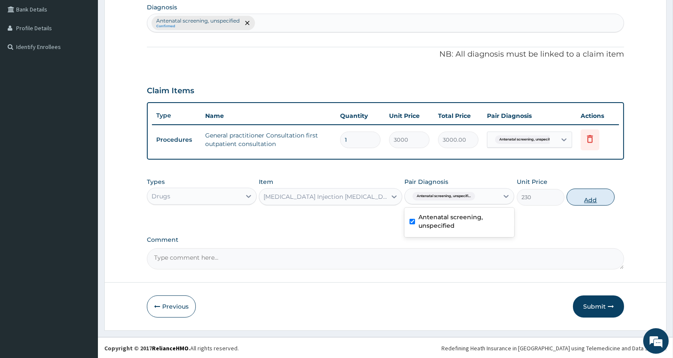
click at [589, 194] on button "Add" at bounding box center [591, 197] width 48 height 17
type input "0"
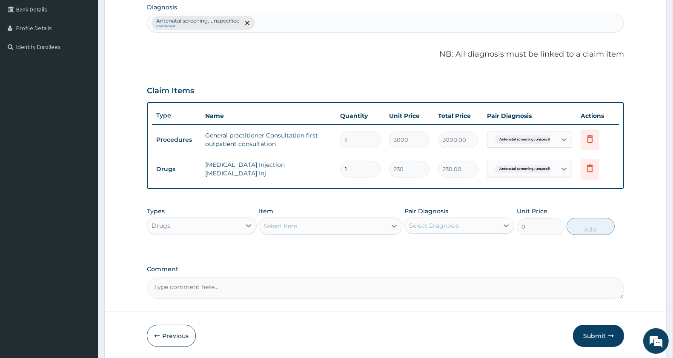
scroll to position [244, 0]
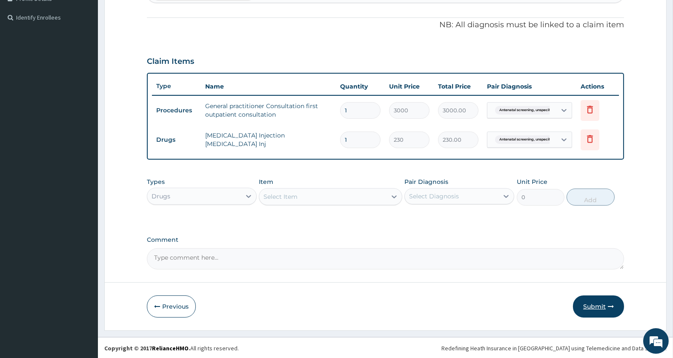
click at [601, 305] on button "Submit" at bounding box center [598, 307] width 51 height 22
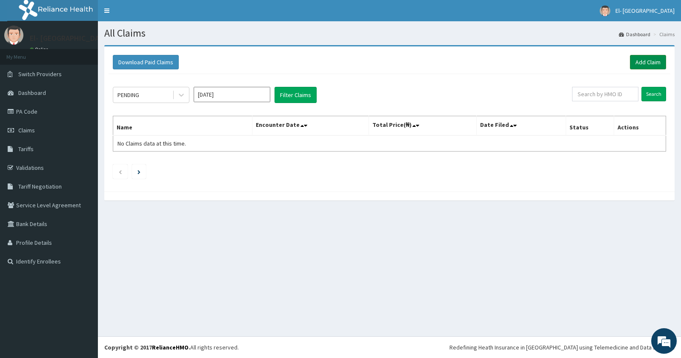
click at [649, 63] on link "Add Claim" at bounding box center [648, 62] width 36 height 14
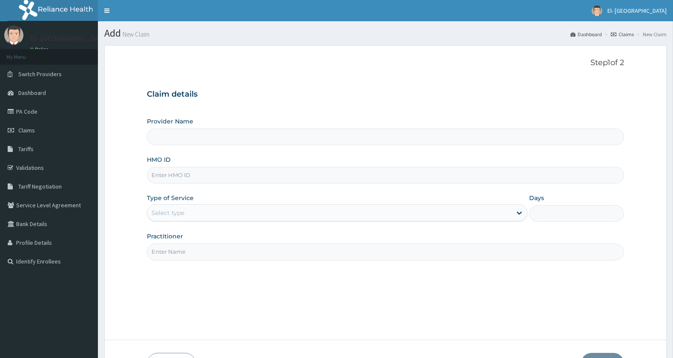
type input "El-[GEOGRAPHIC_DATA]"
click at [188, 172] on input "HMO ID" at bounding box center [385, 175] width 477 height 17
type input "GMT/10196/A"
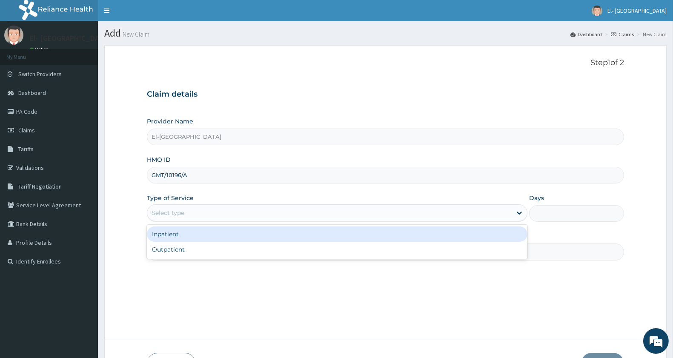
drag, startPoint x: 224, startPoint y: 215, endPoint x: 220, endPoint y: 209, distance: 7.9
click at [224, 211] on div "Select type" at bounding box center [329, 213] width 365 height 14
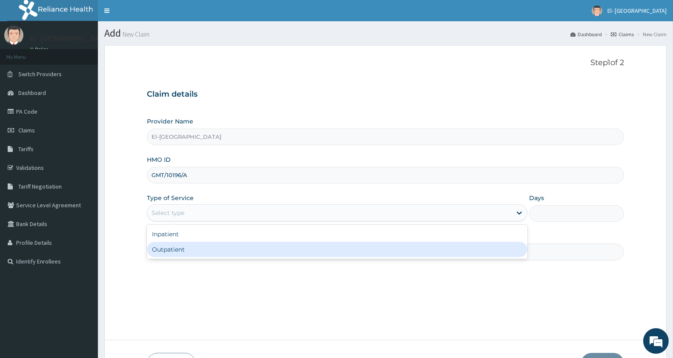
click at [222, 246] on div "Outpatient" at bounding box center [337, 249] width 381 height 15
type input "1"
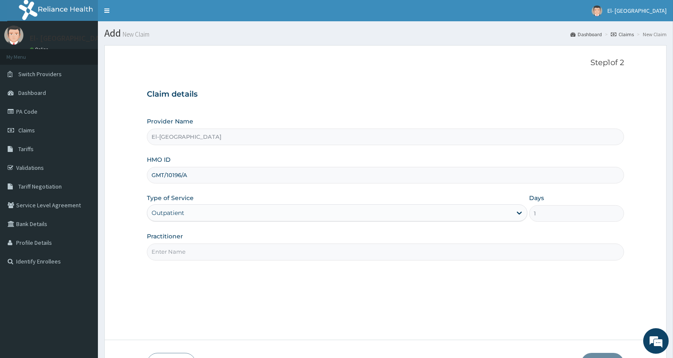
click at [219, 250] on input "Practitioner" at bounding box center [385, 252] width 477 height 17
type input "[PERSON_NAME]"
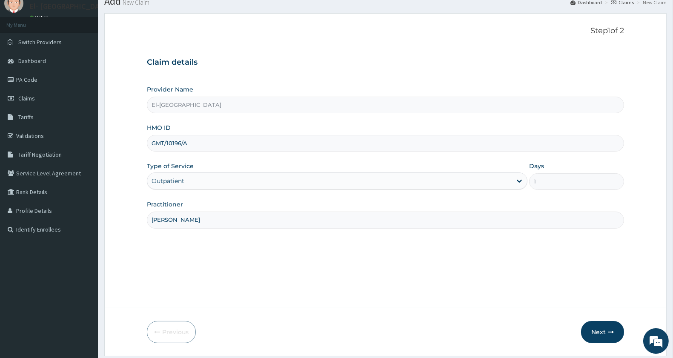
scroll to position [58, 0]
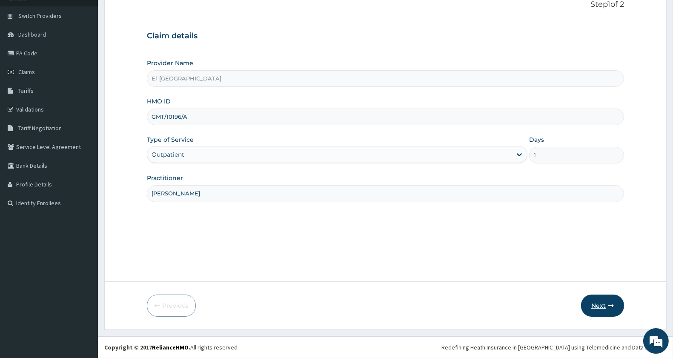
drag, startPoint x: 610, startPoint y: 301, endPoint x: 610, endPoint y: 296, distance: 5.1
click at [610, 296] on button "Next" at bounding box center [602, 306] width 43 height 22
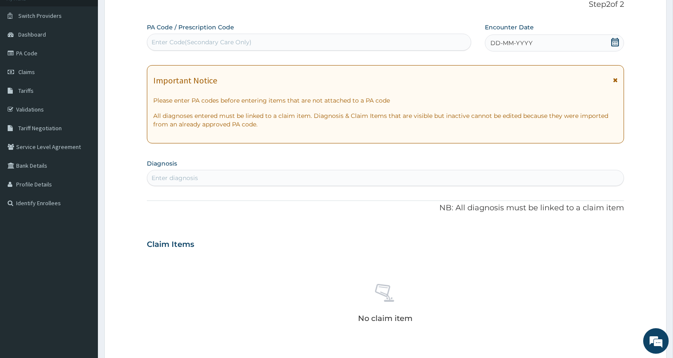
click at [612, 42] on icon at bounding box center [616, 42] width 8 height 9
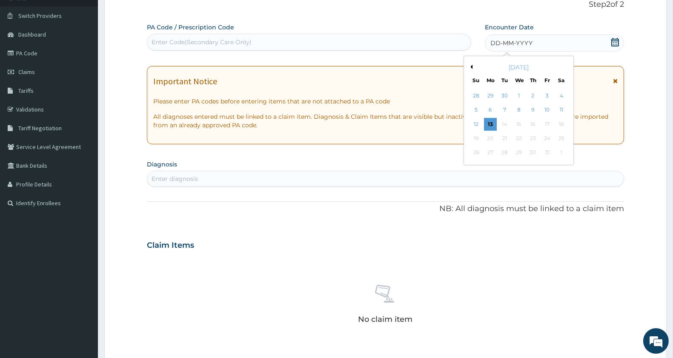
click at [471, 66] on button "Previous Month" at bounding box center [470, 67] width 4 height 4
click at [487, 121] on div "15" at bounding box center [490, 124] width 13 height 13
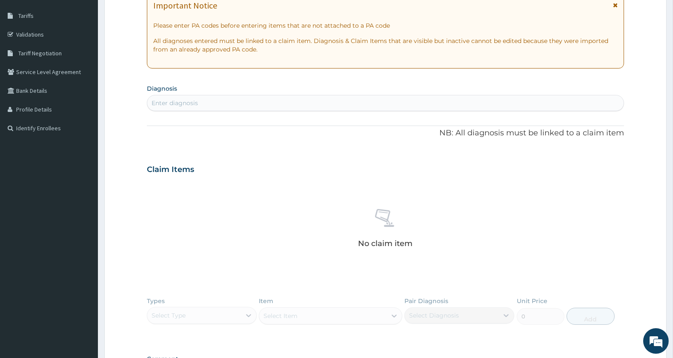
scroll to position [201, 0]
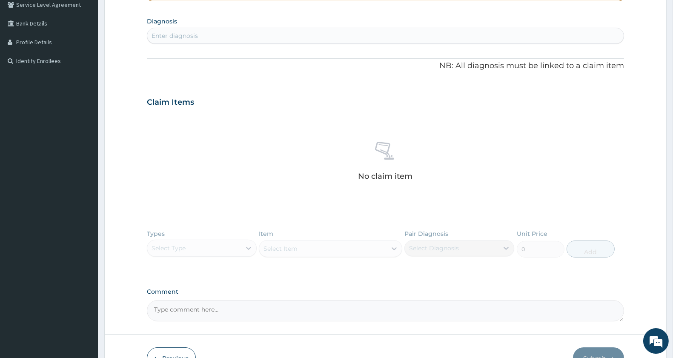
click at [198, 39] on div "Enter diagnosis" at bounding box center [175, 36] width 46 height 9
type input "[MEDICAL_DATA]"
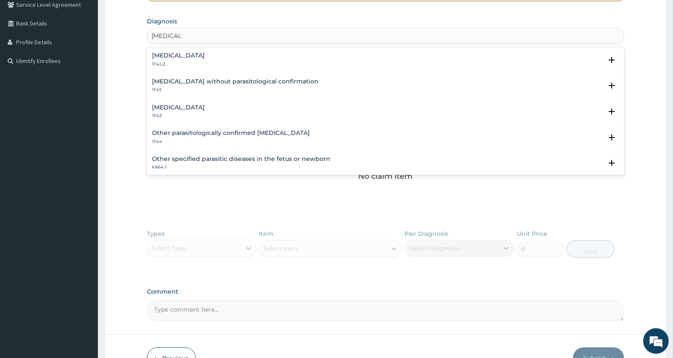
click at [169, 106] on h4 "[MEDICAL_DATA]" at bounding box center [178, 107] width 53 height 6
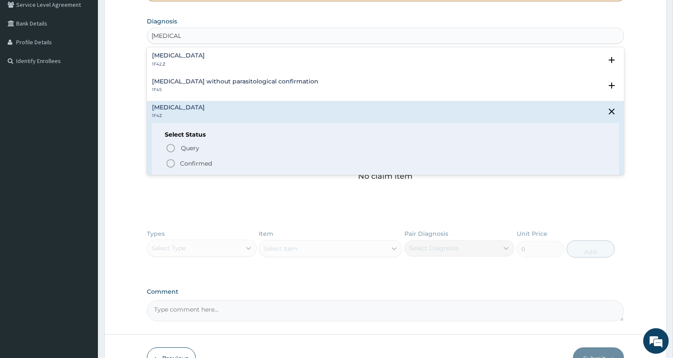
click at [170, 164] on icon "status option filled" at bounding box center [171, 163] width 10 height 10
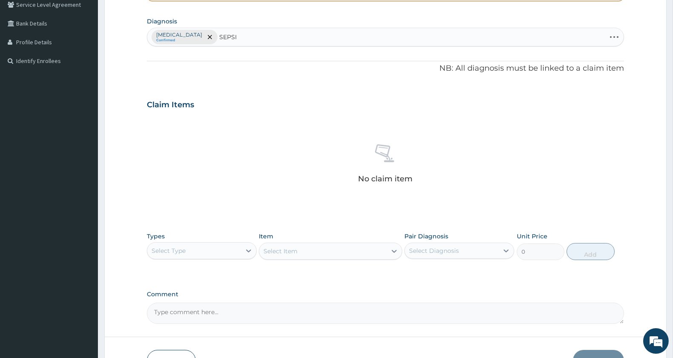
type input "[MEDICAL_DATA]"
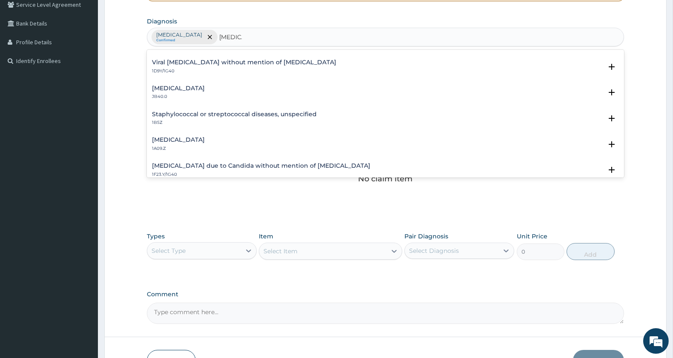
scroll to position [95, 0]
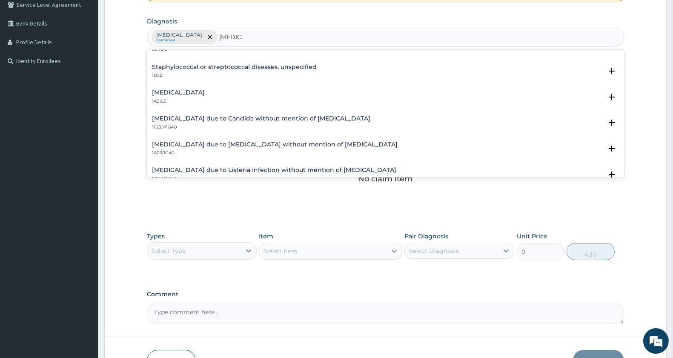
click at [185, 89] on h4 "[MEDICAL_DATA]" at bounding box center [178, 92] width 53 height 6
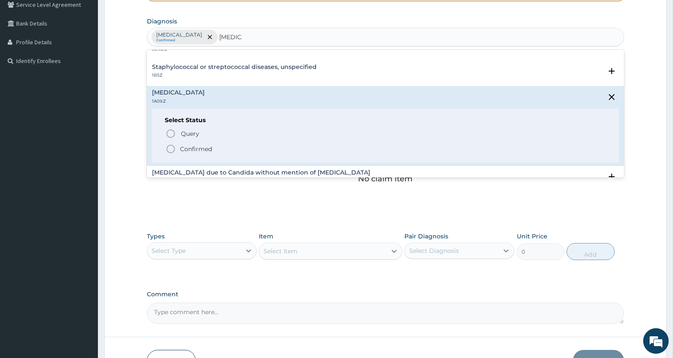
drag, startPoint x: 168, startPoint y: 146, endPoint x: 211, endPoint y: 131, distance: 45.5
click at [169, 146] on icon "status option filled" at bounding box center [171, 149] width 10 height 10
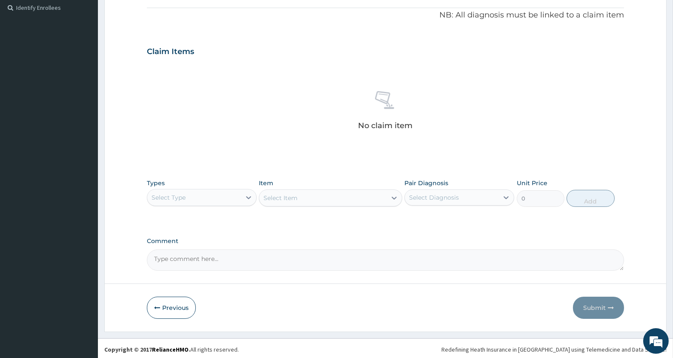
scroll to position [256, 0]
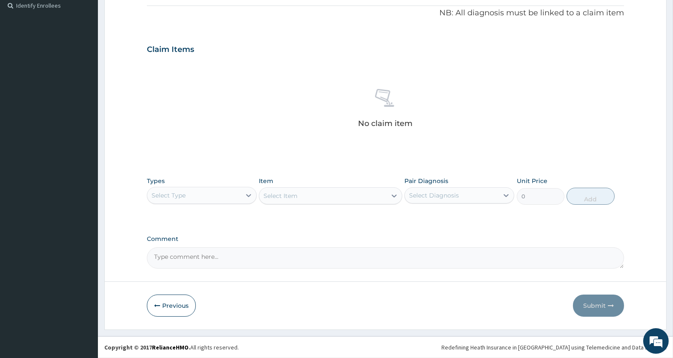
drag, startPoint x: 173, startPoint y: 200, endPoint x: 177, endPoint y: 197, distance: 5.1
click at [175, 198] on div "Select Type" at bounding box center [194, 196] width 94 height 14
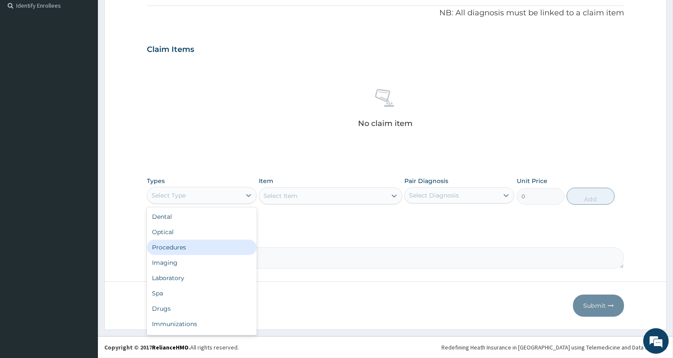
click at [181, 252] on div "Procedures" at bounding box center [202, 247] width 110 height 15
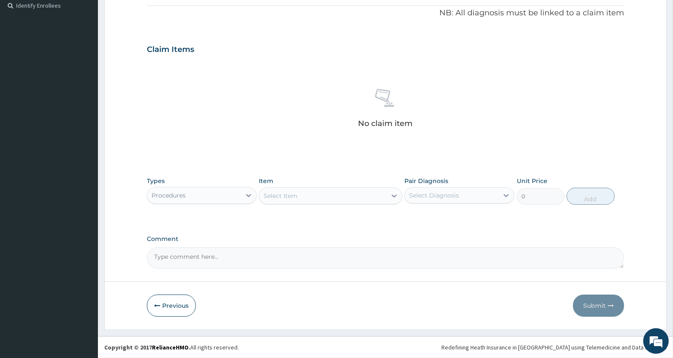
click at [339, 195] on div "Select Item" at bounding box center [322, 196] width 127 height 14
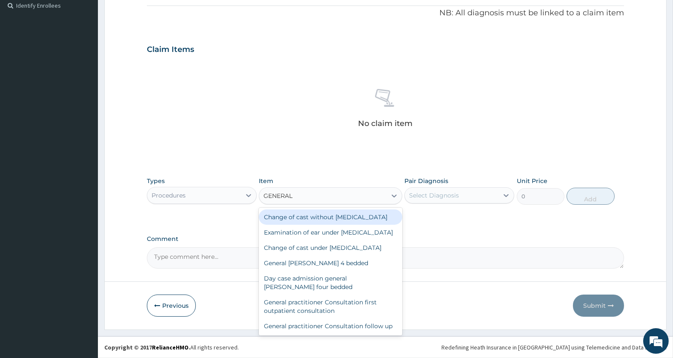
type input "GENERAL P"
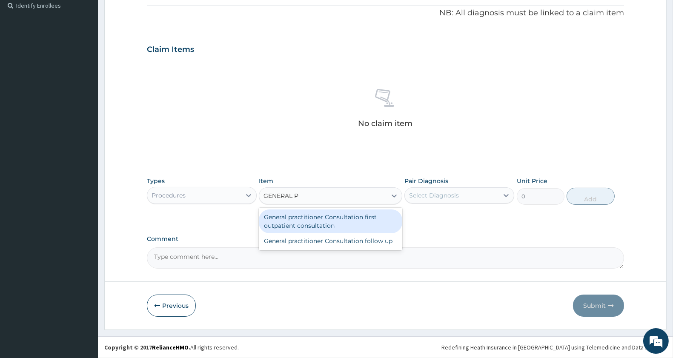
click at [328, 216] on div "General practitioner Consultation first outpatient consultation" at bounding box center [330, 222] width 143 height 24
type input "3000"
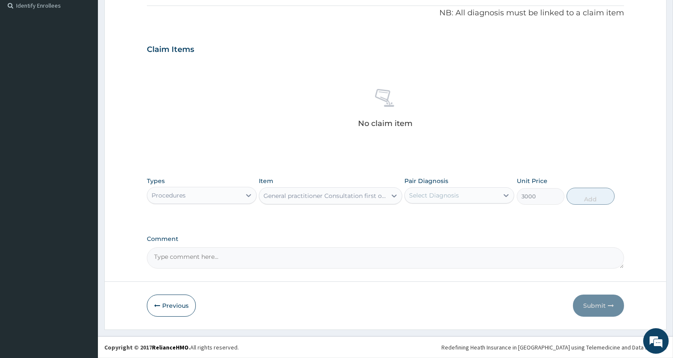
click at [440, 198] on div "Select Diagnosis" at bounding box center [434, 195] width 50 height 9
click at [433, 218] on label "Malaria, unspecified" at bounding box center [445, 216] width 53 height 9
checkbox input "true"
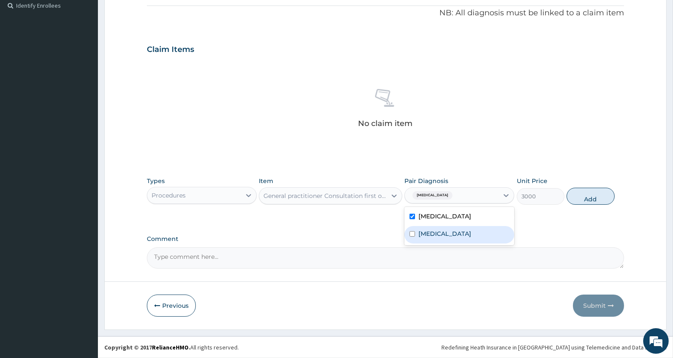
click at [426, 235] on label "Salmonella infection, unspecified" at bounding box center [445, 234] width 53 height 9
checkbox input "true"
click at [584, 194] on button "Add" at bounding box center [591, 196] width 48 height 17
type input "0"
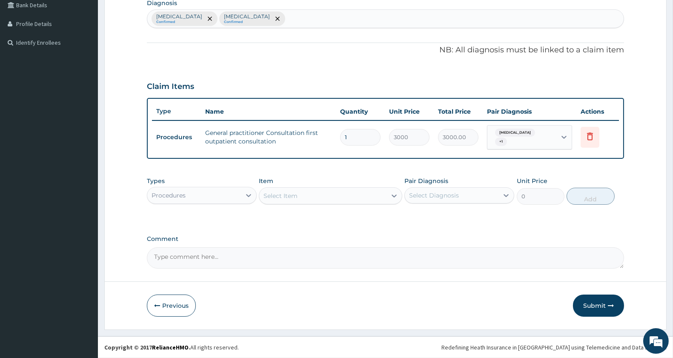
scroll to position [218, 0]
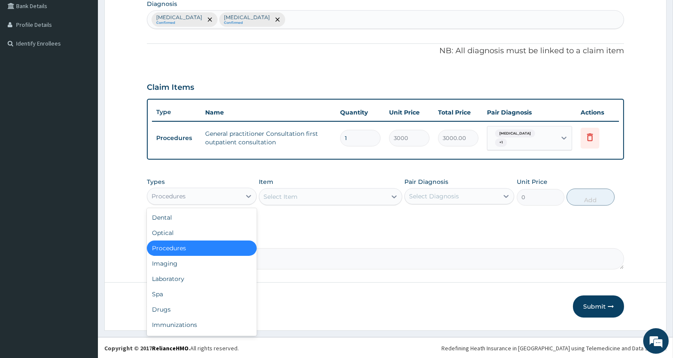
click at [223, 188] on div "Procedures" at bounding box center [202, 196] width 110 height 17
drag, startPoint x: 210, startPoint y: 276, endPoint x: 217, endPoint y: 273, distance: 7.4
click at [211, 275] on div "Laboratory" at bounding box center [202, 278] width 110 height 15
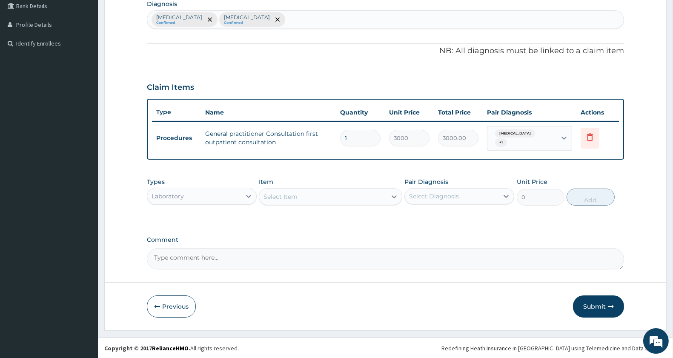
click at [300, 192] on div "Select Item" at bounding box center [322, 197] width 127 height 14
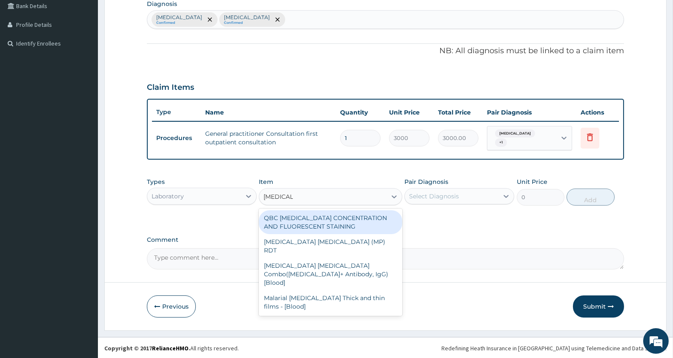
type input "[MEDICAL_DATA]"
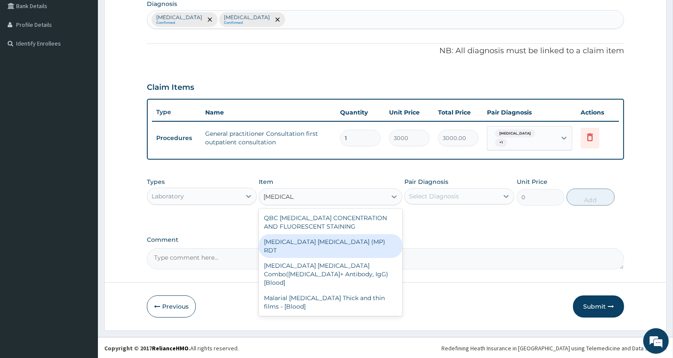
drag, startPoint x: 359, startPoint y: 240, endPoint x: 439, endPoint y: 224, distance: 81.6
click at [360, 241] on div "[MEDICAL_DATA] [MEDICAL_DATA] (MP) RDT" at bounding box center [330, 246] width 143 height 24
type input "1500"
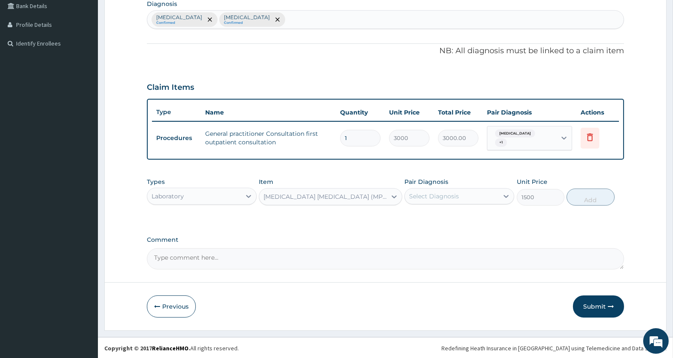
click at [486, 183] on div "Pair Diagnosis Select Diagnosis" at bounding box center [460, 192] width 110 height 28
click at [480, 194] on div "Select Diagnosis" at bounding box center [452, 197] width 94 height 14
drag, startPoint x: 487, startPoint y: 214, endPoint x: 487, endPoint y: 224, distance: 9.4
click at [487, 215] on div "[MEDICAL_DATA]" at bounding box center [460, 218] width 110 height 17
checkbox input "true"
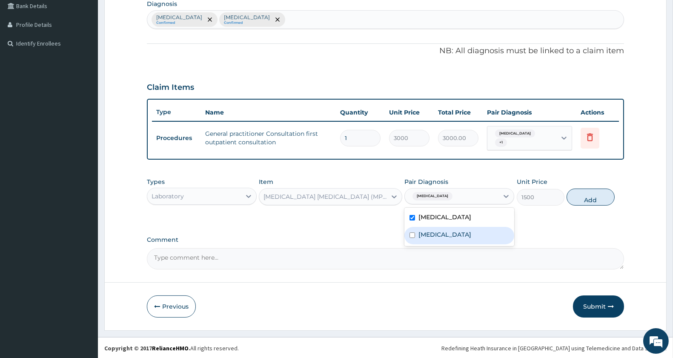
click at [471, 239] on label "[MEDICAL_DATA]" at bounding box center [445, 234] width 53 height 9
checkbox input "true"
click at [597, 197] on button "Add" at bounding box center [591, 197] width 48 height 17
type input "0"
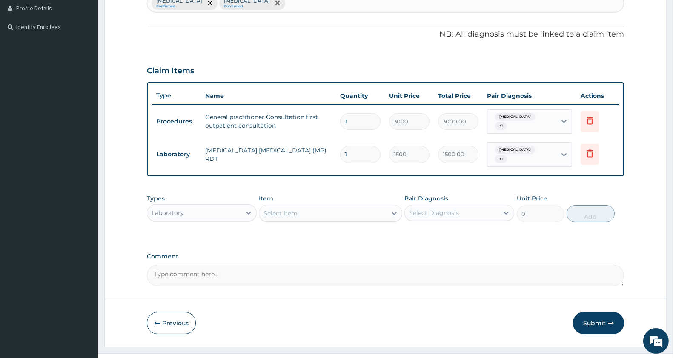
scroll to position [251, 0]
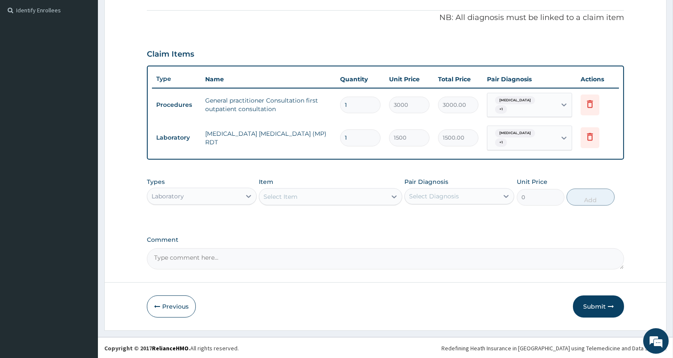
click at [300, 190] on div "Select Item" at bounding box center [322, 197] width 127 height 14
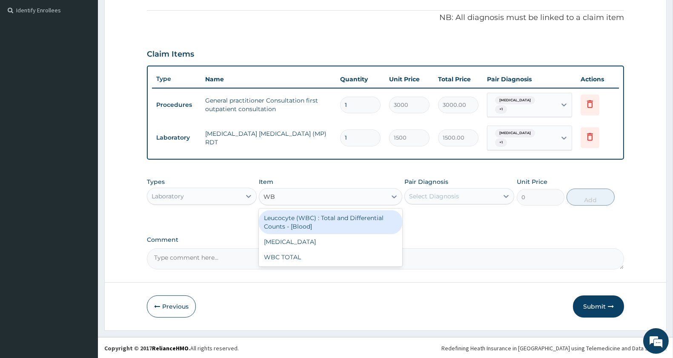
type input "WBC"
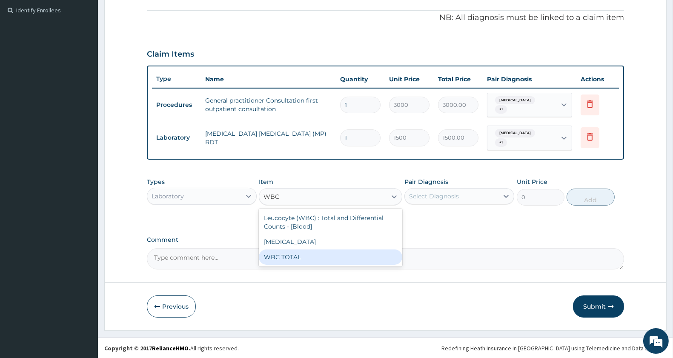
drag, startPoint x: 296, startPoint y: 258, endPoint x: 317, endPoint y: 241, distance: 27.3
click at [298, 257] on div "WBC TOTAL" at bounding box center [330, 257] width 143 height 15
type input "1500"
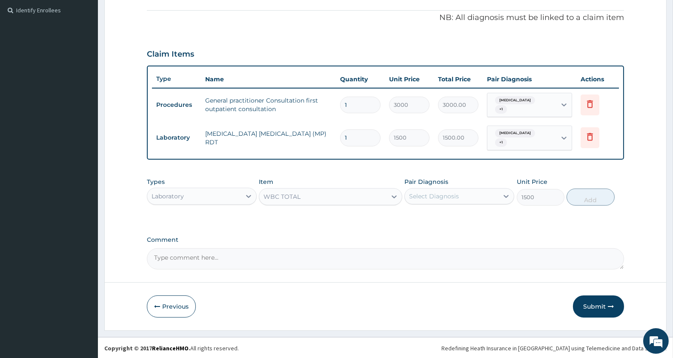
click at [419, 195] on div "Select Diagnosis" at bounding box center [434, 196] width 50 height 9
click at [425, 216] on label "[MEDICAL_DATA]" at bounding box center [445, 217] width 53 height 9
checkbox input "true"
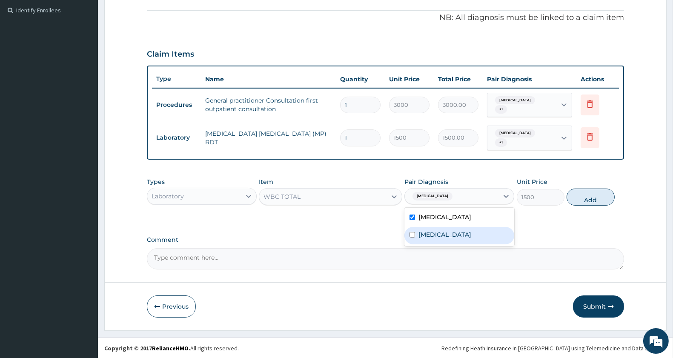
drag, startPoint x: 442, startPoint y: 258, endPoint x: 447, endPoint y: 250, distance: 9.8
click at [442, 257] on textarea "Comment" at bounding box center [385, 258] width 477 height 21
click at [474, 198] on div "[MEDICAL_DATA]" at bounding box center [452, 196] width 94 height 14
click at [467, 231] on label "[MEDICAL_DATA]" at bounding box center [445, 234] width 53 height 9
checkbox input "true"
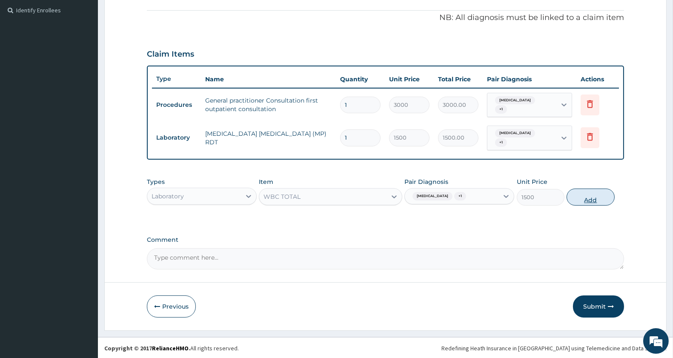
click at [606, 198] on button "Add" at bounding box center [591, 197] width 48 height 17
type input "0"
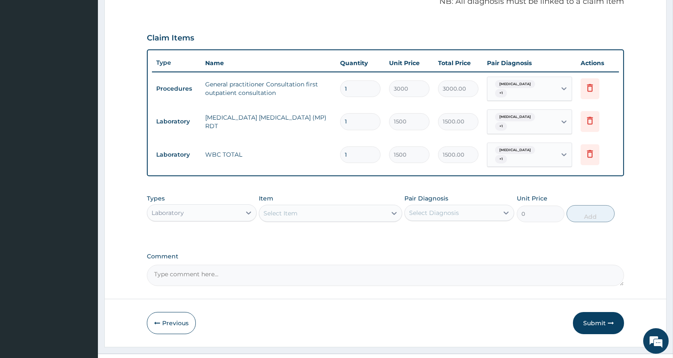
scroll to position [284, 0]
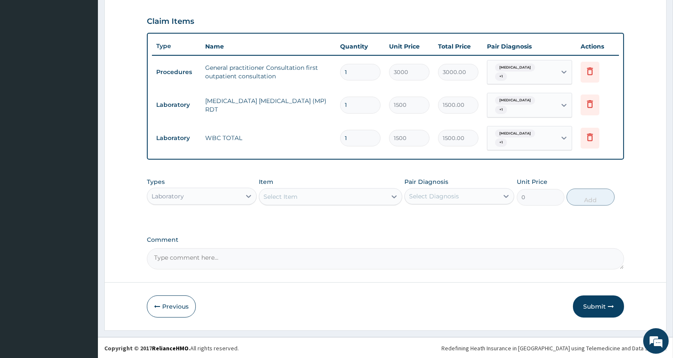
click at [332, 197] on div "Select Item" at bounding box center [322, 197] width 127 height 14
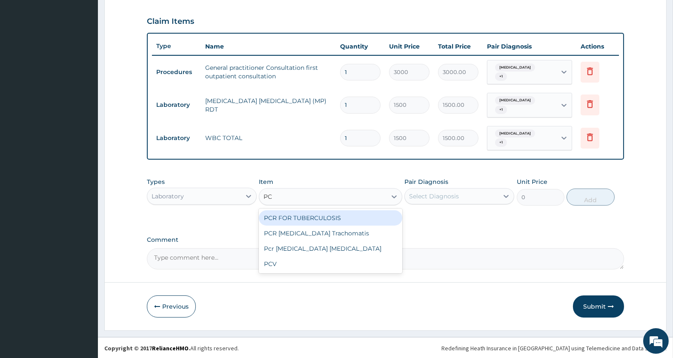
type input "PCV"
click at [330, 215] on div "PCV" at bounding box center [330, 217] width 143 height 15
type input "1500"
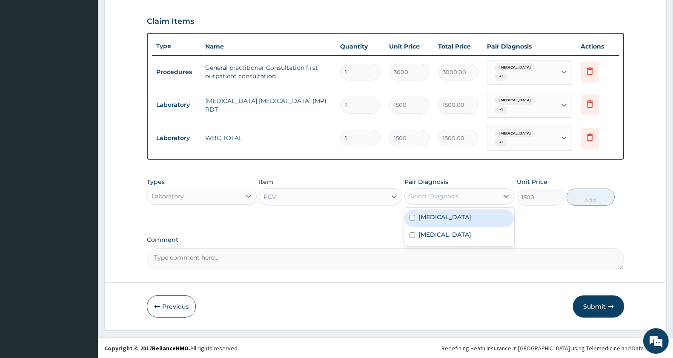
click at [455, 192] on div "Select Diagnosis" at bounding box center [434, 196] width 50 height 9
click at [455, 215] on label "[MEDICAL_DATA]" at bounding box center [445, 217] width 53 height 9
checkbox input "true"
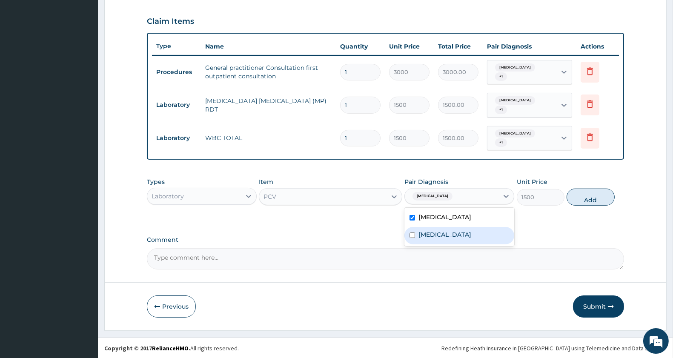
click at [452, 235] on label "[MEDICAL_DATA]" at bounding box center [445, 234] width 53 height 9
checkbox input "true"
click at [590, 199] on button "Add" at bounding box center [591, 197] width 48 height 17
type input "0"
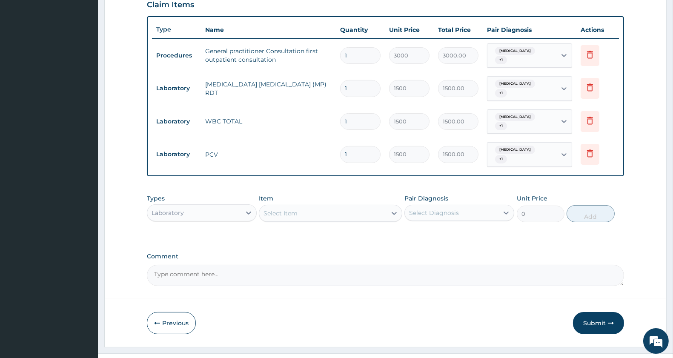
scroll to position [317, 0]
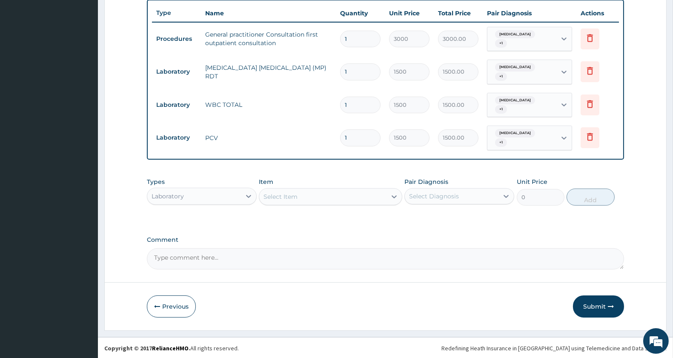
click at [167, 192] on div "Laboratory" at bounding box center [168, 196] width 32 height 9
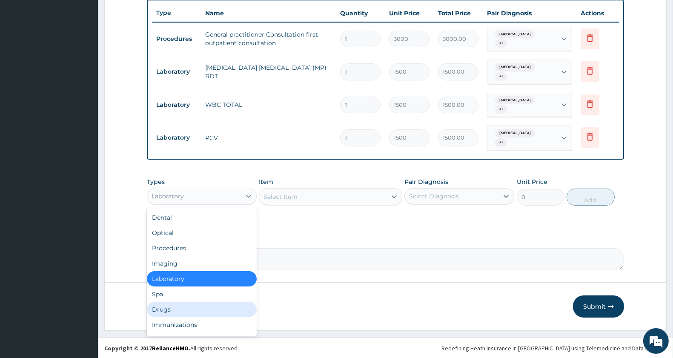
drag, startPoint x: 173, startPoint y: 309, endPoint x: 184, endPoint y: 297, distance: 16.3
click at [175, 308] on div "Drugs" at bounding box center [202, 309] width 110 height 15
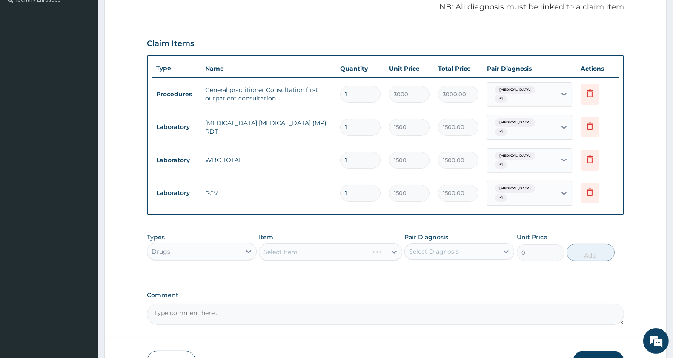
scroll to position [81, 0]
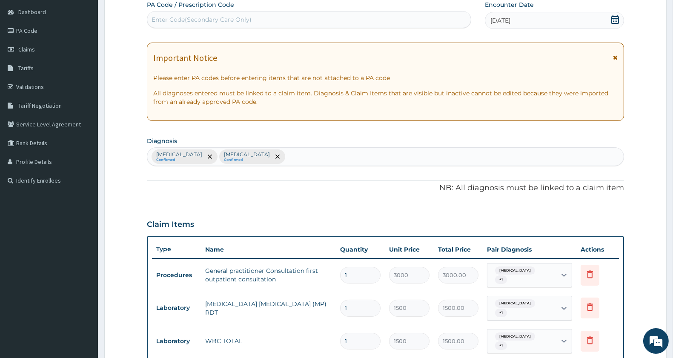
click at [351, 154] on div "Malaria, unspecified Confirmed Salmonella infection, unspecified Confirmed" at bounding box center [385, 157] width 477 height 18
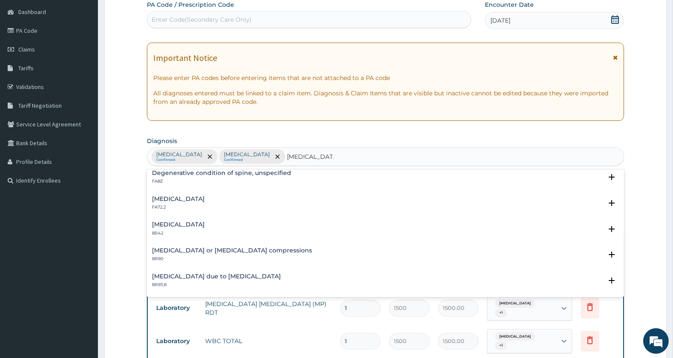
scroll to position [0, 0]
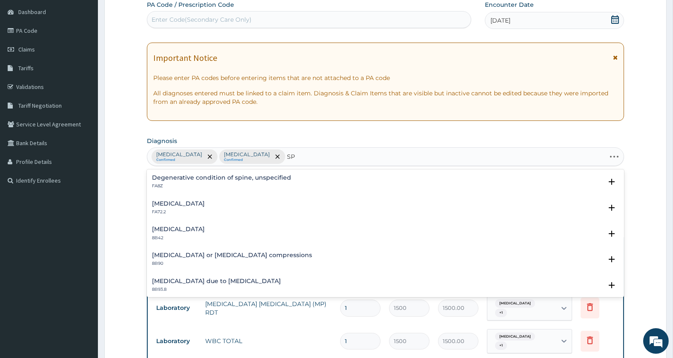
type input "S"
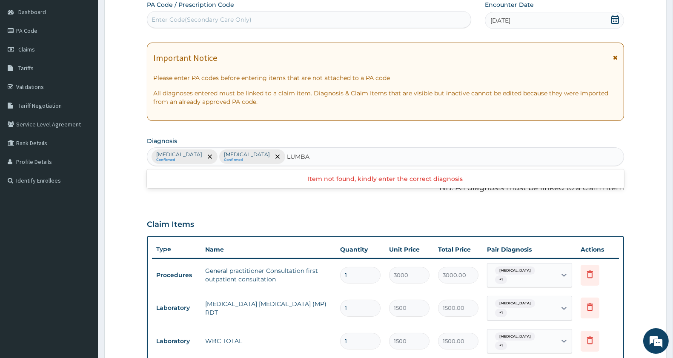
type input "LUMBAR"
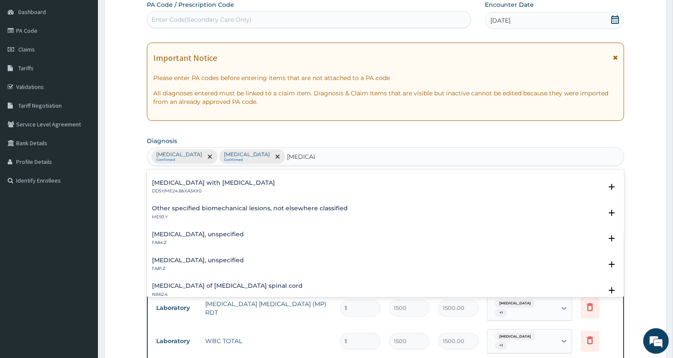
scroll to position [993, 0]
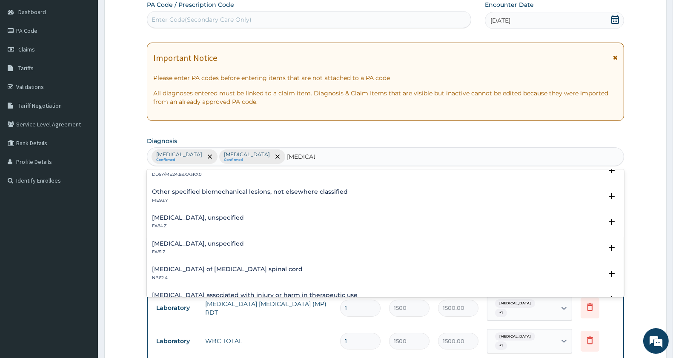
click at [207, 241] on h4 "Spondylolysis, unspecified" at bounding box center [198, 244] width 92 height 6
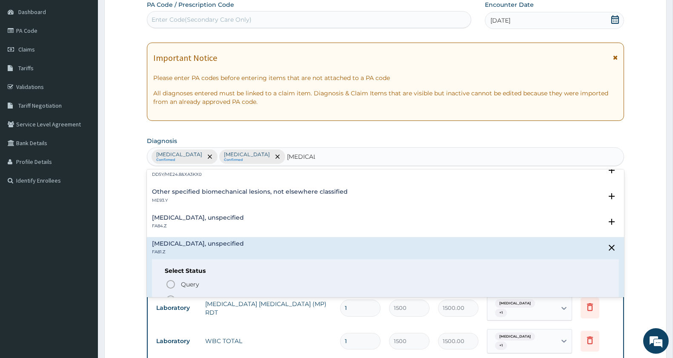
click at [172, 295] on icon "status option filled" at bounding box center [171, 300] width 10 height 10
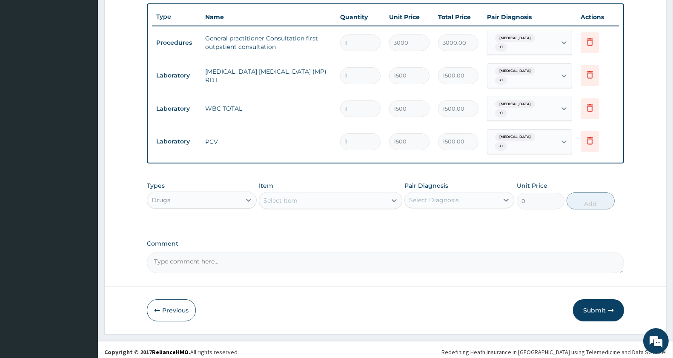
scroll to position [317, 0]
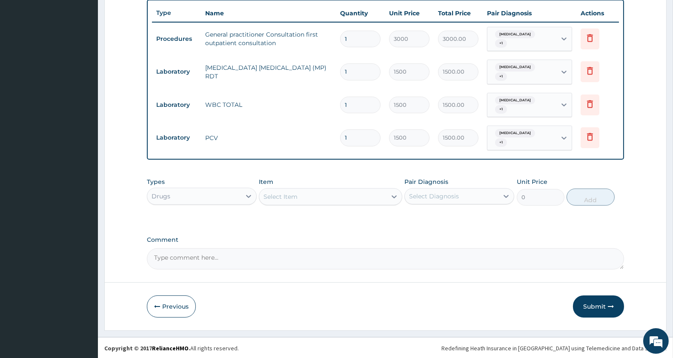
click at [300, 199] on div "Select Item" at bounding box center [322, 197] width 127 height 14
type input "COARTE"
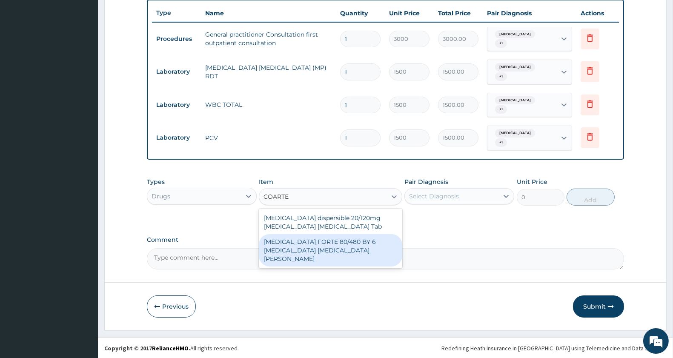
click at [316, 243] on div "[MEDICAL_DATA] FORTE 80/480 BY 6 [MEDICAL_DATA] [MEDICAL_DATA][PERSON_NAME]" at bounding box center [330, 250] width 143 height 32
type input "3220"
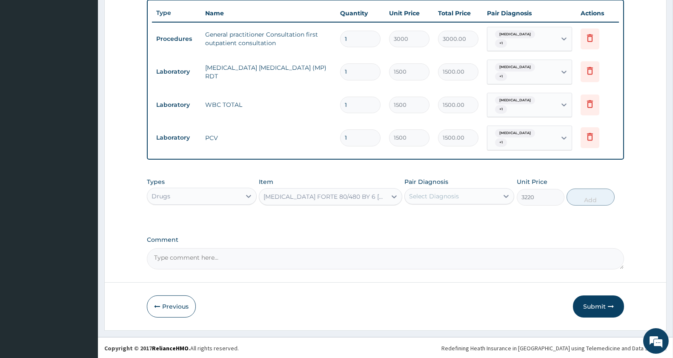
click at [412, 188] on div "Select Diagnosis" at bounding box center [460, 196] width 110 height 16
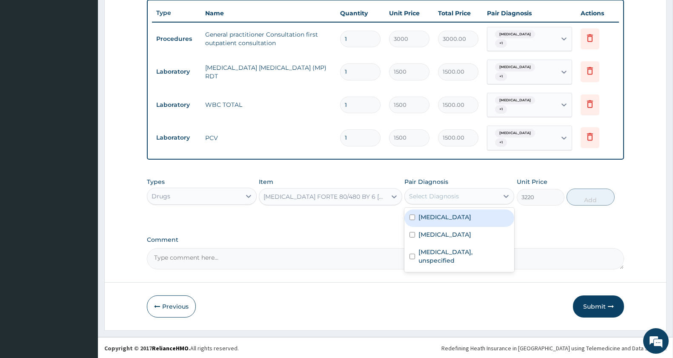
drag, startPoint x: 432, startPoint y: 218, endPoint x: 435, endPoint y: 230, distance: 12.3
click at [432, 218] on label "[MEDICAL_DATA]" at bounding box center [445, 217] width 53 height 9
checkbox input "true"
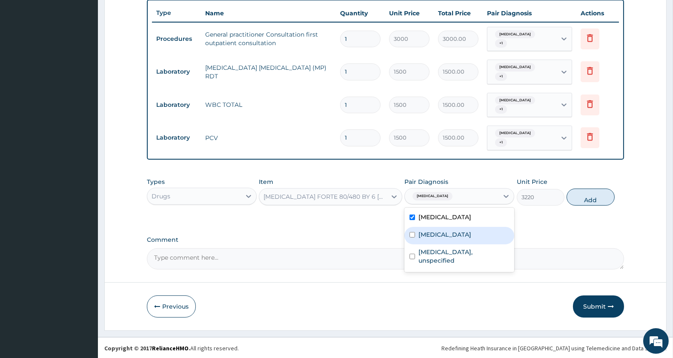
drag, startPoint x: 436, startPoint y: 237, endPoint x: 452, endPoint y: 260, distance: 28.2
click at [437, 237] on label "Salmonella infection, unspecified" at bounding box center [445, 234] width 53 height 9
checkbox input "true"
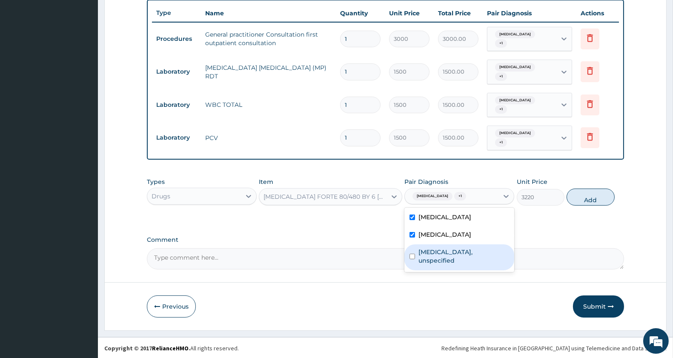
drag, startPoint x: 452, startPoint y: 260, endPoint x: 495, endPoint y: 241, distance: 47.1
click at [453, 260] on label "Spondylolysis, unspecified" at bounding box center [464, 256] width 91 height 17
checkbox input "true"
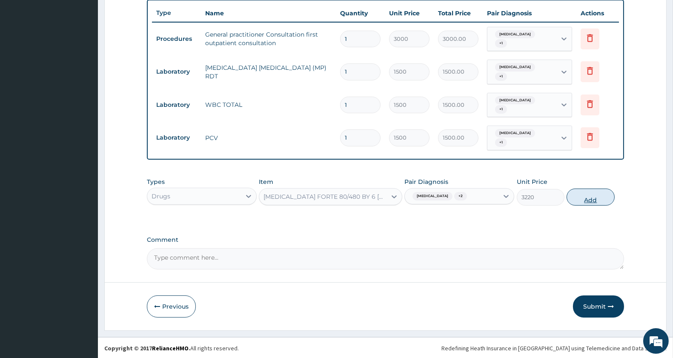
click at [593, 195] on button "Add" at bounding box center [591, 197] width 48 height 17
type input "0"
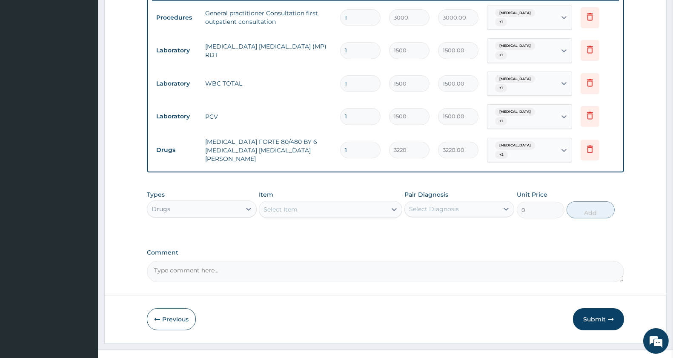
scroll to position [350, 0]
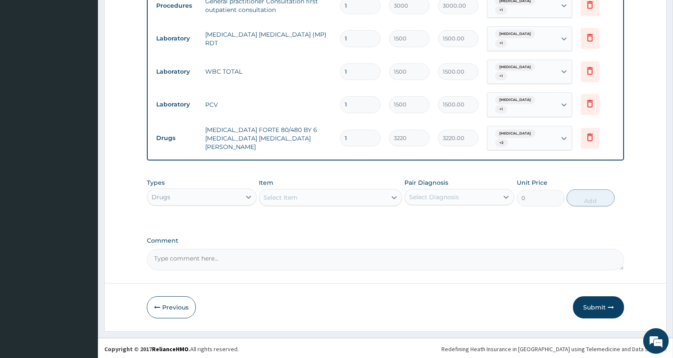
click at [317, 192] on div "Select Item" at bounding box center [322, 198] width 127 height 14
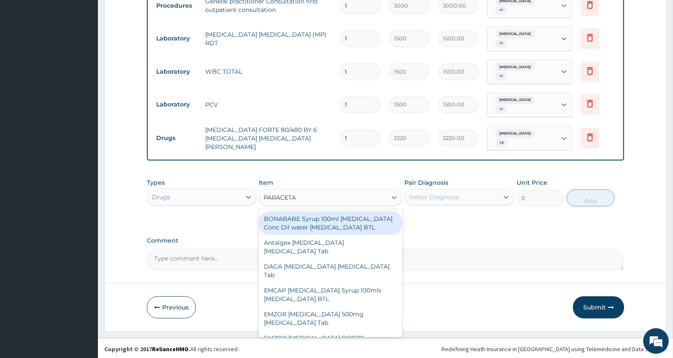
type input "PARACETAM"
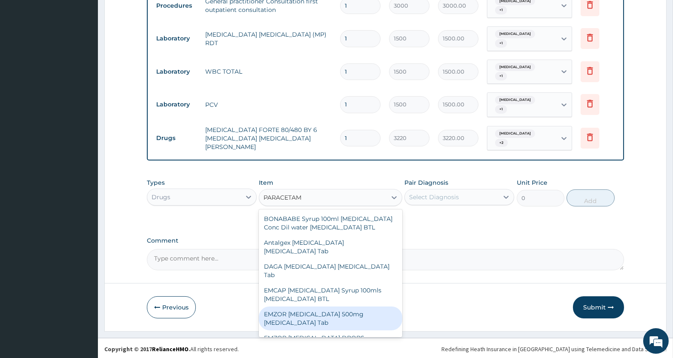
click at [365, 328] on div "EMZOR [MEDICAL_DATA] 500mg [MEDICAL_DATA] Tab" at bounding box center [330, 319] width 143 height 24
type input "11.5"
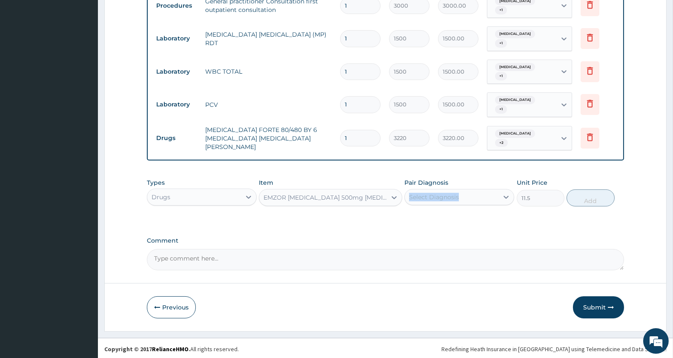
click at [451, 188] on div "Pair Diagnosis Select Diagnosis" at bounding box center [460, 192] width 110 height 28
click at [450, 193] on div "Select Diagnosis" at bounding box center [434, 197] width 50 height 9
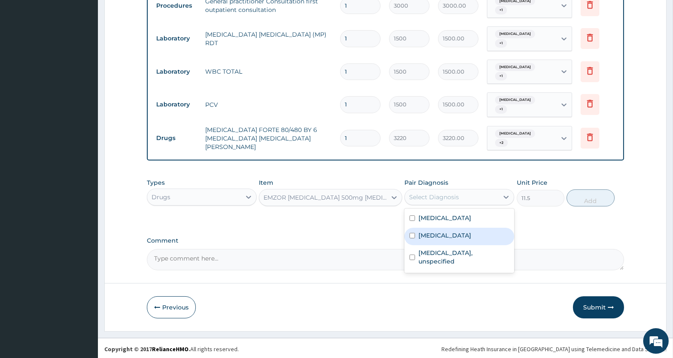
drag, startPoint x: 449, startPoint y: 226, endPoint x: 448, endPoint y: 242, distance: 15.8
click at [448, 228] on div "Salmonella infection, unspecified" at bounding box center [460, 236] width 110 height 17
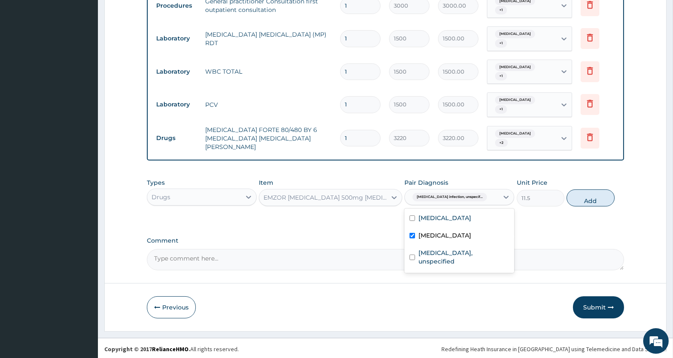
click at [448, 240] on label "Salmonella infection, unspecified" at bounding box center [445, 235] width 53 height 9
checkbox input "false"
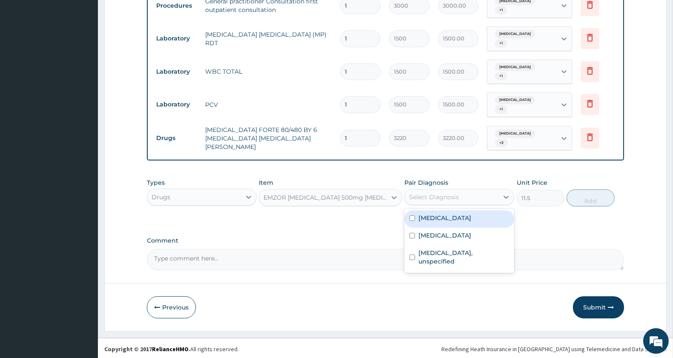
click at [451, 214] on label "[MEDICAL_DATA]" at bounding box center [445, 218] width 53 height 9
checkbox input "true"
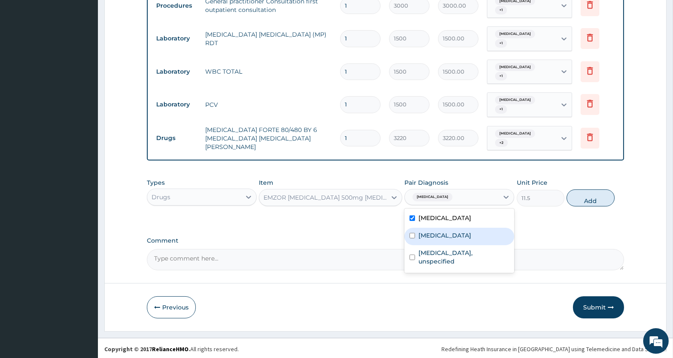
click at [448, 231] on label "Salmonella infection, unspecified" at bounding box center [445, 235] width 53 height 9
checkbox input "true"
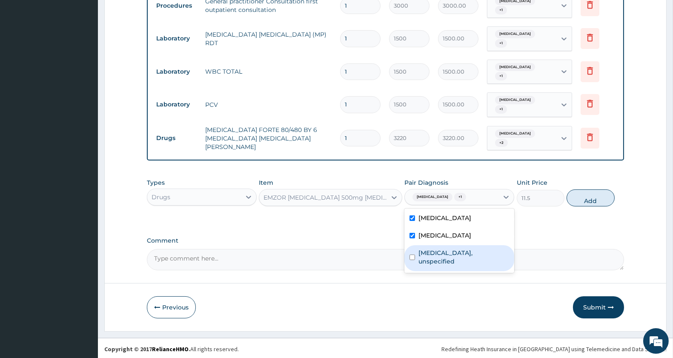
click at [452, 253] on div "Spondylolysis, unspecified" at bounding box center [460, 258] width 110 height 26
checkbox input "true"
click at [596, 201] on button "Add" at bounding box center [591, 198] width 48 height 17
type input "0"
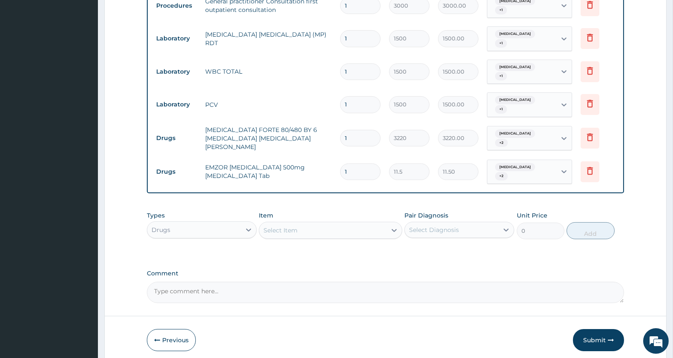
scroll to position [384, 0]
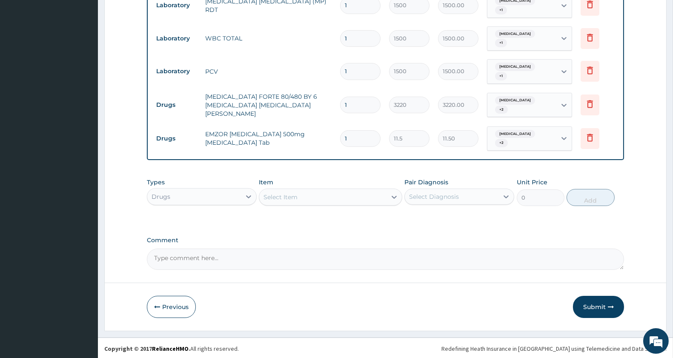
click at [326, 192] on div "Select Item" at bounding box center [322, 197] width 127 height 14
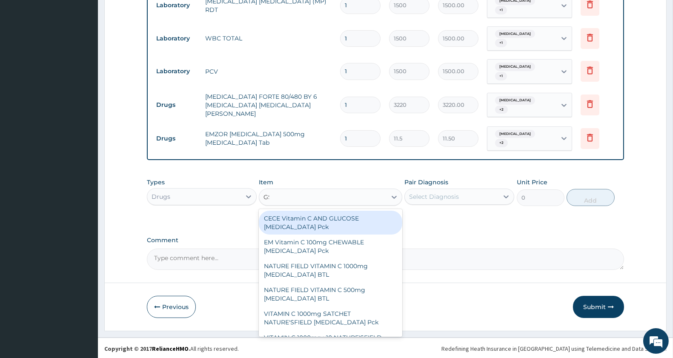
type input "GSK"
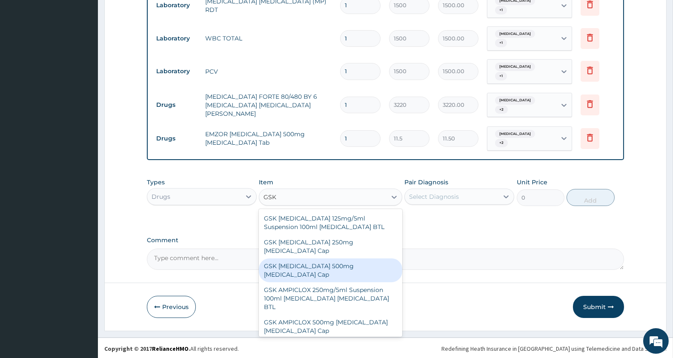
click at [333, 258] on div "GSK AMOXIL 500mg Amoxicillin Cap" at bounding box center [330, 270] width 143 height 24
type input "207"
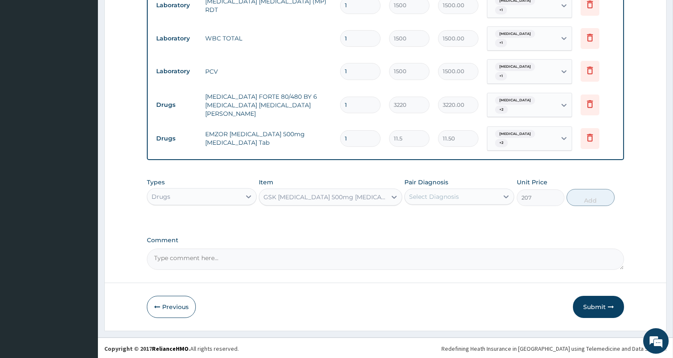
click at [425, 194] on div "Select Diagnosis" at bounding box center [434, 196] width 50 height 9
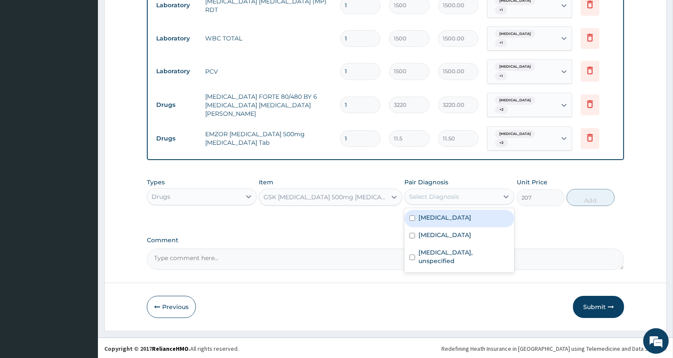
click at [426, 222] on div "Malaria, unspecified" at bounding box center [460, 218] width 110 height 17
checkbox input "true"
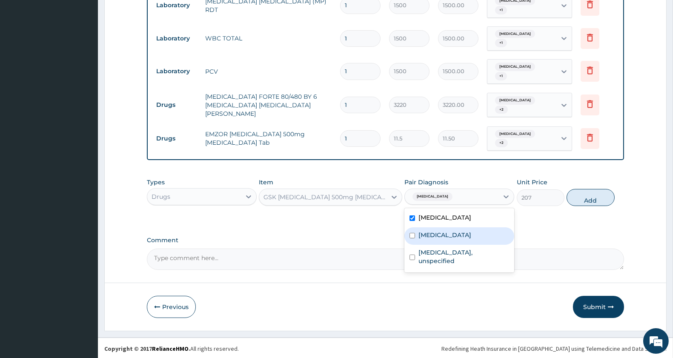
drag, startPoint x: 428, startPoint y: 238, endPoint x: 439, endPoint y: 264, distance: 28.6
click at [428, 239] on label "Salmonella infection, unspecified" at bounding box center [445, 235] width 53 height 9
checkbox input "true"
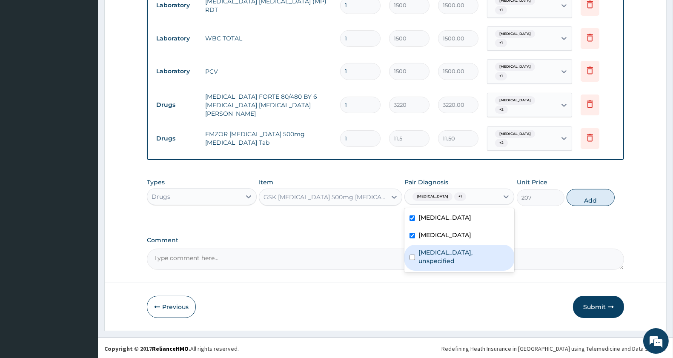
drag, startPoint x: 442, startPoint y: 262, endPoint x: 476, endPoint y: 240, distance: 40.9
click at [443, 262] on label "Spondylolysis, unspecified" at bounding box center [464, 256] width 91 height 17
checkbox input "true"
click at [588, 197] on button "Add" at bounding box center [591, 197] width 48 height 17
type input "0"
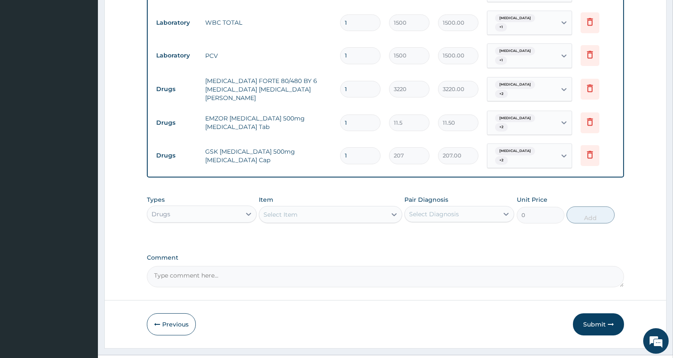
scroll to position [416, 0]
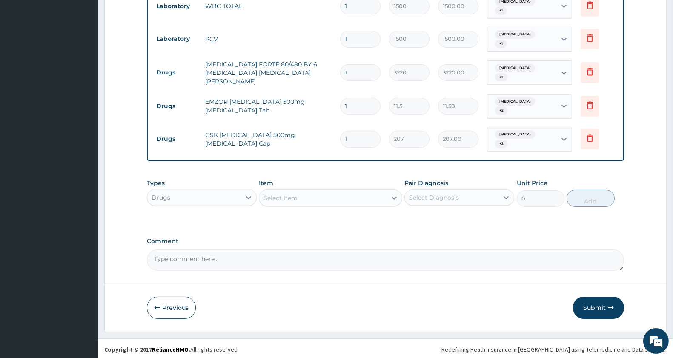
type input "10"
type input "2070.00"
type input "10"
click at [278, 199] on div "Select Item" at bounding box center [281, 198] width 34 height 9
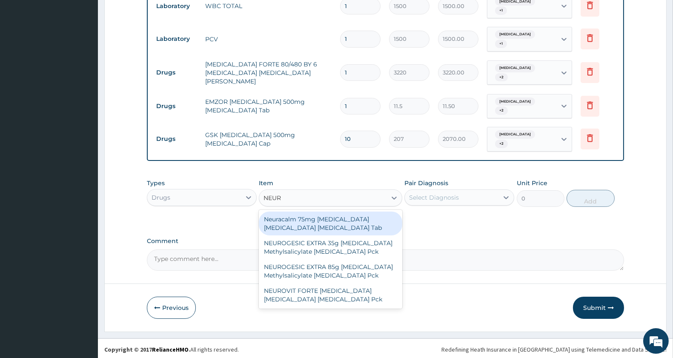
type input "NEURO"
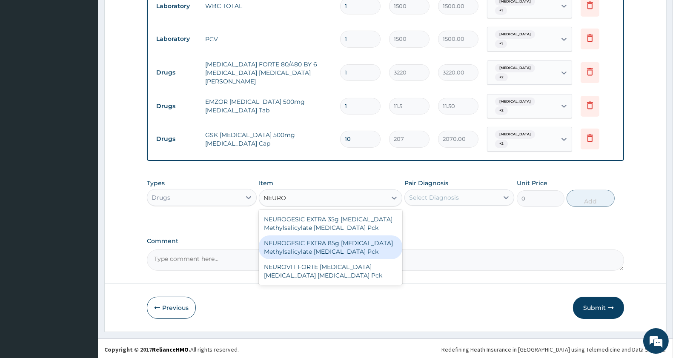
click at [355, 245] on div "NEUROGESIC EXTRA 85g Diclofenac Methylsalicylate Menthol Pck" at bounding box center [330, 247] width 143 height 24
type input "1495"
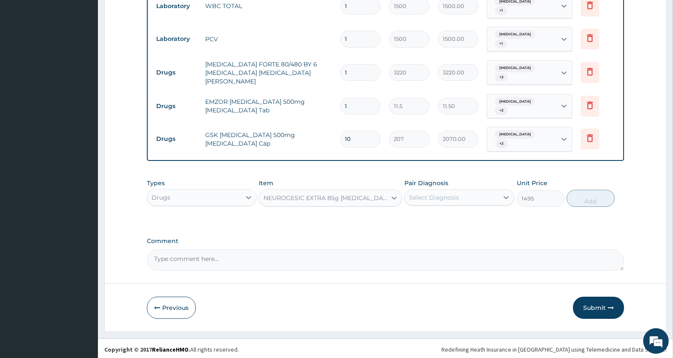
click at [459, 194] on div "Select Diagnosis" at bounding box center [434, 197] width 50 height 9
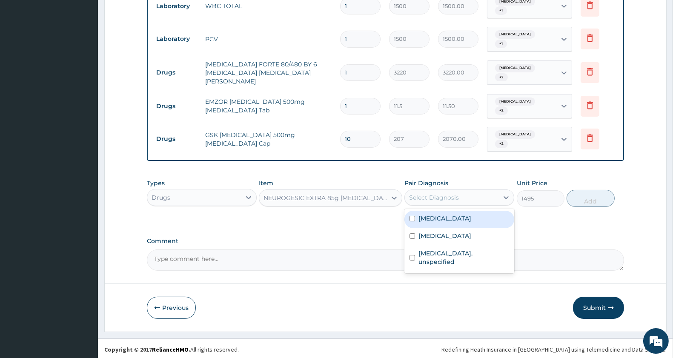
click at [459, 217] on label "Malaria, unspecified" at bounding box center [445, 218] width 53 height 9
checkbox input "true"
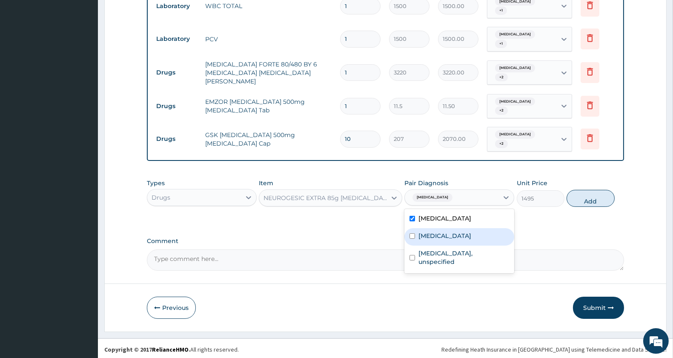
click at [454, 233] on label "Salmonella infection, unspecified" at bounding box center [445, 236] width 53 height 9
checkbox input "true"
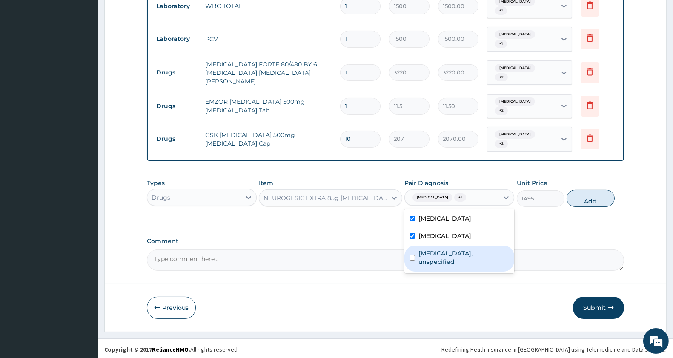
drag, startPoint x: 457, startPoint y: 256, endPoint x: 480, endPoint y: 247, distance: 25.1
click at [457, 256] on label "Spondylolysis, unspecified" at bounding box center [464, 257] width 91 height 17
checkbox input "true"
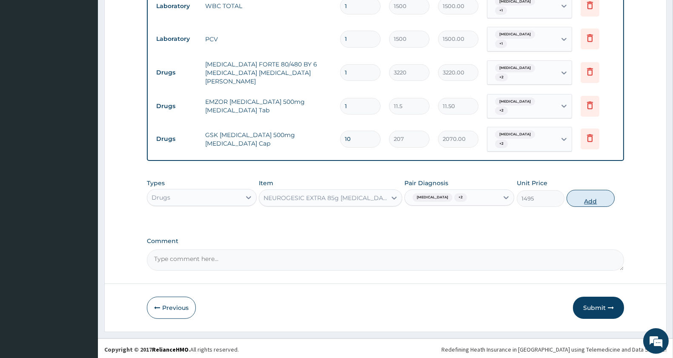
click at [593, 194] on button "Add" at bounding box center [591, 198] width 48 height 17
type input "0"
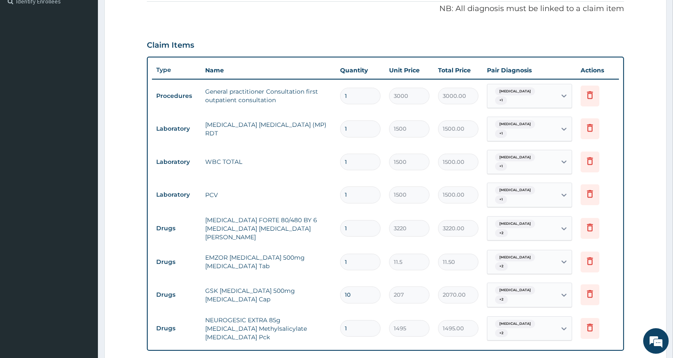
scroll to position [449, 0]
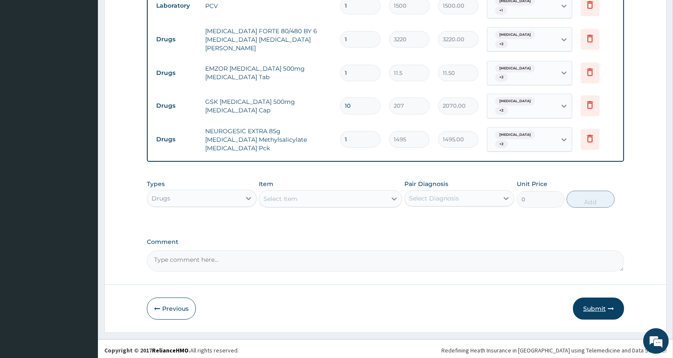
click at [597, 305] on button "Submit" at bounding box center [598, 309] width 51 height 22
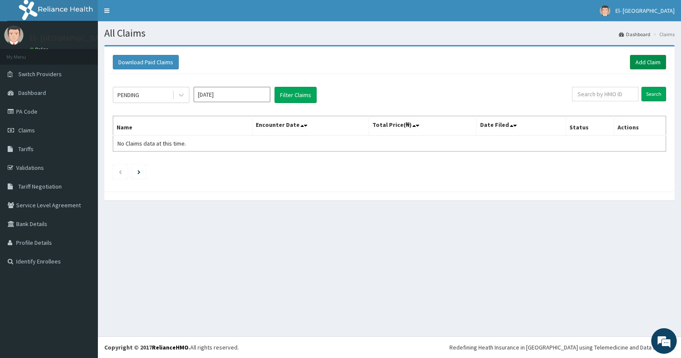
click at [637, 57] on link "Add Claim" at bounding box center [648, 62] width 36 height 14
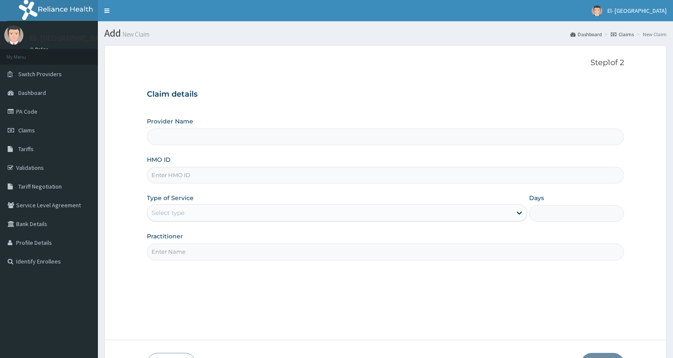
click at [230, 176] on input "HMO ID" at bounding box center [385, 175] width 477 height 17
type input "GMT"
type input "El-[GEOGRAPHIC_DATA]"
type input "GMT/10196/E"
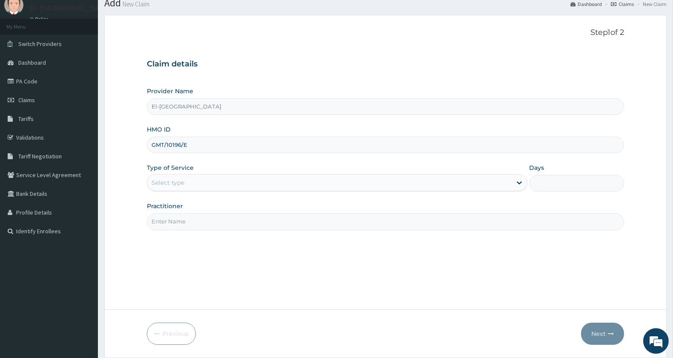
scroll to position [47, 0]
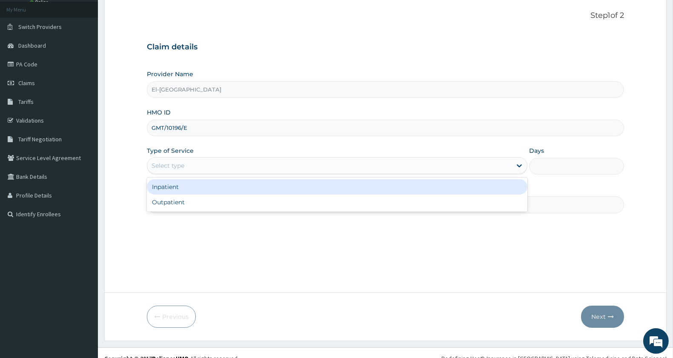
click at [196, 167] on div "Select type" at bounding box center [329, 166] width 365 height 14
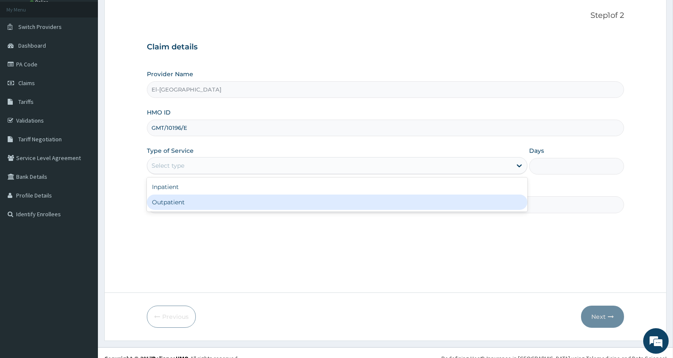
click at [194, 196] on div "Outpatient" at bounding box center [337, 202] width 381 height 15
type input "1"
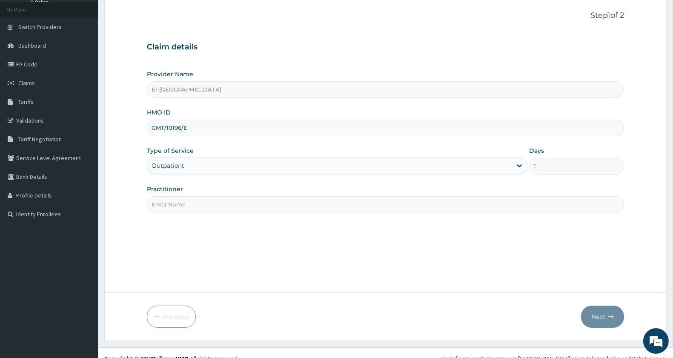
click at [195, 204] on input "Practitioner" at bounding box center [385, 204] width 477 height 17
type input "DR KINGSLEY"
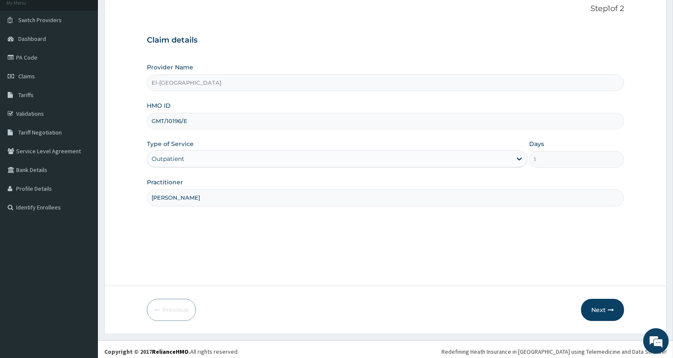
scroll to position [58, 0]
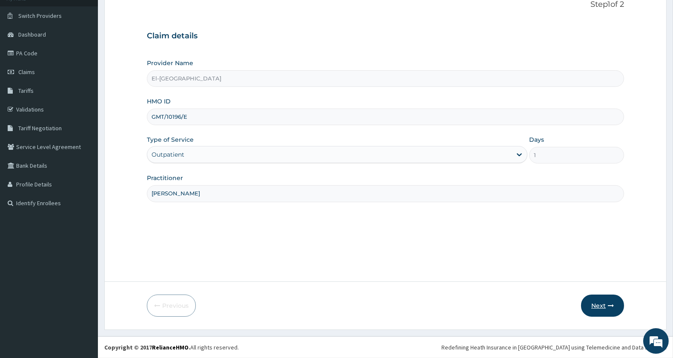
click at [605, 299] on button "Next" at bounding box center [602, 306] width 43 height 22
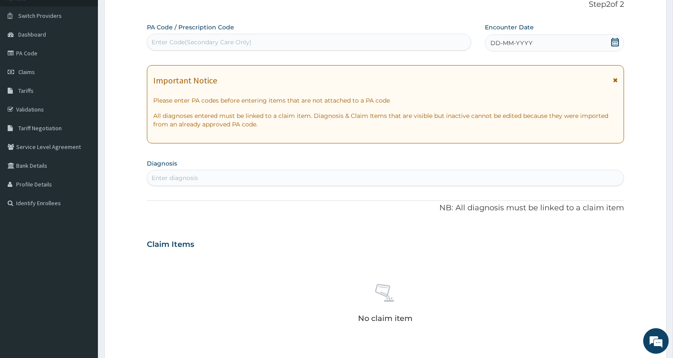
click at [612, 41] on icon at bounding box center [615, 42] width 9 height 9
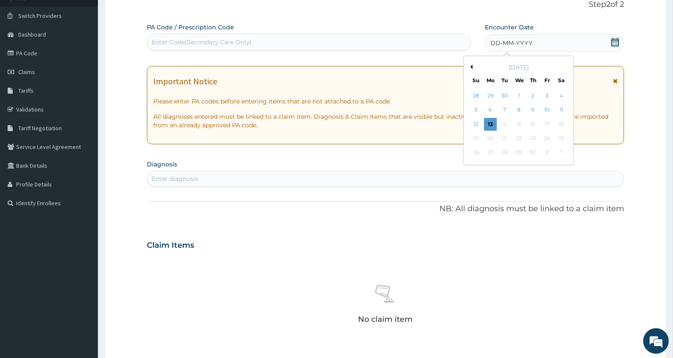
click at [471, 60] on div "October 2025 Su Mo Tu We Th Fr Sa" at bounding box center [519, 72] width 103 height 25
click at [471, 65] on button "Previous Month" at bounding box center [470, 67] width 4 height 4
click at [491, 123] on div "15" at bounding box center [490, 124] width 13 height 13
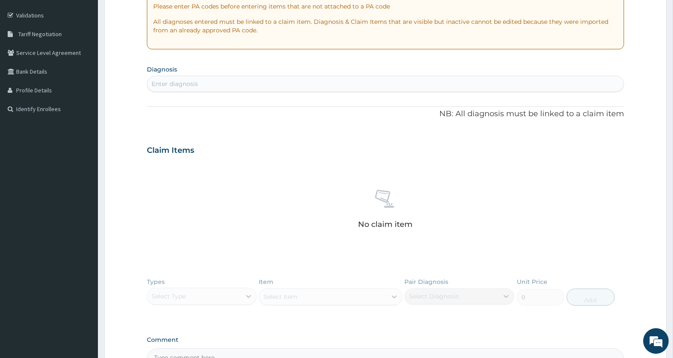
scroll to position [153, 0]
click at [222, 85] on div "Enter diagnosis" at bounding box center [385, 83] width 477 height 14
type input "MALARIA"
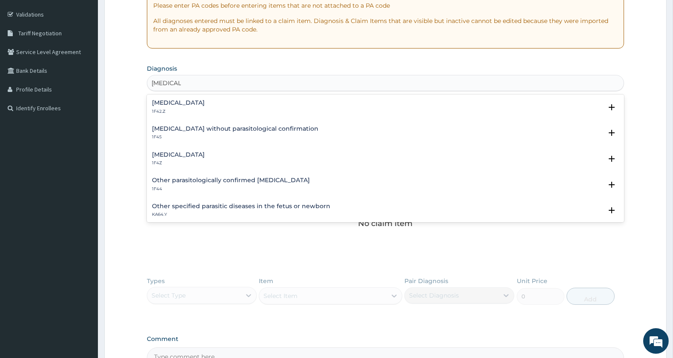
click at [176, 153] on h4 "Malaria, unspecified" at bounding box center [178, 155] width 53 height 6
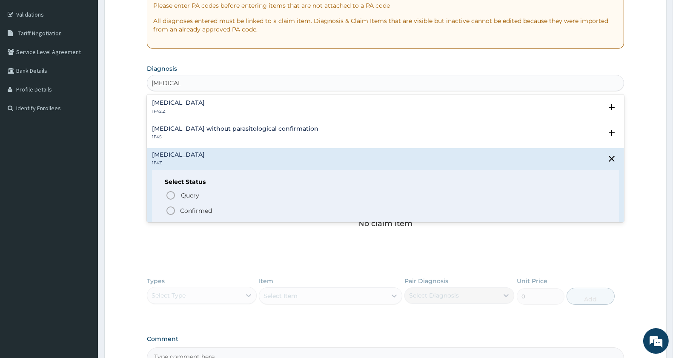
drag, startPoint x: 167, startPoint y: 212, endPoint x: 170, endPoint y: 207, distance: 6.1
click at [167, 211] on icon "status option filled" at bounding box center [171, 211] width 10 height 10
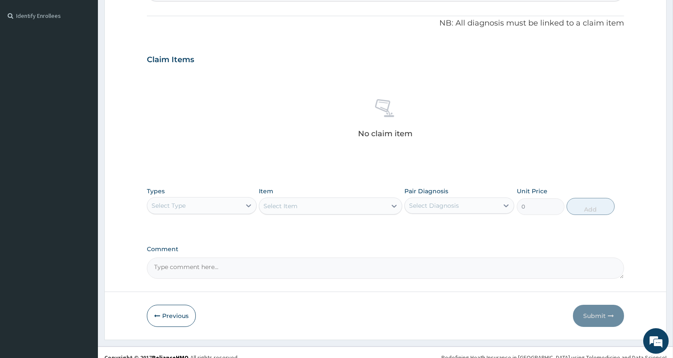
scroll to position [256, 0]
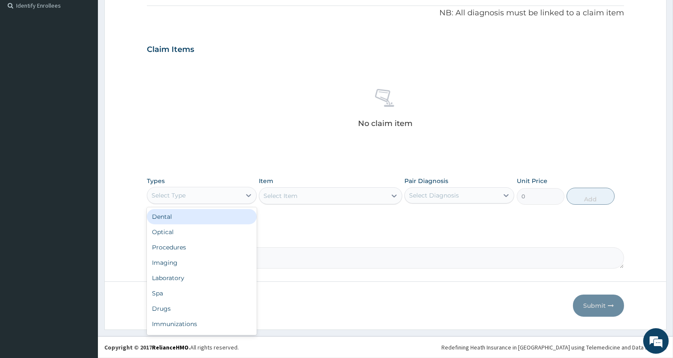
drag, startPoint x: 165, startPoint y: 199, endPoint x: 171, endPoint y: 195, distance: 7.4
click at [165, 199] on div "Select Type" at bounding box center [169, 195] width 34 height 9
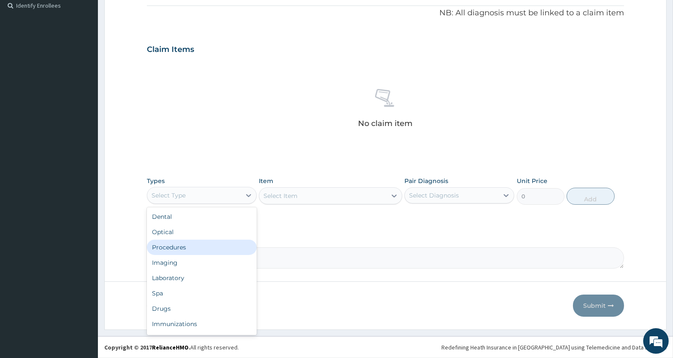
click at [197, 244] on div "Procedures" at bounding box center [202, 247] width 110 height 15
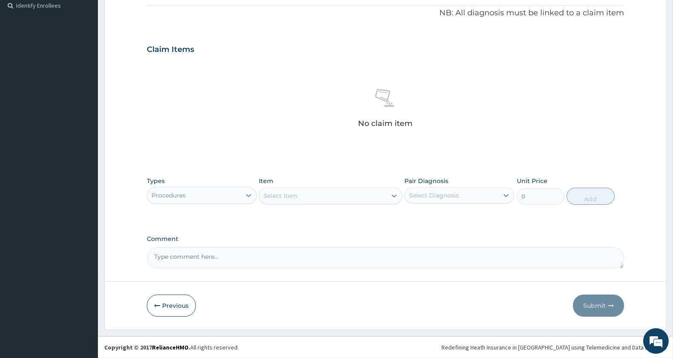
click at [312, 198] on div "Select Item" at bounding box center [322, 196] width 127 height 14
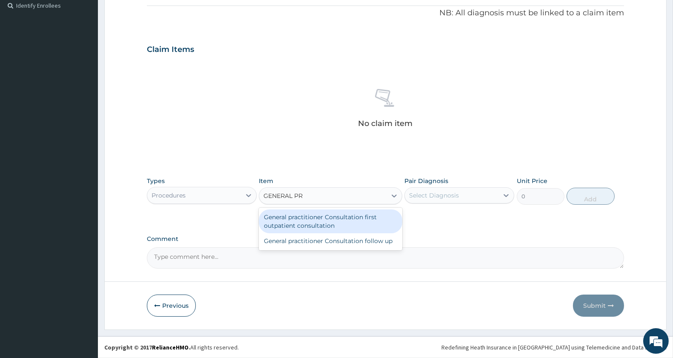
type input "GENERAL PRA"
click at [371, 218] on div "General practitioner Consultation first outpatient consultation" at bounding box center [330, 222] width 143 height 24
type input "3000"
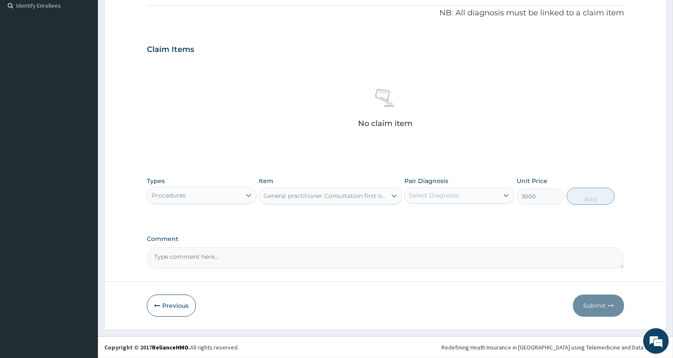
click at [437, 189] on div "Select Diagnosis" at bounding box center [452, 196] width 94 height 14
click at [450, 208] on div "Malaria, unspecified" at bounding box center [460, 217] width 110 height 21
click at [471, 216] on label "Malaria, unspecified" at bounding box center [445, 216] width 53 height 9
checkbox input "true"
click at [589, 196] on button "Add" at bounding box center [591, 196] width 48 height 17
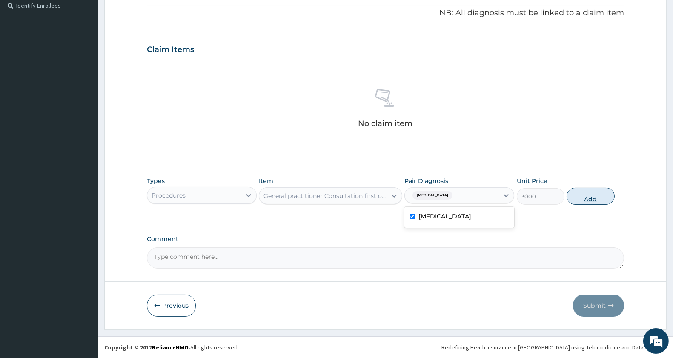
type input "0"
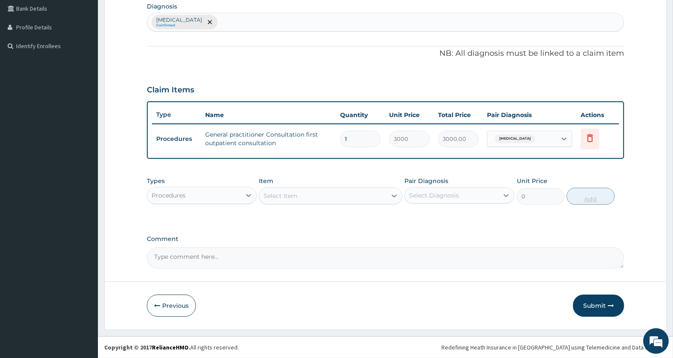
scroll to position [215, 0]
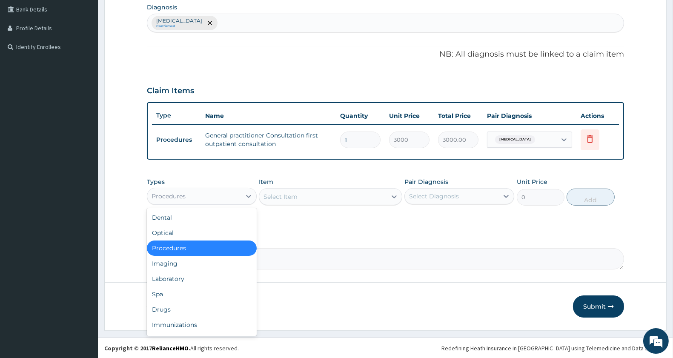
click at [212, 190] on div "Procedures" at bounding box center [194, 197] width 94 height 14
click at [199, 278] on div "Laboratory" at bounding box center [202, 278] width 110 height 15
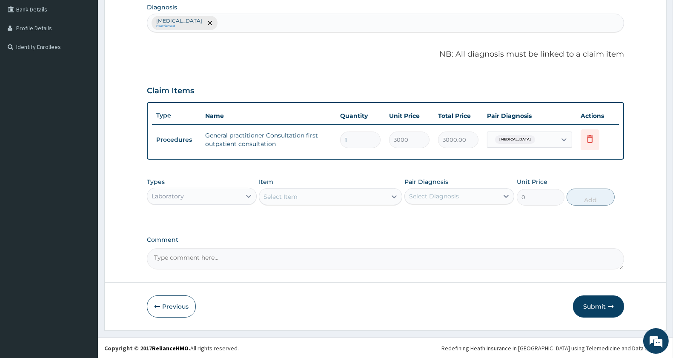
click at [330, 193] on div "Select Item" at bounding box center [322, 197] width 127 height 14
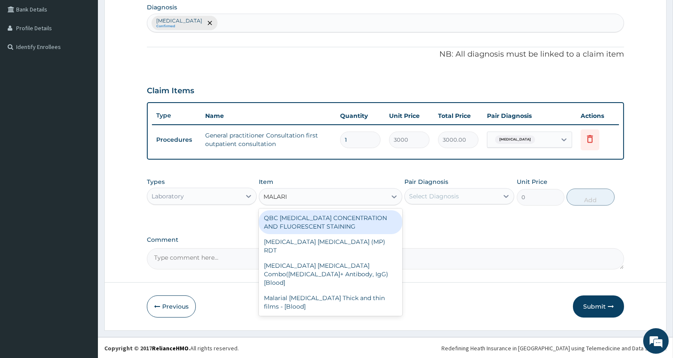
type input "MALARIA"
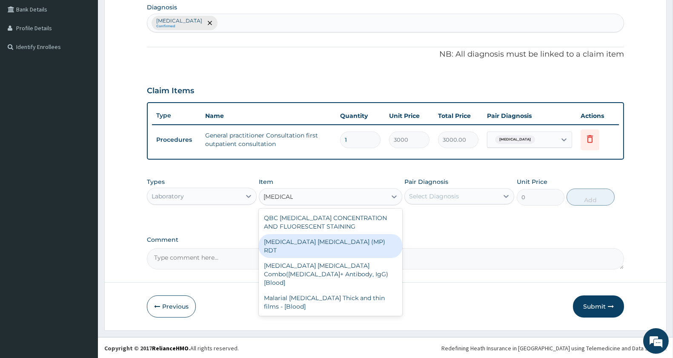
drag, startPoint x: 321, startPoint y: 237, endPoint x: 356, endPoint y: 221, distance: 37.9
click at [322, 236] on div "MALARIA PARASITE (MP) RDT" at bounding box center [330, 246] width 143 height 24
type input "1500"
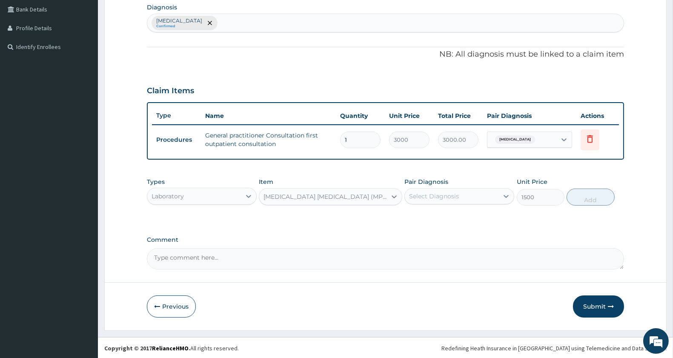
click at [436, 192] on div "Select Diagnosis" at bounding box center [434, 196] width 50 height 9
drag, startPoint x: 443, startPoint y: 212, endPoint x: 474, endPoint y: 219, distance: 31.6
click at [445, 213] on label "Malaria, unspecified" at bounding box center [445, 217] width 53 height 9
checkbox input "true"
click at [583, 204] on button "Add" at bounding box center [591, 197] width 48 height 17
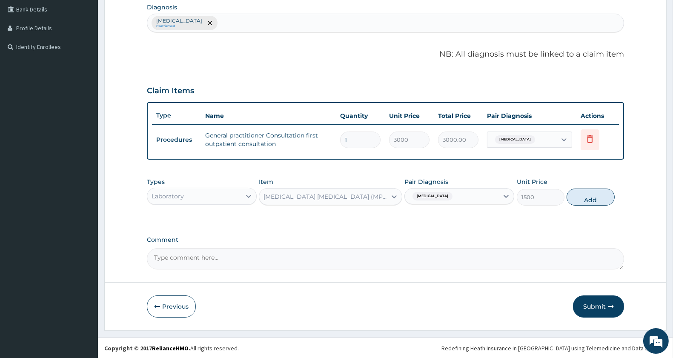
type input "0"
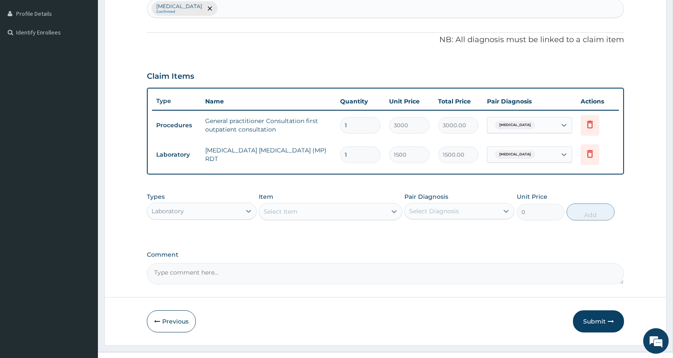
scroll to position [244, 0]
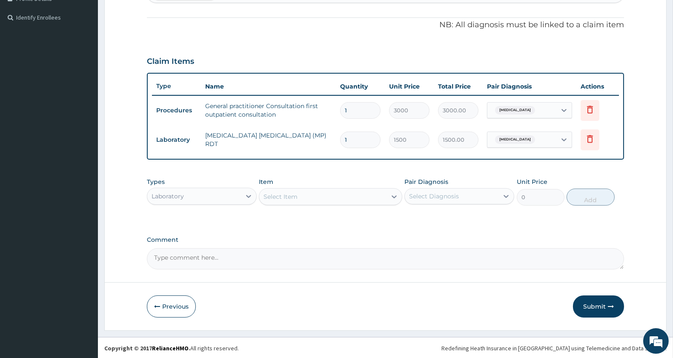
click at [306, 192] on div "Select Item" at bounding box center [322, 197] width 127 height 14
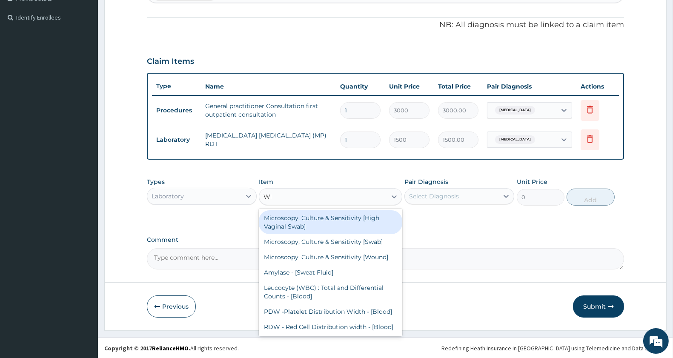
type input "WBC"
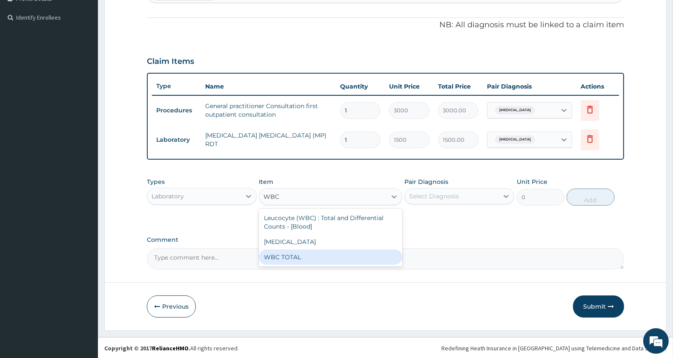
click at [293, 258] on div "WBC TOTAL" at bounding box center [330, 257] width 143 height 15
type input "1500"
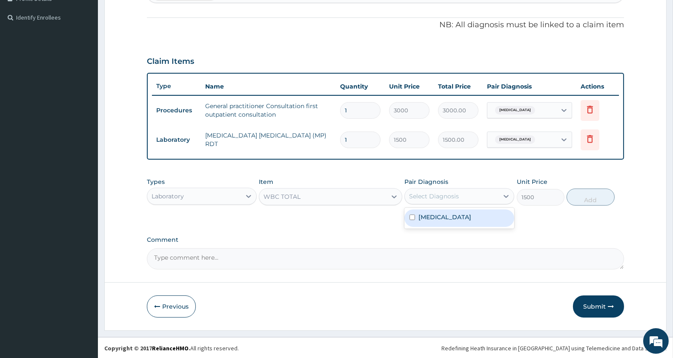
click at [465, 188] on div "Select Diagnosis" at bounding box center [460, 196] width 110 height 16
drag, startPoint x: 451, startPoint y: 219, endPoint x: 537, endPoint y: 217, distance: 86.0
click at [452, 219] on label "Malaria, unspecified" at bounding box center [445, 217] width 53 height 9
checkbox input "true"
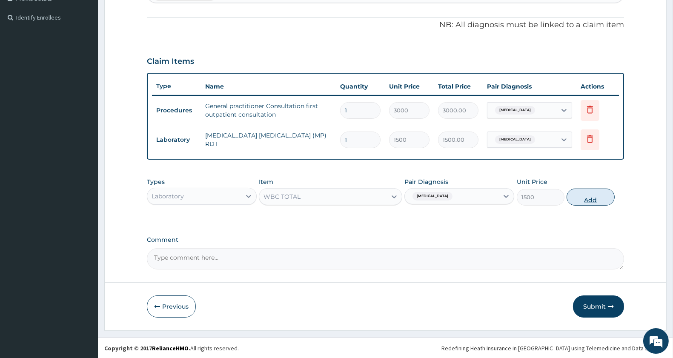
click at [593, 199] on button "Add" at bounding box center [591, 197] width 48 height 17
type input "0"
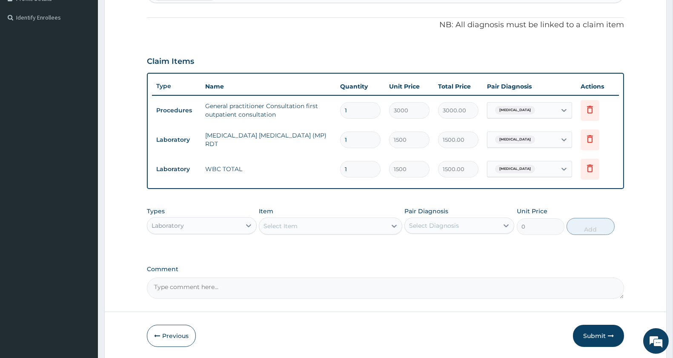
click at [342, 228] on div "Select Item" at bounding box center [322, 226] width 127 height 14
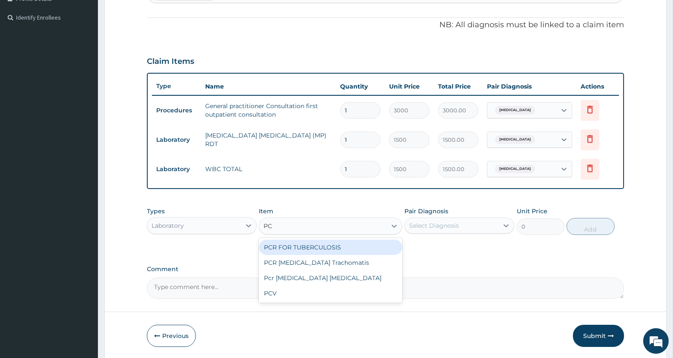
type input "PCV"
drag, startPoint x: 341, startPoint y: 244, endPoint x: 470, endPoint y: 238, distance: 129.6
click at [347, 240] on div "PCV" at bounding box center [330, 247] width 143 height 15
type input "1500"
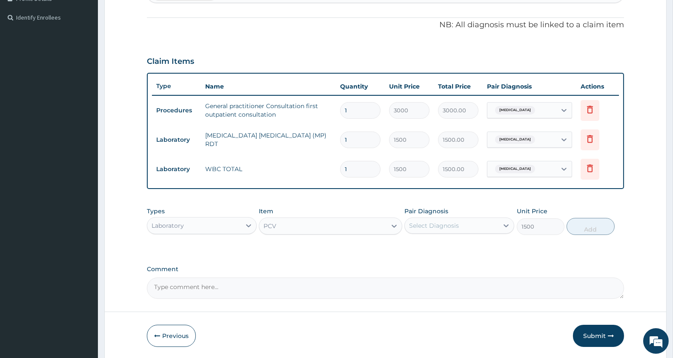
click at [459, 224] on div "Select Diagnosis" at bounding box center [434, 225] width 50 height 9
click at [449, 254] on div "Malaria, unspecified" at bounding box center [460, 247] width 110 height 17
checkbox input "true"
click at [578, 227] on button "Add" at bounding box center [591, 226] width 48 height 17
type input "0"
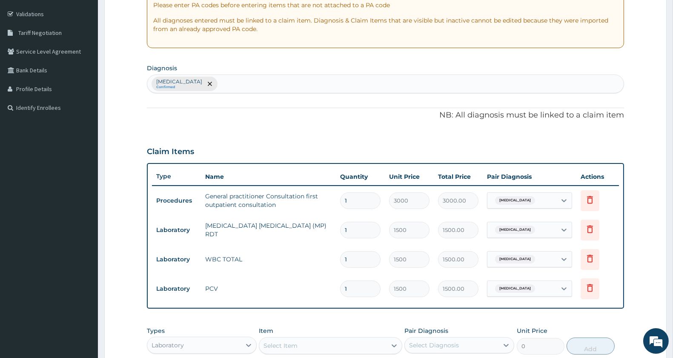
scroll to position [55, 0]
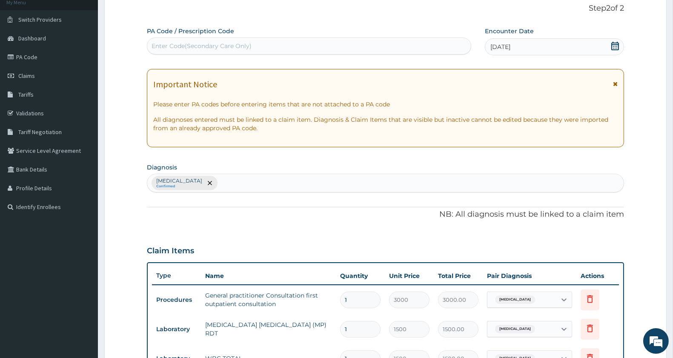
click at [245, 185] on div "Malaria, unspecified Confirmed" at bounding box center [385, 183] width 477 height 18
type input "SEPSIS"
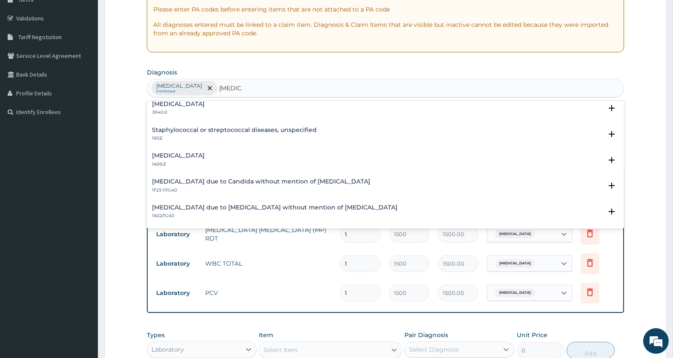
scroll to position [95, 0]
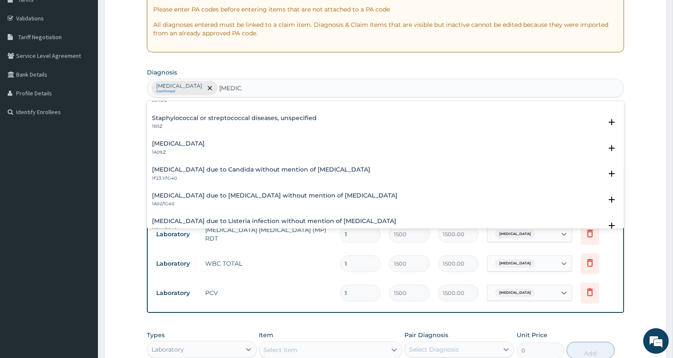
click at [205, 146] on h4 "Salmonella infection, unspecified" at bounding box center [178, 144] width 53 height 6
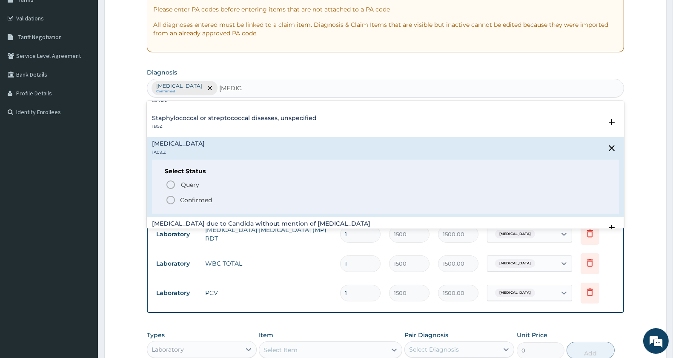
click at [169, 204] on icon "status option filled" at bounding box center [171, 200] width 10 height 10
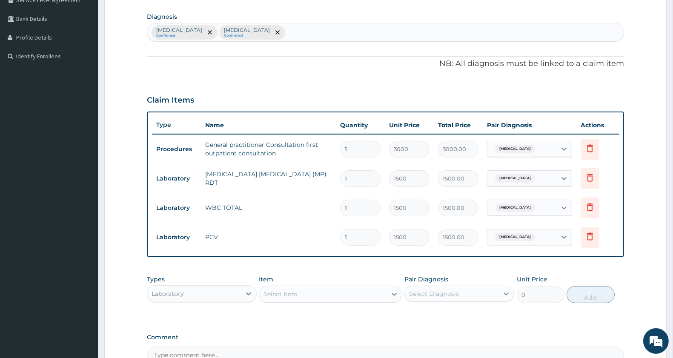
scroll to position [304, 0]
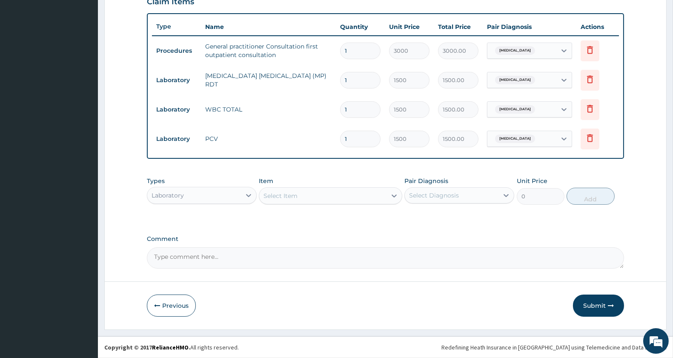
click at [190, 189] on div "Laboratory" at bounding box center [194, 196] width 94 height 14
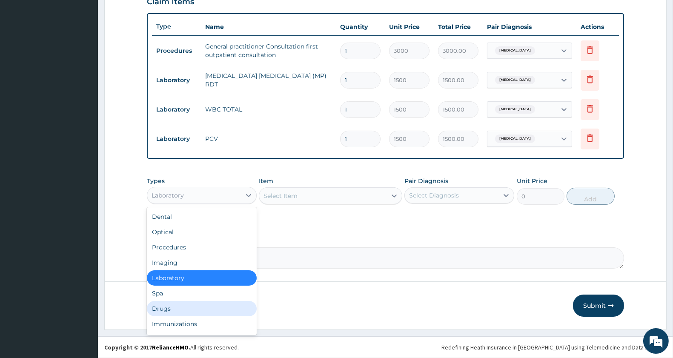
click at [181, 304] on div "Drugs" at bounding box center [202, 308] width 110 height 15
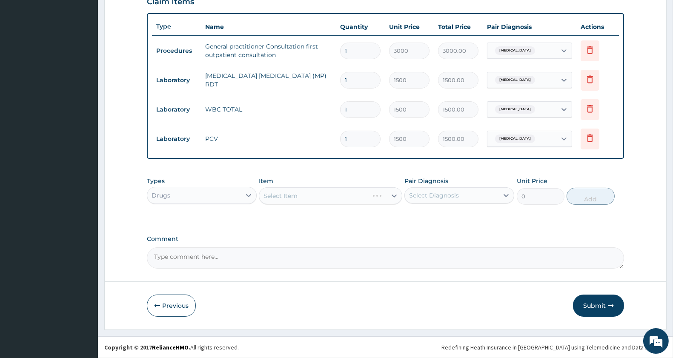
click at [545, 141] on div "Malaria, unspecified" at bounding box center [522, 139] width 69 height 14
click at [524, 182] on label "Salmonella infection, unspecified" at bounding box center [528, 177] width 53 height 9
checkbox input "true"
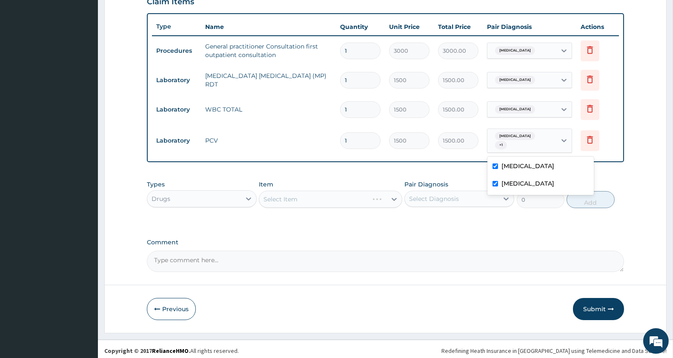
click at [543, 110] on div "Malaria, unspecified" at bounding box center [522, 109] width 69 height 14
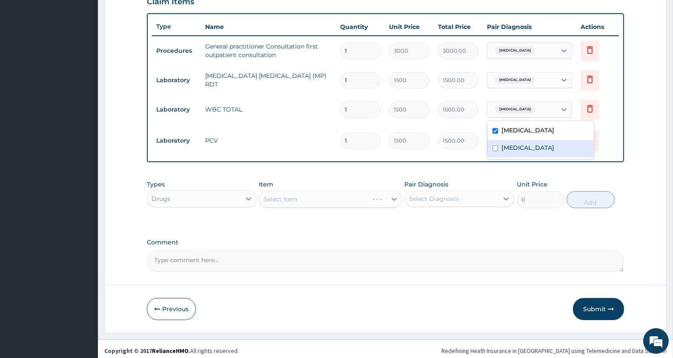
click at [534, 151] on label "Salmonella infection, unspecified" at bounding box center [528, 148] width 53 height 9
checkbox input "true"
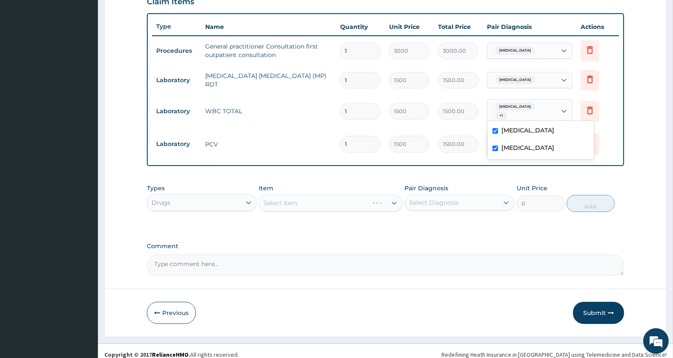
scroll to position [310, 0]
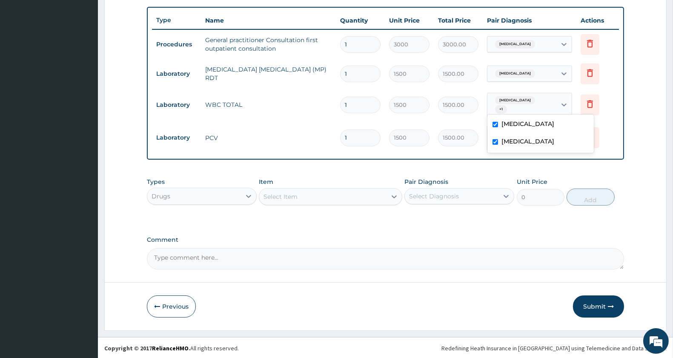
click at [296, 194] on div "Select Item" at bounding box center [281, 196] width 34 height 9
type input "COARTEM"
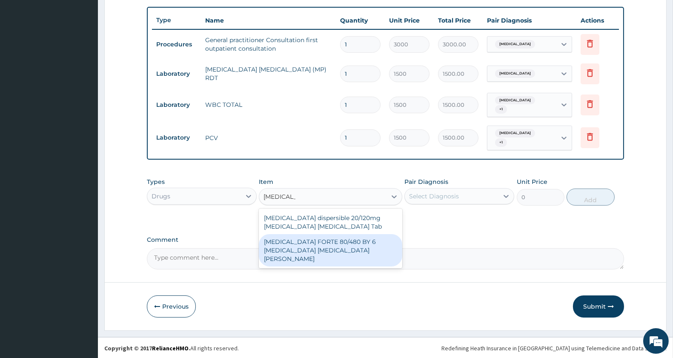
click at [327, 239] on div "COARTEM FORTE 80/480 BY 6 Artemether Lumefantrine Pck" at bounding box center [330, 250] width 143 height 32
type input "3220"
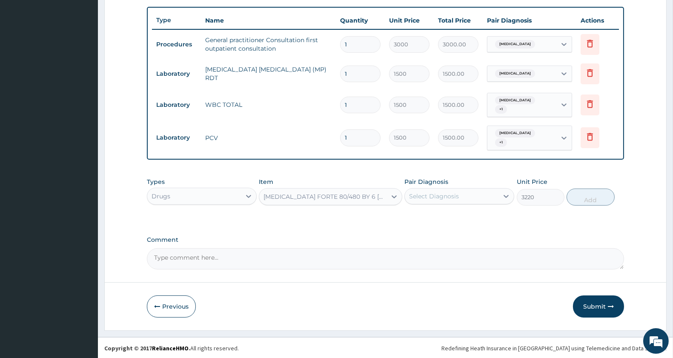
click at [462, 199] on div "Select Diagnosis" at bounding box center [452, 197] width 94 height 14
click at [458, 222] on div "Malaria, unspecified" at bounding box center [460, 218] width 110 height 17
checkbox input "true"
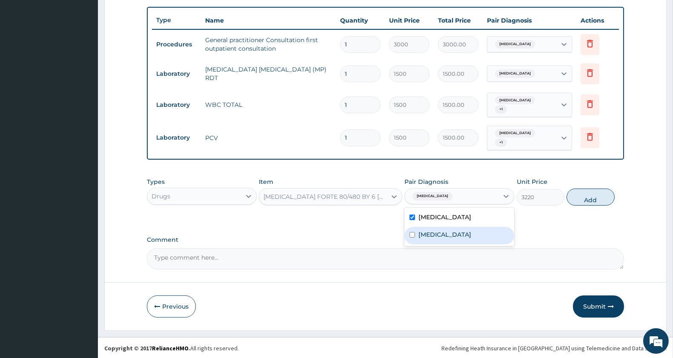
drag, startPoint x: 462, startPoint y: 240, endPoint x: 558, endPoint y: 199, distance: 104.6
click at [467, 233] on label "Salmonella infection, unspecified" at bounding box center [445, 234] width 53 height 9
checkbox input "true"
click at [590, 186] on div "Types Drugs Item COARTEM FORTE 80/480 BY 6 Artemether Lumefantrine Pck Pair Dia…" at bounding box center [385, 191] width 477 height 37
click at [585, 198] on button "Add" at bounding box center [591, 197] width 48 height 17
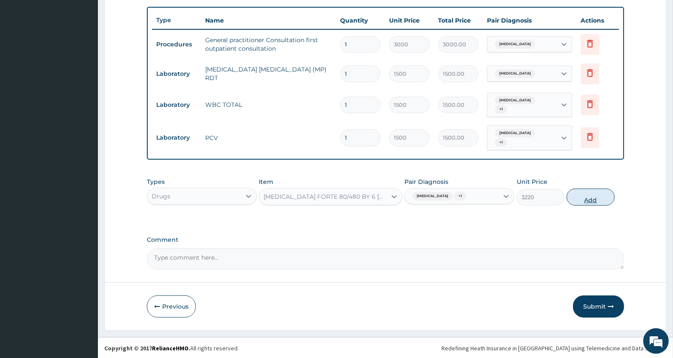
type input "0"
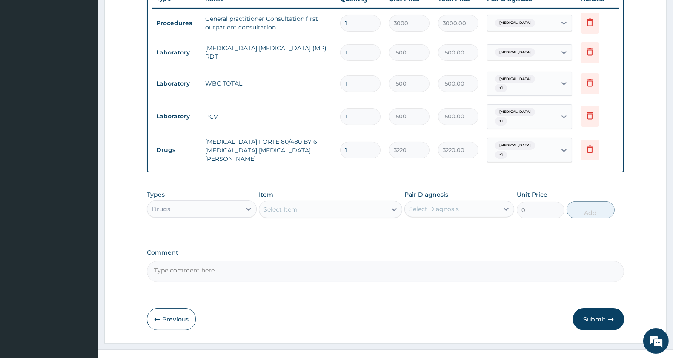
scroll to position [343, 0]
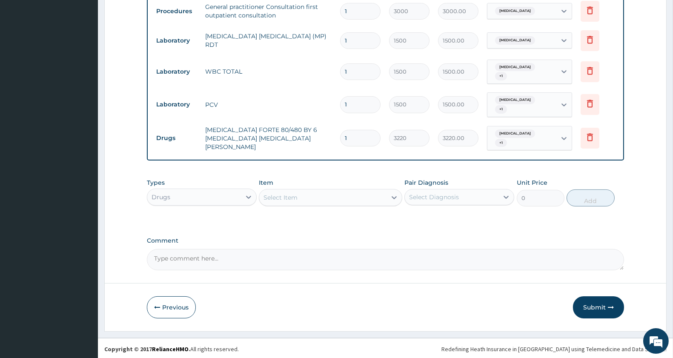
click at [293, 191] on div "Select Item" at bounding box center [322, 198] width 127 height 14
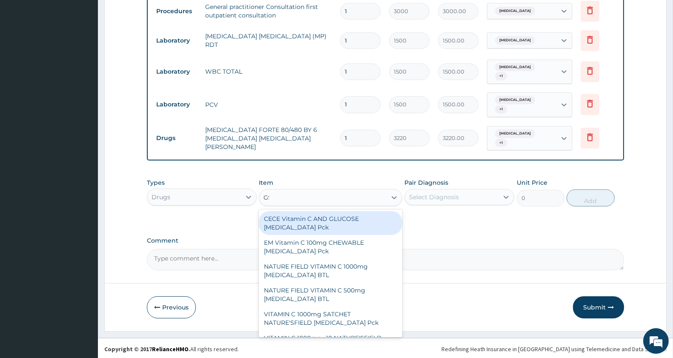
type input "GSK"
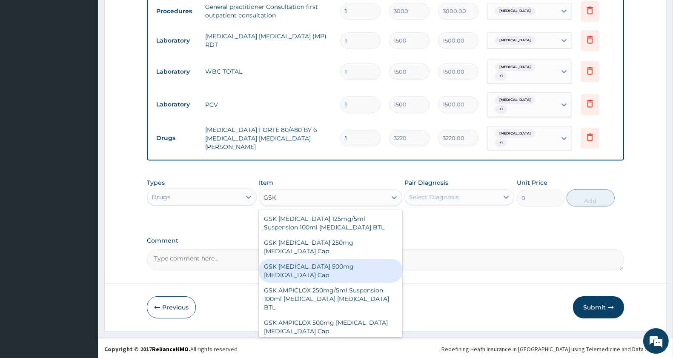
click at [342, 259] on div "GSK AMOXIL 500mg Amoxicillin Cap" at bounding box center [330, 271] width 143 height 24
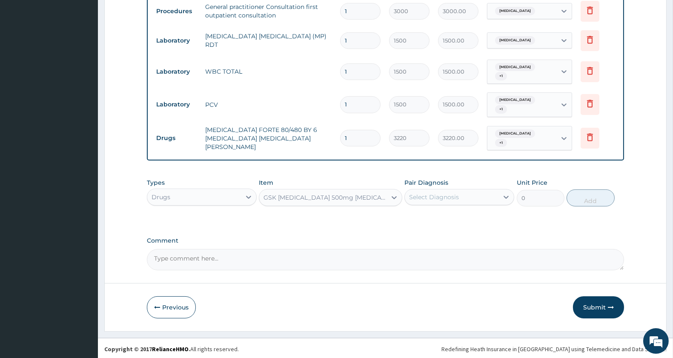
type input "207"
click at [415, 201] on div "Select Diagnosis" at bounding box center [452, 197] width 94 height 14
click at [437, 219] on label "Malaria, unspecified" at bounding box center [445, 218] width 53 height 9
checkbox input "true"
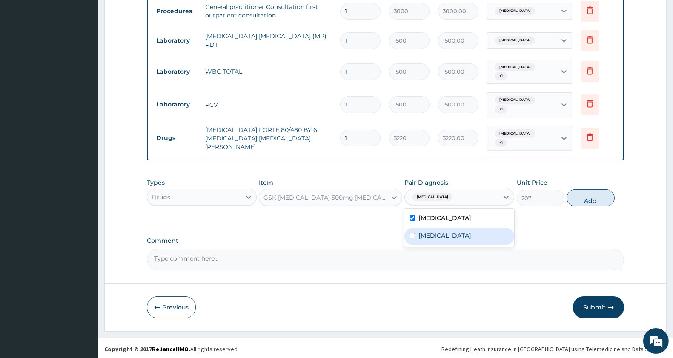
click at [440, 238] on label "Salmonella infection, unspecified" at bounding box center [445, 235] width 53 height 9
checkbox input "true"
click at [577, 194] on button "Add" at bounding box center [591, 198] width 48 height 17
type input "0"
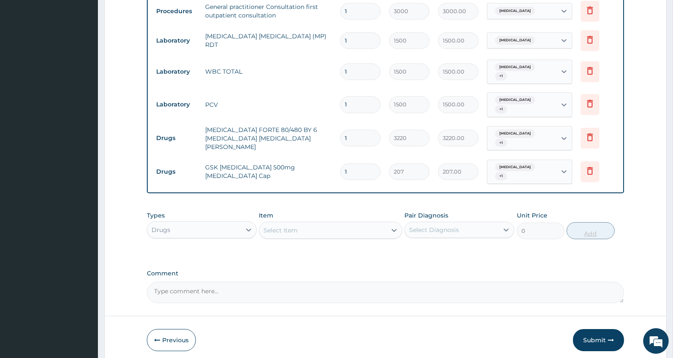
type input "10"
type input "2070.00"
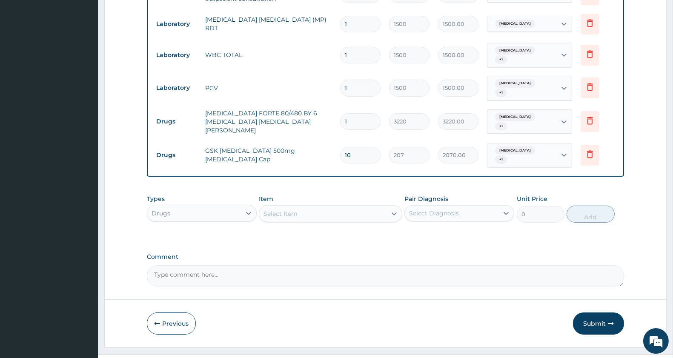
scroll to position [376, 0]
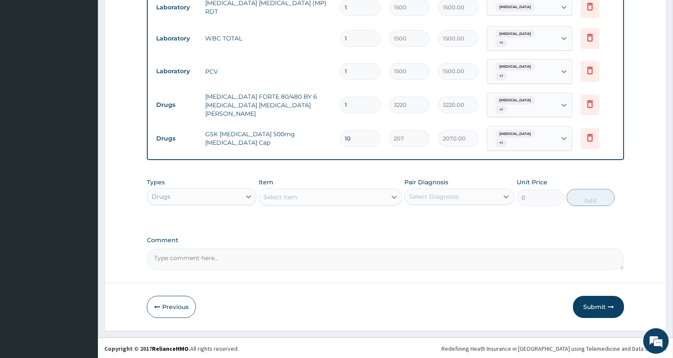
type input "10"
click at [308, 191] on div "Select Item" at bounding box center [322, 197] width 127 height 14
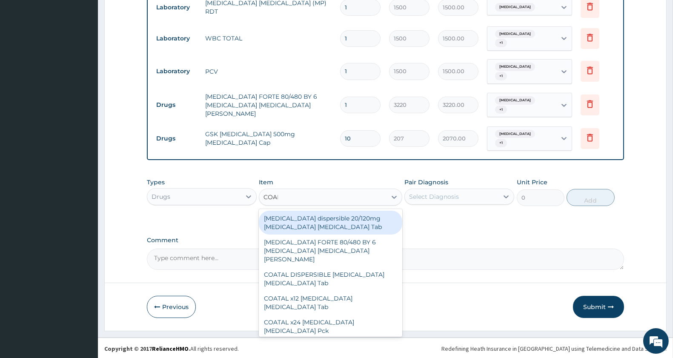
type input "COARTEM"
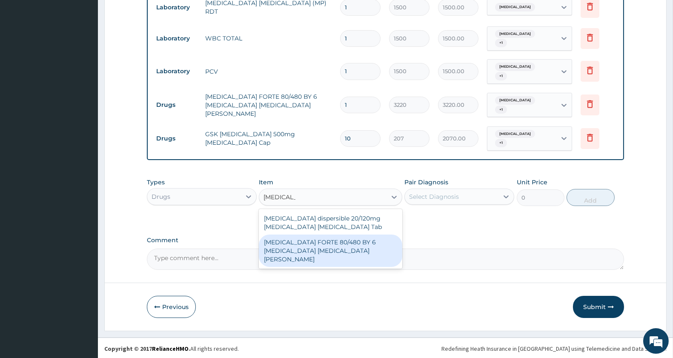
click at [315, 243] on div "COARTEM FORTE 80/480 BY 6 Artemether Lumefantrine Pck" at bounding box center [330, 251] width 143 height 32
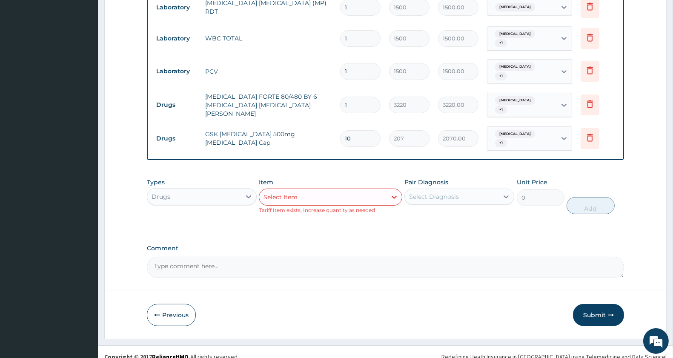
click at [457, 198] on div "Select Diagnosis" at bounding box center [434, 196] width 50 height 9
click at [340, 204] on div "Item Select Item Tariff Item exists, Increase quantity as needed" at bounding box center [330, 196] width 143 height 36
click at [339, 201] on div "Select Item" at bounding box center [322, 197] width 127 height 14
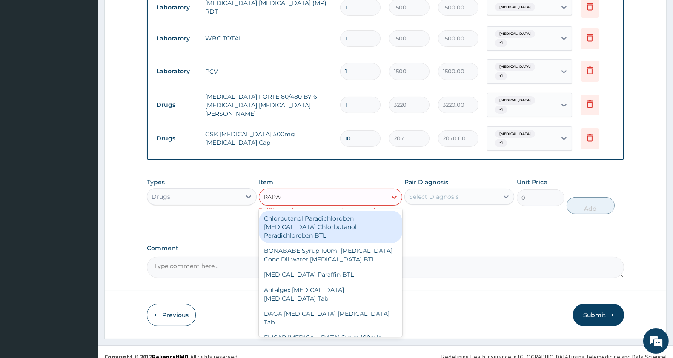
type input "PARACE"
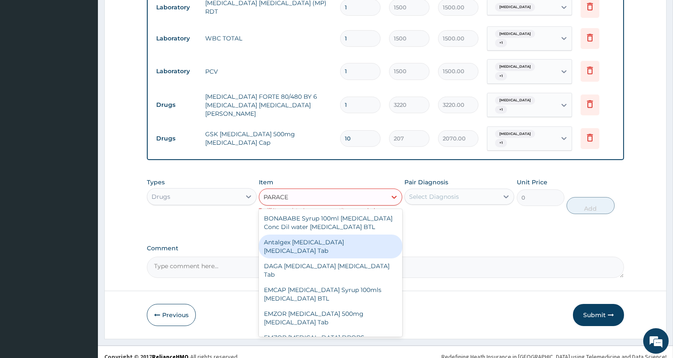
click at [336, 319] on div "EMZOR PARACETAMOL 500mg Acetaminophen Tab" at bounding box center [330, 318] width 143 height 24
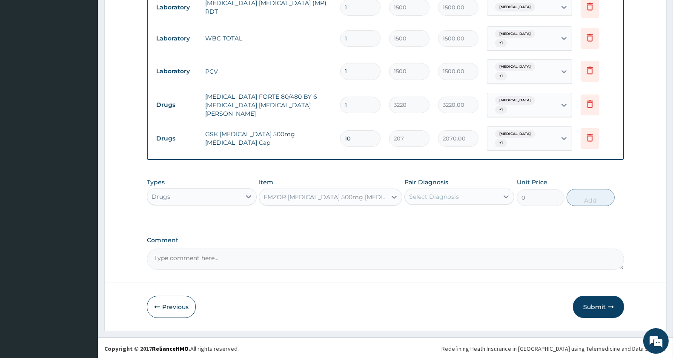
type input "11.5"
click at [431, 192] on div "Select Diagnosis" at bounding box center [434, 196] width 50 height 9
drag, startPoint x: 441, startPoint y: 224, endPoint x: 445, endPoint y: 239, distance: 15.0
click at [441, 226] on div "Malaria, unspecified Salmonella infection, unspecified" at bounding box center [460, 227] width 110 height 38
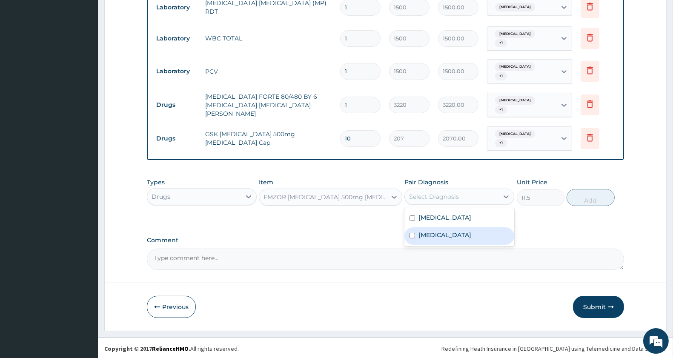
drag, startPoint x: 449, startPoint y: 246, endPoint x: 457, endPoint y: 235, distance: 13.5
click at [449, 241] on div "Salmonella infection, unspecified" at bounding box center [460, 235] width 110 height 17
checkbox input "true"
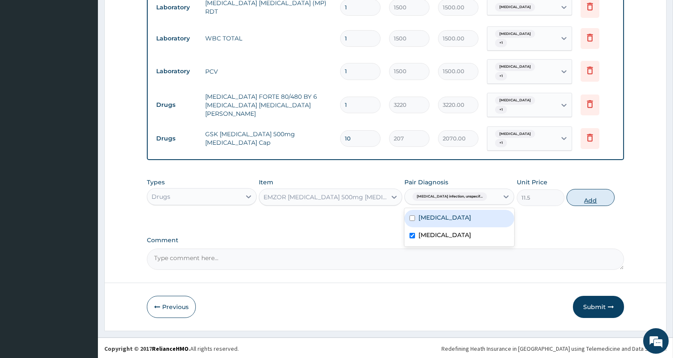
click at [591, 189] on button "Add" at bounding box center [591, 197] width 48 height 17
type input "0"
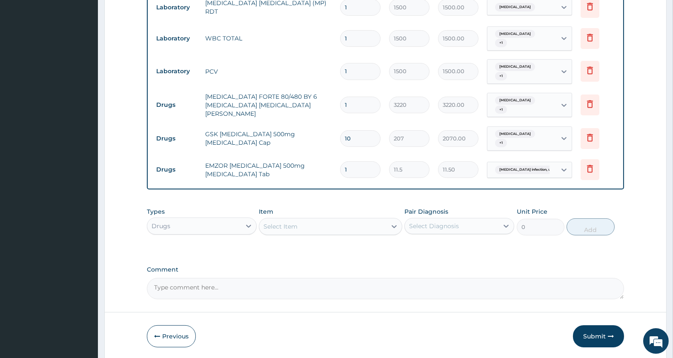
type input "18"
type input "207.00"
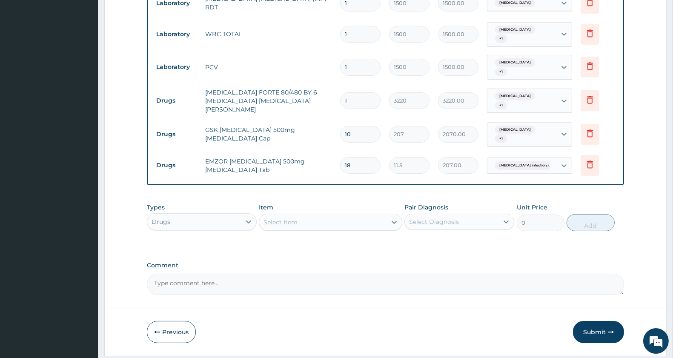
scroll to position [406, 0]
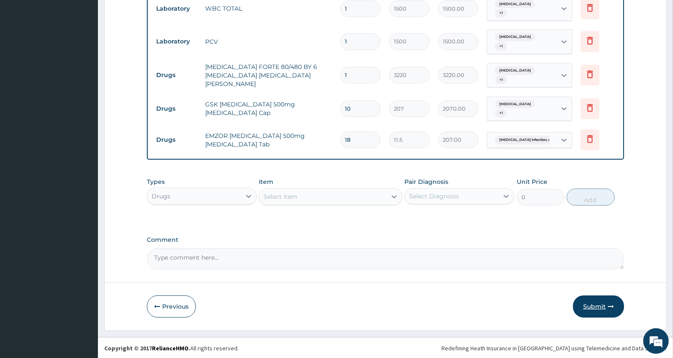
type input "18"
click at [603, 299] on button "Submit" at bounding box center [598, 307] width 51 height 22
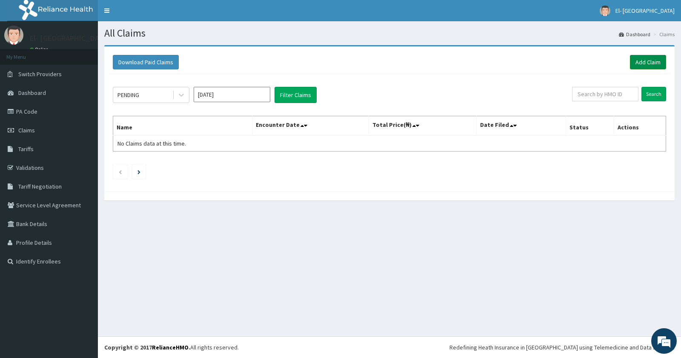
click at [645, 57] on link "Add Claim" at bounding box center [648, 62] width 36 height 14
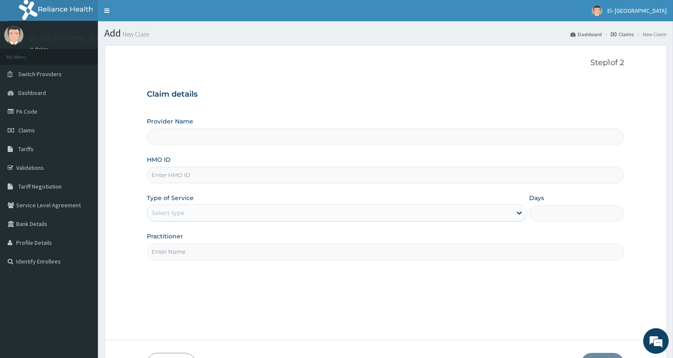
type input "El-[GEOGRAPHIC_DATA]"
click at [181, 184] on input "HMO ID" at bounding box center [385, 175] width 477 height 17
type input "GMT/10176/F"
click at [201, 211] on div "Select type" at bounding box center [329, 213] width 365 height 14
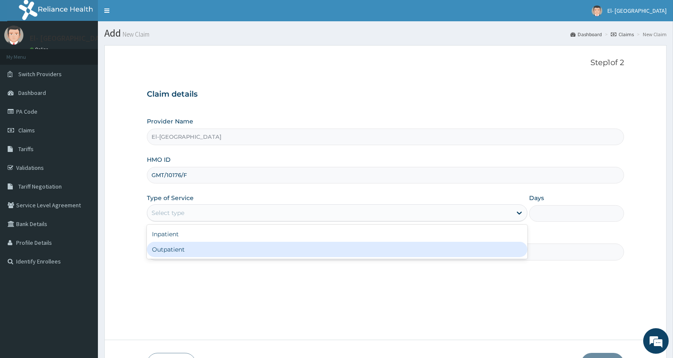
click at [179, 247] on div "Outpatient" at bounding box center [337, 249] width 381 height 15
type input "1"
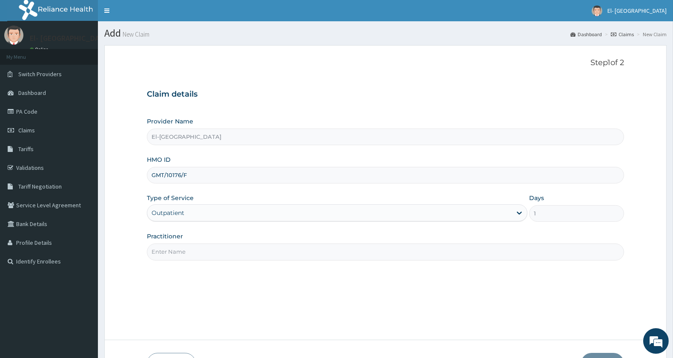
click at [179, 250] on input "Practitioner" at bounding box center [385, 252] width 477 height 17
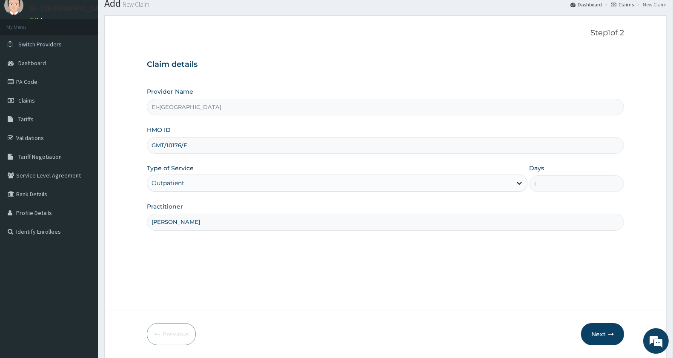
scroll to position [58, 0]
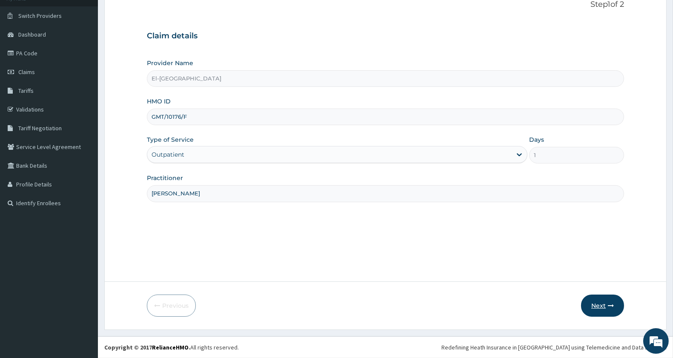
type input "[PERSON_NAME]"
click at [606, 308] on button "Next" at bounding box center [602, 306] width 43 height 22
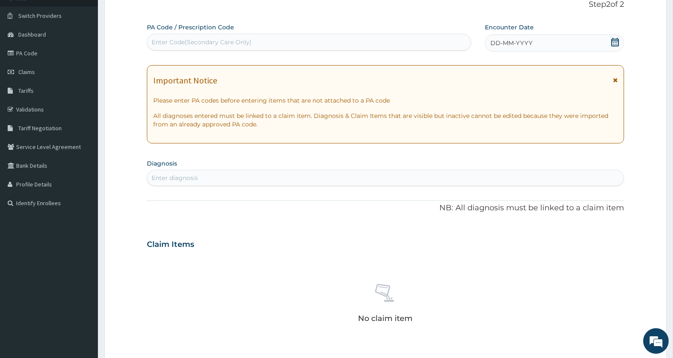
click at [614, 41] on icon at bounding box center [615, 42] width 9 height 9
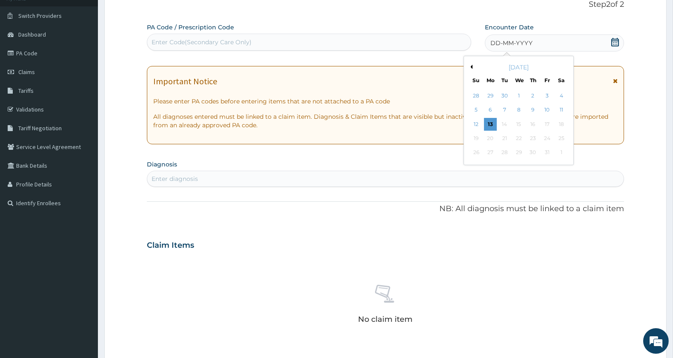
click at [471, 67] on button "Previous Month" at bounding box center [470, 67] width 4 height 4
click at [538, 112] on div "11" at bounding box center [533, 110] width 13 height 13
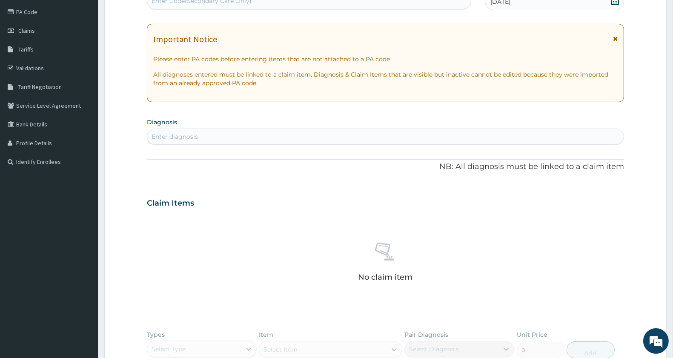
scroll to position [153, 0]
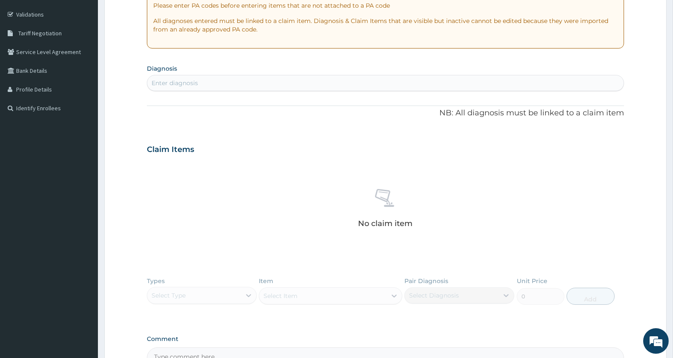
click at [192, 82] on div "Enter diagnosis" at bounding box center [175, 83] width 46 height 9
type input "[MEDICAL_DATA]"
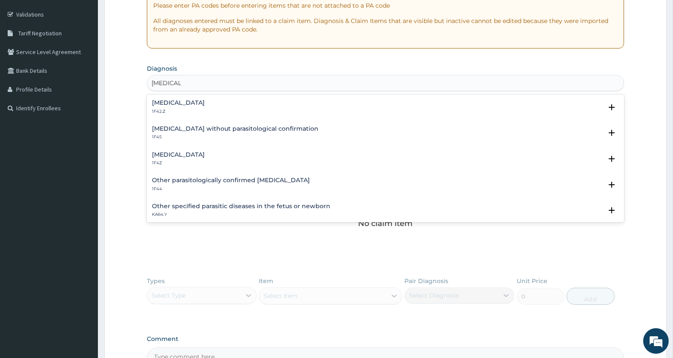
click at [195, 152] on h4 "[MEDICAL_DATA]" at bounding box center [178, 155] width 53 height 6
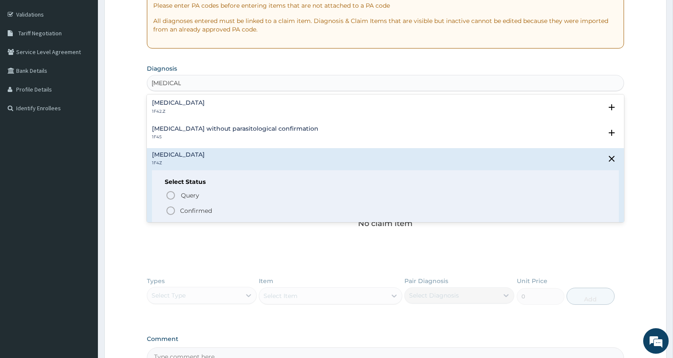
click at [169, 210] on icon "status option filled" at bounding box center [171, 211] width 10 height 10
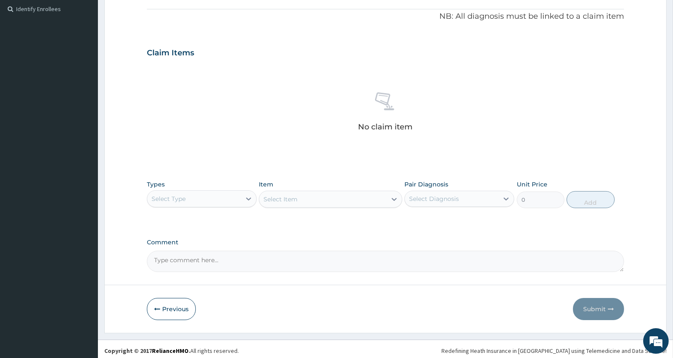
scroll to position [256, 0]
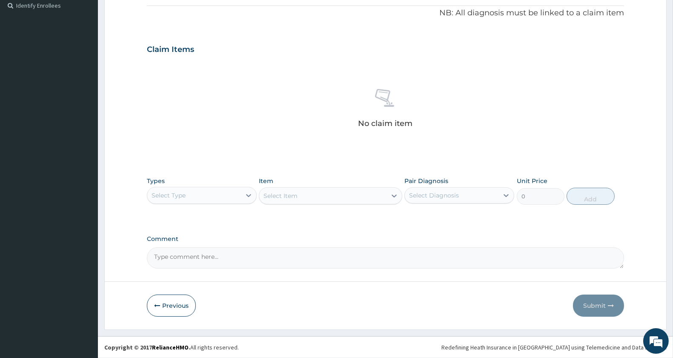
click at [181, 193] on div "Select Type" at bounding box center [169, 195] width 34 height 9
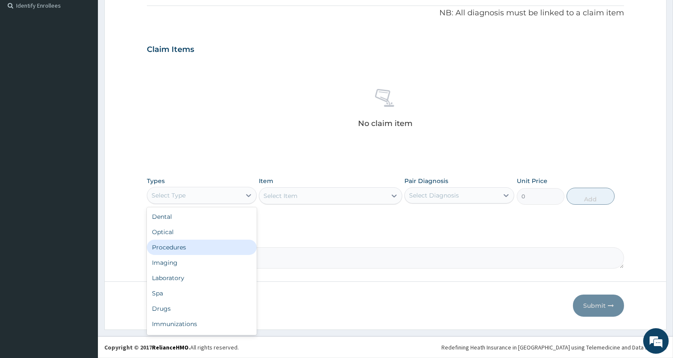
click at [192, 245] on div "Procedures" at bounding box center [202, 247] width 110 height 15
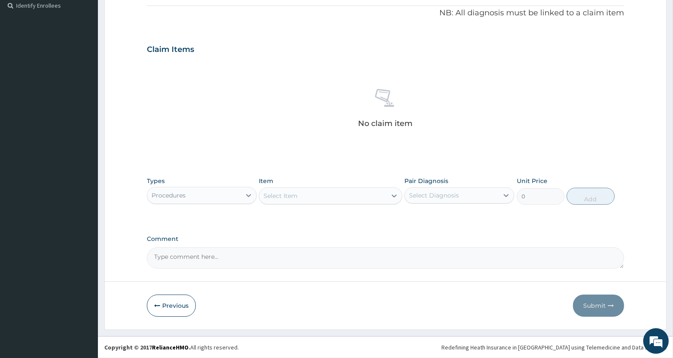
click at [311, 198] on div "Select Item" at bounding box center [322, 196] width 127 height 14
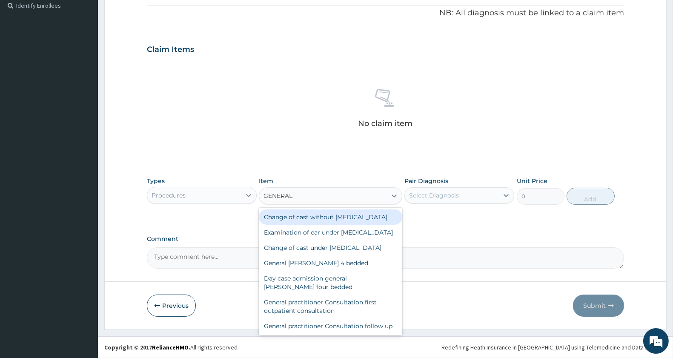
type input "GENERAL P"
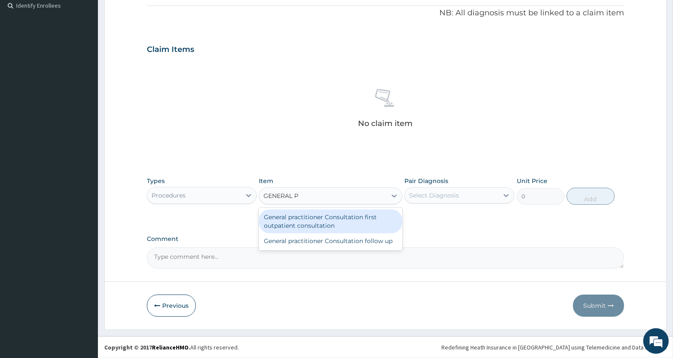
click at [311, 217] on div "General practitioner Consultation first outpatient consultation" at bounding box center [330, 222] width 143 height 24
type input "3000"
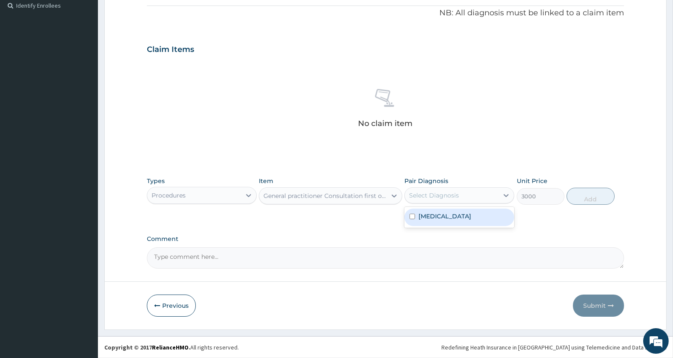
click at [445, 190] on div "Select Diagnosis" at bounding box center [452, 196] width 94 height 14
drag, startPoint x: 448, startPoint y: 218, endPoint x: 537, endPoint y: 199, distance: 90.4
click at [449, 218] on label "[MEDICAL_DATA]" at bounding box center [445, 216] width 53 height 9
checkbox input "true"
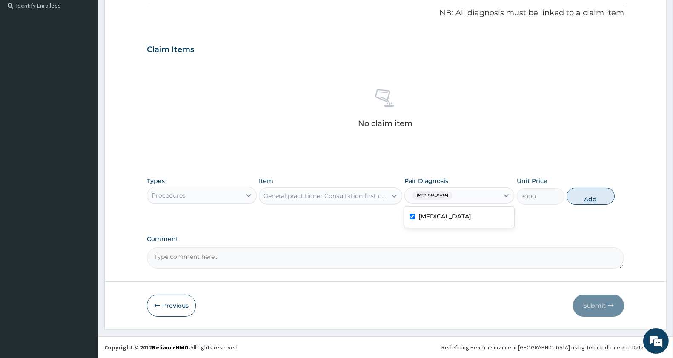
drag, startPoint x: 590, startPoint y: 205, endPoint x: 590, endPoint y: 197, distance: 8.5
click at [590, 202] on div "Types Procedures Item General practitioner Consultation first outpatient consul…" at bounding box center [385, 190] width 477 height 37
click at [589, 201] on button "Add" at bounding box center [591, 196] width 48 height 17
type input "0"
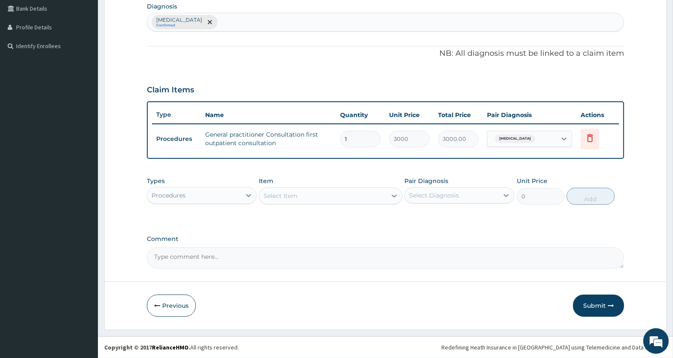
scroll to position [215, 0]
click at [169, 194] on div "Procedures" at bounding box center [169, 196] width 34 height 9
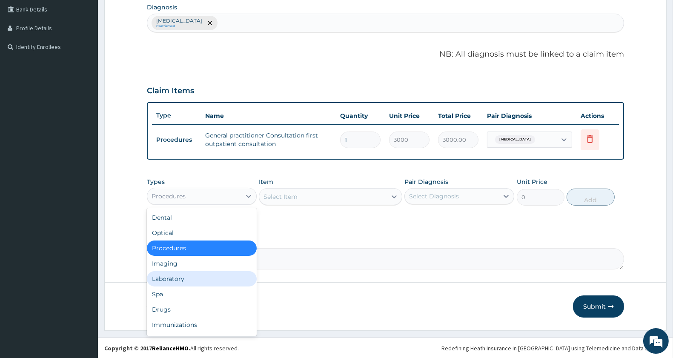
click at [182, 274] on div "Laboratory" at bounding box center [202, 278] width 110 height 15
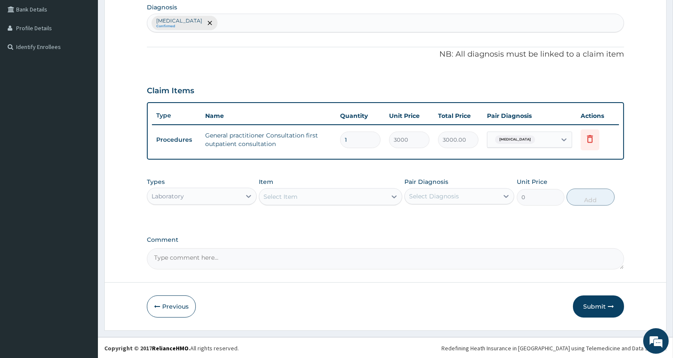
click at [351, 197] on div "Select Item" at bounding box center [322, 197] width 127 height 14
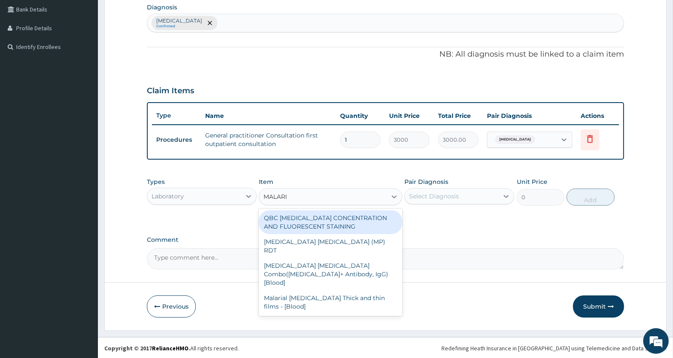
type input "[MEDICAL_DATA]"
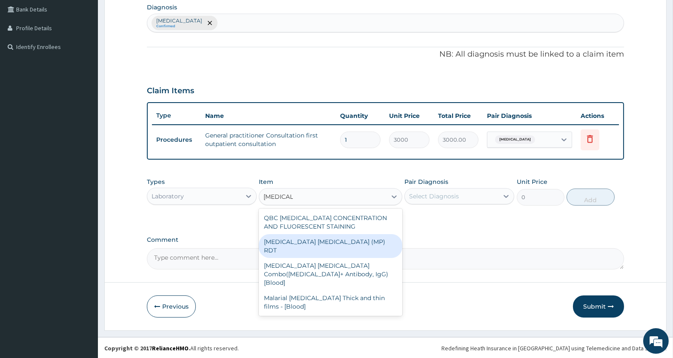
drag, startPoint x: 329, startPoint y: 235, endPoint x: 373, endPoint y: 229, distance: 43.8
click at [330, 235] on div "[MEDICAL_DATA] [MEDICAL_DATA] (MP) RDT" at bounding box center [330, 246] width 143 height 24
type input "1500"
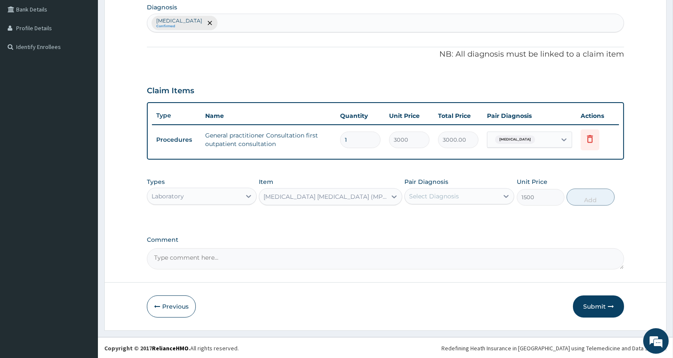
click at [473, 186] on div "Pair Diagnosis Select Diagnosis" at bounding box center [460, 192] width 110 height 28
click at [471, 191] on div "Select Diagnosis" at bounding box center [452, 197] width 94 height 14
click at [472, 208] on div "[MEDICAL_DATA]" at bounding box center [460, 218] width 110 height 21
drag, startPoint x: 479, startPoint y: 215, endPoint x: 550, endPoint y: 217, distance: 71.1
click at [471, 214] on label "[MEDICAL_DATA]" at bounding box center [445, 217] width 53 height 9
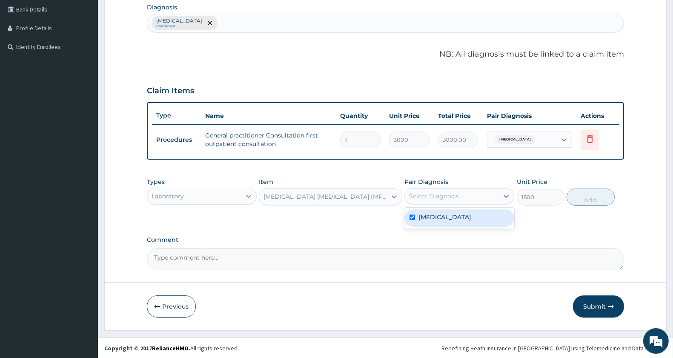
checkbox input "true"
drag, startPoint x: 594, startPoint y: 204, endPoint x: 566, endPoint y: 198, distance: 28.7
click at [592, 201] on button "Add" at bounding box center [591, 197] width 48 height 17
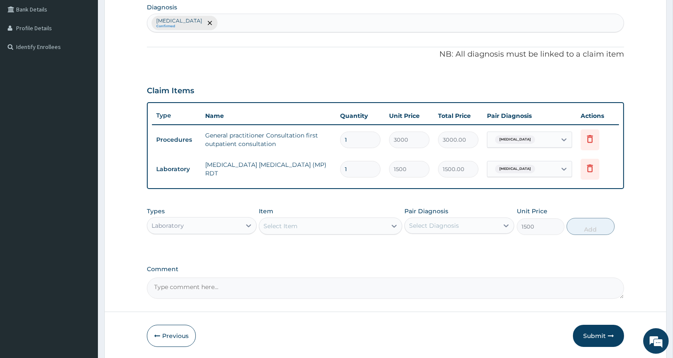
type input "0"
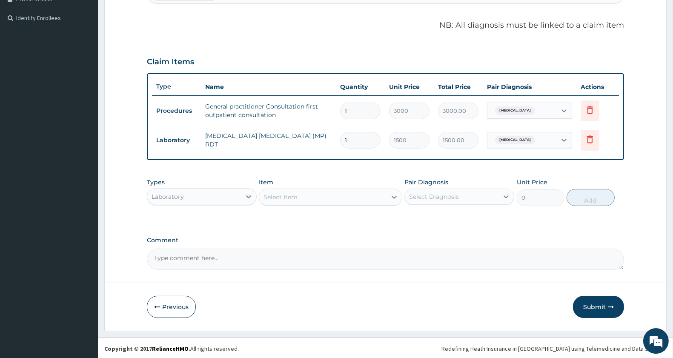
scroll to position [244, 0]
click at [303, 196] on div "Select Item" at bounding box center [322, 197] width 127 height 14
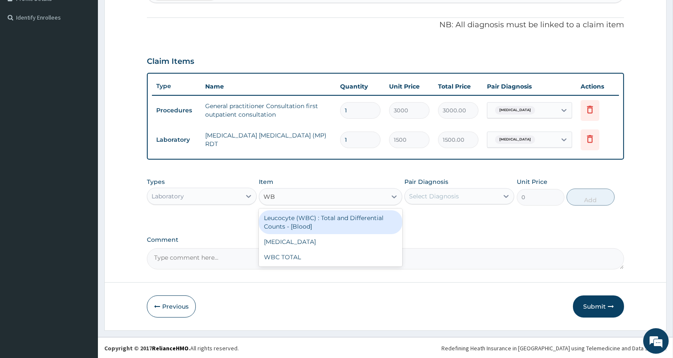
type input "WBC"
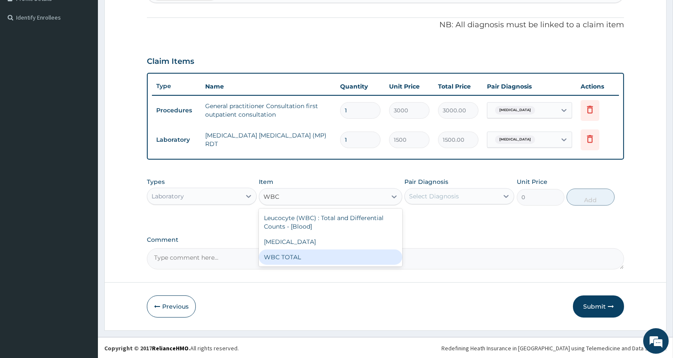
click at [295, 254] on div "WBC TOTAL" at bounding box center [330, 257] width 143 height 15
type input "1500"
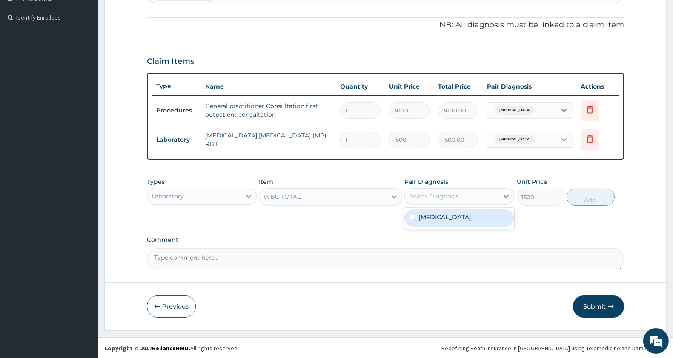
click at [441, 192] on div "Select Diagnosis" at bounding box center [434, 196] width 50 height 9
drag, startPoint x: 444, startPoint y: 213, endPoint x: 516, endPoint y: 215, distance: 71.6
click at [445, 213] on label "[MEDICAL_DATA]" at bounding box center [445, 217] width 53 height 9
checkbox input "true"
click at [592, 198] on button "Add" at bounding box center [591, 197] width 48 height 17
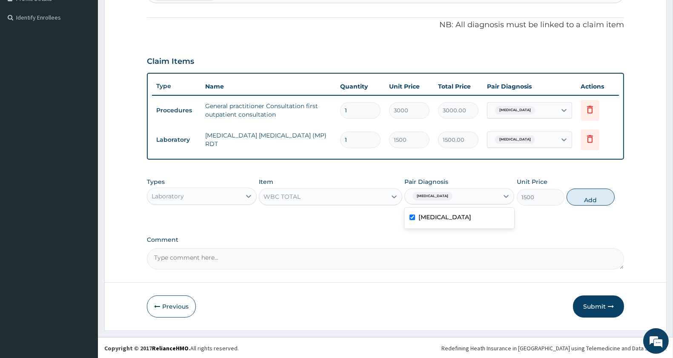
type input "0"
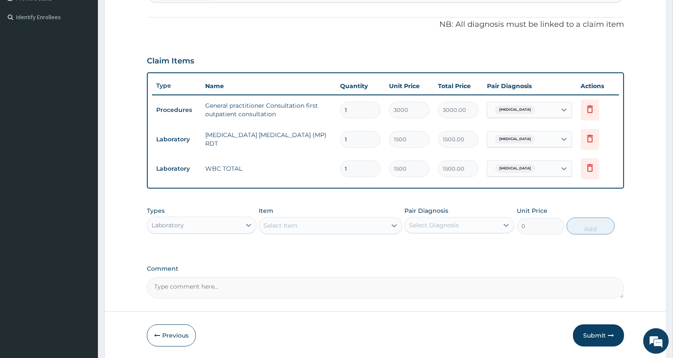
scroll to position [274, 0]
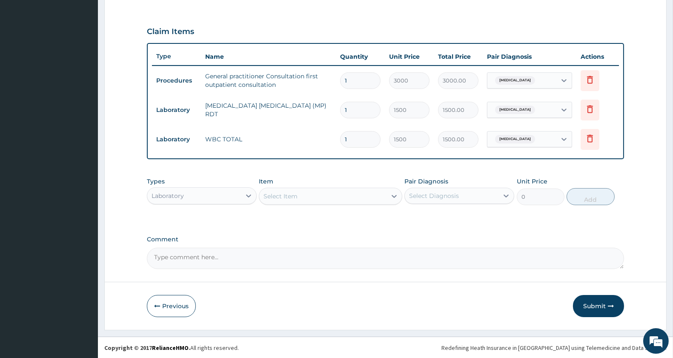
click at [183, 196] on div "Laboratory" at bounding box center [168, 196] width 32 height 9
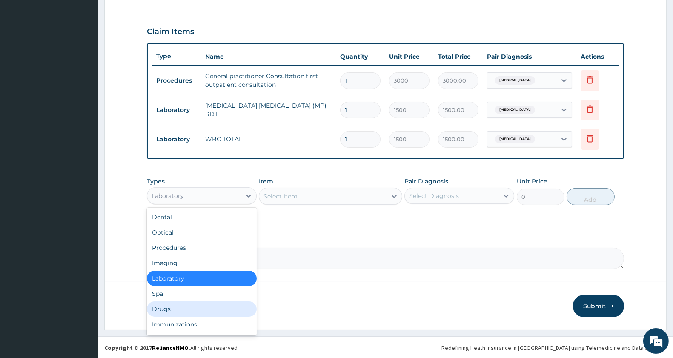
click at [172, 309] on div "Drugs" at bounding box center [202, 308] width 110 height 15
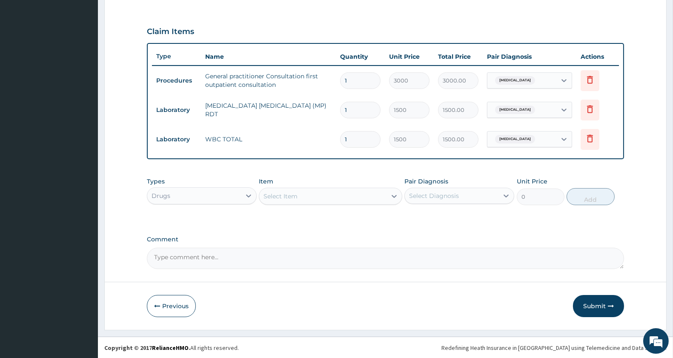
click at [317, 190] on div "Select Item" at bounding box center [322, 197] width 127 height 14
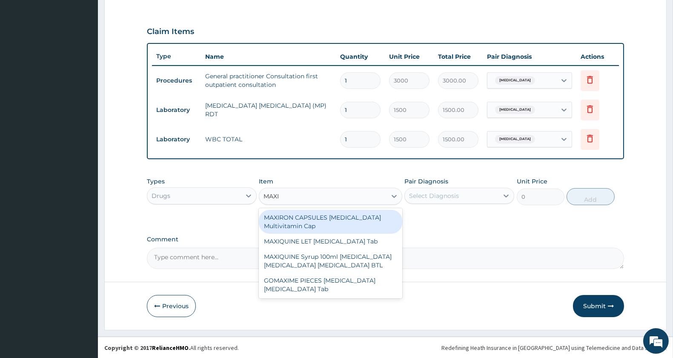
type input "MAXIQ"
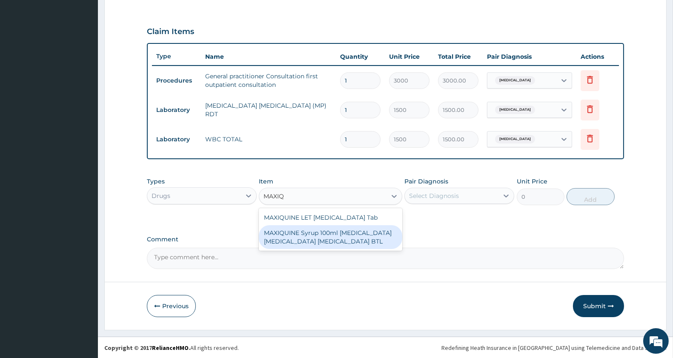
drag, startPoint x: 324, startPoint y: 235, endPoint x: 355, endPoint y: 226, distance: 32.2
click at [324, 235] on div "MAXIQUINE Syrup 100ml [MEDICAL_DATA] [MEDICAL_DATA] [MEDICAL_DATA] BTL" at bounding box center [330, 237] width 143 height 24
type input "345"
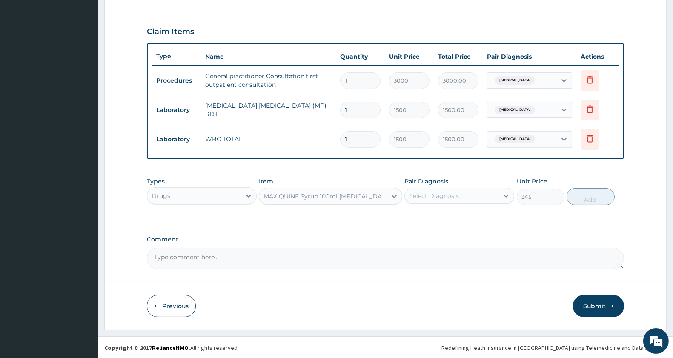
click at [455, 192] on div "Select Diagnosis" at bounding box center [434, 196] width 50 height 9
drag, startPoint x: 443, startPoint y: 222, endPoint x: 491, endPoint y: 205, distance: 51.0
click at [443, 221] on div "Malaria, unspecified" at bounding box center [460, 217] width 110 height 17
checkbox input "true"
click at [588, 196] on button "Add" at bounding box center [591, 196] width 48 height 17
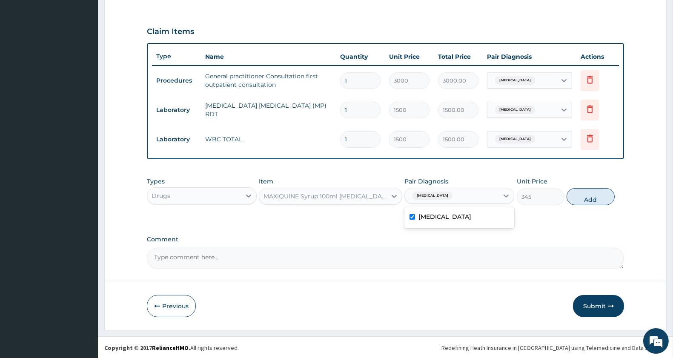
type input "0"
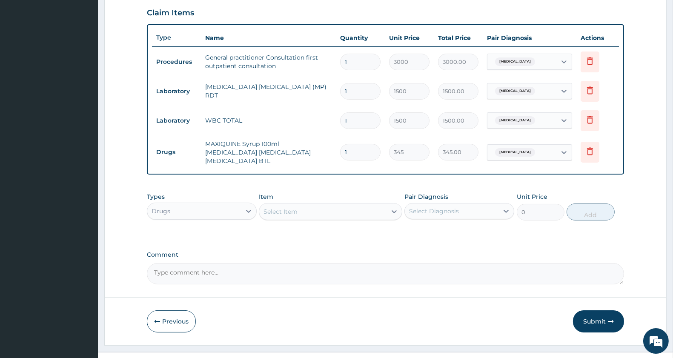
scroll to position [304, 0]
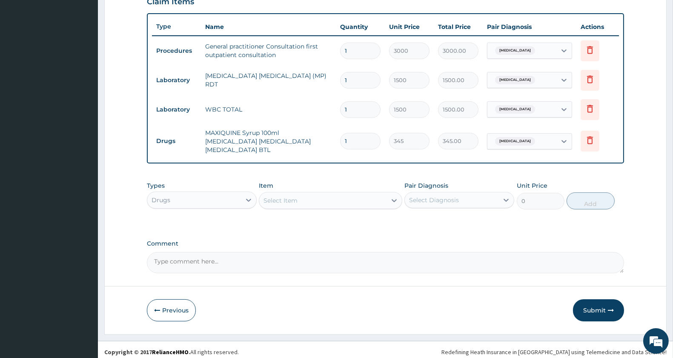
click at [322, 192] on div "Select Item" at bounding box center [330, 200] width 143 height 17
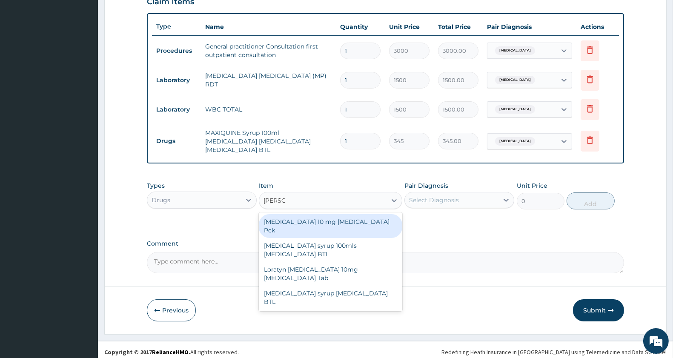
type input "LORAT"
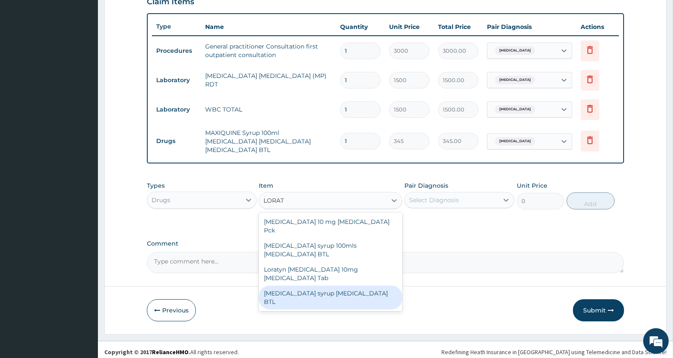
click at [375, 286] on div "Loratadine syrup Loratadine BTL" at bounding box center [330, 298] width 143 height 24
type input "920"
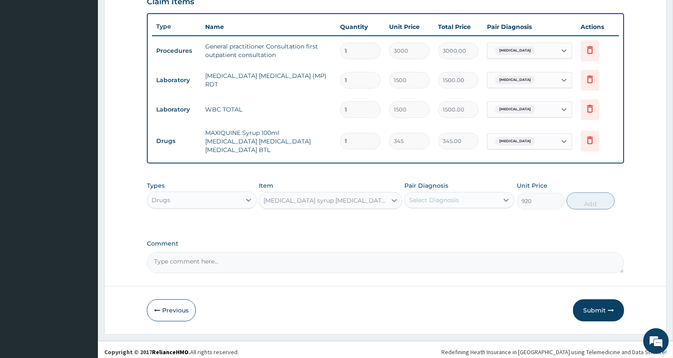
click at [427, 196] on div "Select Diagnosis" at bounding box center [434, 200] width 50 height 9
click at [437, 217] on label "Malaria, unspecified" at bounding box center [445, 221] width 53 height 9
checkbox input "true"
click at [588, 198] on button "Add" at bounding box center [591, 200] width 48 height 17
type input "0"
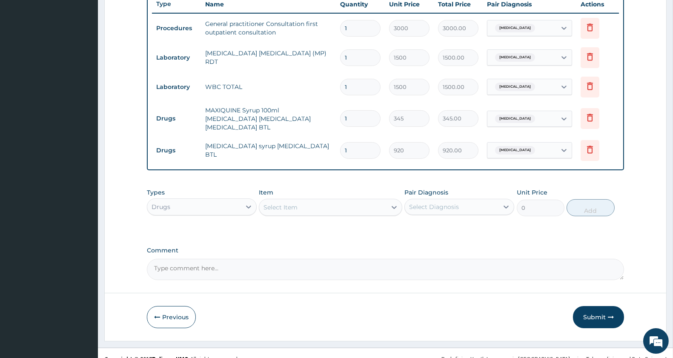
scroll to position [333, 0]
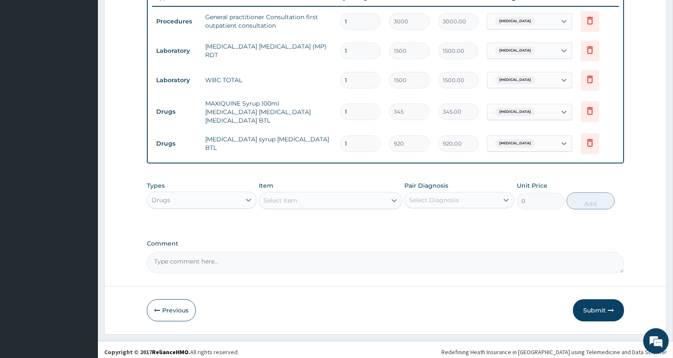
click at [353, 194] on div "Select Item" at bounding box center [322, 201] width 127 height 14
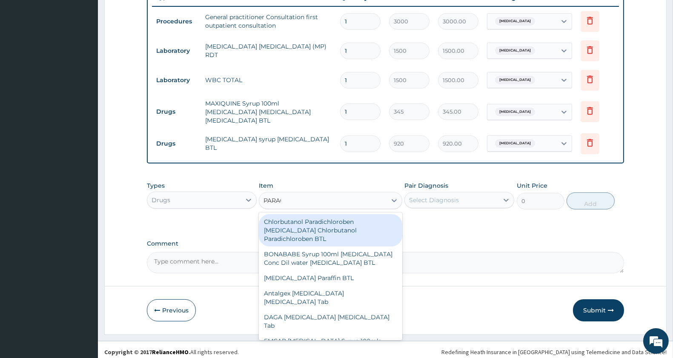
type input "PARACETA"
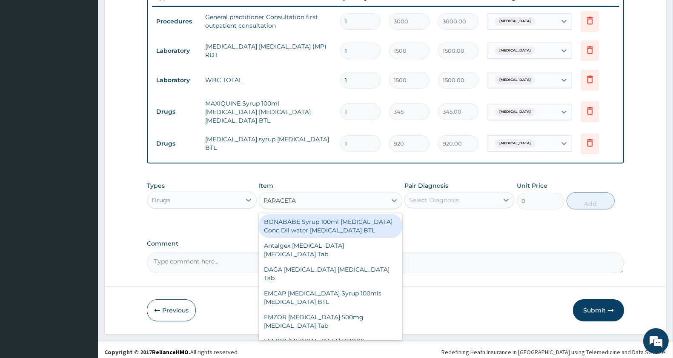
click at [356, 220] on div "BONABABE Syrup 100ml Chlorpheniramine Conc Dil water paracetamol BTL" at bounding box center [330, 226] width 143 height 24
type input "345"
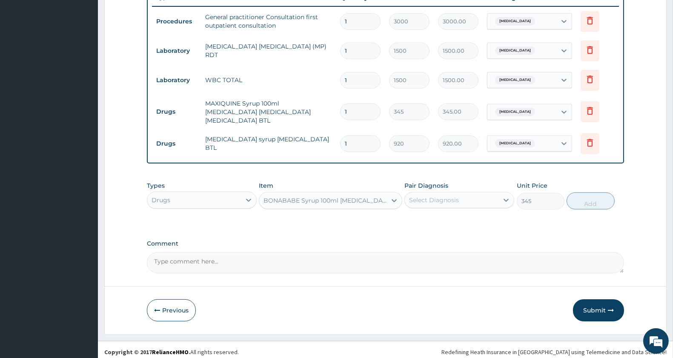
click at [362, 199] on div "BONABABE Syrup 100ml Chlorpheniramine Conc Dil water paracetamol BTL" at bounding box center [325, 200] width 123 height 9
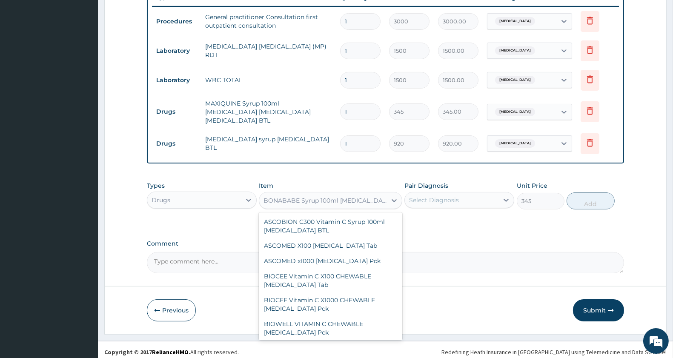
scroll to position [13142, 0]
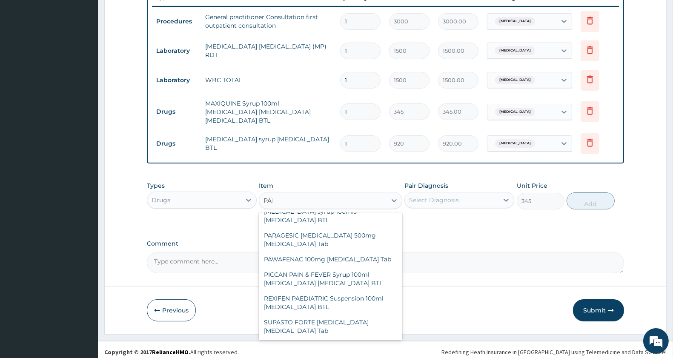
type input "PARACE"
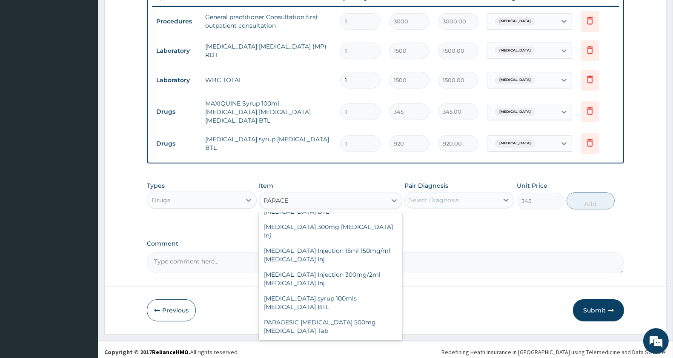
scroll to position [0, 0]
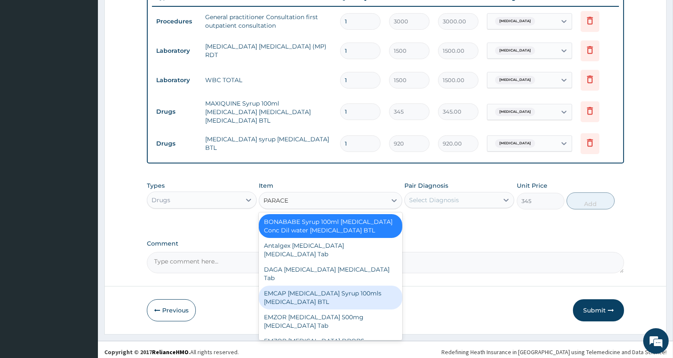
click at [350, 302] on div "EMCAP PARACETAMOL Syrup 100mls Acetaminophen BTL" at bounding box center [330, 298] width 143 height 24
type input "402.5"
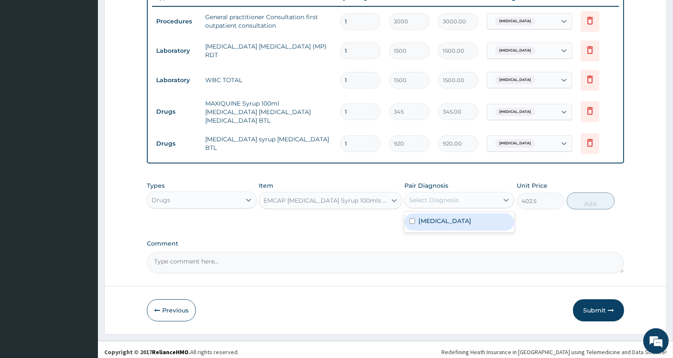
click at [431, 197] on div "Select Diagnosis" at bounding box center [434, 200] width 50 height 9
click at [432, 219] on label "Malaria, unspecified" at bounding box center [445, 221] width 53 height 9
checkbox input "true"
click at [588, 197] on button "Add" at bounding box center [591, 200] width 48 height 17
type input "0"
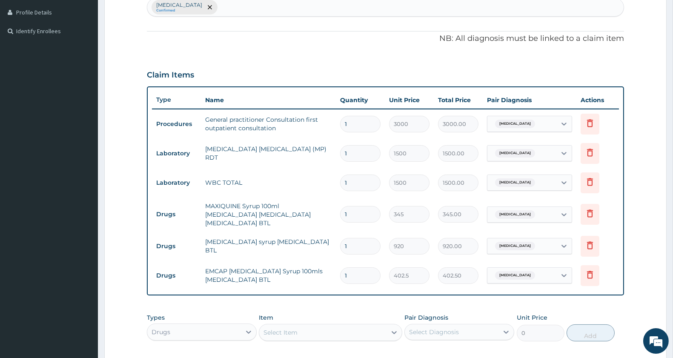
scroll to position [363, 0]
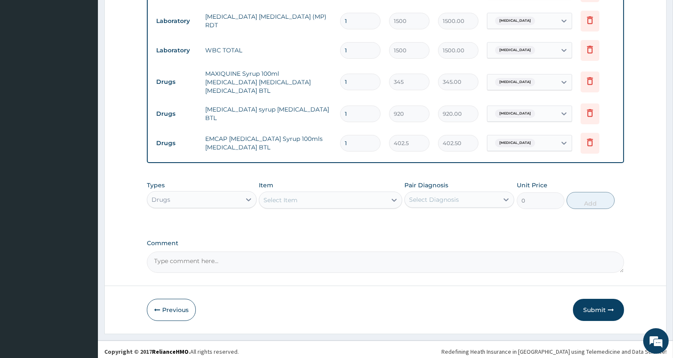
drag, startPoint x: 605, startPoint y: 299, endPoint x: 597, endPoint y: 300, distance: 8.1
click at [605, 300] on button "Submit" at bounding box center [598, 310] width 51 height 22
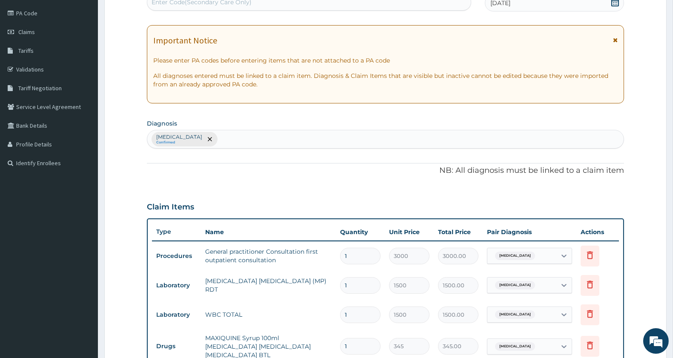
scroll to position [0, 0]
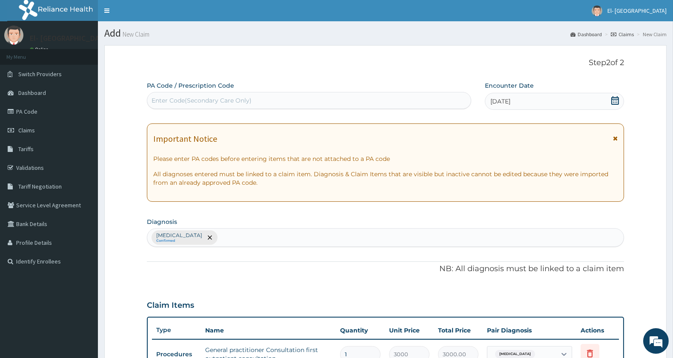
click at [569, 101] on div "11-09-2025" at bounding box center [554, 101] width 139 height 17
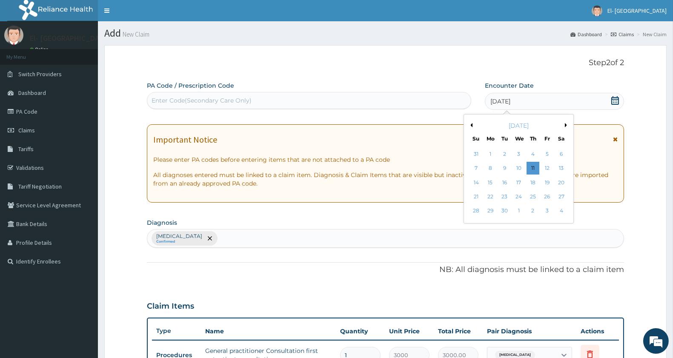
click at [471, 124] on button "Previous Month" at bounding box center [470, 125] width 4 height 4
click at [544, 182] on div "15" at bounding box center [547, 182] width 13 height 13
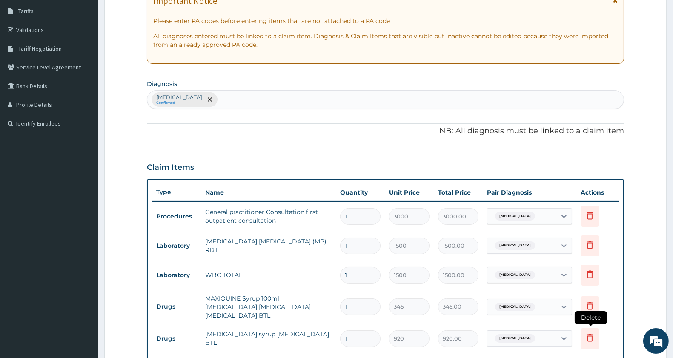
scroll to position [363, 0]
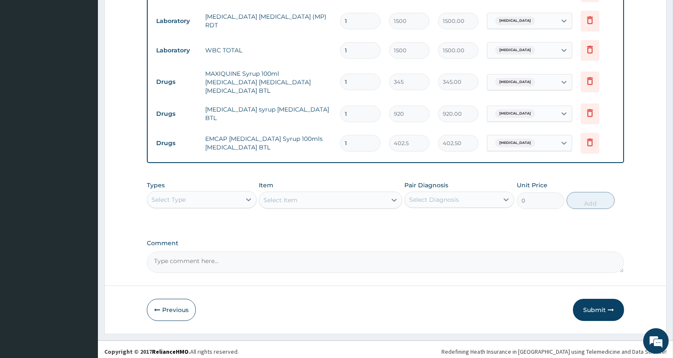
drag, startPoint x: 595, startPoint y: 304, endPoint x: 597, endPoint y: 299, distance: 5.0
click at [595, 304] on button "Submit" at bounding box center [598, 310] width 51 height 22
click at [161, 303] on button "Previous" at bounding box center [171, 310] width 49 height 22
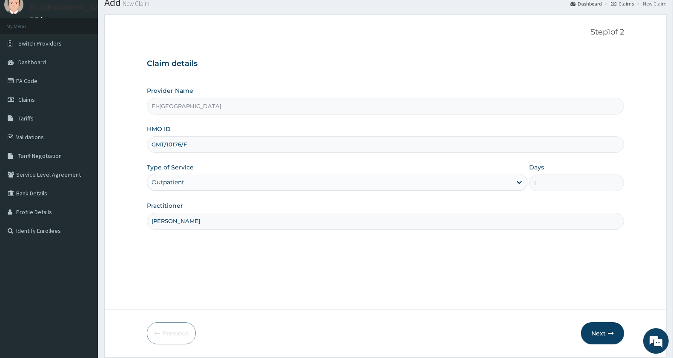
scroll to position [0, 0]
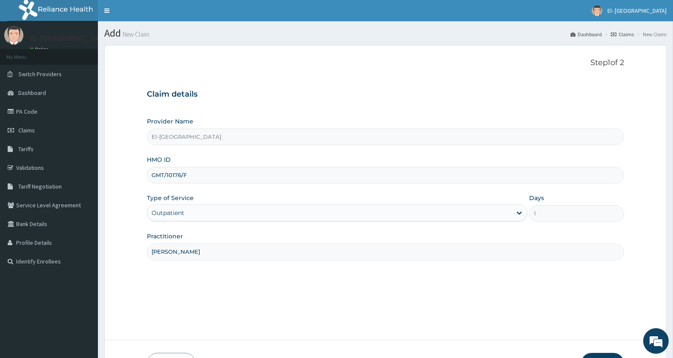
click at [216, 163] on div "HMO ID GMT/10176/F" at bounding box center [385, 169] width 477 height 28
click at [211, 177] on input "GMT/10176/F" at bounding box center [385, 175] width 477 height 17
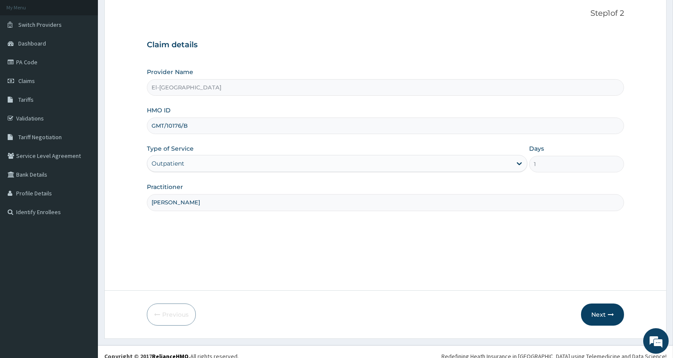
scroll to position [58, 0]
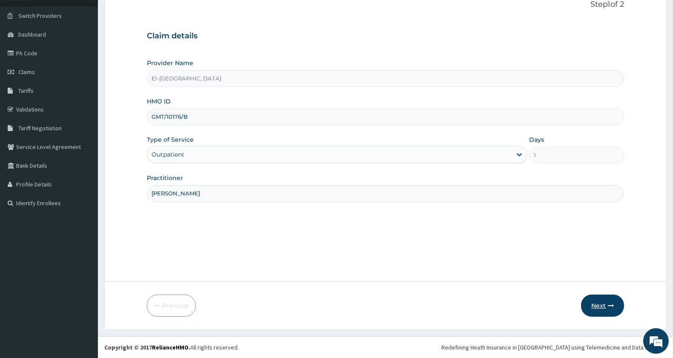
type input "GMT/10176/B"
click at [599, 301] on button "Next" at bounding box center [602, 306] width 43 height 22
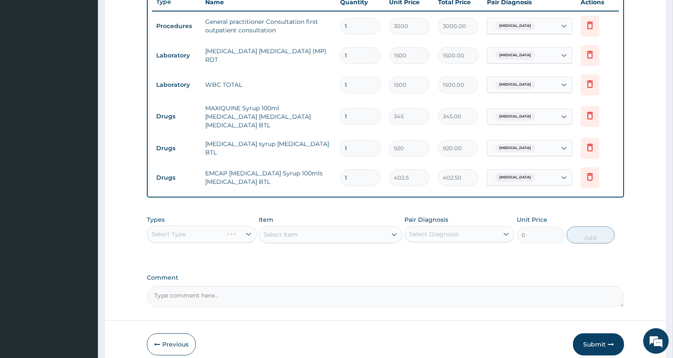
scroll to position [363, 0]
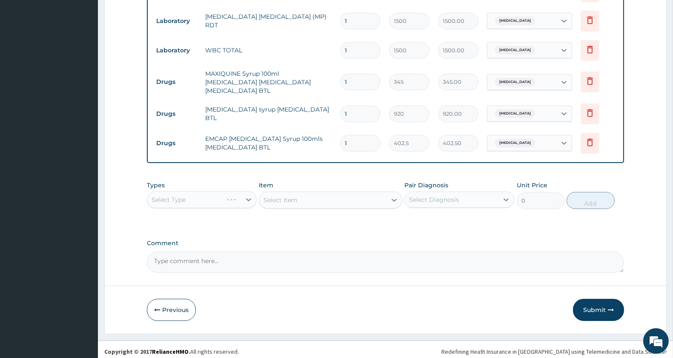
click at [609, 307] on icon "button" at bounding box center [611, 310] width 6 height 6
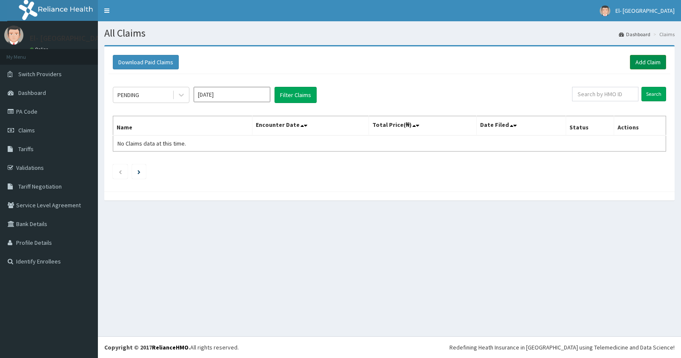
click at [648, 59] on link "Add Claim" at bounding box center [648, 62] width 36 height 14
click at [643, 65] on link "Add Claim" at bounding box center [648, 62] width 36 height 14
